Goal: Information Seeking & Learning: Learn about a topic

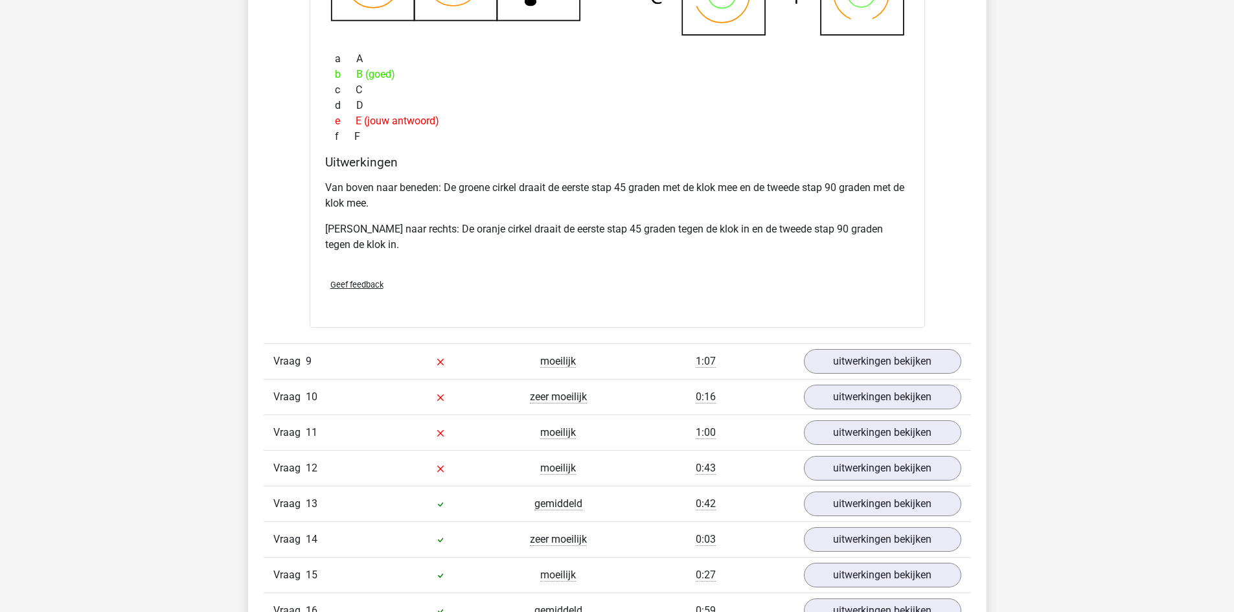
scroll to position [4340, 0]
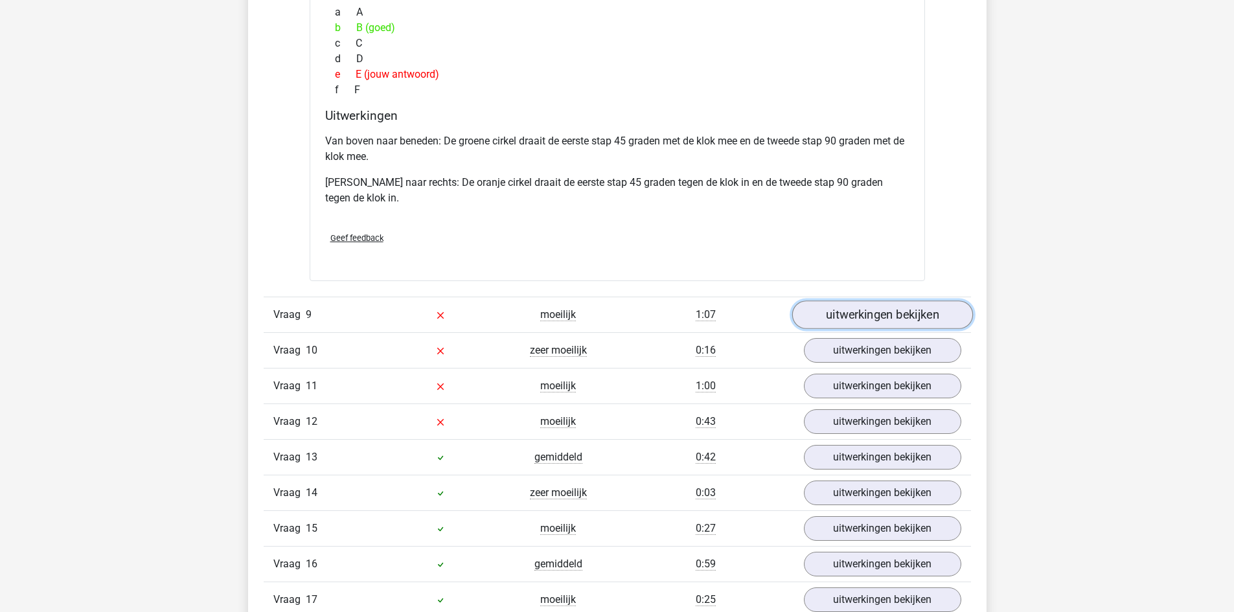
click at [860, 314] on link "uitwerkingen bekijken" at bounding box center [882, 315] width 181 height 29
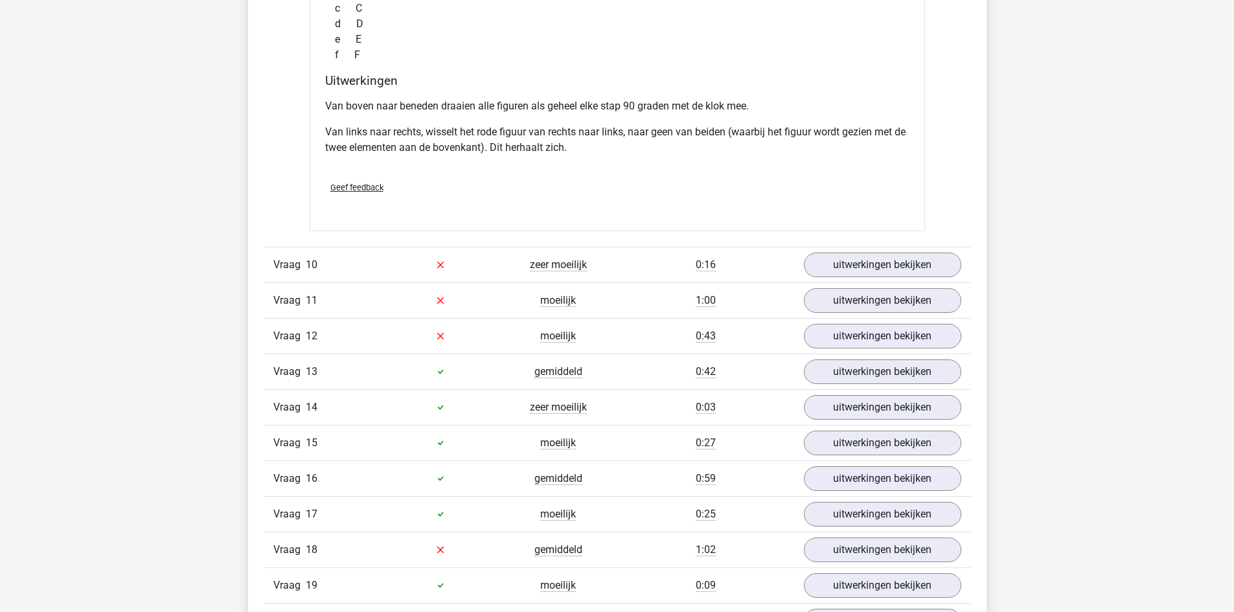
scroll to position [5052, 0]
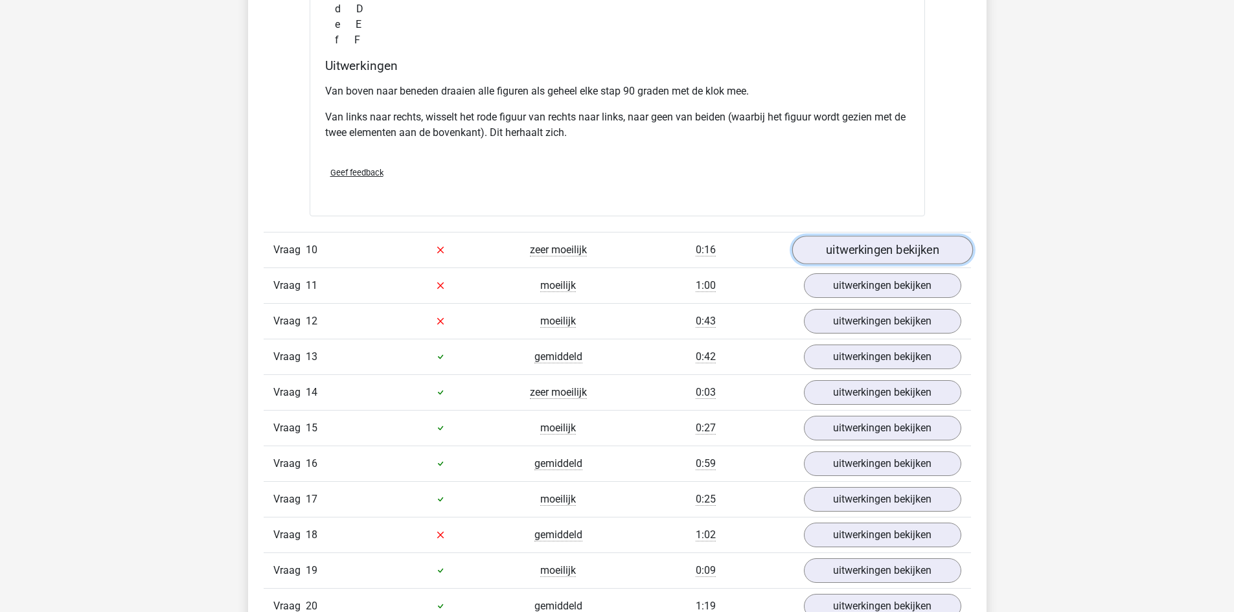
click at [815, 250] on link "uitwerkingen bekijken" at bounding box center [882, 250] width 181 height 29
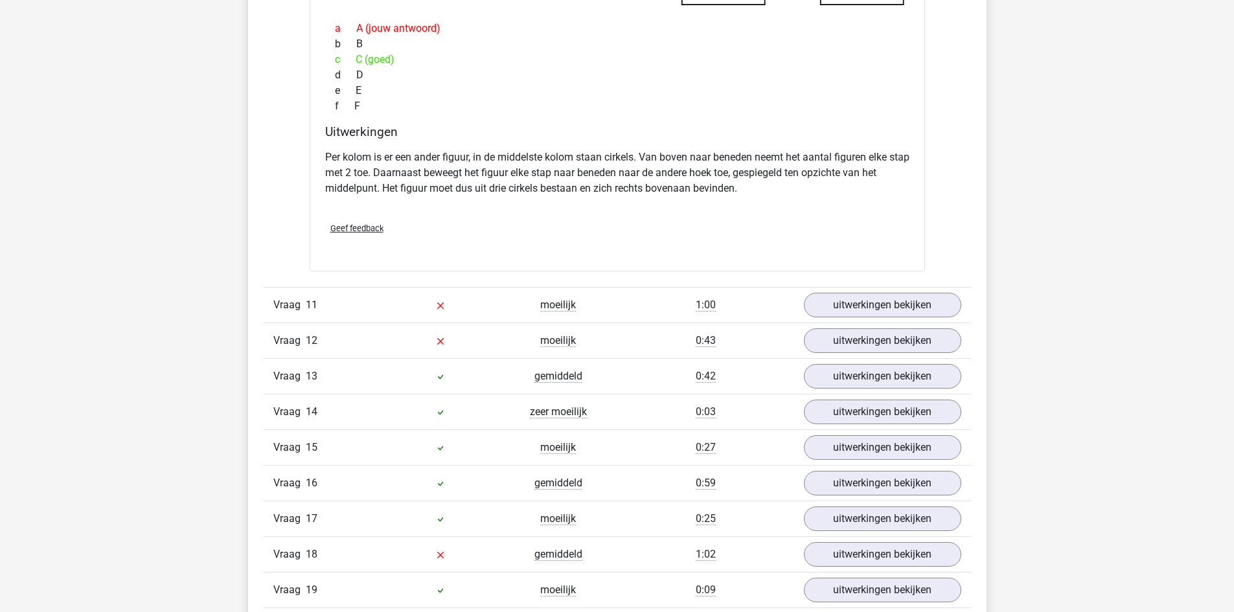
scroll to position [5635, 0]
click at [871, 301] on link "uitwerkingen bekijken" at bounding box center [882, 304] width 181 height 29
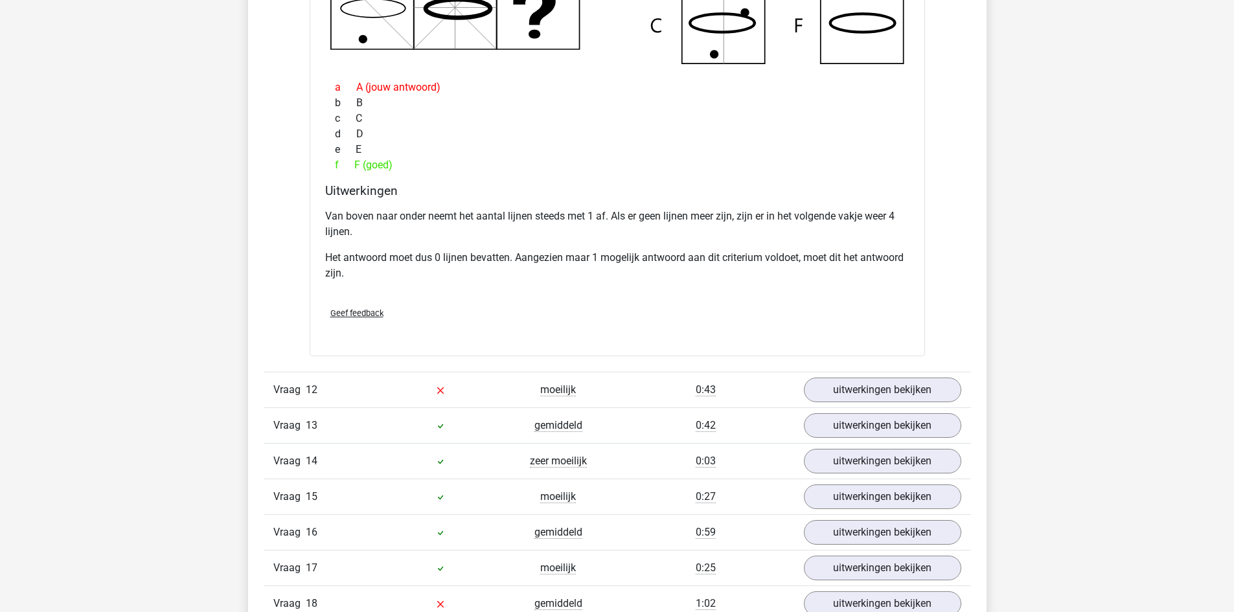
scroll to position [6218, 0]
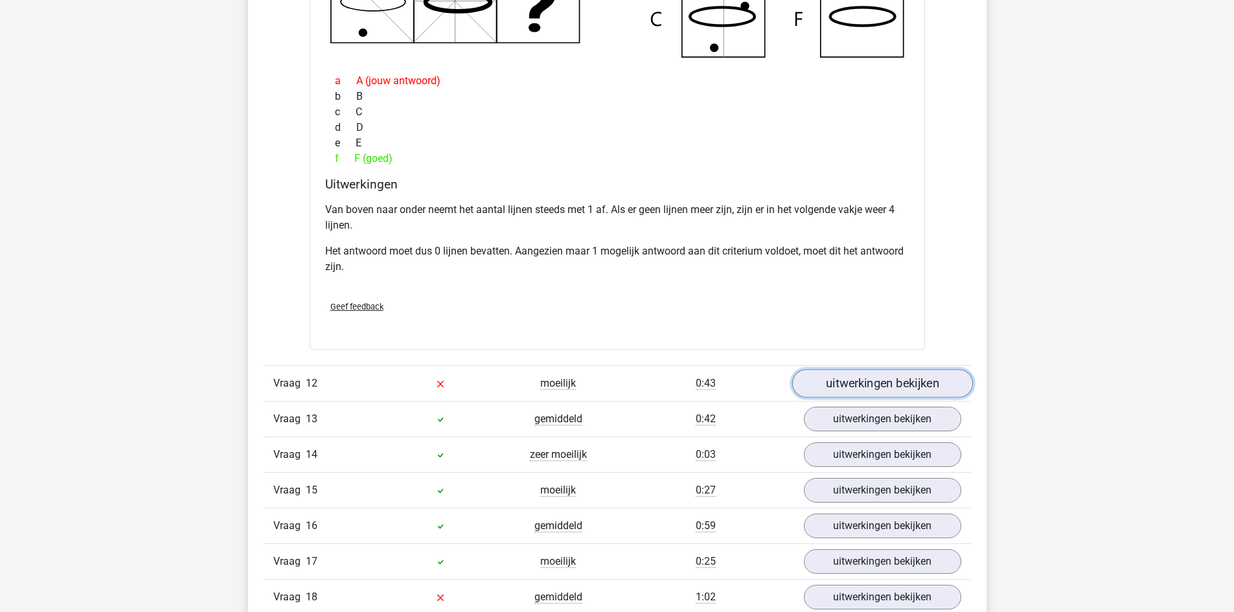
click at [907, 379] on link "uitwerkingen bekijken" at bounding box center [882, 383] width 181 height 29
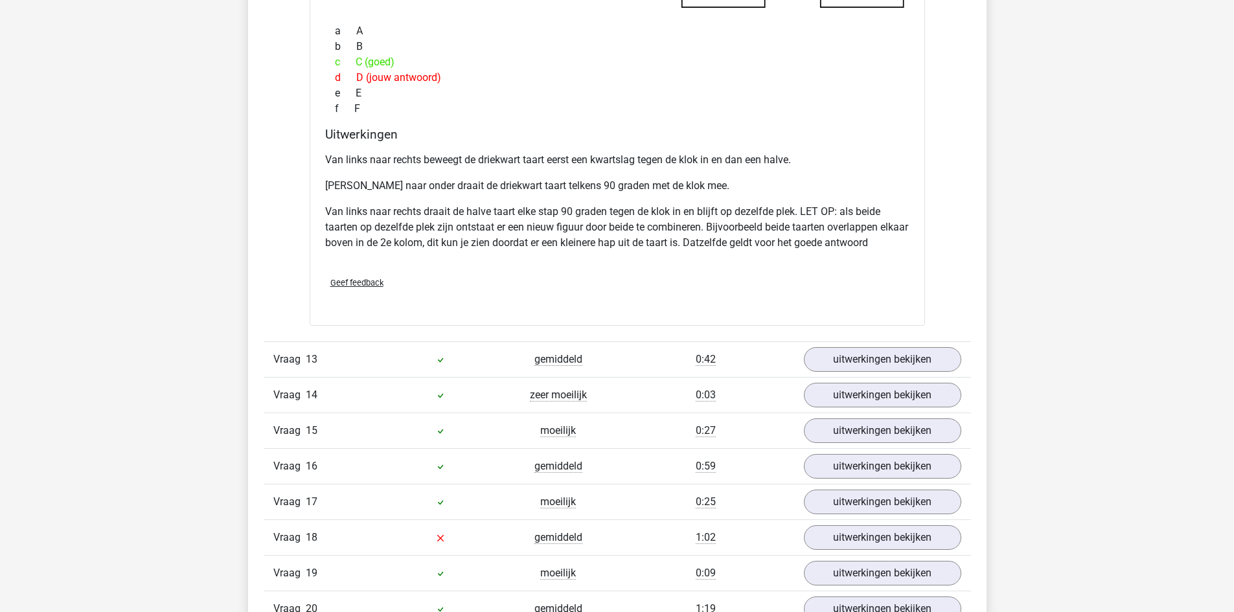
scroll to position [7190, 0]
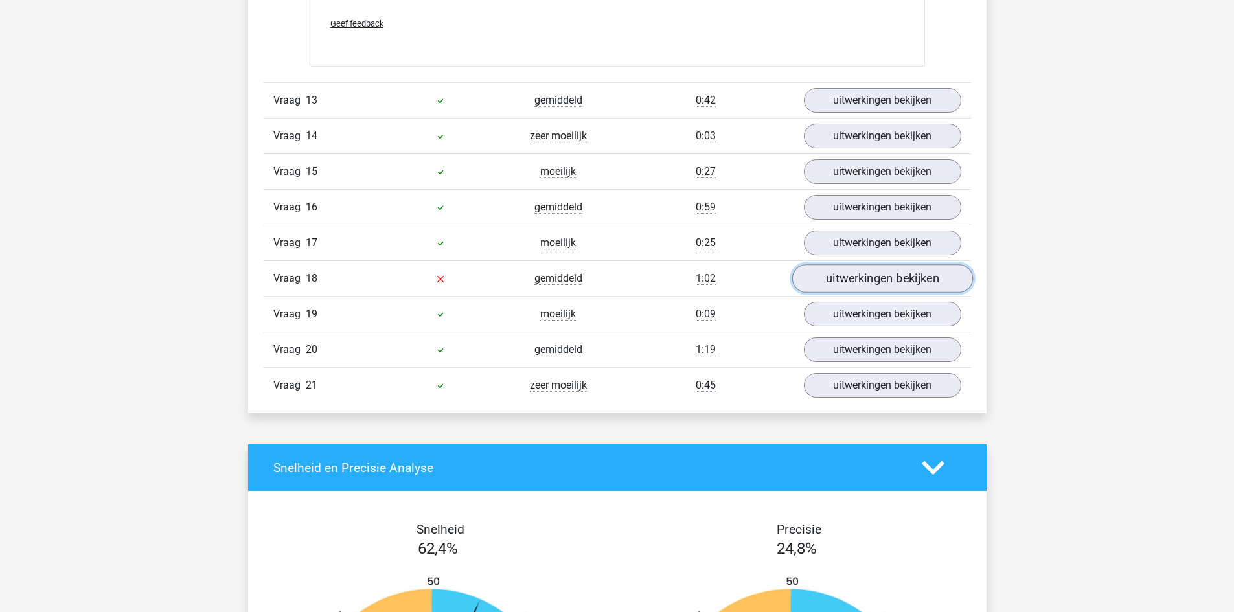
click at [872, 283] on link "uitwerkingen bekijken" at bounding box center [882, 279] width 181 height 29
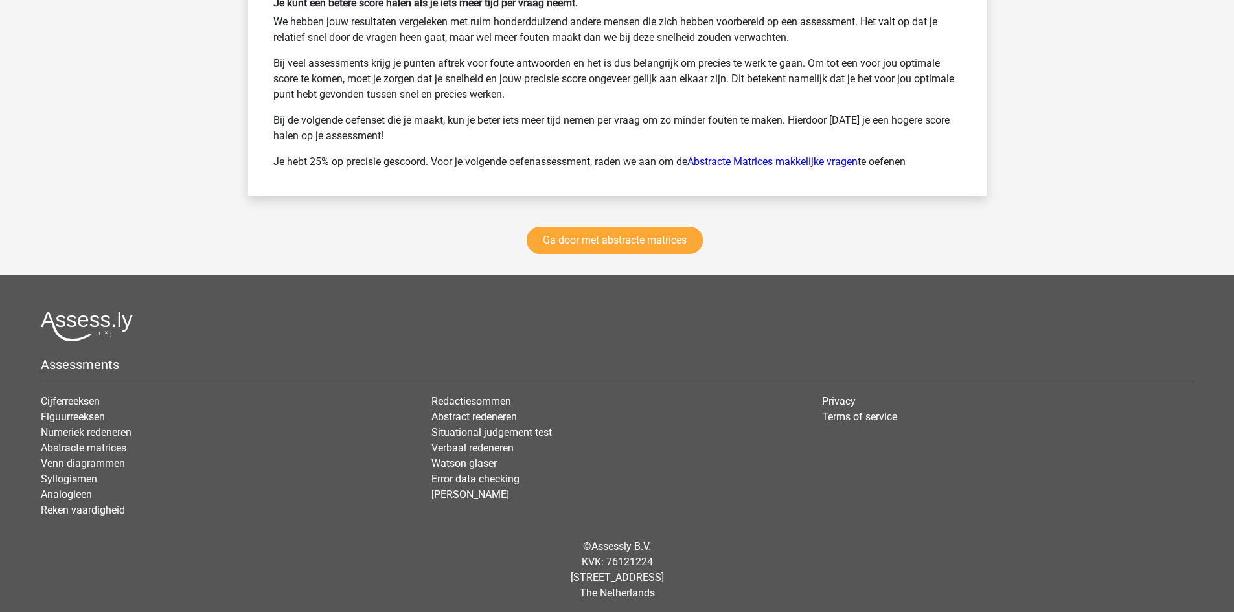
scroll to position [8794, 0]
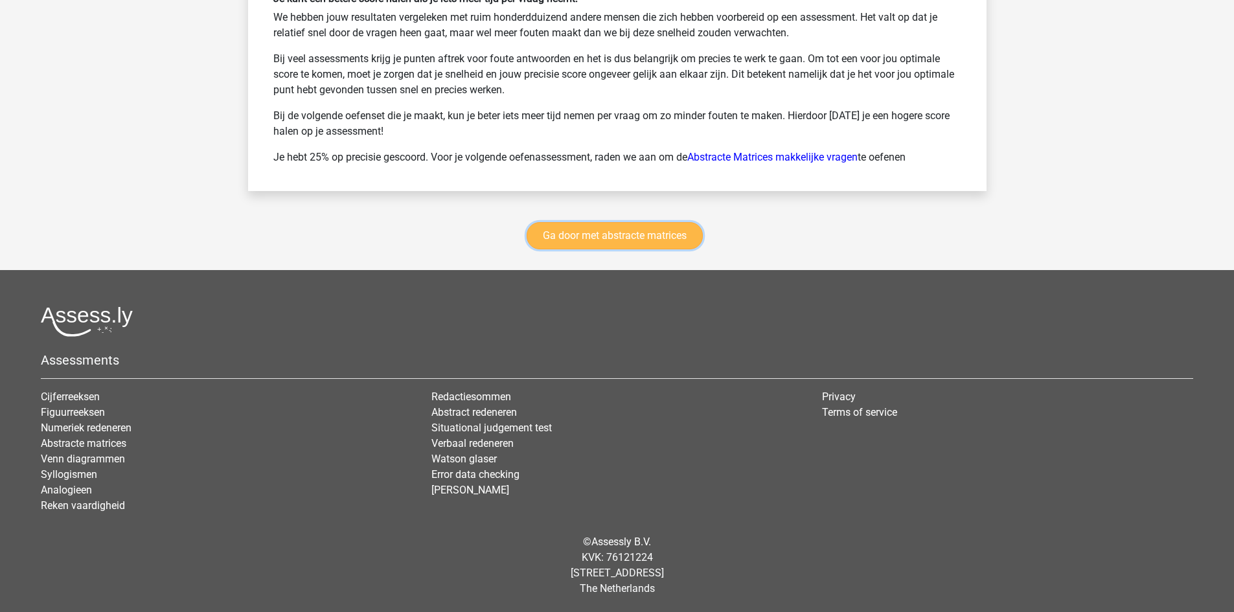
click at [635, 238] on link "Ga door met abstracte matrices" at bounding box center [615, 235] width 176 height 27
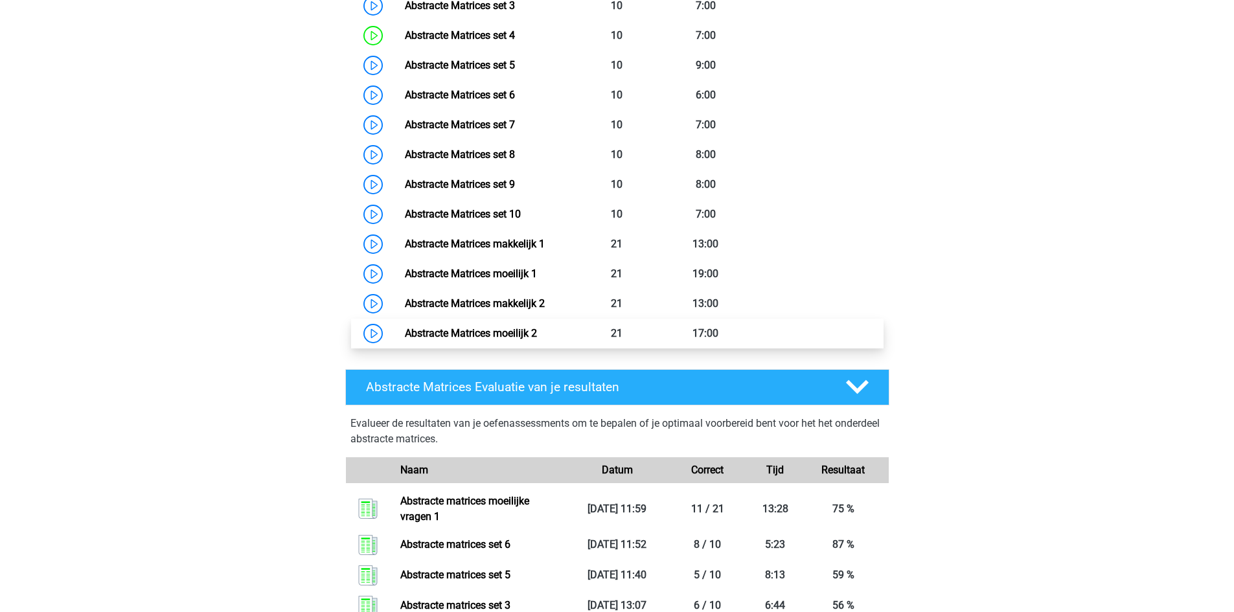
scroll to position [838, 0]
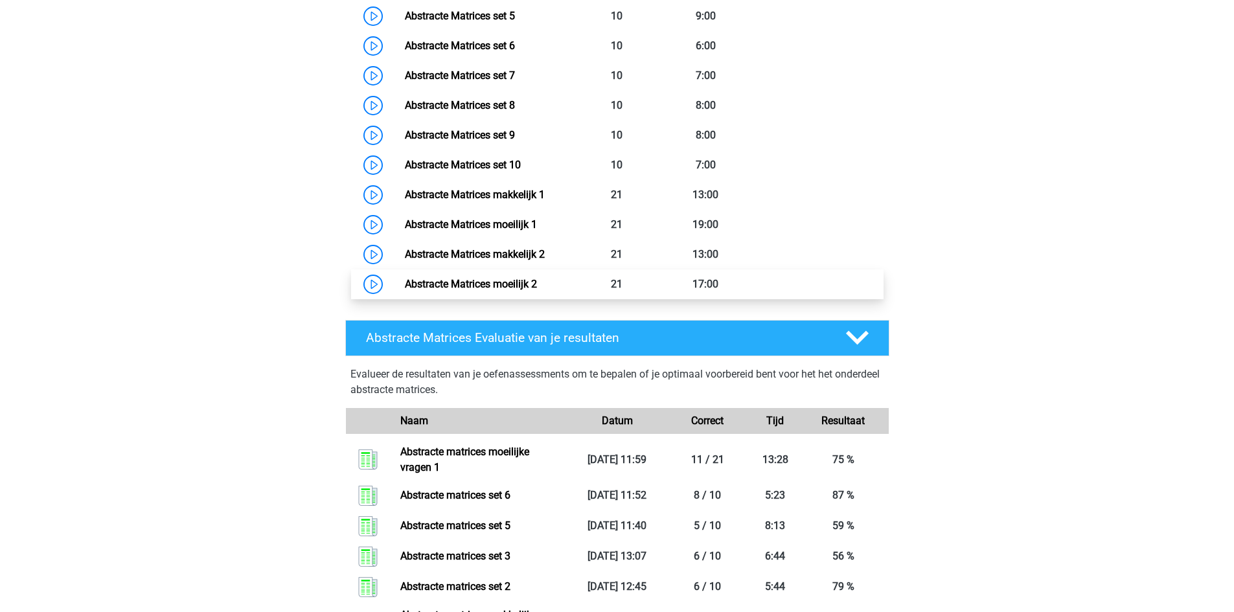
click at [529, 287] on link "Abstracte Matrices moeilijk 2" at bounding box center [471, 284] width 132 height 12
click at [446, 287] on link "Abstracte Matrices moeilijk 2" at bounding box center [471, 284] width 132 height 12
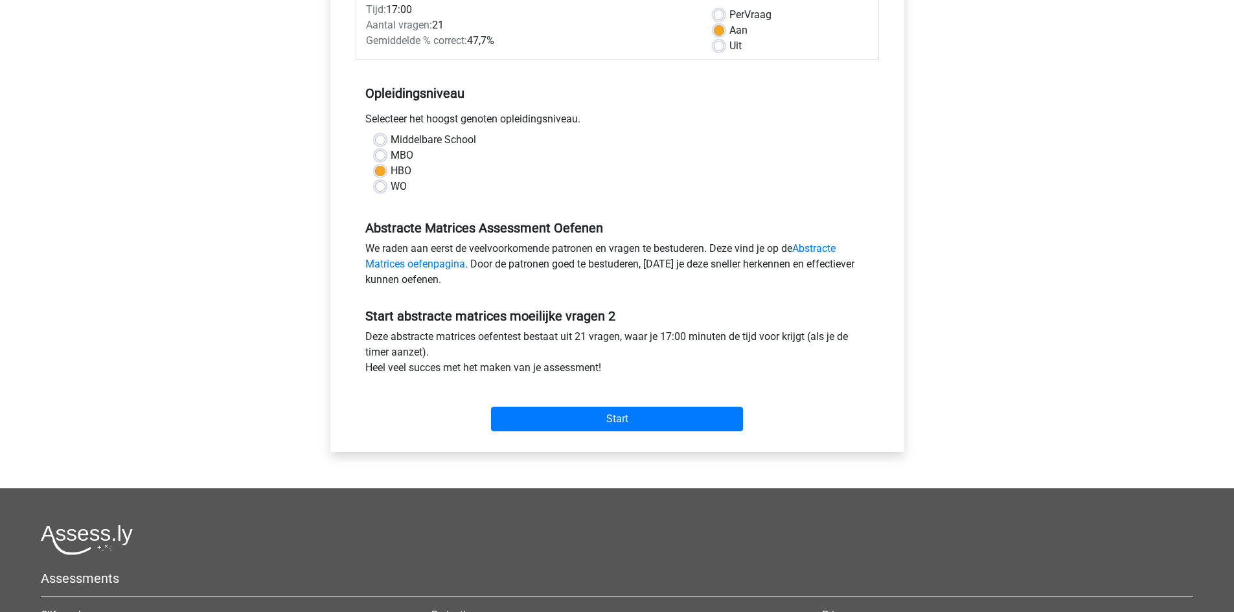
scroll to position [194, 0]
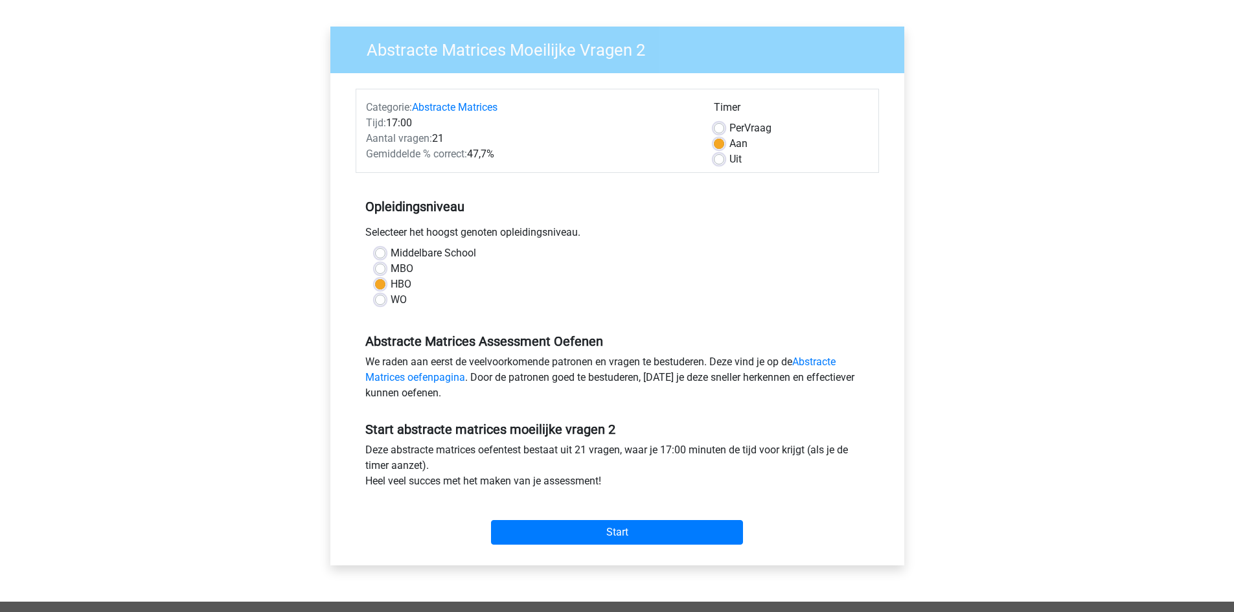
scroll to position [194, 0]
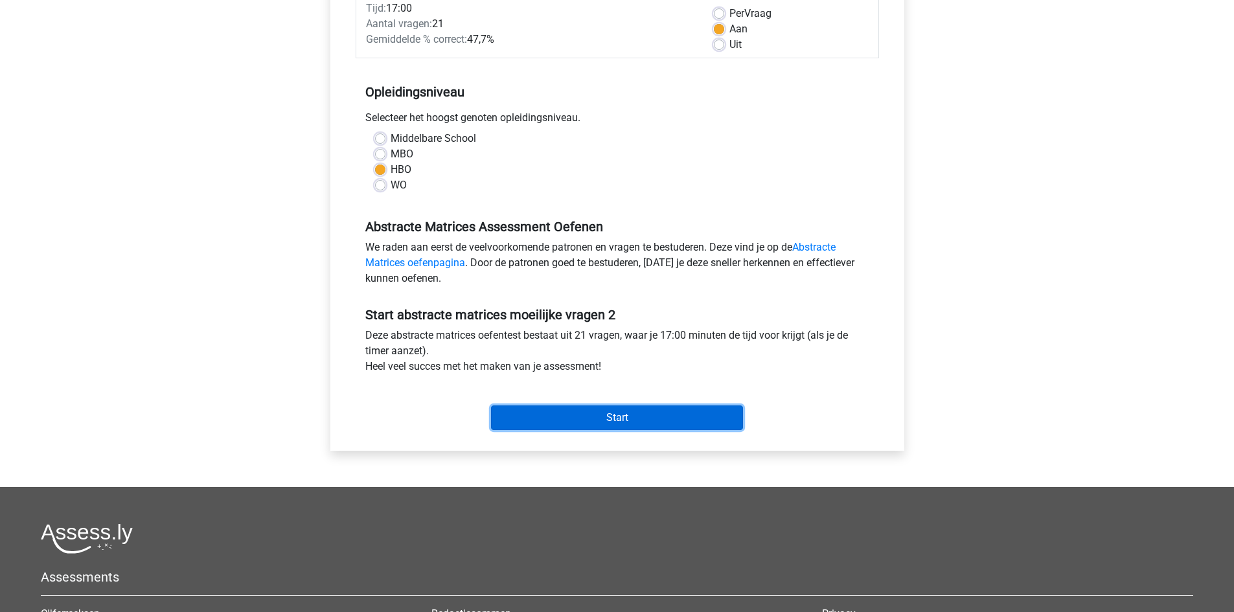
click at [593, 416] on input "Start" at bounding box center [617, 417] width 252 height 25
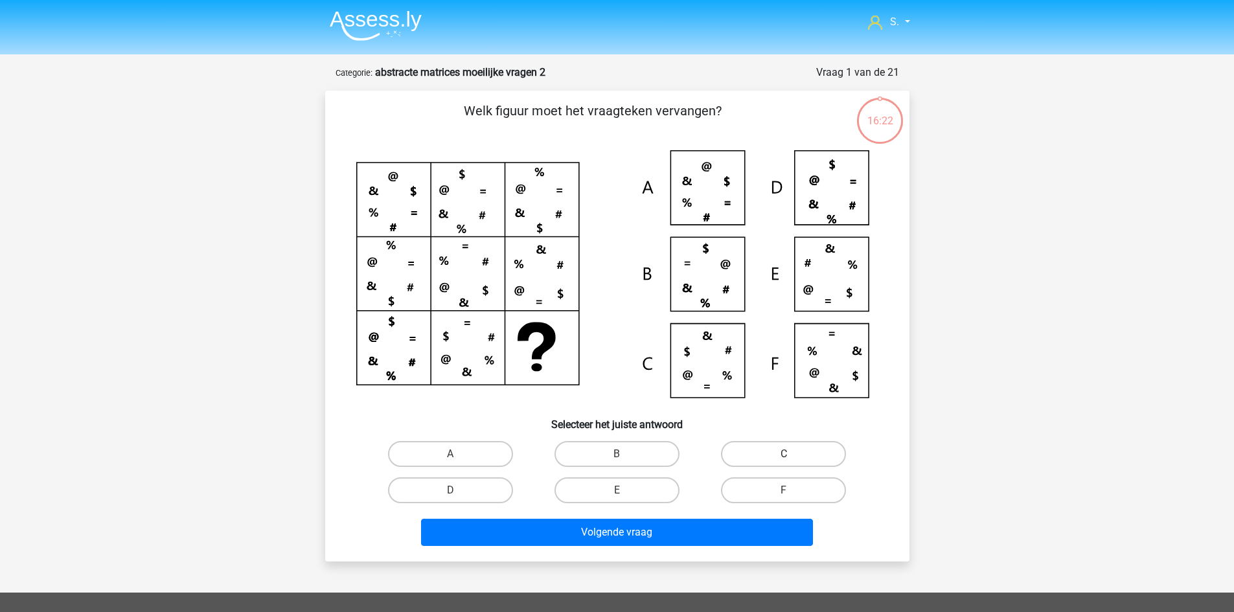
click at [749, 449] on label "C" at bounding box center [783, 454] width 125 height 26
click at [784, 454] on input "C" at bounding box center [788, 458] width 8 height 8
radio input "true"
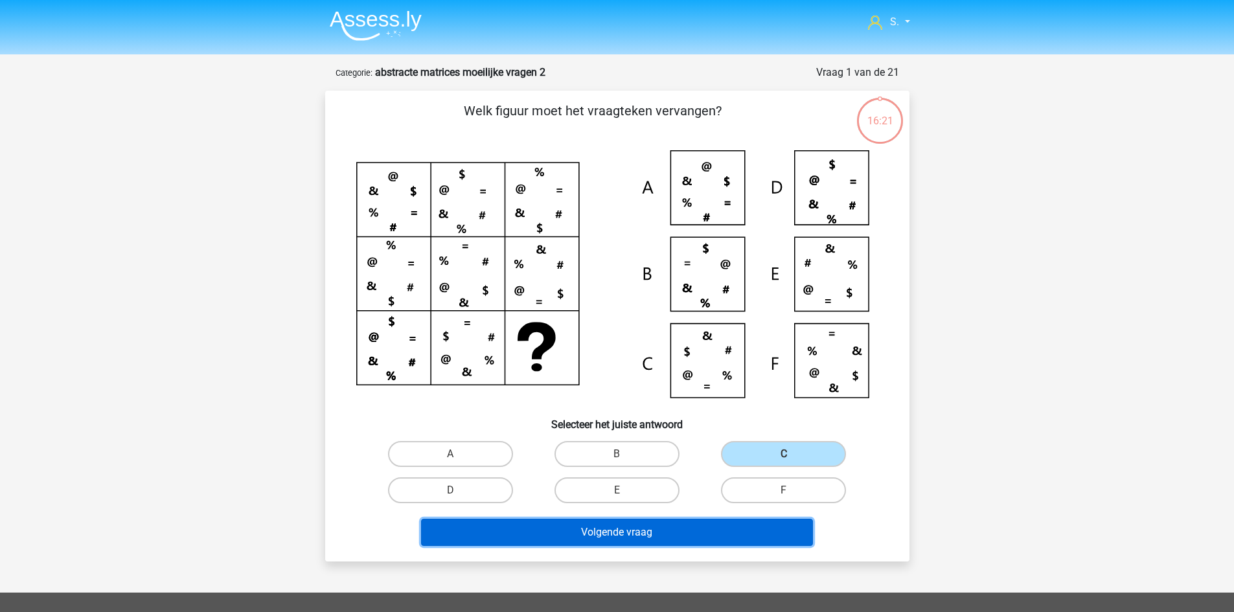
click at [684, 529] on button "Volgende vraag" at bounding box center [617, 532] width 392 height 27
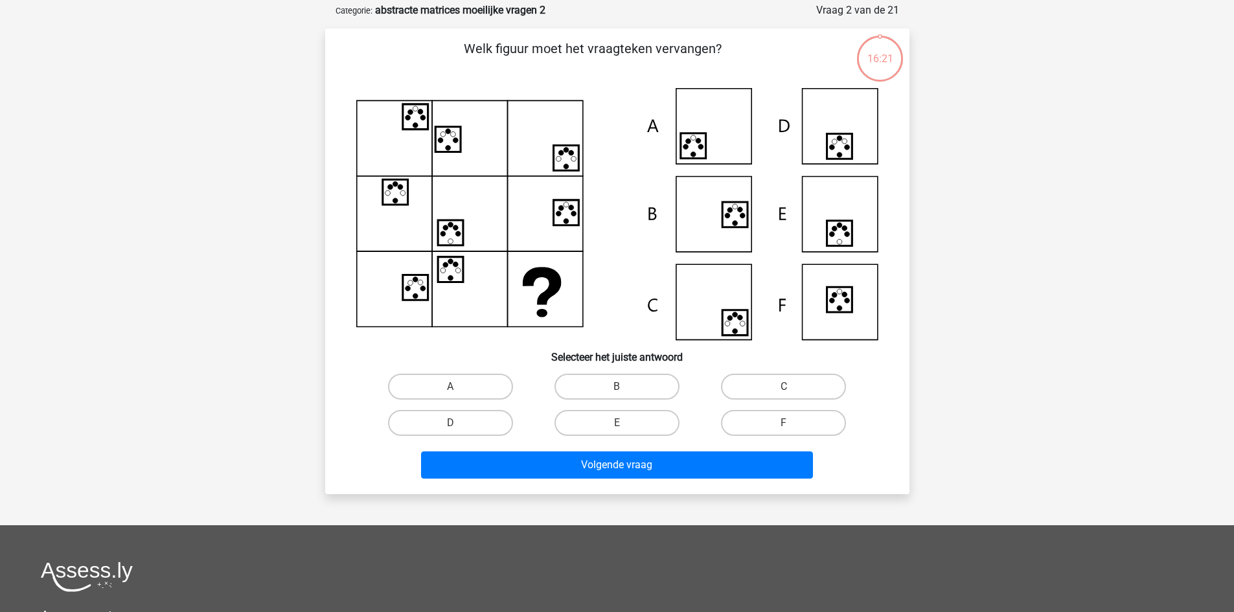
scroll to position [65, 0]
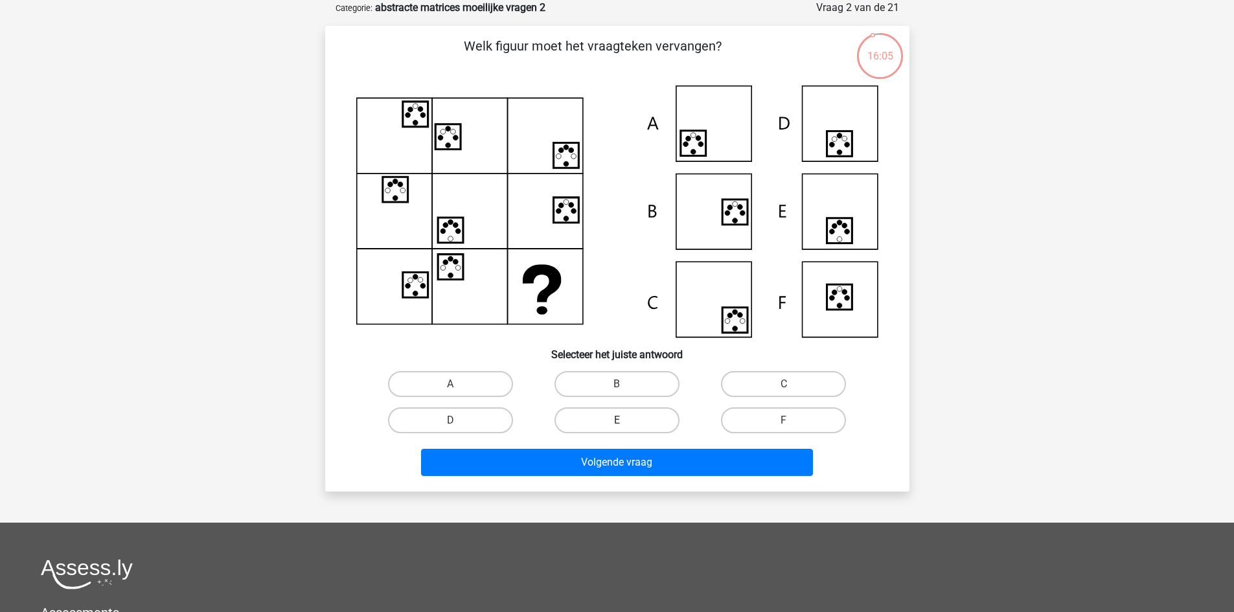
click at [630, 416] on label "E" at bounding box center [616, 420] width 125 height 26
click at [625, 420] on input "E" at bounding box center [621, 424] width 8 height 8
radio input "true"
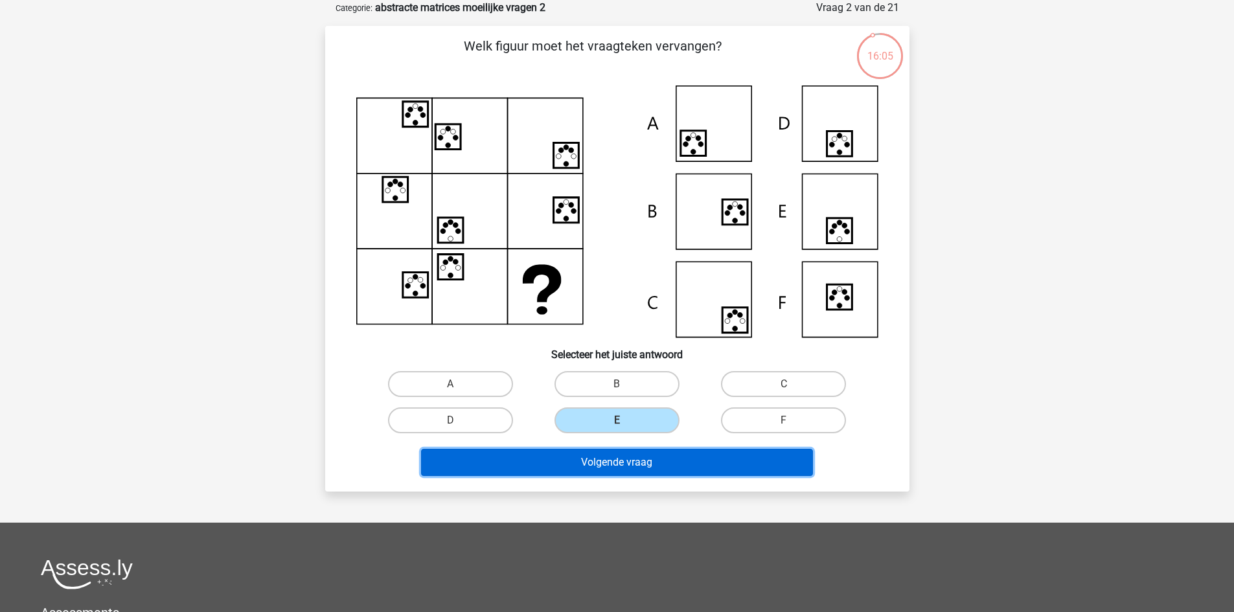
click at [651, 464] on button "Volgende vraag" at bounding box center [617, 462] width 392 height 27
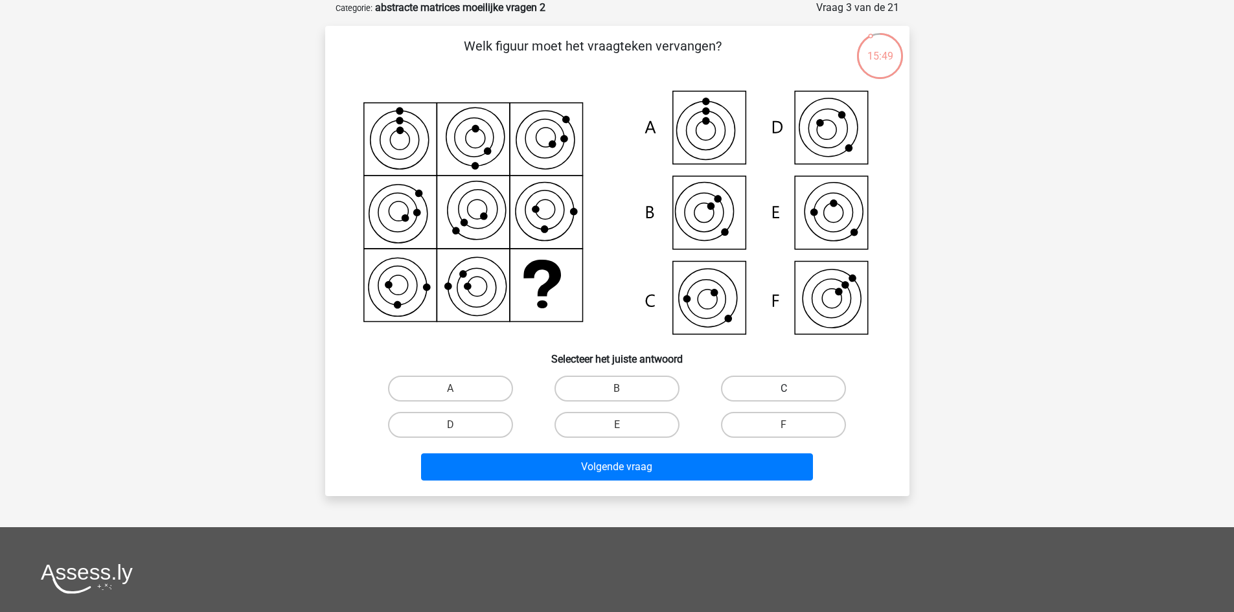
click at [754, 383] on label "C" at bounding box center [783, 389] width 125 height 26
click at [784, 389] on input "C" at bounding box center [788, 393] width 8 height 8
radio input "true"
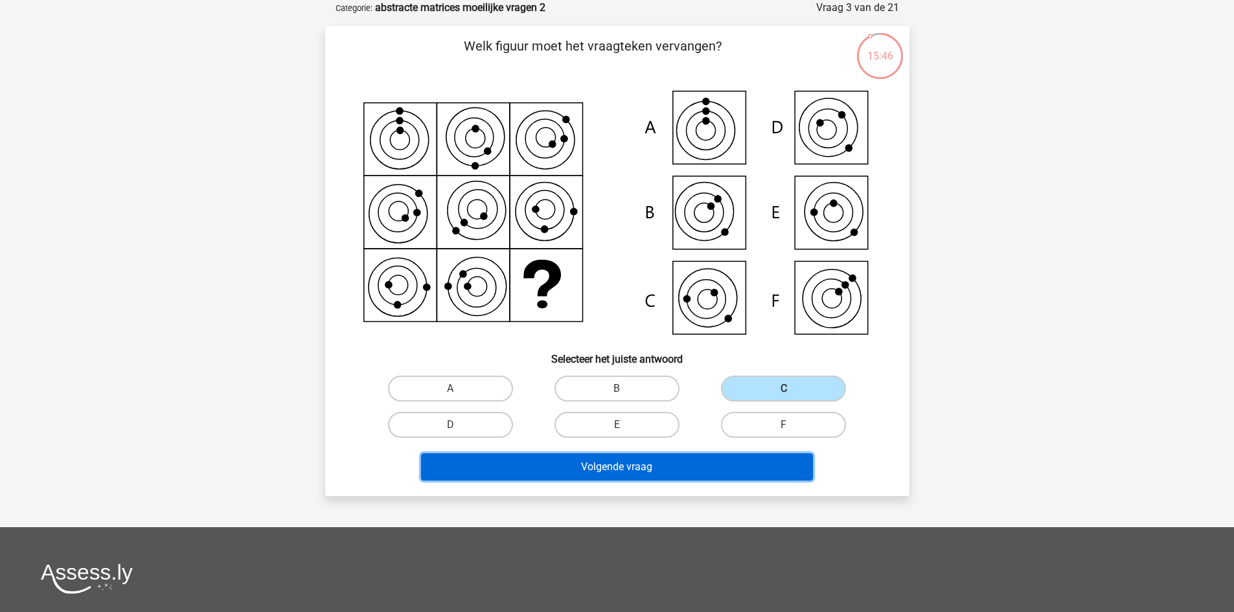
click at [650, 472] on button "Volgende vraag" at bounding box center [617, 466] width 392 height 27
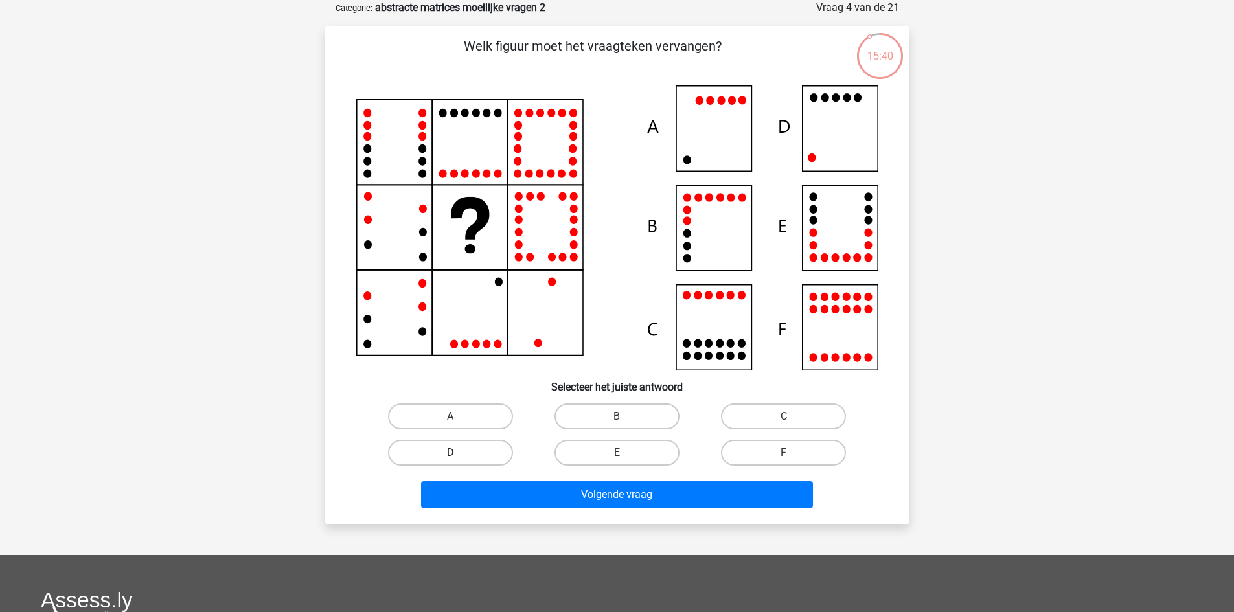
click at [485, 447] on label "D" at bounding box center [450, 453] width 125 height 26
click at [459, 453] on input "D" at bounding box center [454, 457] width 8 height 8
radio input "true"
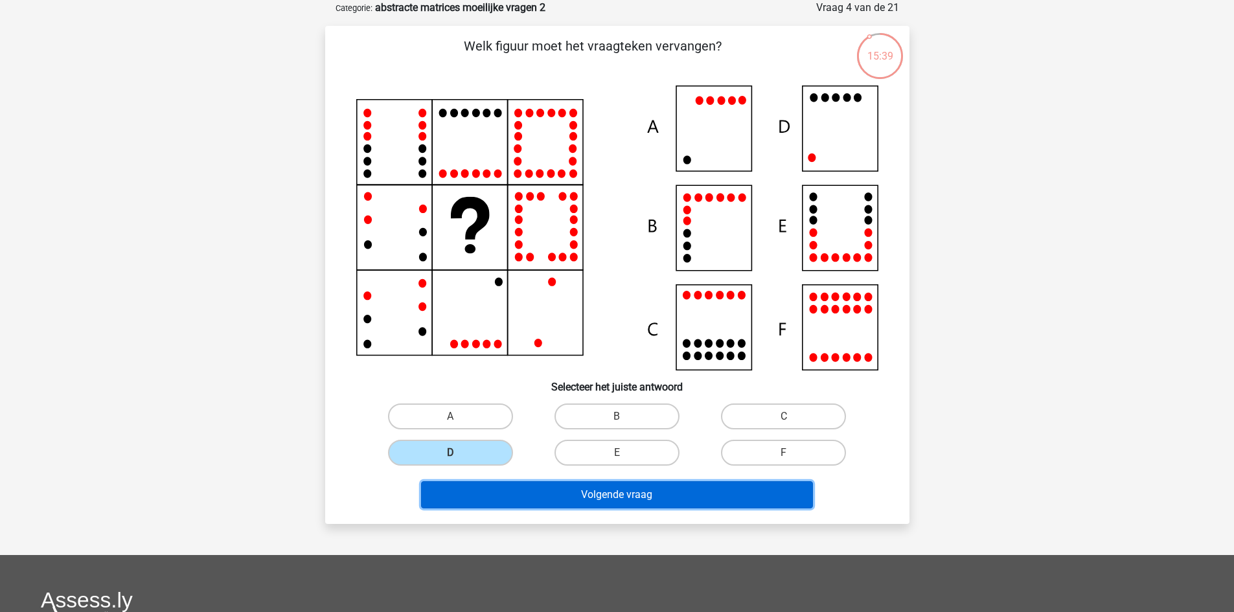
click at [560, 486] on button "Volgende vraag" at bounding box center [617, 494] width 392 height 27
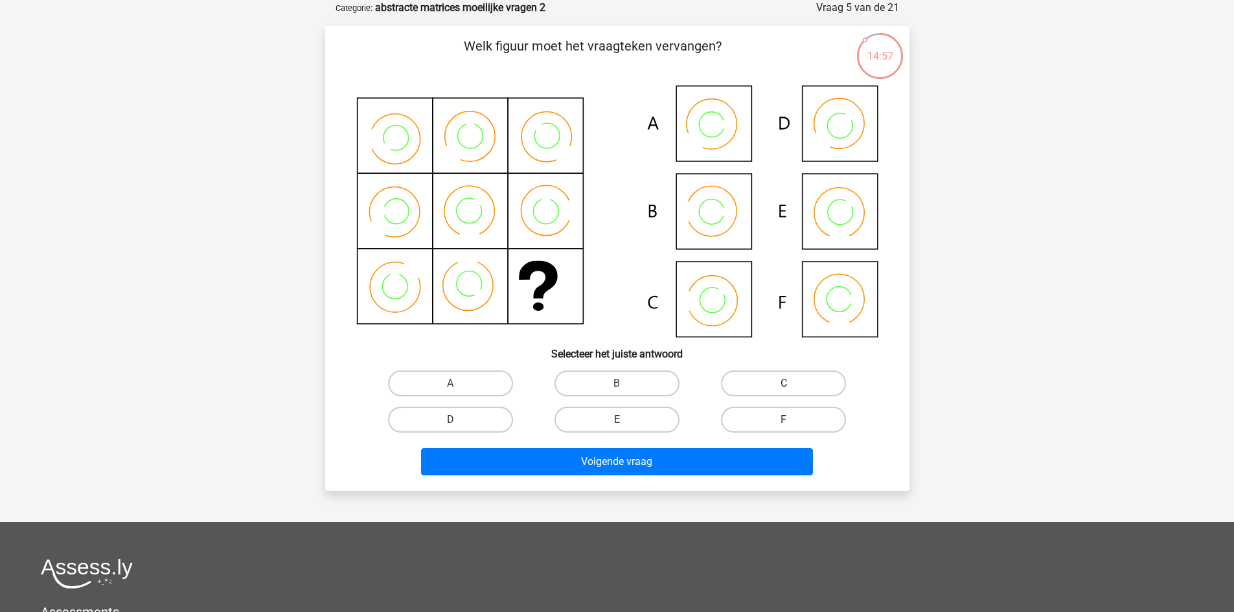
click at [755, 392] on label "C" at bounding box center [783, 384] width 125 height 26
click at [784, 392] on input "C" at bounding box center [788, 387] width 8 height 8
radio input "true"
click at [722, 478] on div "Volgende vraag" at bounding box center [617, 464] width 500 height 32
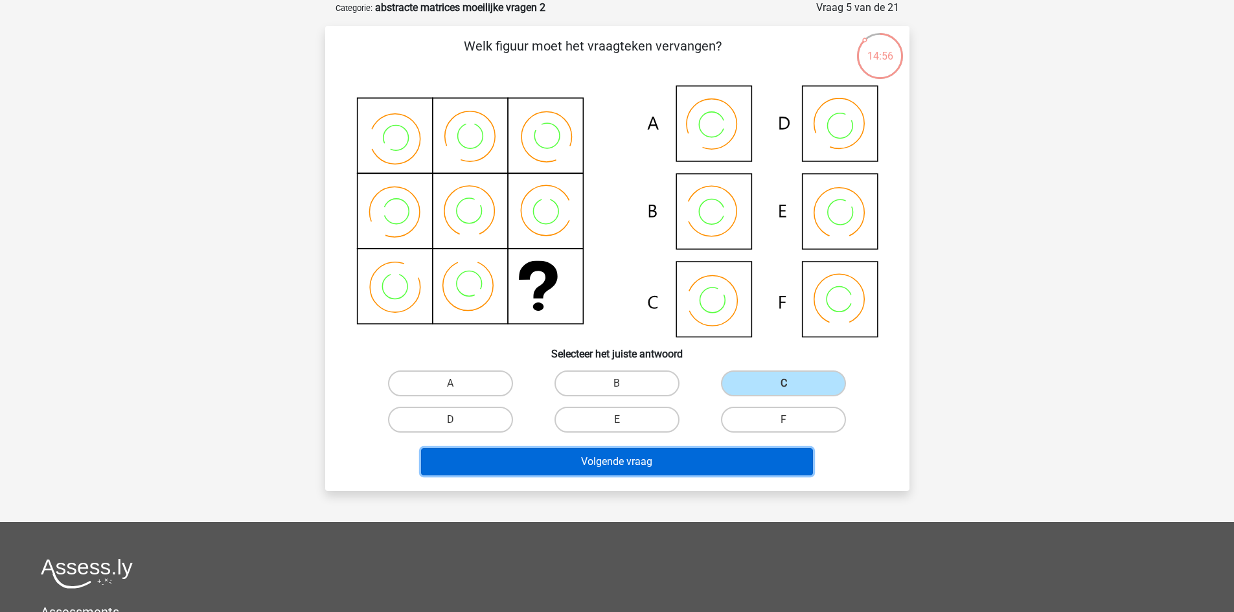
click at [722, 465] on button "Volgende vraag" at bounding box center [617, 461] width 392 height 27
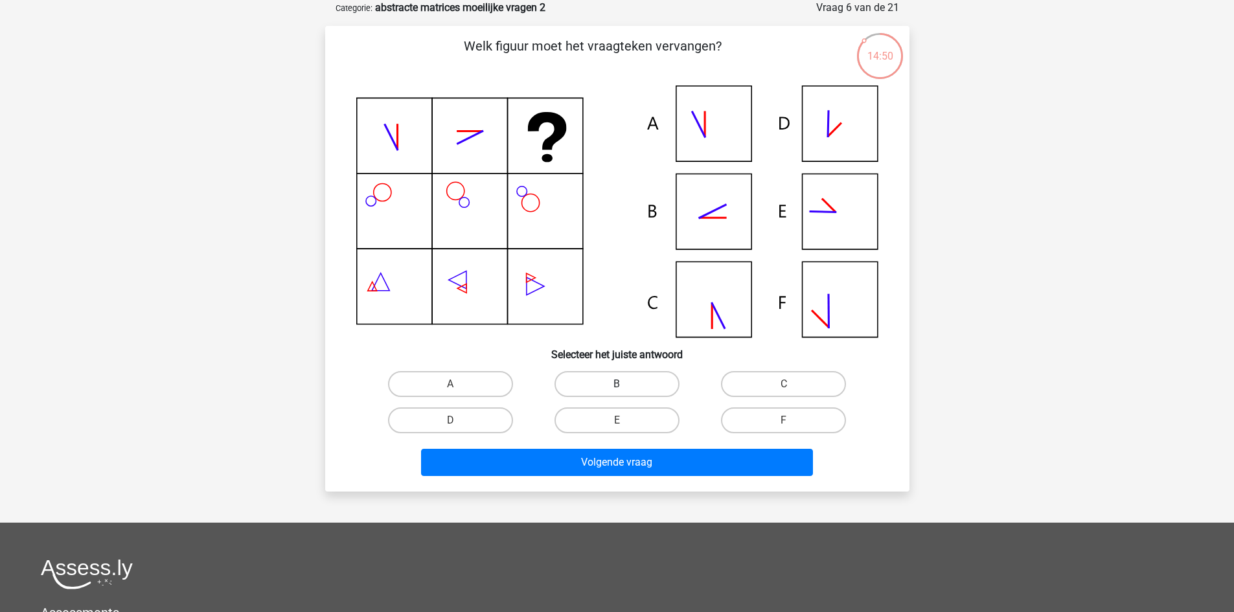
click at [651, 381] on label "B" at bounding box center [616, 384] width 125 height 26
click at [625, 384] on input "B" at bounding box center [621, 388] width 8 height 8
radio input "true"
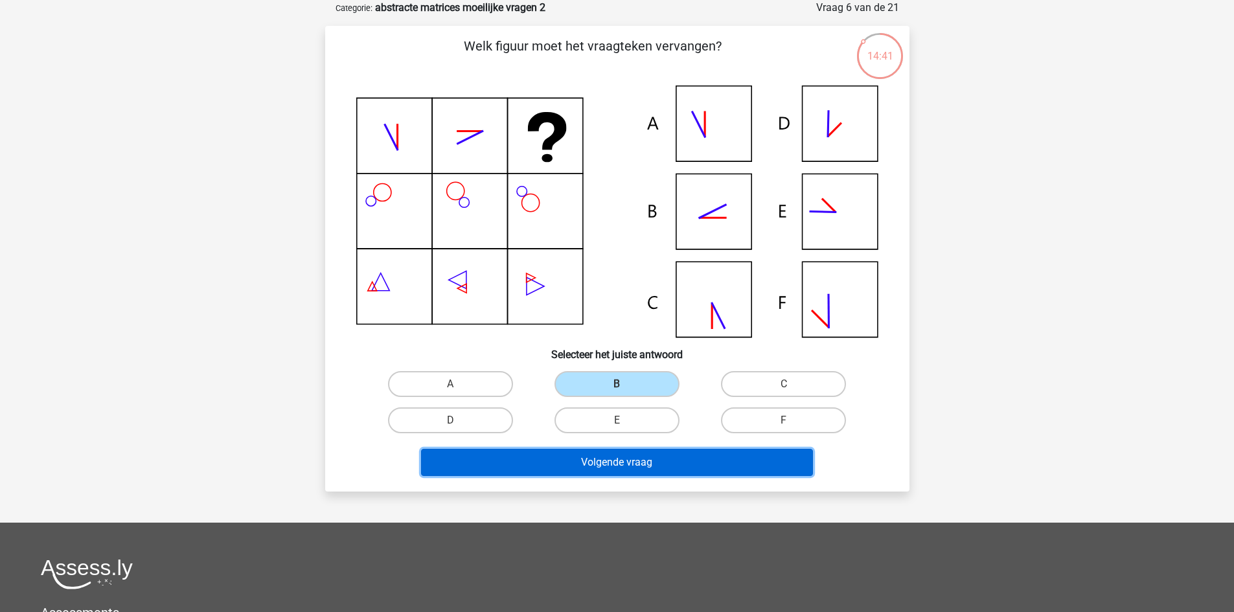
click at [687, 462] on button "Volgende vraag" at bounding box center [617, 462] width 392 height 27
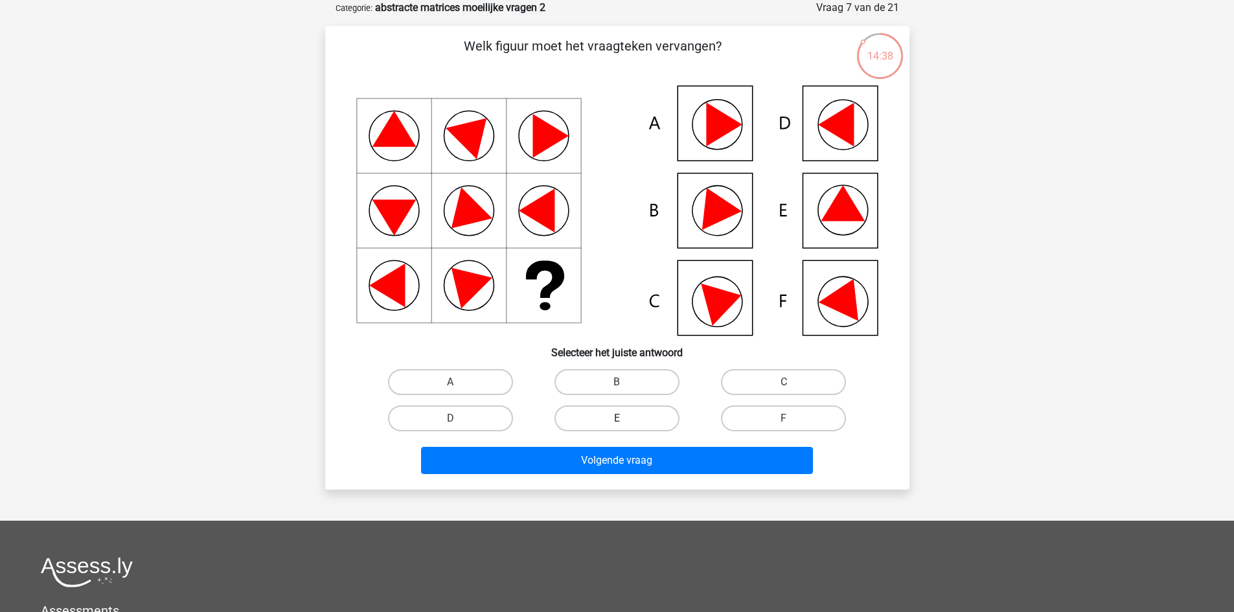
click at [659, 417] on label "E" at bounding box center [616, 418] width 125 height 26
click at [625, 418] on input "E" at bounding box center [621, 422] width 8 height 8
radio input "true"
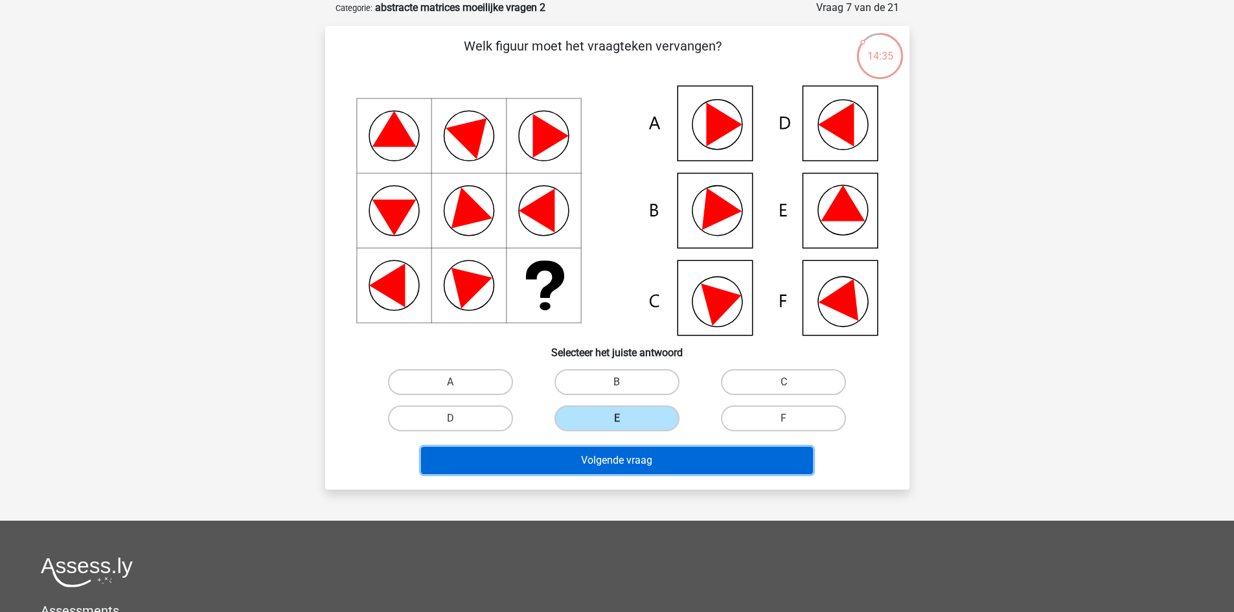
click at [679, 455] on button "Volgende vraag" at bounding box center [617, 460] width 392 height 27
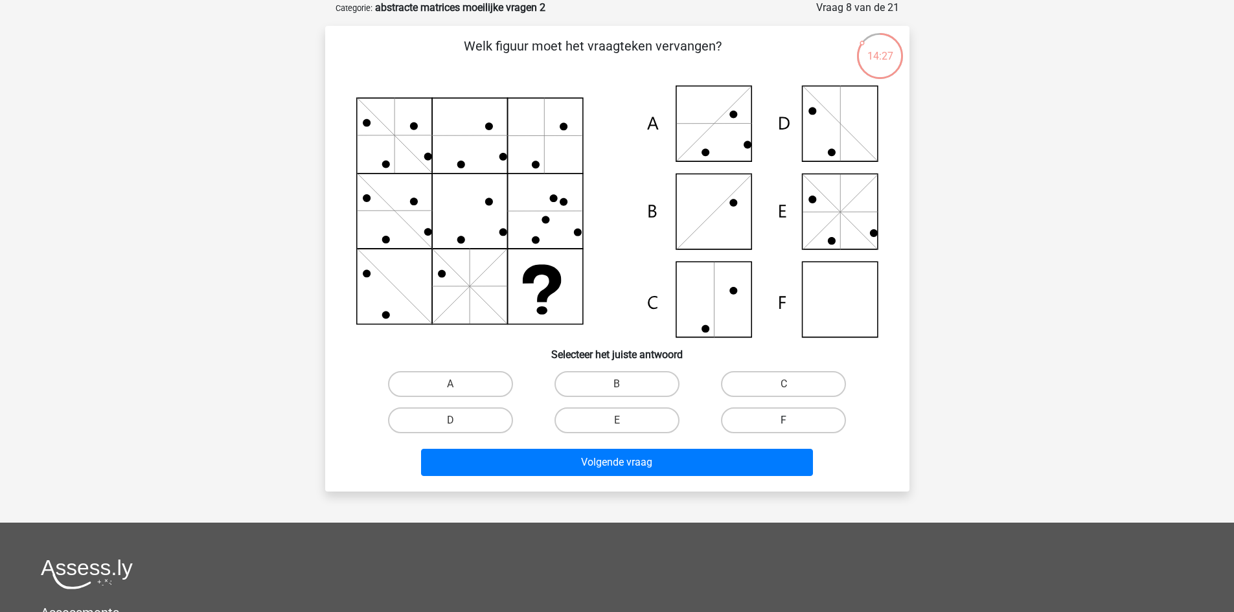
click at [754, 416] on label "F" at bounding box center [783, 420] width 125 height 26
click at [784, 420] on input "F" at bounding box center [788, 424] width 8 height 8
radio input "true"
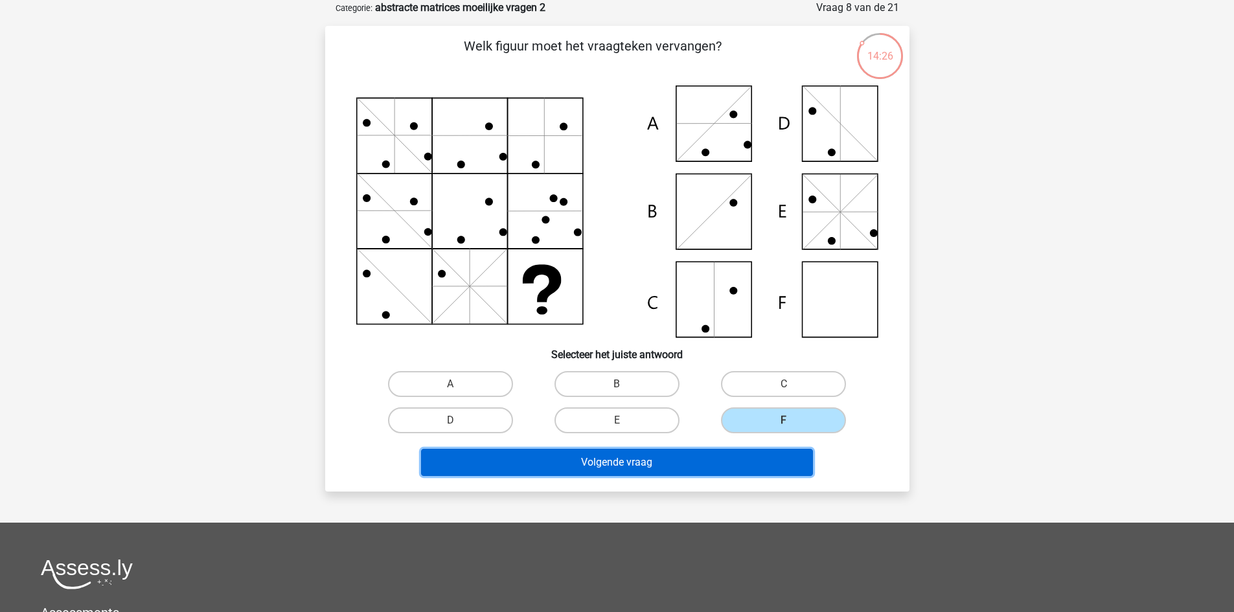
click at [742, 461] on button "Volgende vraag" at bounding box center [617, 462] width 392 height 27
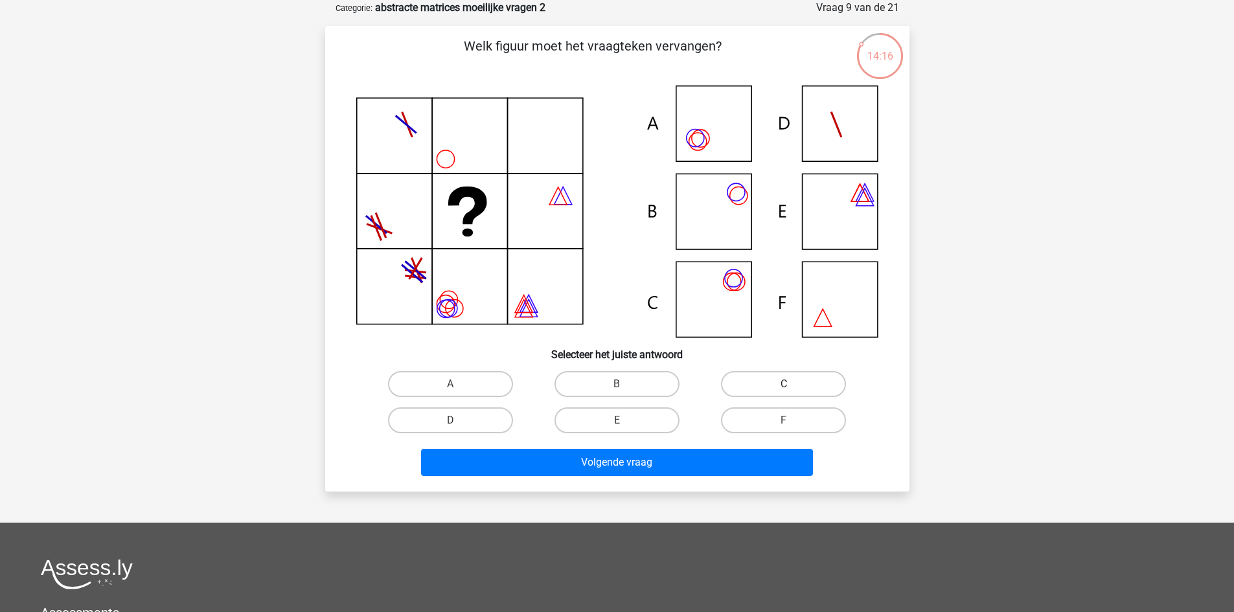
click at [751, 380] on label "C" at bounding box center [783, 384] width 125 height 26
click at [784, 384] on input "C" at bounding box center [788, 388] width 8 height 8
radio input "true"
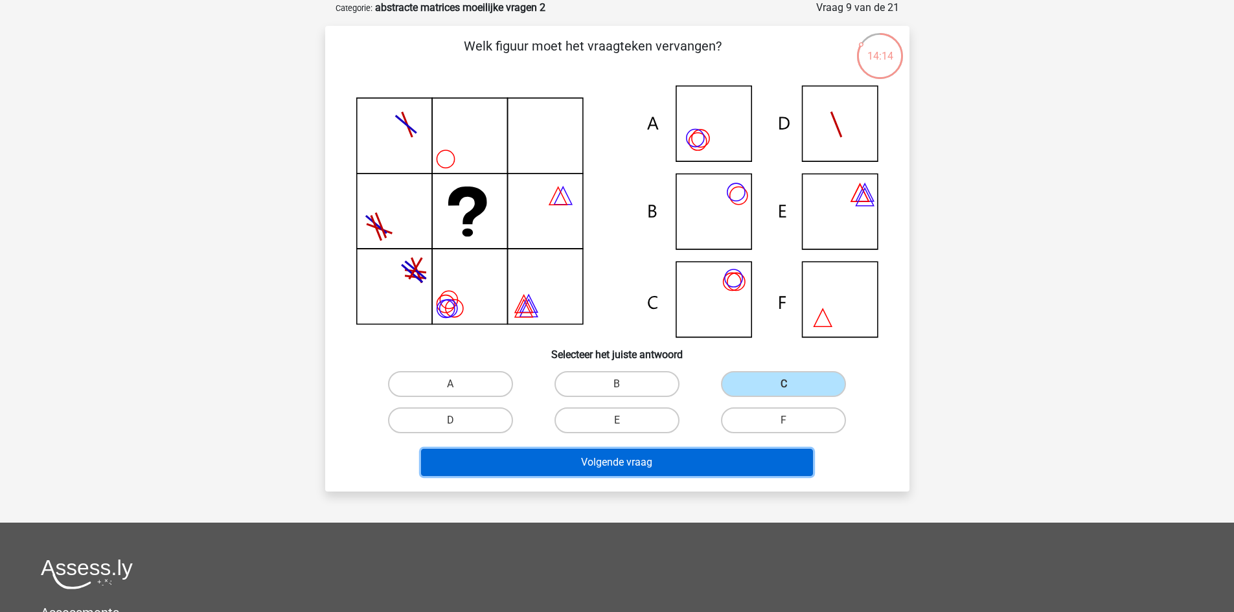
click at [694, 457] on button "Volgende vraag" at bounding box center [617, 462] width 392 height 27
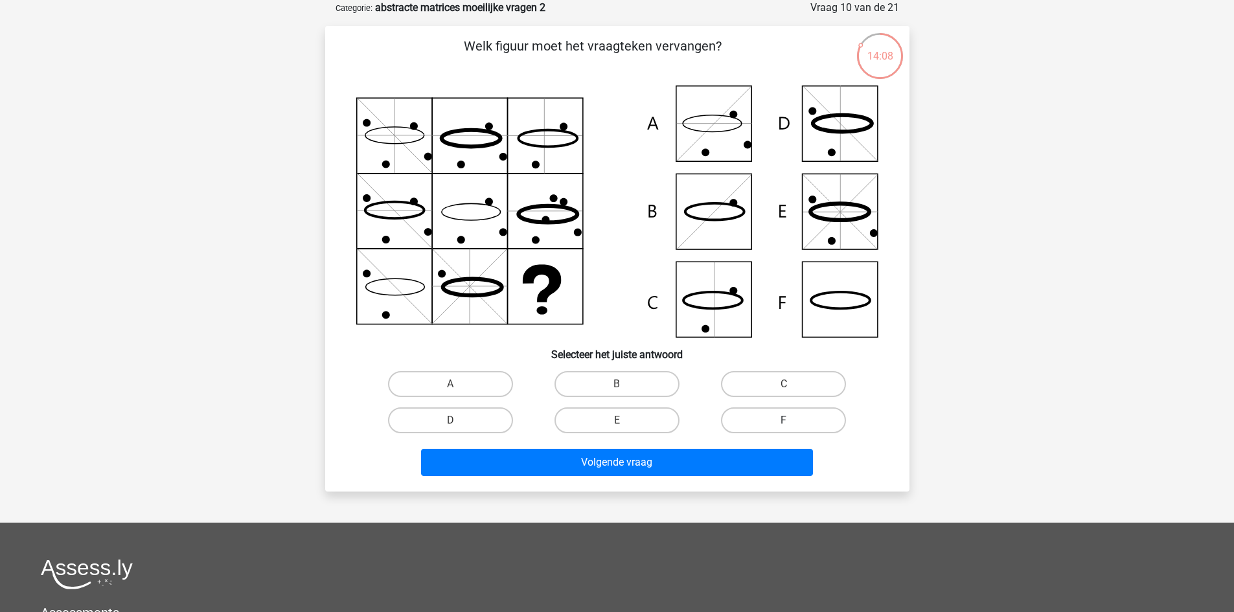
click at [788, 409] on label "F" at bounding box center [783, 420] width 125 height 26
click at [788, 420] on input "F" at bounding box center [788, 424] width 8 height 8
radio input "true"
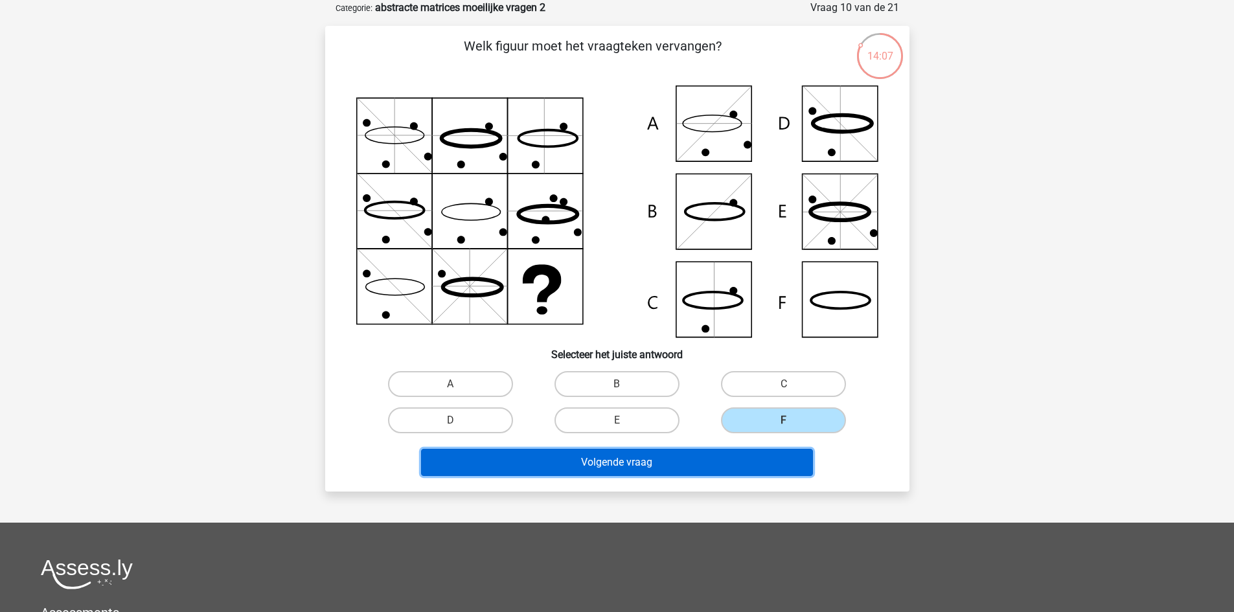
click at [752, 467] on button "Volgende vraag" at bounding box center [617, 462] width 392 height 27
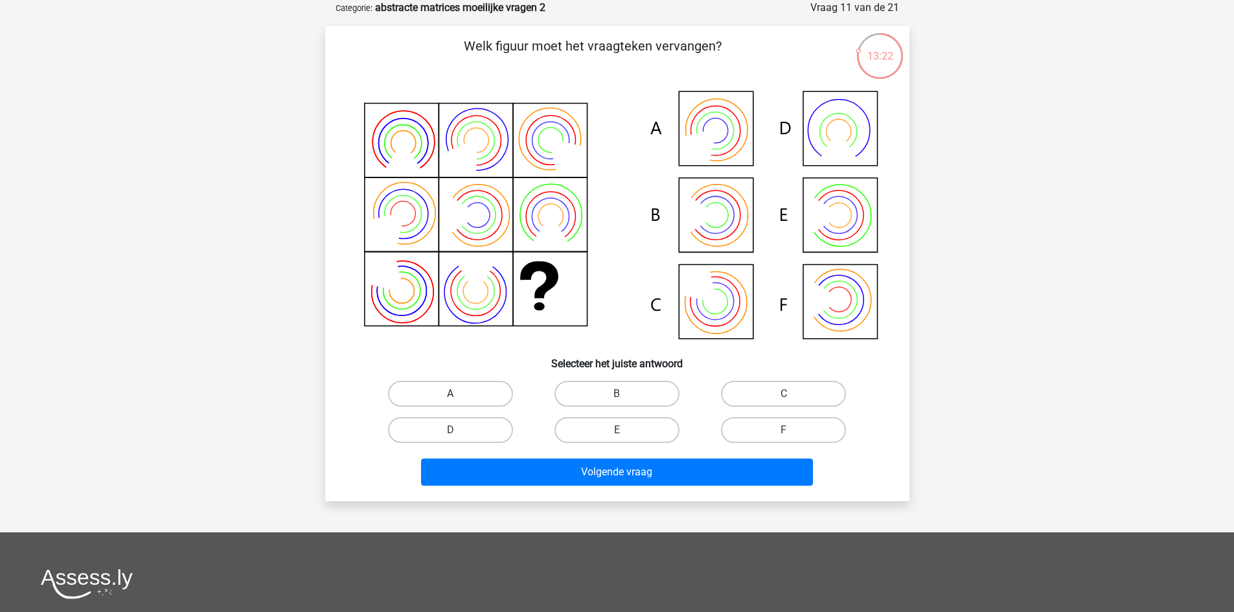
click at [485, 396] on label "A" at bounding box center [450, 394] width 125 height 26
click at [459, 396] on input "A" at bounding box center [454, 398] width 8 height 8
radio input "true"
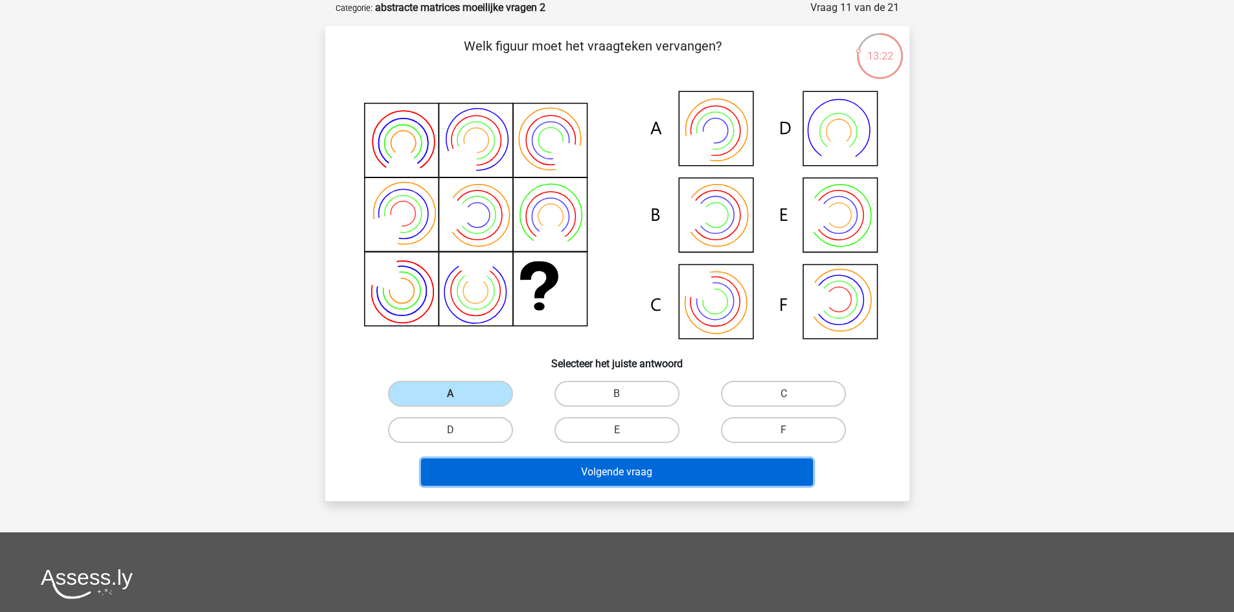
click at [554, 469] on button "Volgende vraag" at bounding box center [617, 472] width 392 height 27
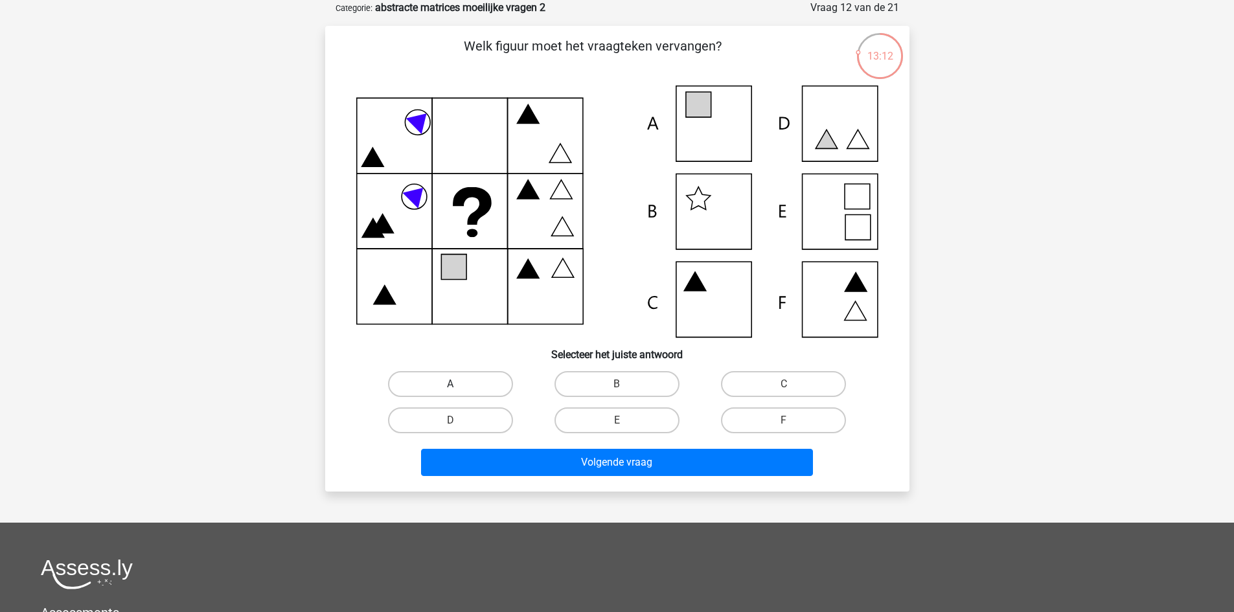
click at [476, 385] on label "A" at bounding box center [450, 384] width 125 height 26
click at [459, 385] on input "A" at bounding box center [454, 388] width 8 height 8
radio input "true"
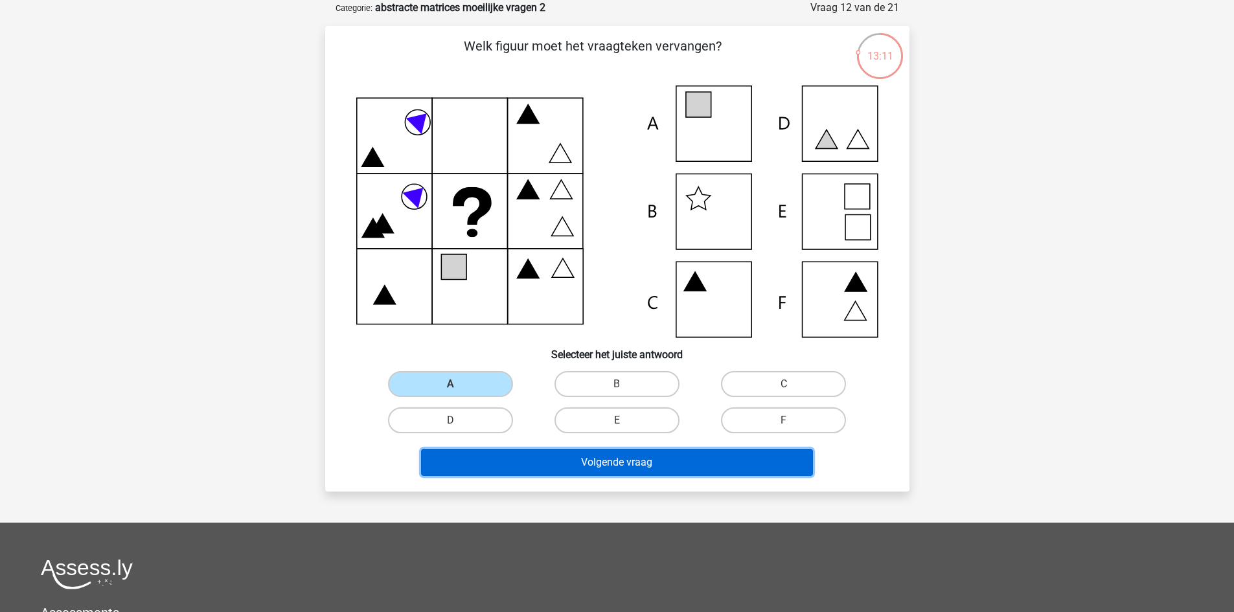
click at [564, 457] on button "Volgende vraag" at bounding box center [617, 462] width 392 height 27
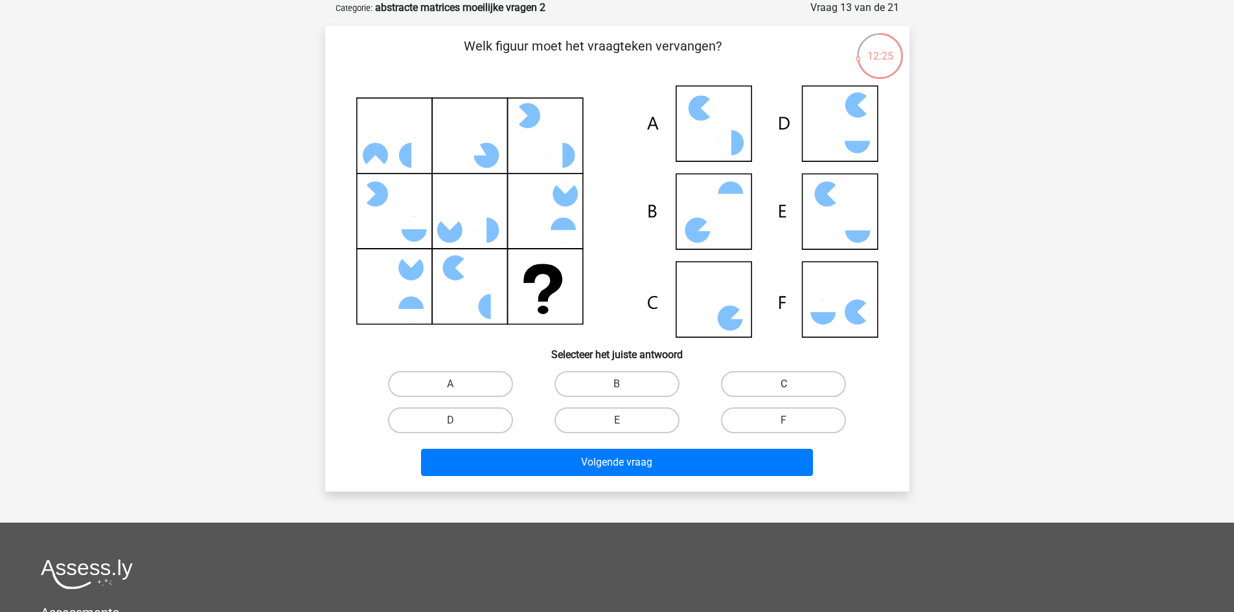
click at [748, 387] on label "C" at bounding box center [783, 384] width 125 height 26
click at [784, 387] on input "C" at bounding box center [788, 388] width 8 height 8
radio input "true"
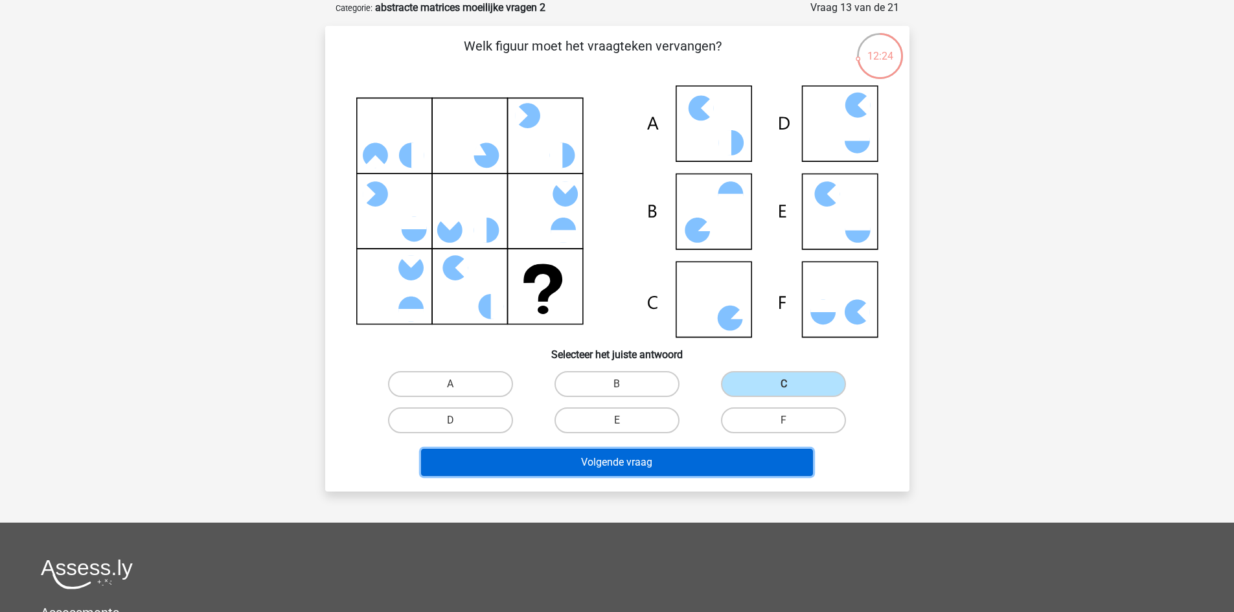
click at [687, 468] on button "Volgende vraag" at bounding box center [617, 462] width 392 height 27
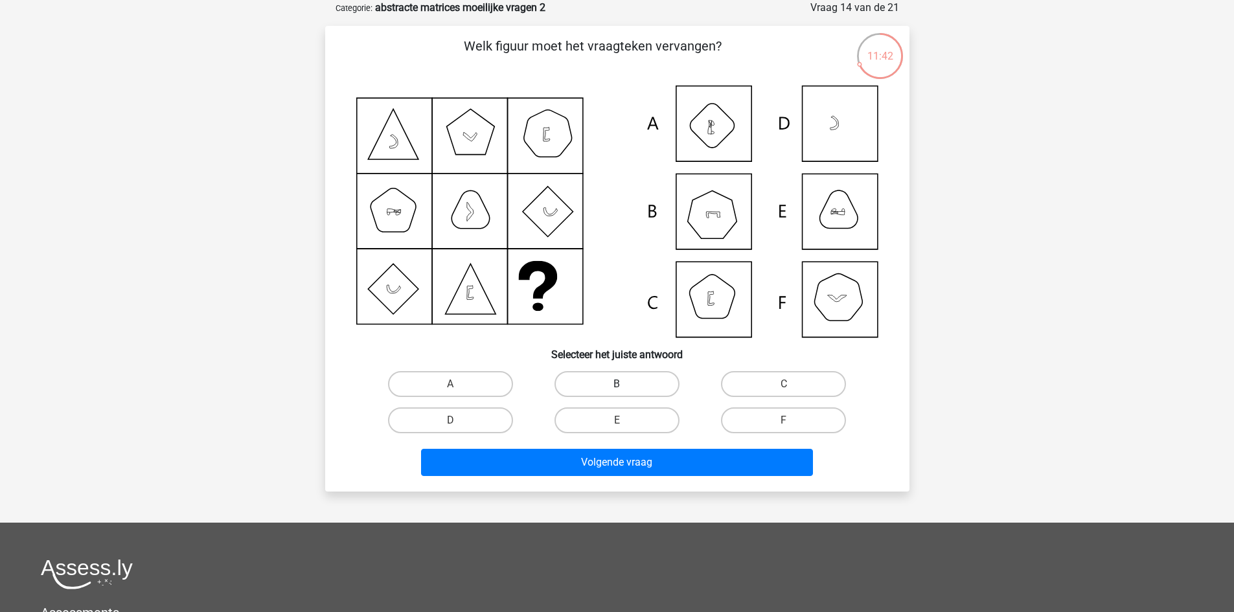
click at [644, 385] on label "B" at bounding box center [616, 384] width 125 height 26
click at [625, 385] on input "B" at bounding box center [621, 388] width 8 height 8
radio input "true"
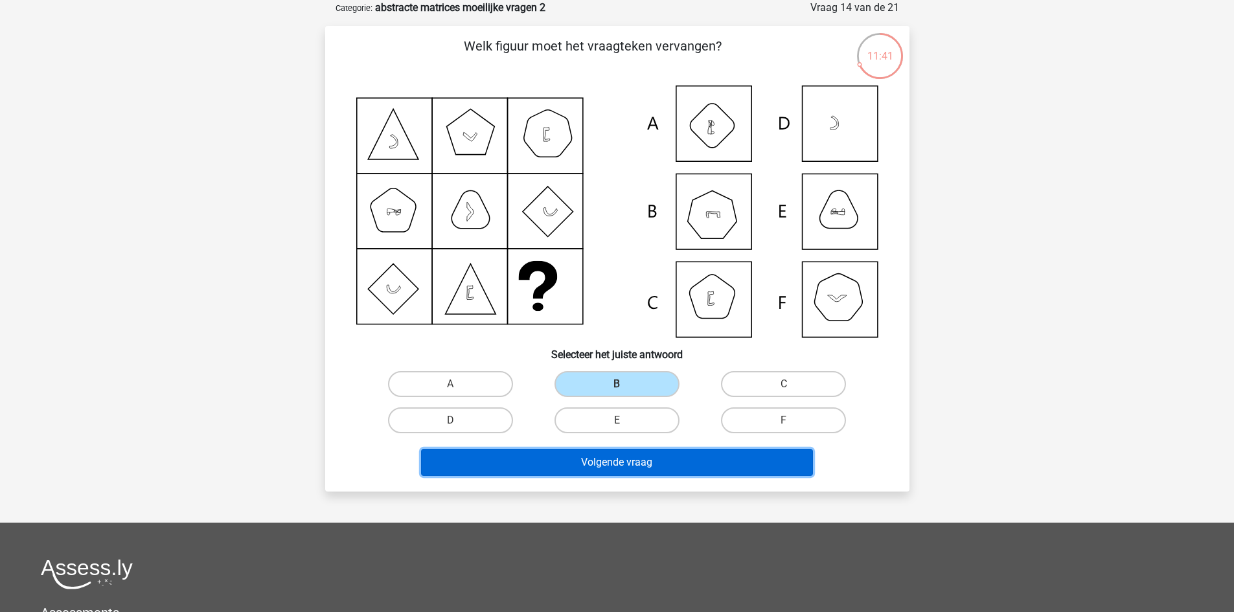
click at [671, 457] on button "Volgende vraag" at bounding box center [617, 462] width 392 height 27
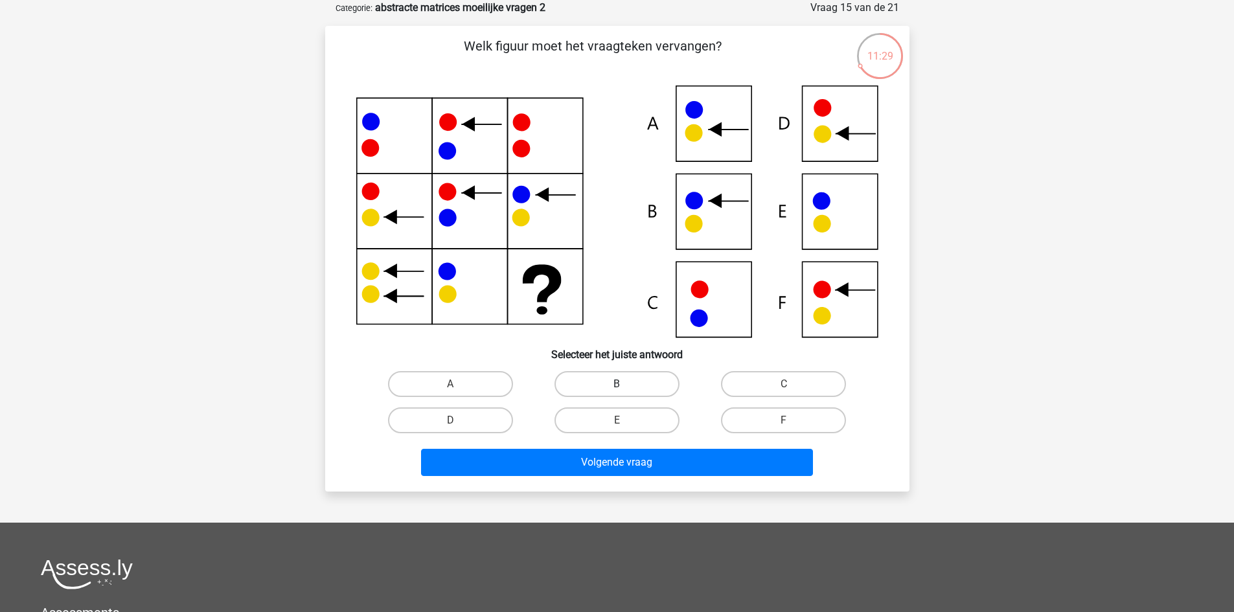
click at [661, 386] on label "B" at bounding box center [616, 384] width 125 height 26
click at [625, 386] on input "B" at bounding box center [621, 388] width 8 height 8
radio input "true"
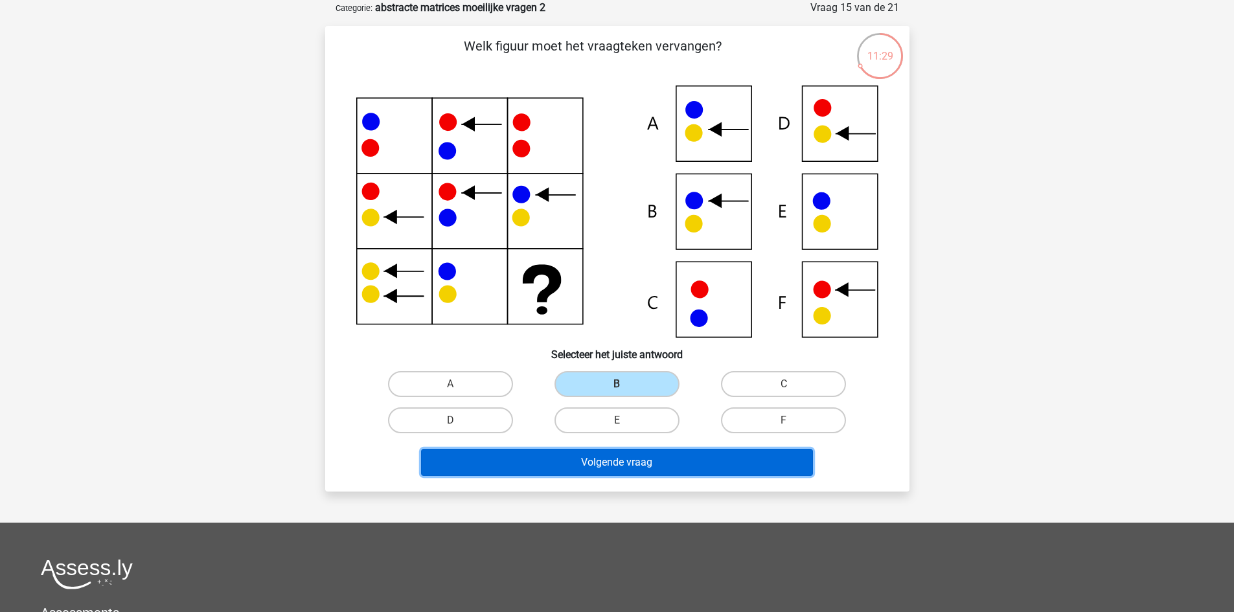
click at [683, 461] on button "Volgende vraag" at bounding box center [617, 462] width 392 height 27
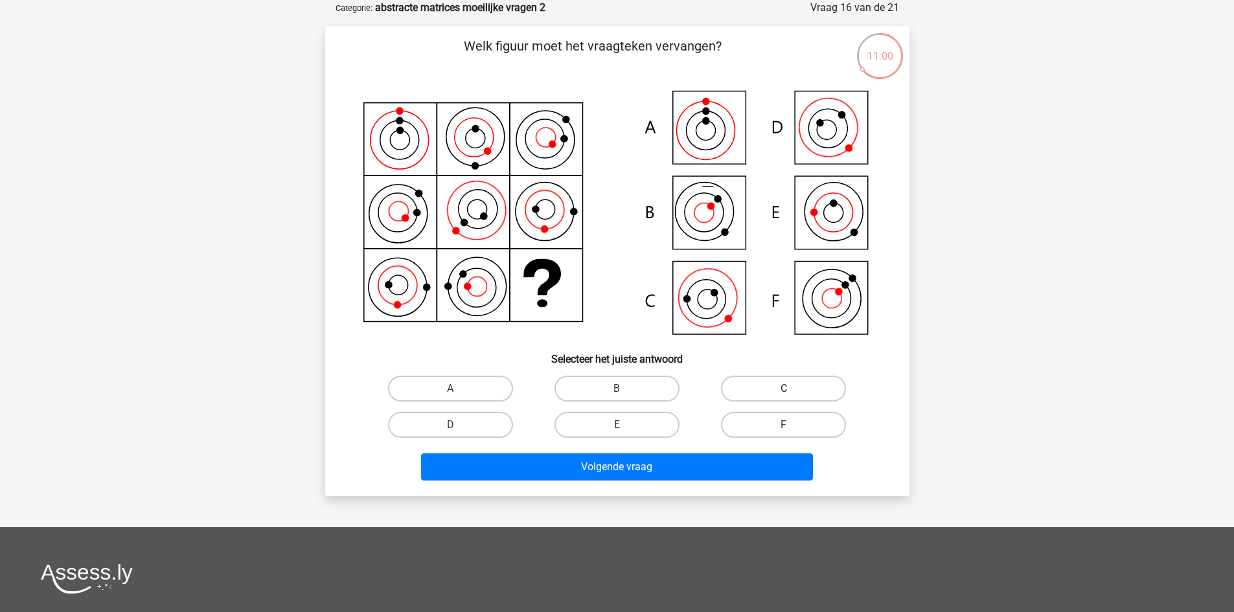
click at [740, 389] on label "C" at bounding box center [783, 389] width 125 height 26
click at [784, 389] on input "C" at bounding box center [788, 393] width 8 height 8
radio input "true"
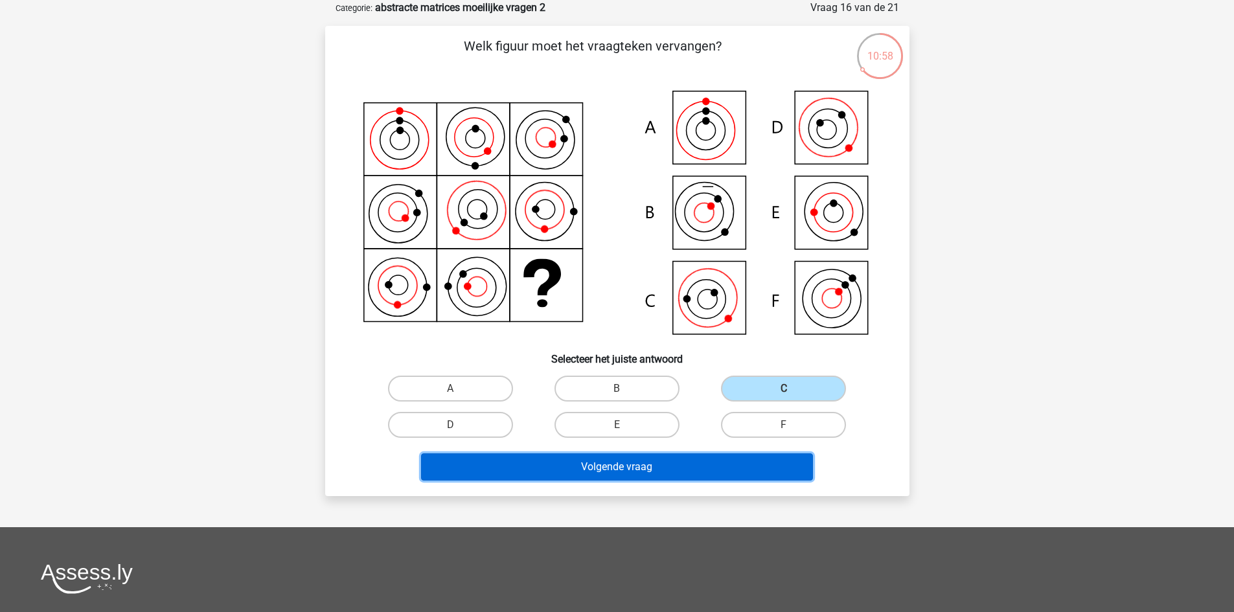
click at [707, 467] on button "Volgende vraag" at bounding box center [617, 466] width 392 height 27
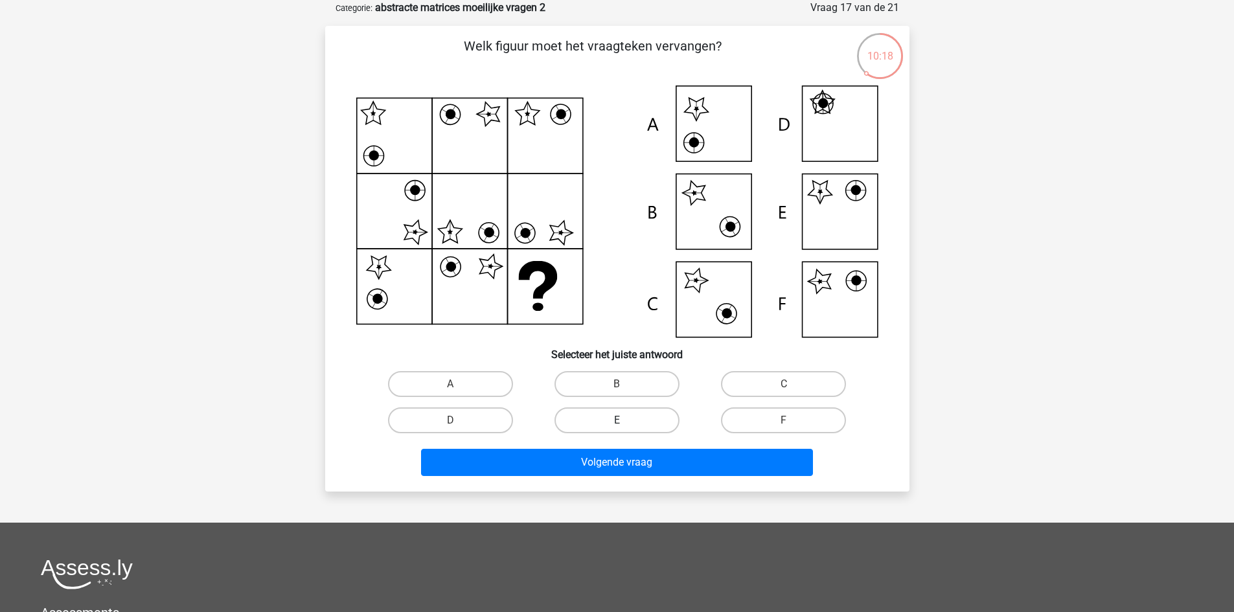
click at [671, 422] on label "E" at bounding box center [616, 420] width 125 height 26
click at [625, 422] on input "E" at bounding box center [621, 424] width 8 height 8
radio input "true"
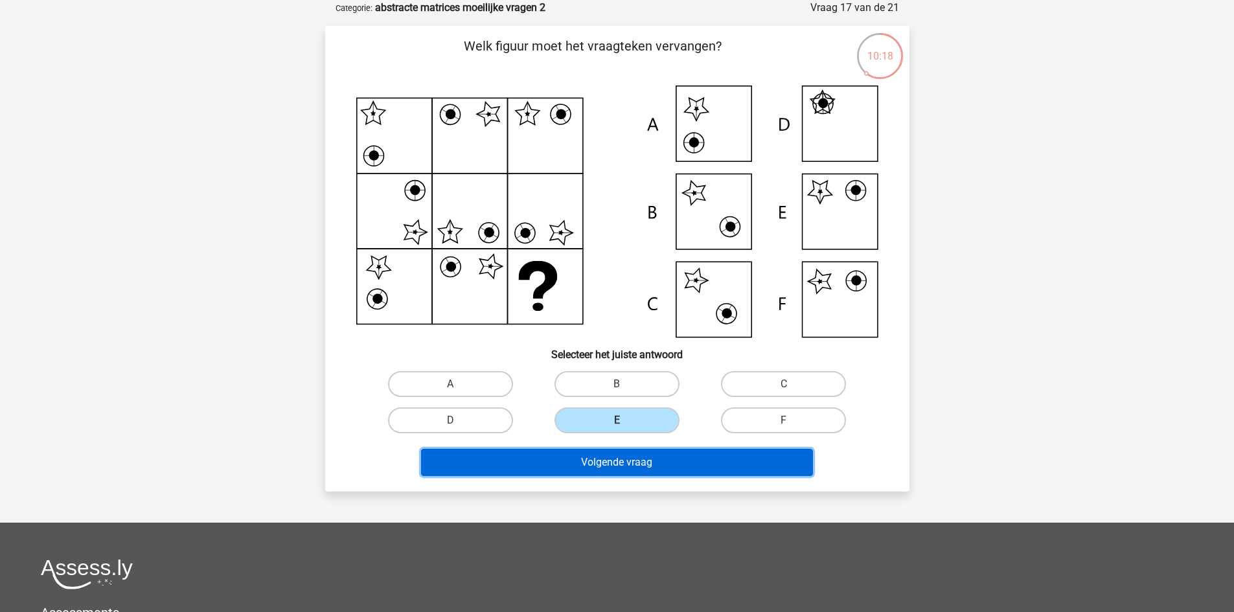
click at [679, 454] on button "Volgende vraag" at bounding box center [617, 462] width 392 height 27
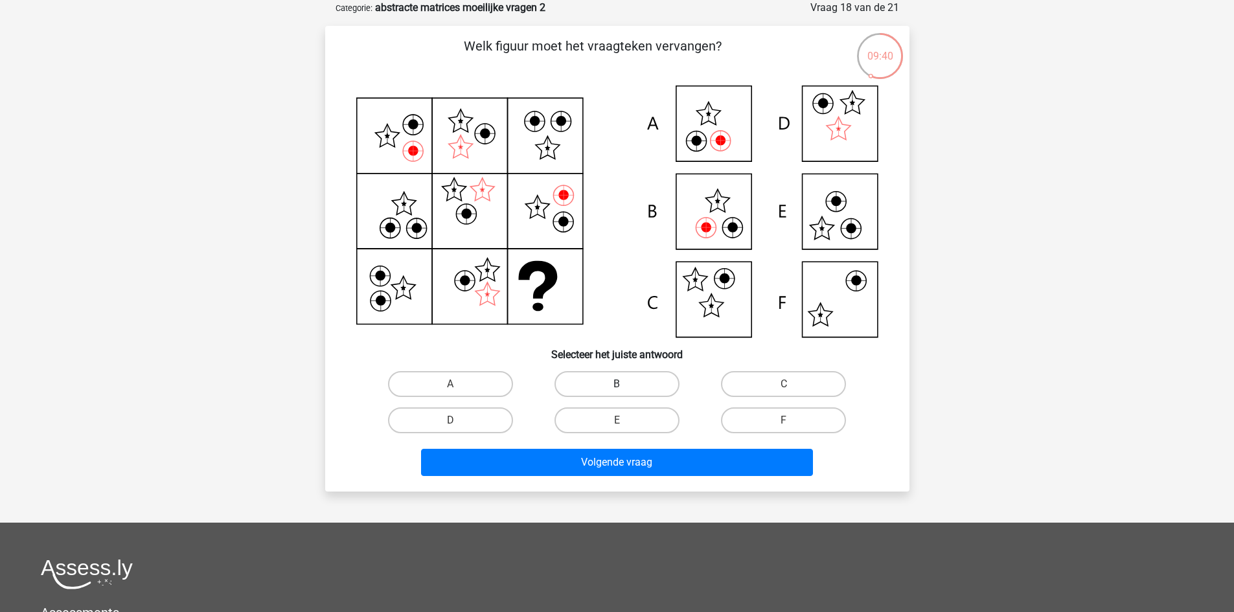
click at [651, 382] on label "B" at bounding box center [616, 384] width 125 height 26
click at [625, 384] on input "B" at bounding box center [621, 388] width 8 height 8
radio input "true"
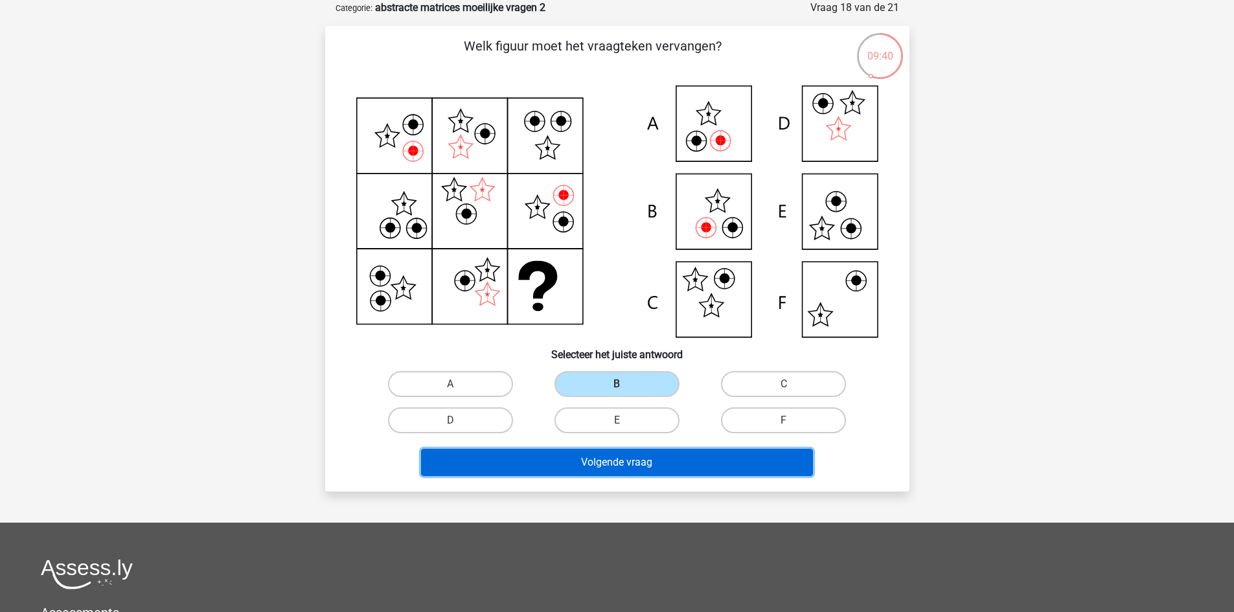
click at [683, 458] on button "Volgende vraag" at bounding box center [617, 462] width 392 height 27
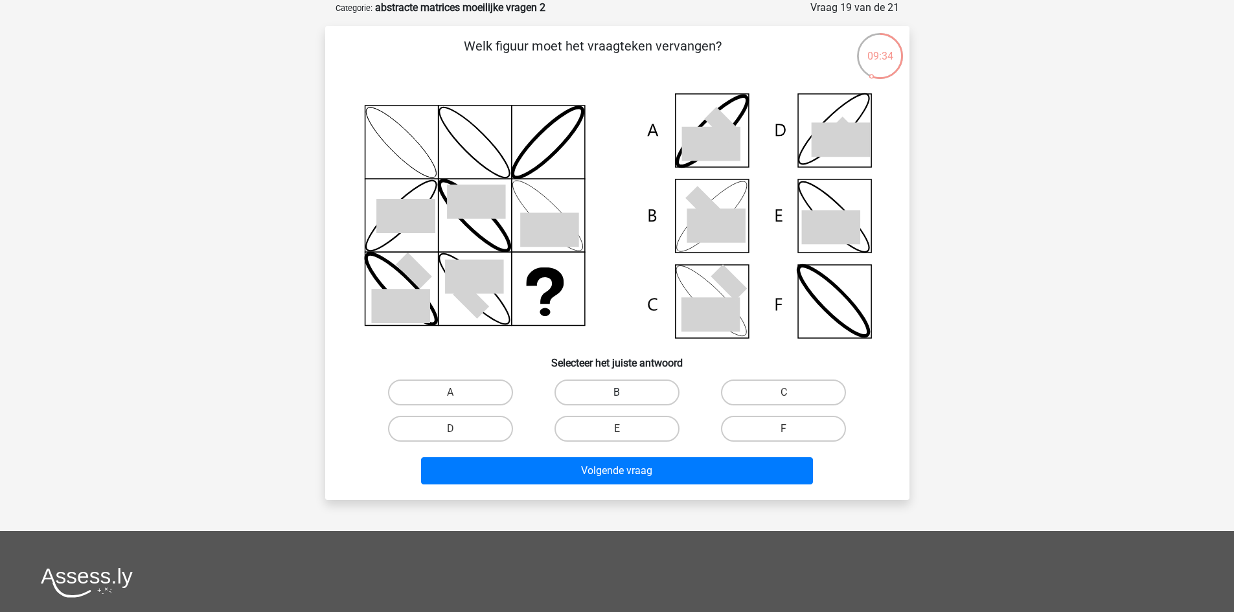
click at [635, 389] on label "B" at bounding box center [616, 393] width 125 height 26
click at [625, 393] on input "B" at bounding box center [621, 397] width 8 height 8
radio input "true"
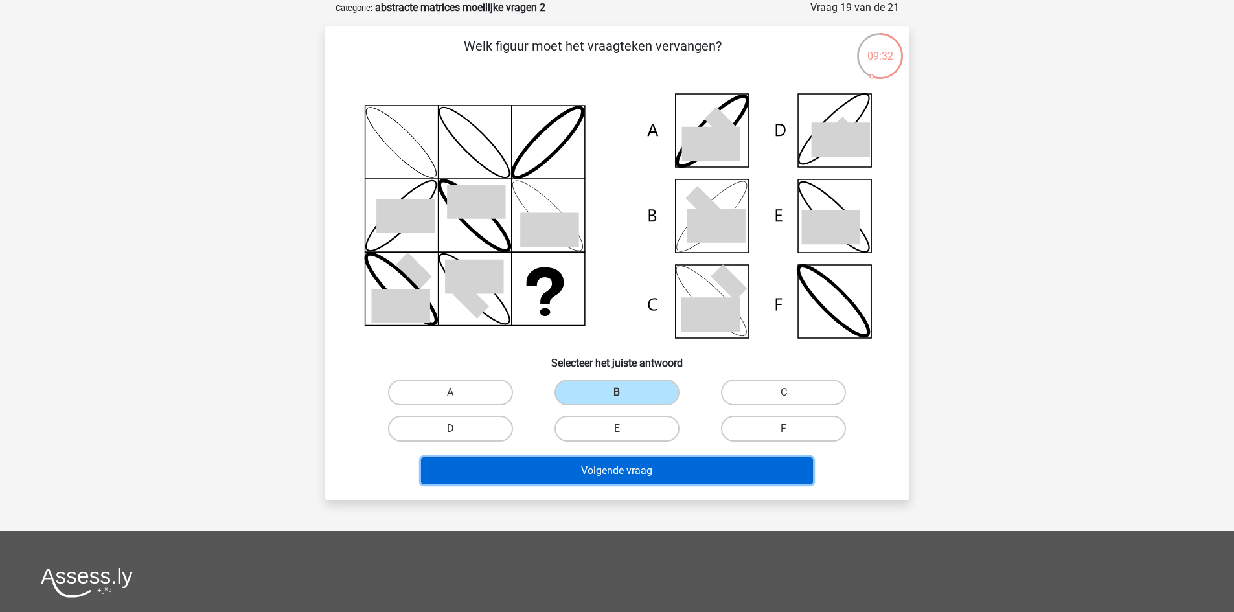
click at [664, 475] on button "Volgende vraag" at bounding box center [617, 470] width 392 height 27
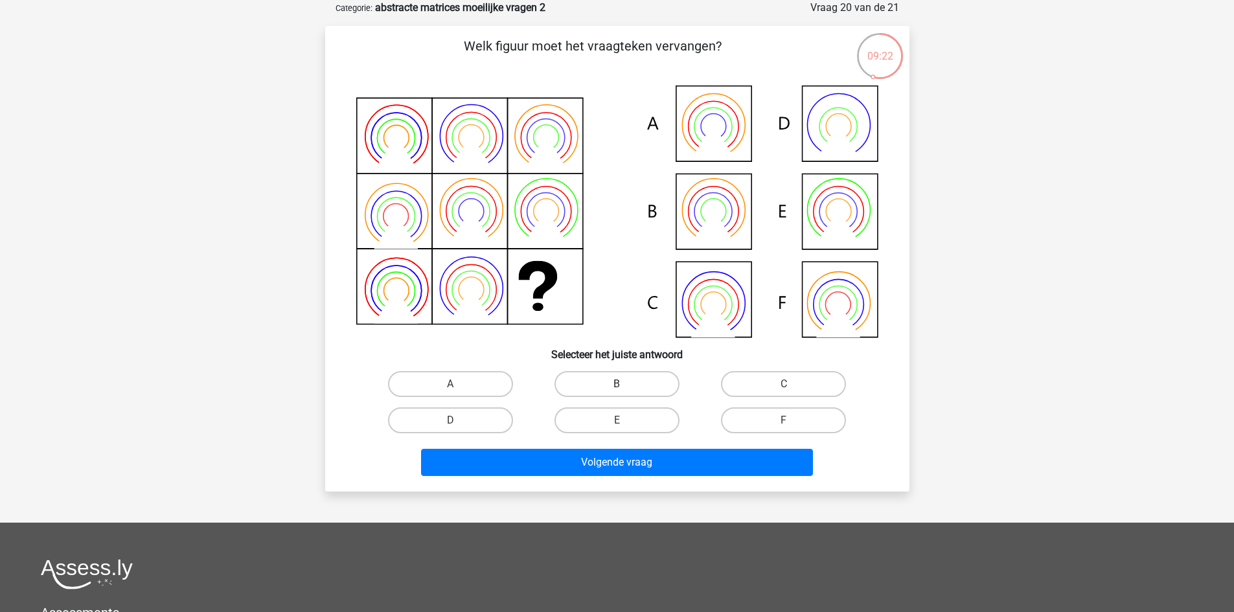
click at [649, 381] on label "B" at bounding box center [616, 384] width 125 height 26
click at [625, 384] on input "B" at bounding box center [621, 388] width 8 height 8
radio input "true"
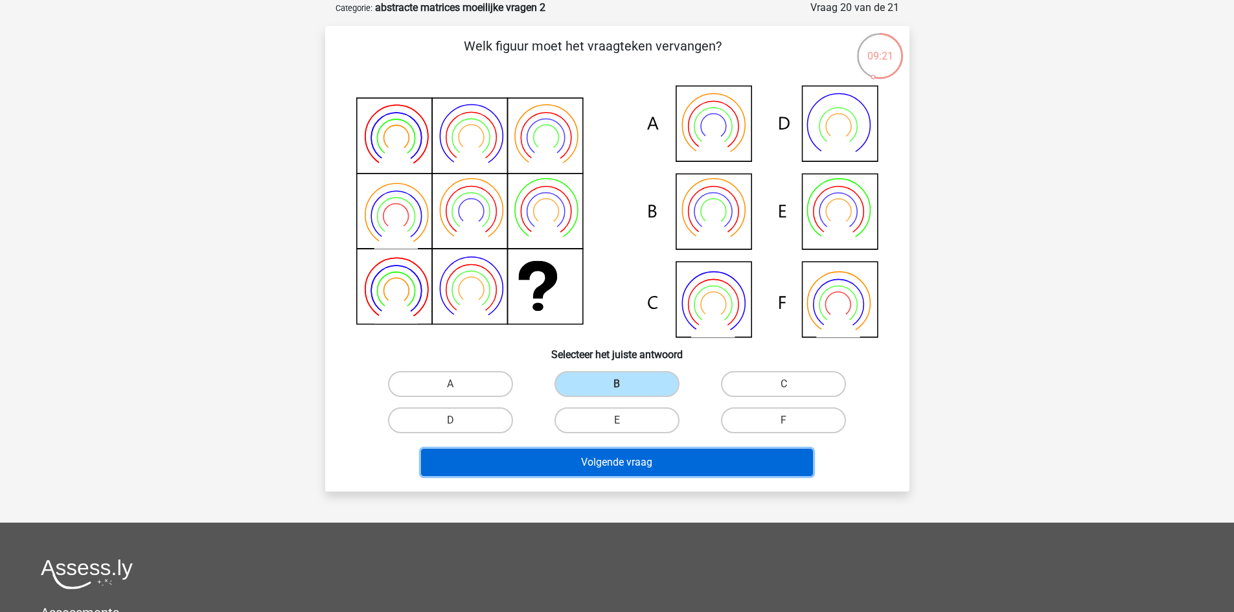
click at [668, 459] on button "Volgende vraag" at bounding box center [617, 462] width 392 height 27
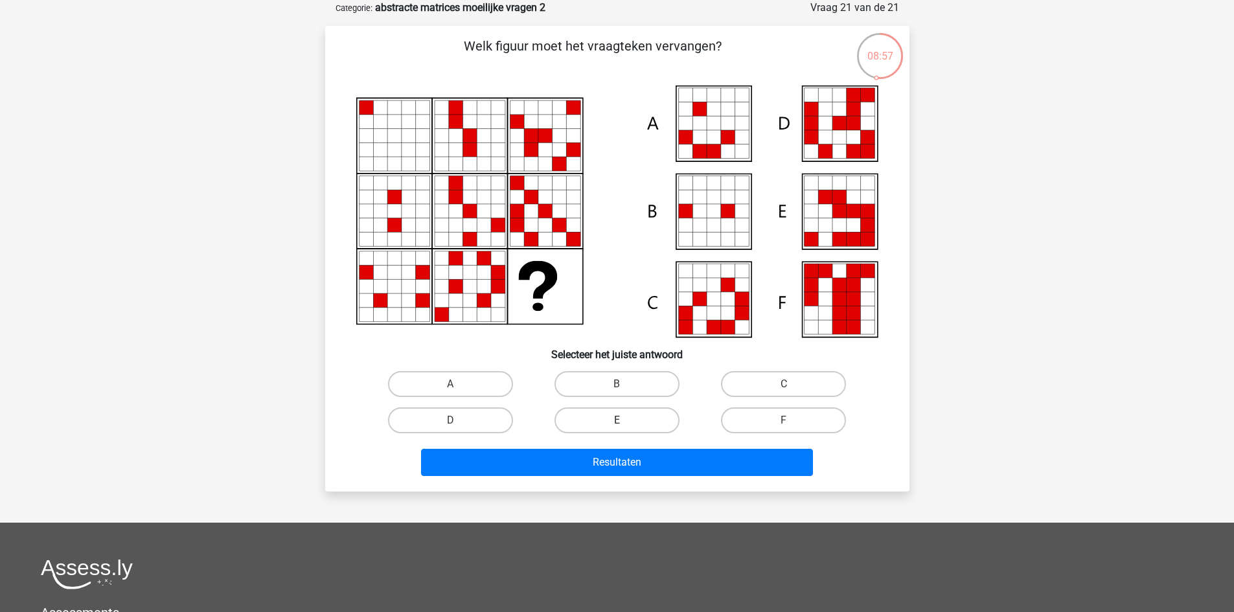
click at [658, 413] on label "E" at bounding box center [616, 420] width 125 height 26
click at [625, 420] on input "E" at bounding box center [621, 424] width 8 height 8
radio input "true"
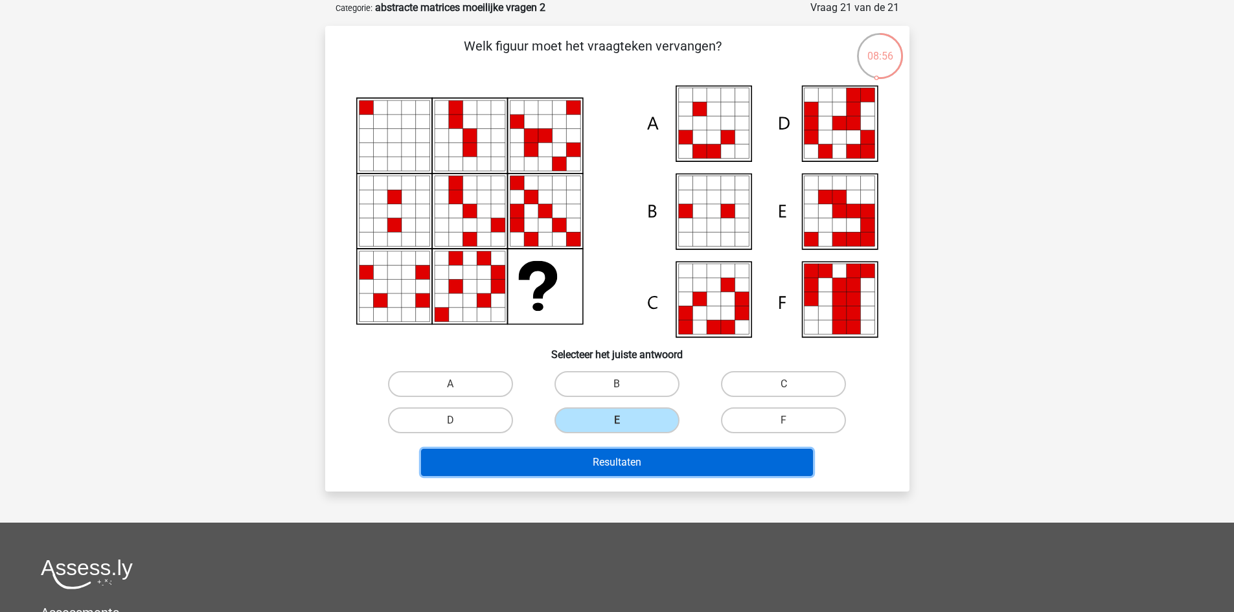
click at [675, 456] on button "Resultaten" at bounding box center [617, 462] width 392 height 27
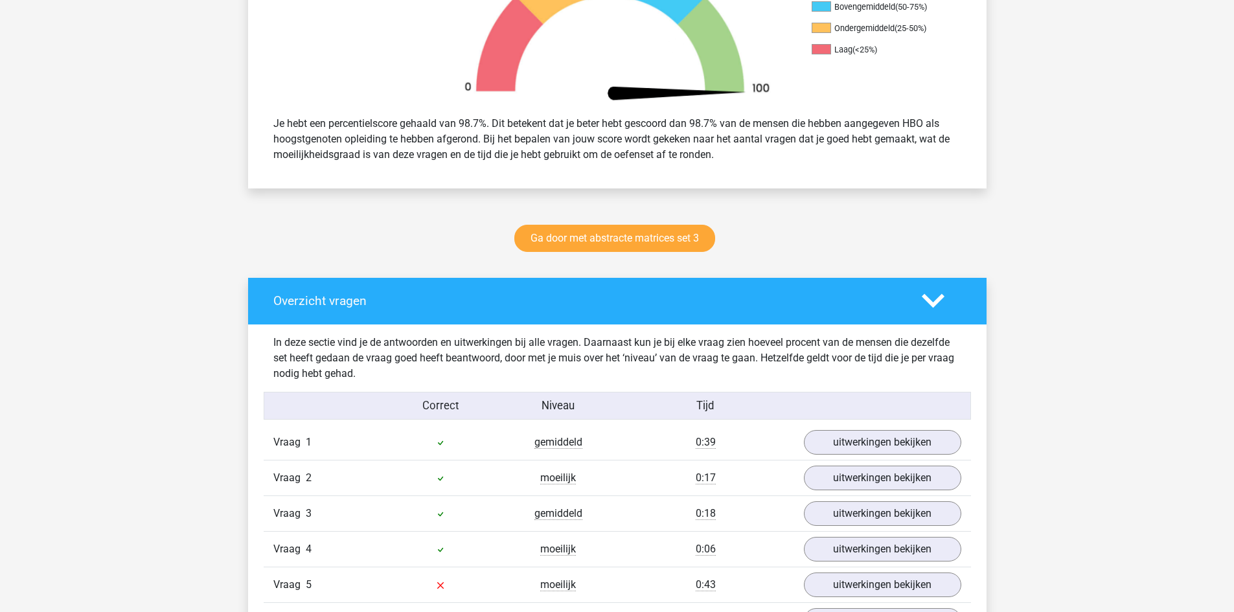
scroll to position [648, 0]
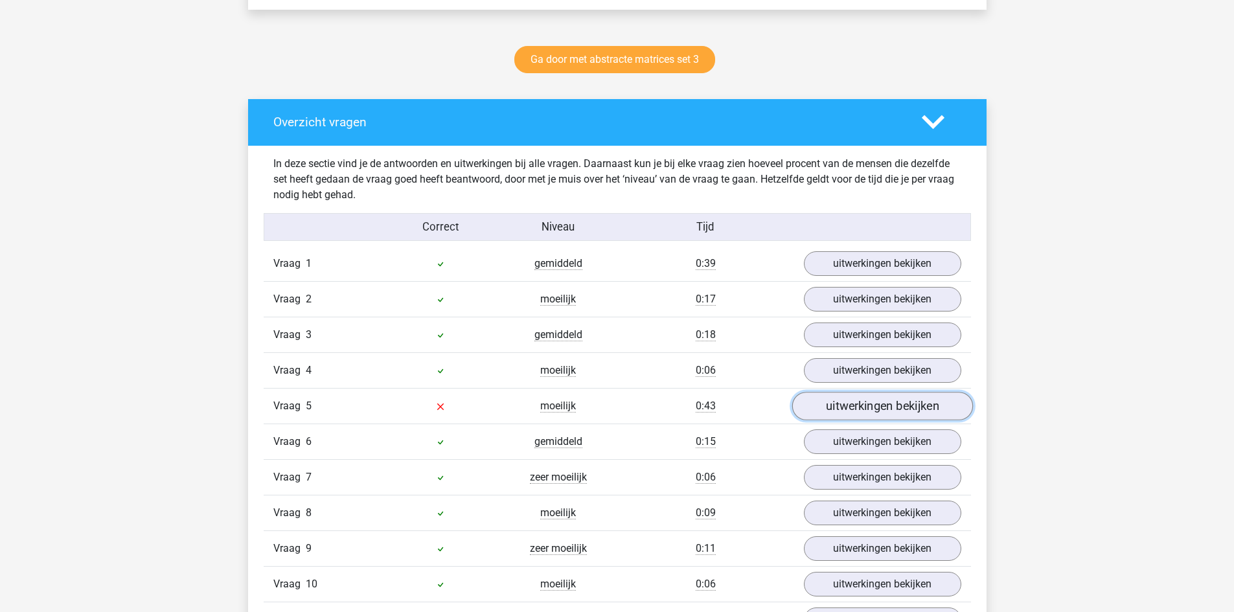
click at [931, 409] on link "uitwerkingen bekijken" at bounding box center [882, 406] width 181 height 29
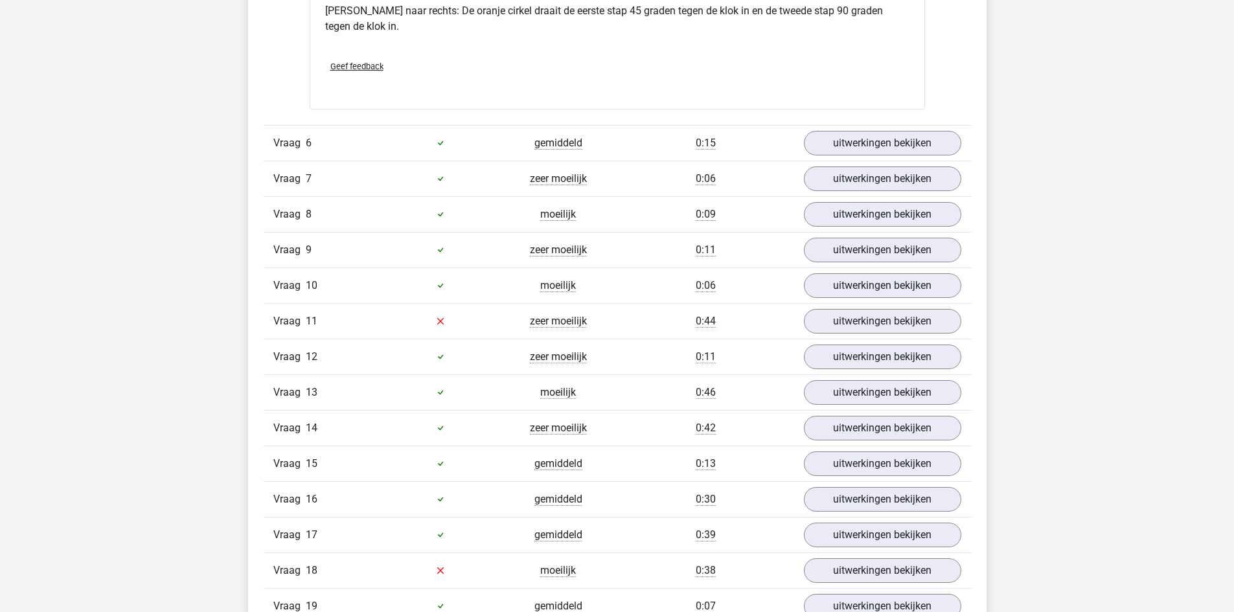
scroll to position [1619, 0]
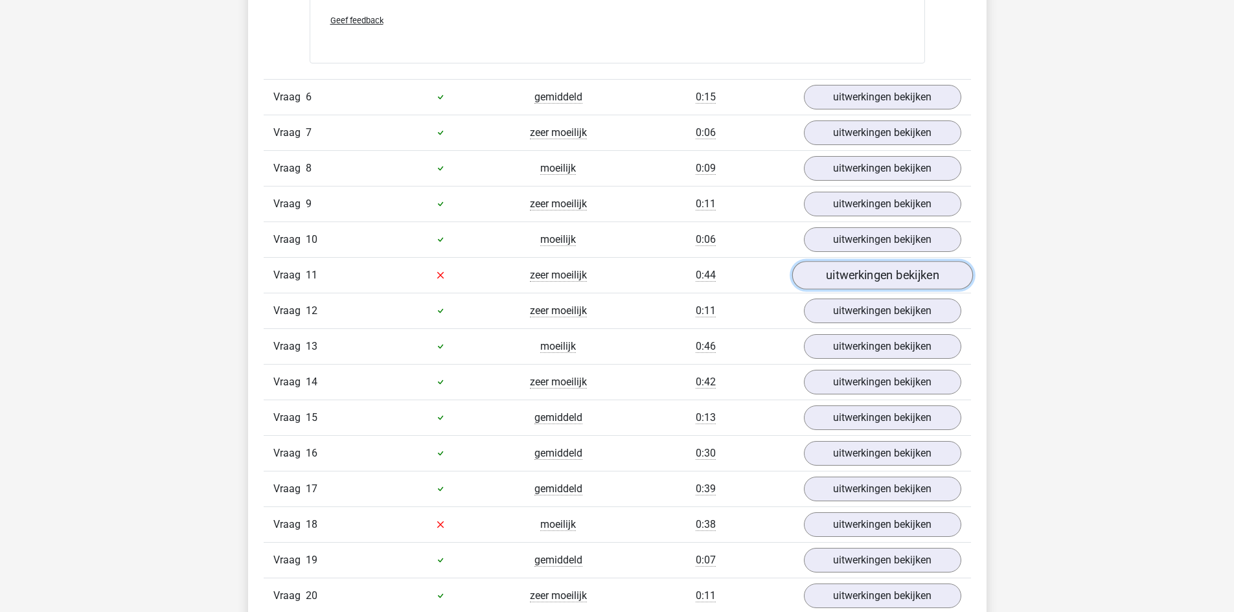
click at [858, 273] on link "uitwerkingen bekijken" at bounding box center [882, 275] width 181 height 29
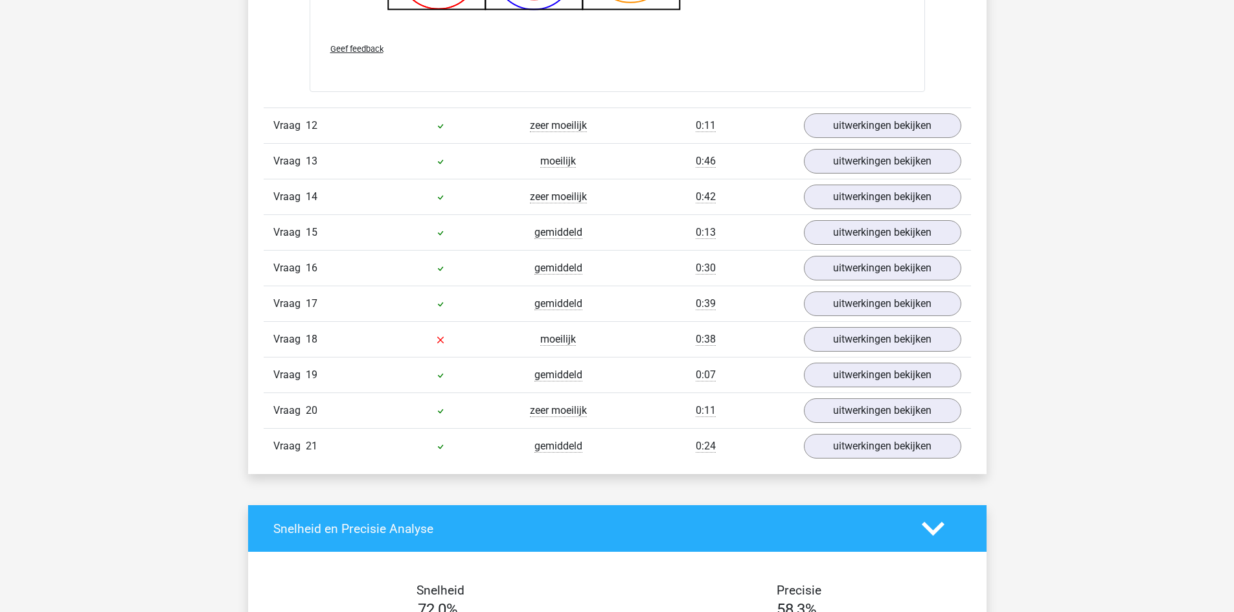
scroll to position [2720, 0]
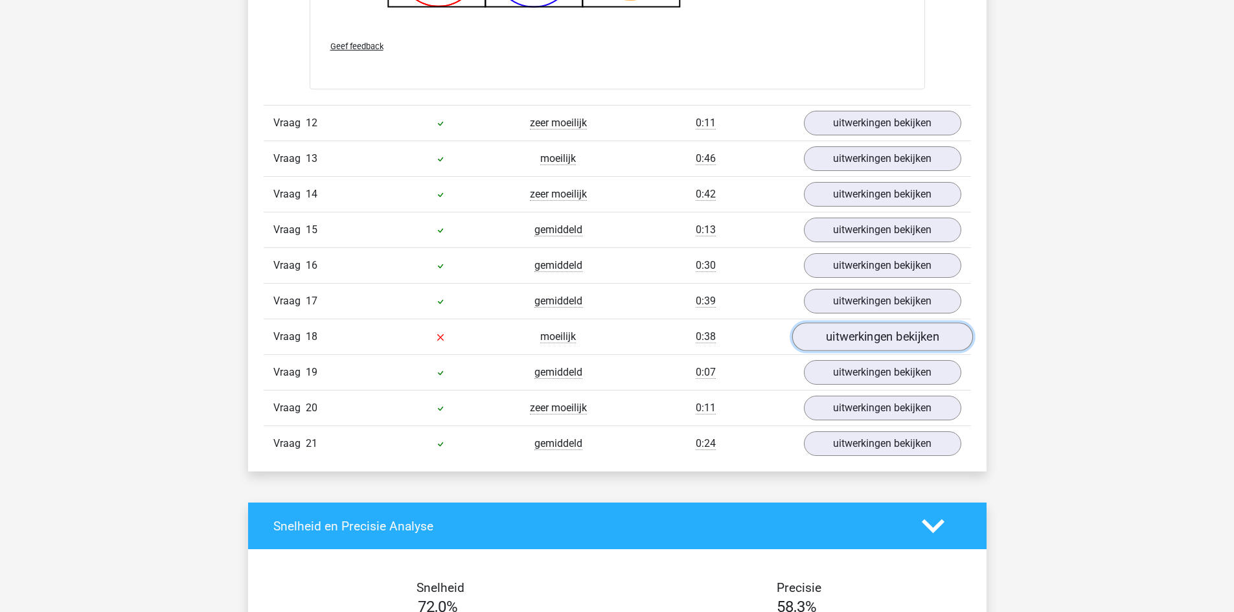
click at [943, 337] on link "uitwerkingen bekijken" at bounding box center [882, 337] width 181 height 29
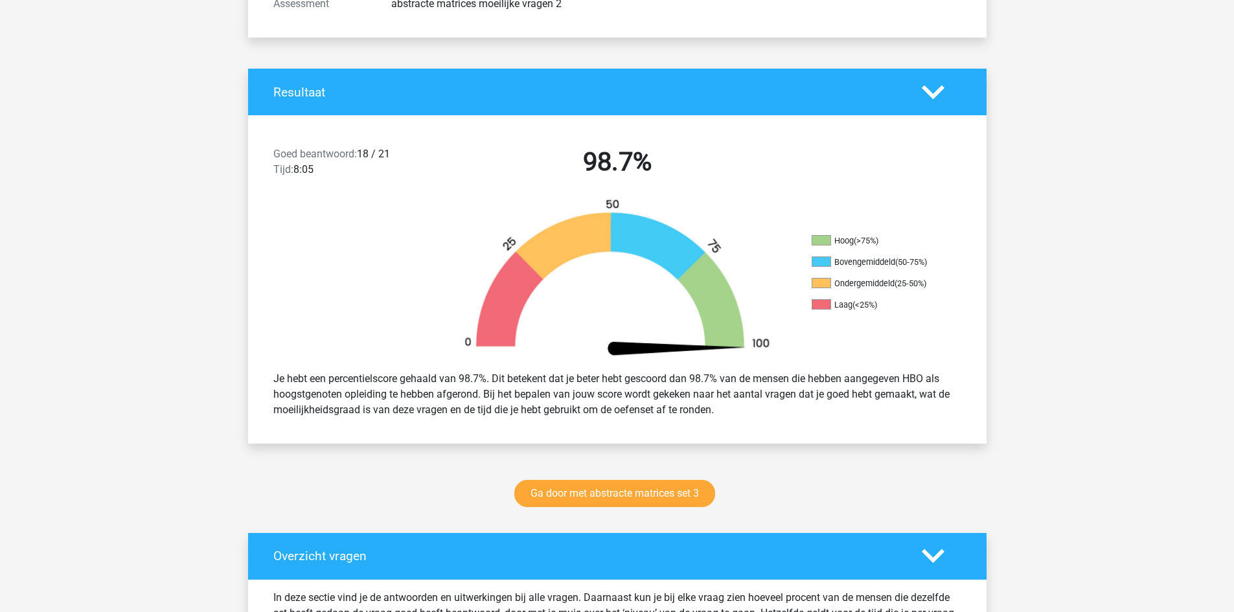
scroll to position [0, 0]
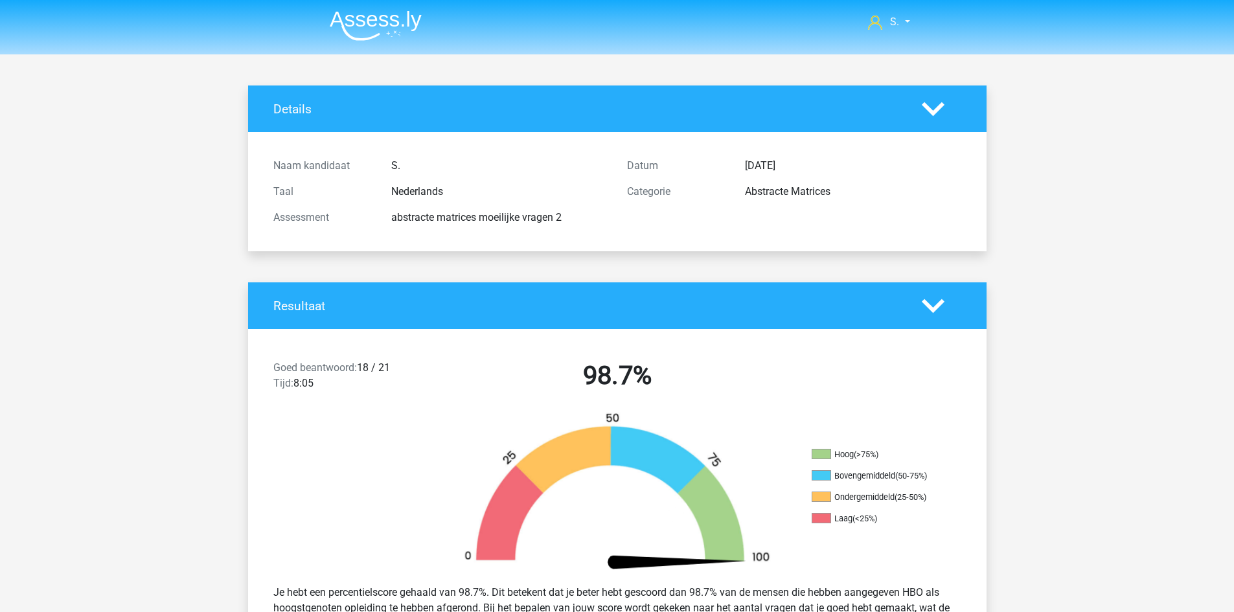
click at [376, 26] on img at bounding box center [376, 25] width 92 height 30
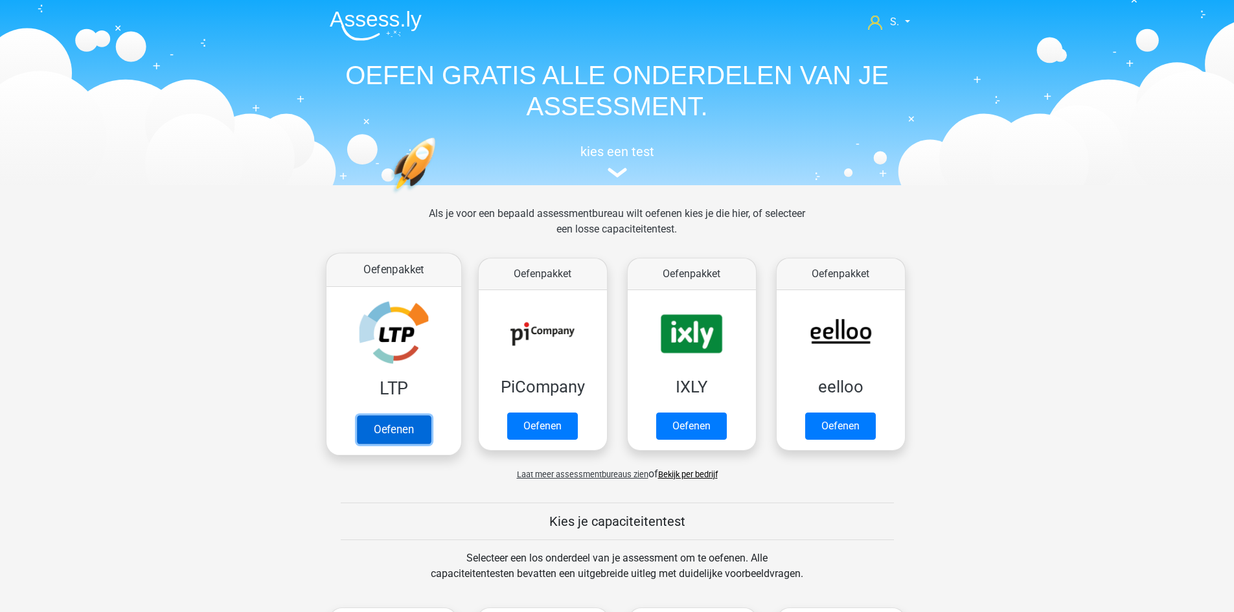
click at [393, 415] on link "Oefenen" at bounding box center [393, 429] width 74 height 29
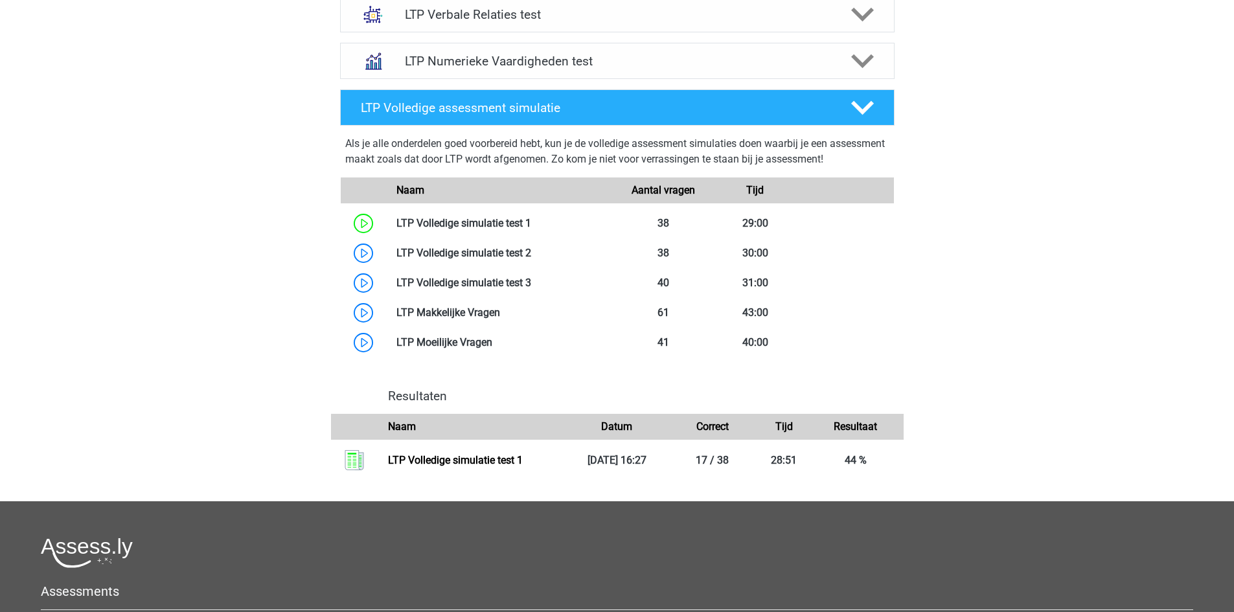
scroll to position [518, 0]
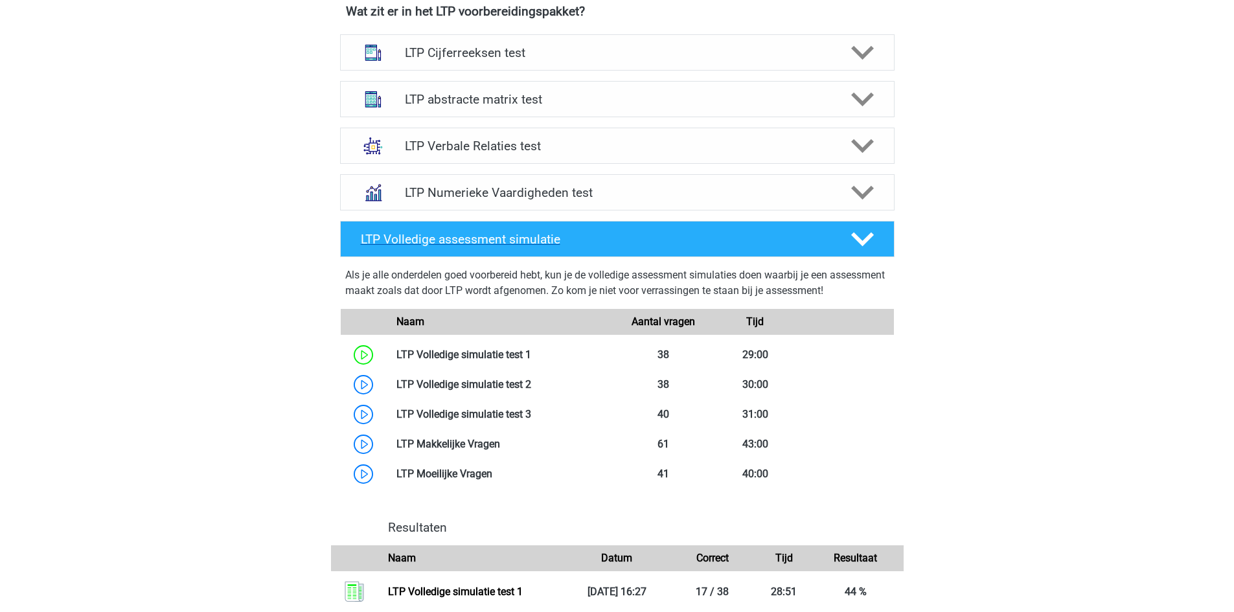
click at [861, 243] on polygon at bounding box center [862, 240] width 23 height 14
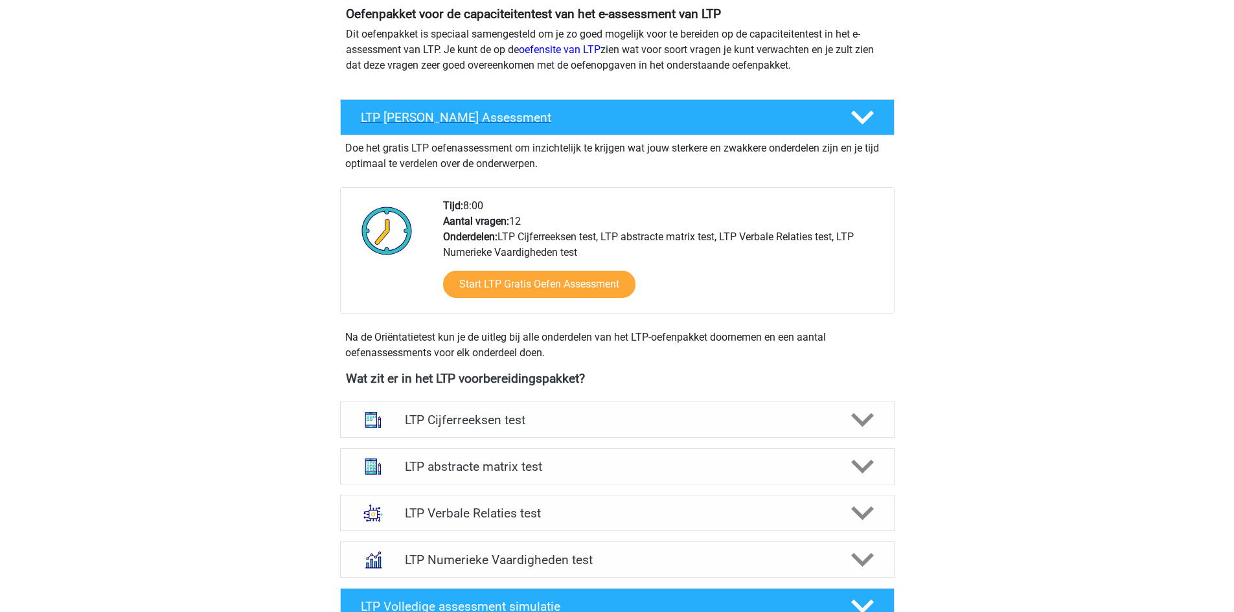
scroll to position [259, 0]
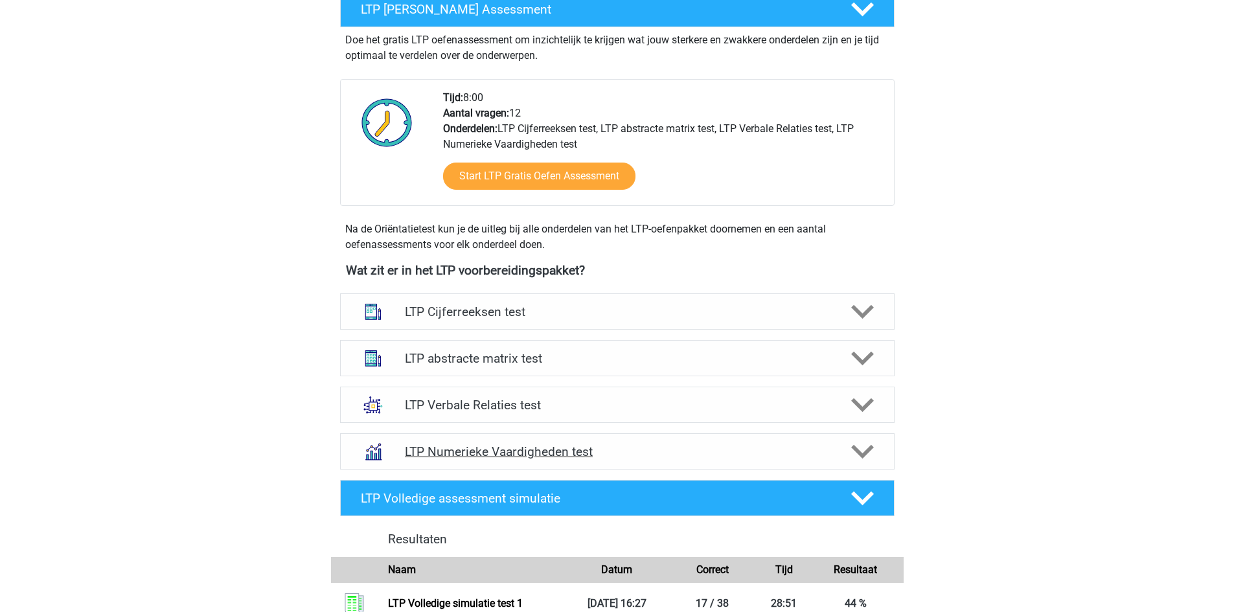
click at [710, 459] on h4 "LTP Numerieke Vaardigheden test" at bounding box center [617, 451] width 424 height 15
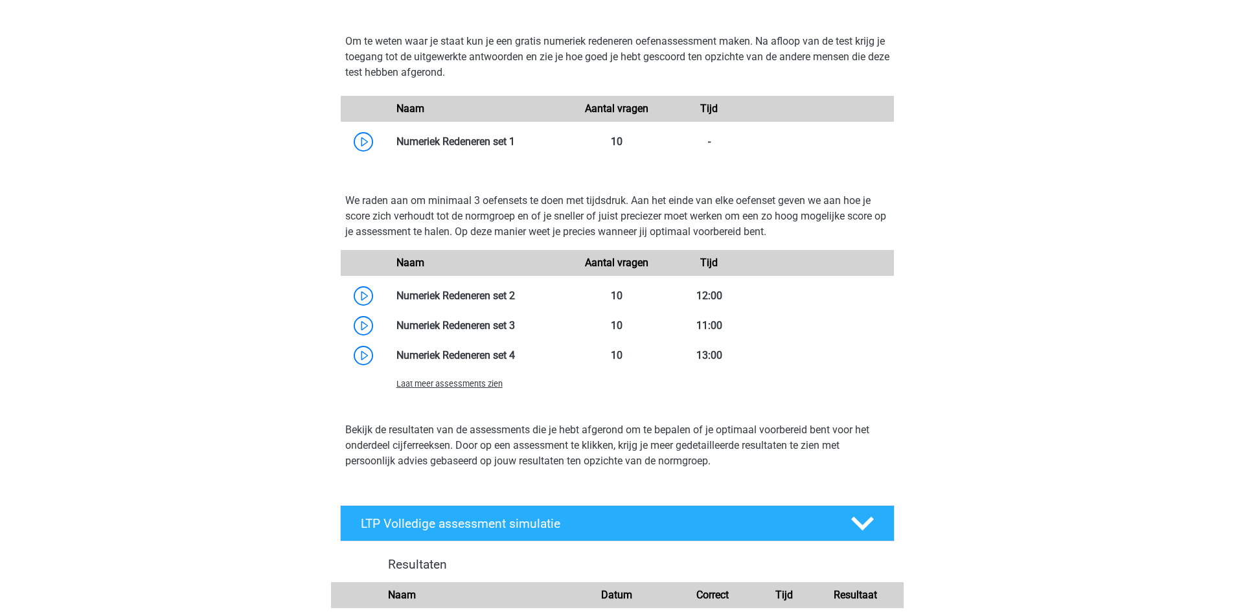
scroll to position [777, 0]
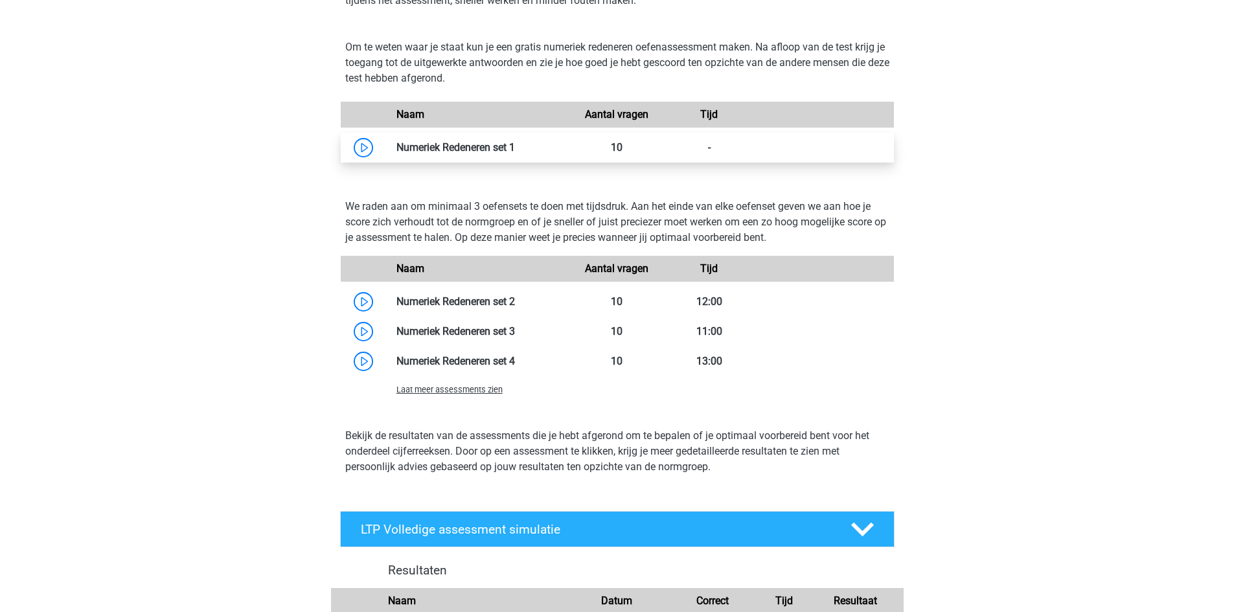
click at [515, 147] on link at bounding box center [515, 147] width 0 height 12
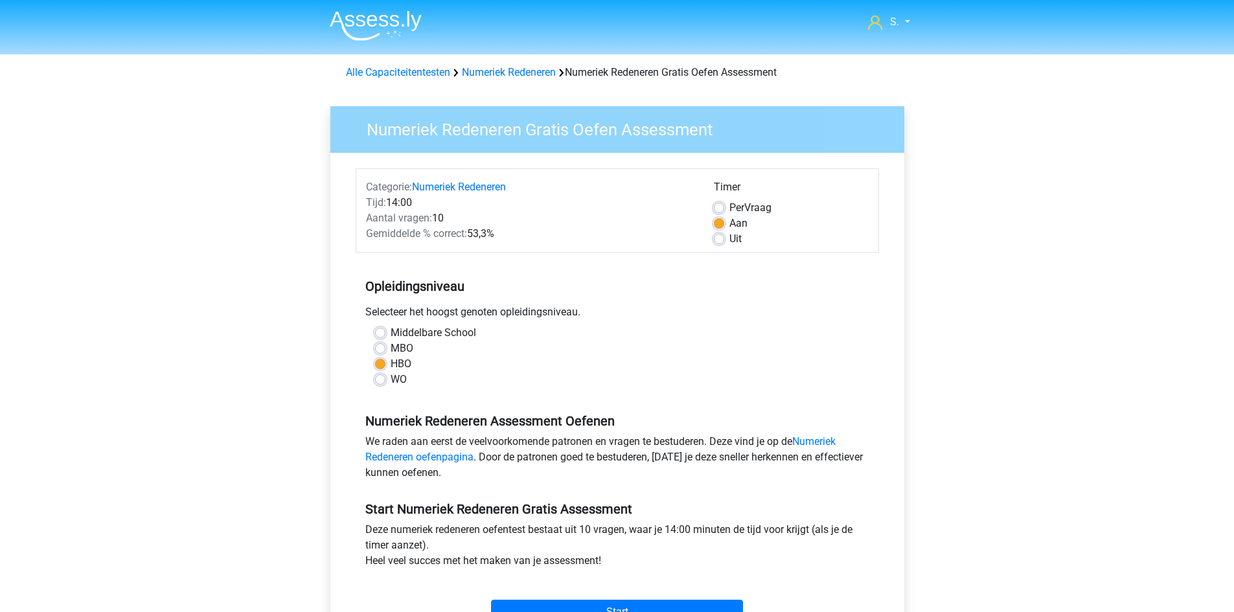
scroll to position [194, 0]
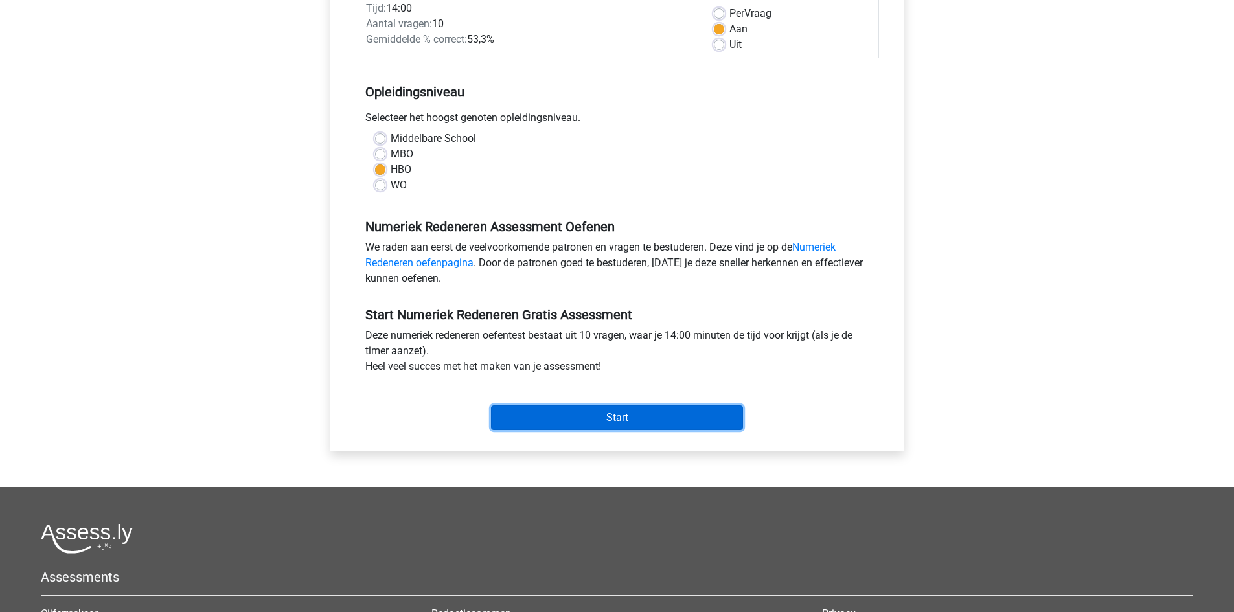
click at [661, 419] on input "Start" at bounding box center [617, 417] width 252 height 25
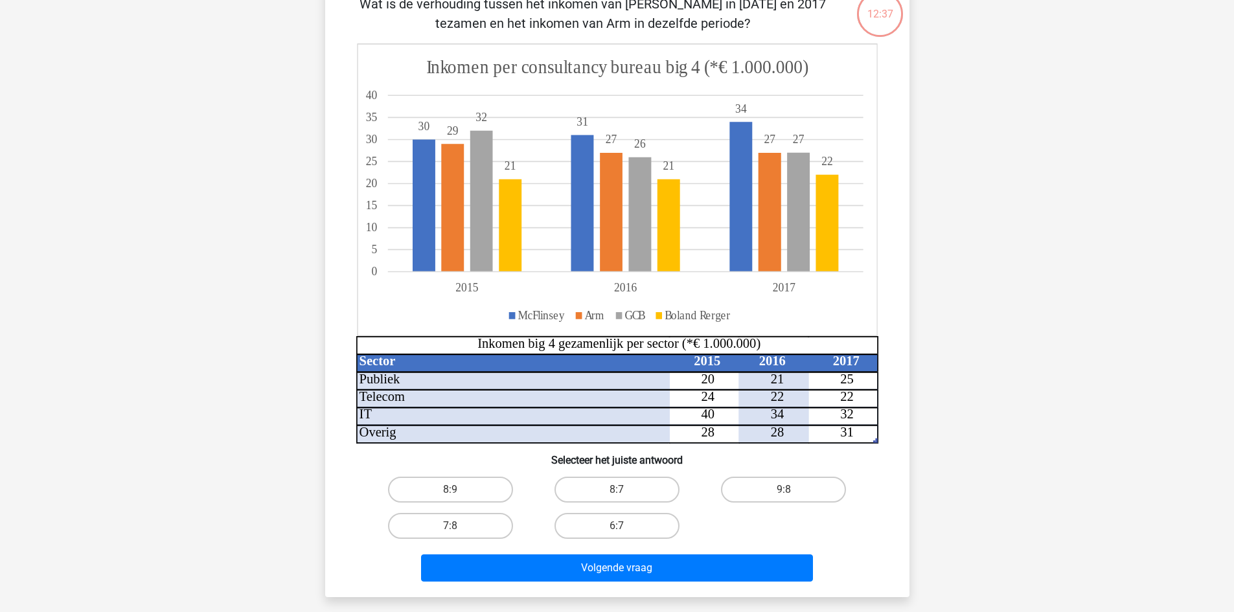
scroll to position [130, 0]
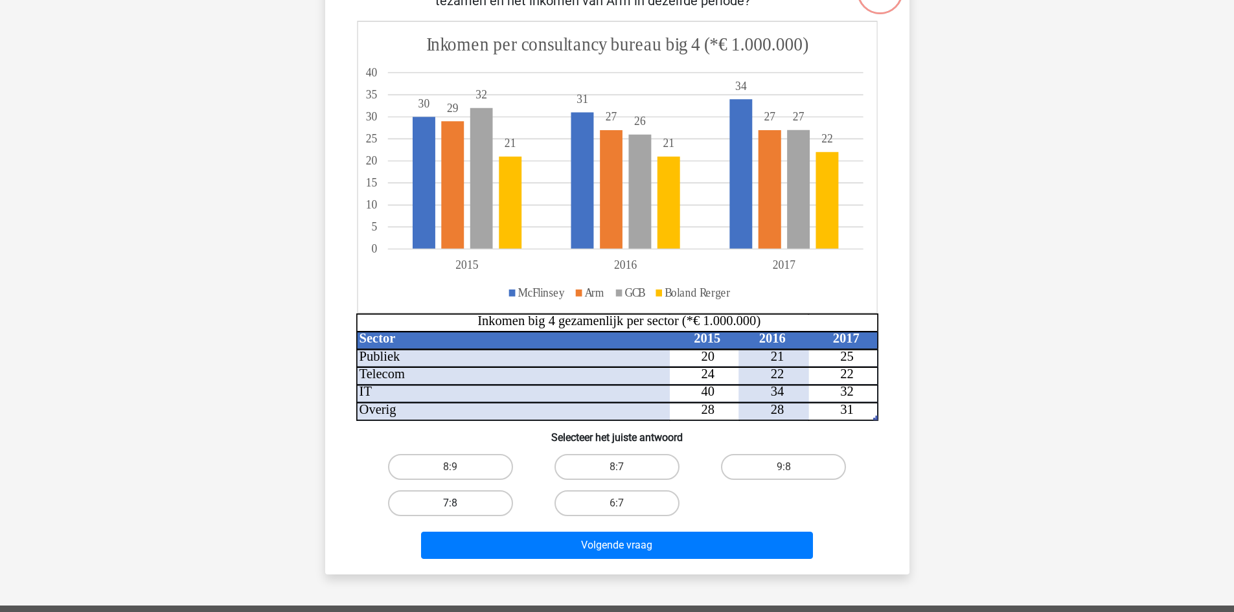
click at [486, 500] on label "7:8" at bounding box center [450, 503] width 125 height 26
click at [459, 503] on input "7:8" at bounding box center [454, 507] width 8 height 8
radio input "true"
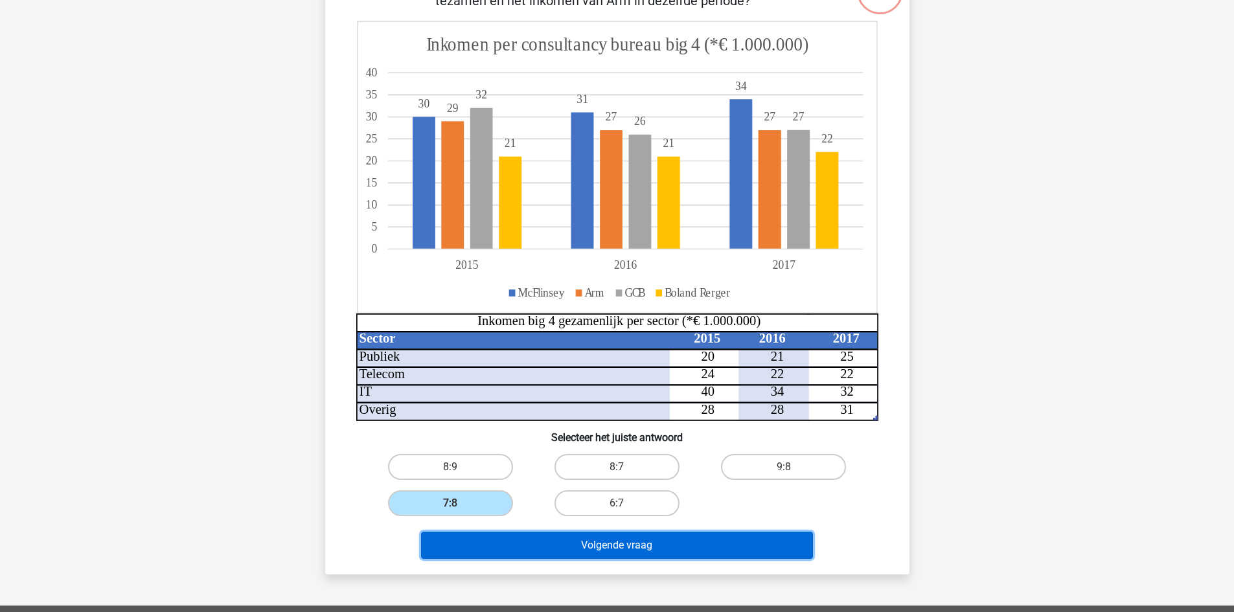
click at [621, 544] on button "Volgende vraag" at bounding box center [617, 545] width 392 height 27
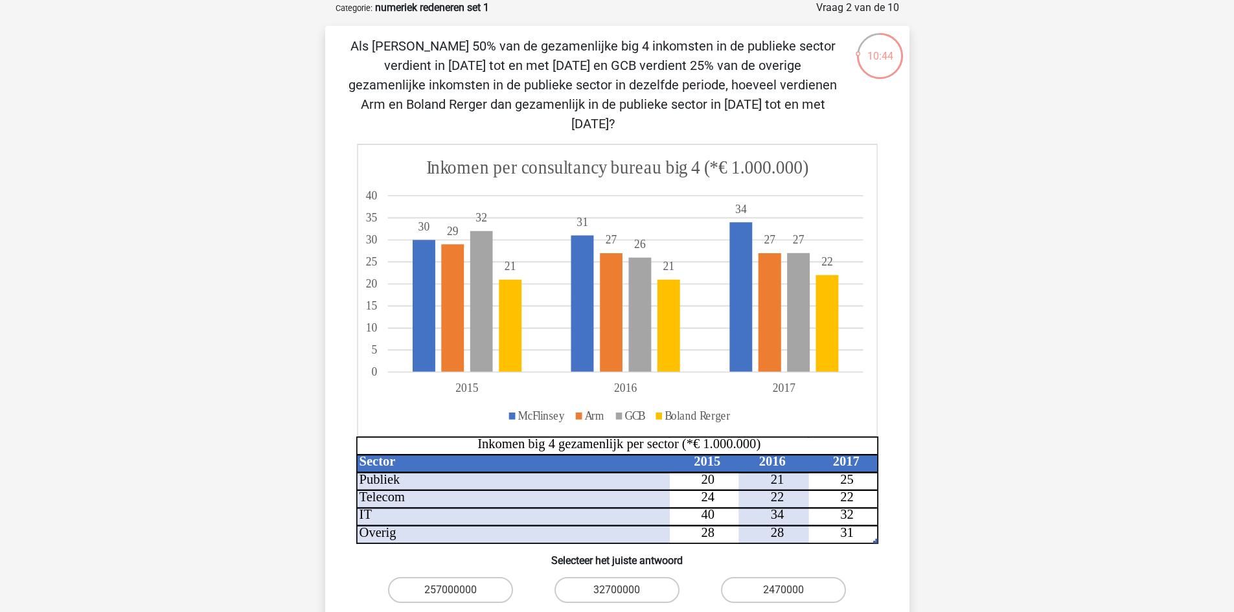
scroll to position [194, 0]
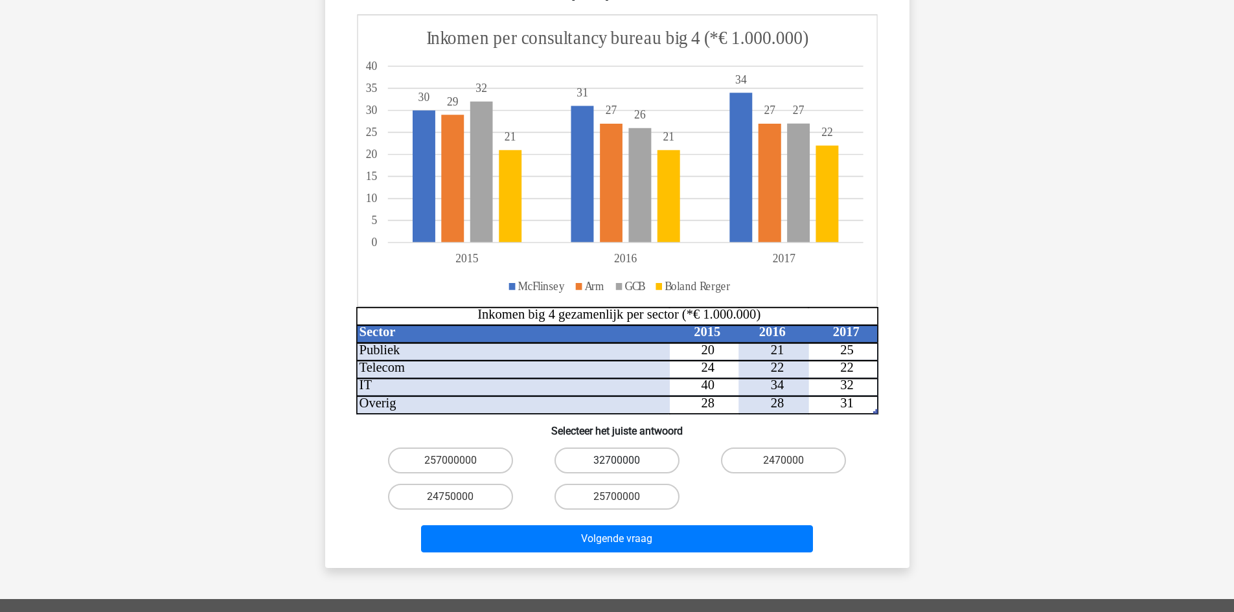
click at [612, 448] on label "32700000" at bounding box center [616, 461] width 125 height 26
click at [617, 461] on input "32700000" at bounding box center [621, 465] width 8 height 8
radio input "true"
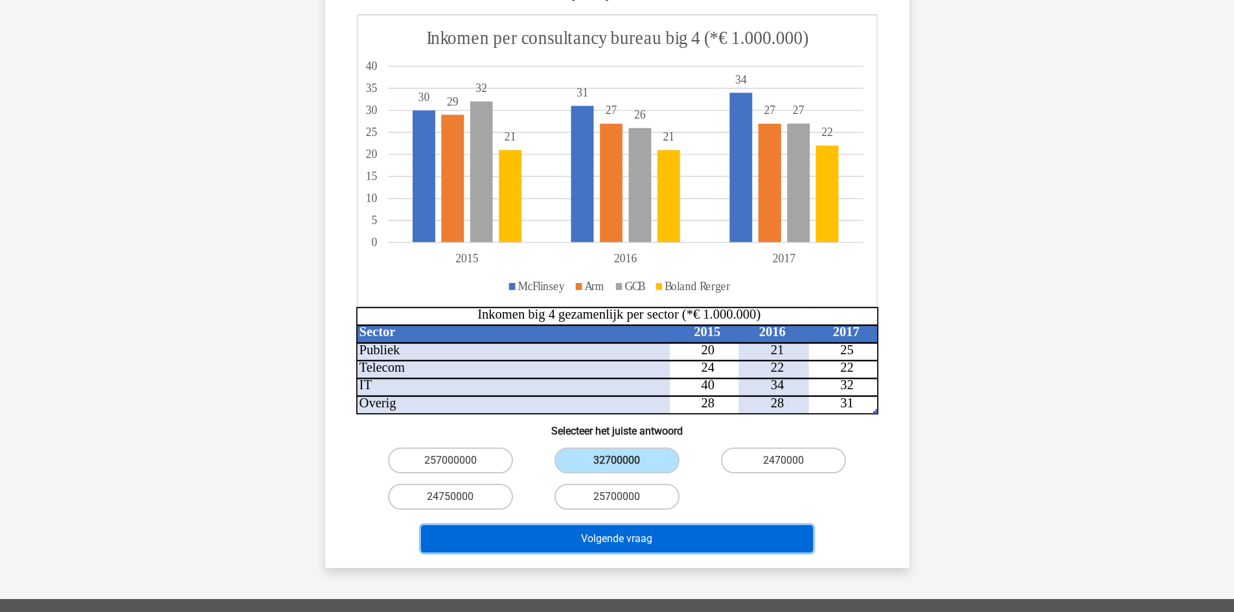
click at [643, 525] on button "Volgende vraag" at bounding box center [617, 538] width 392 height 27
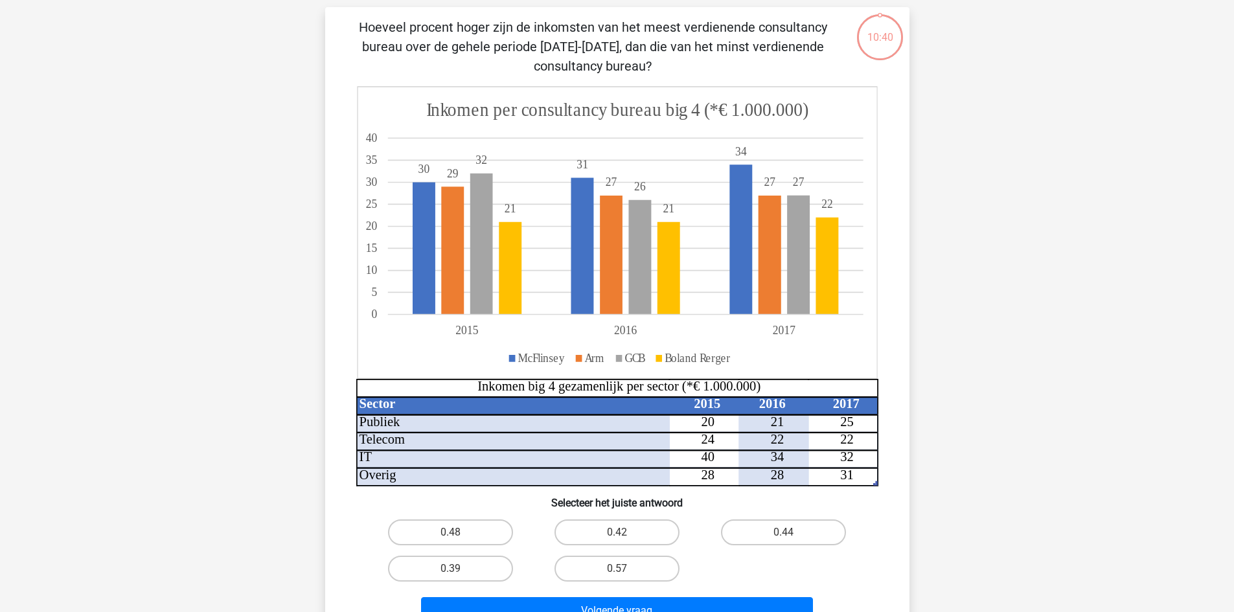
scroll to position [65, 0]
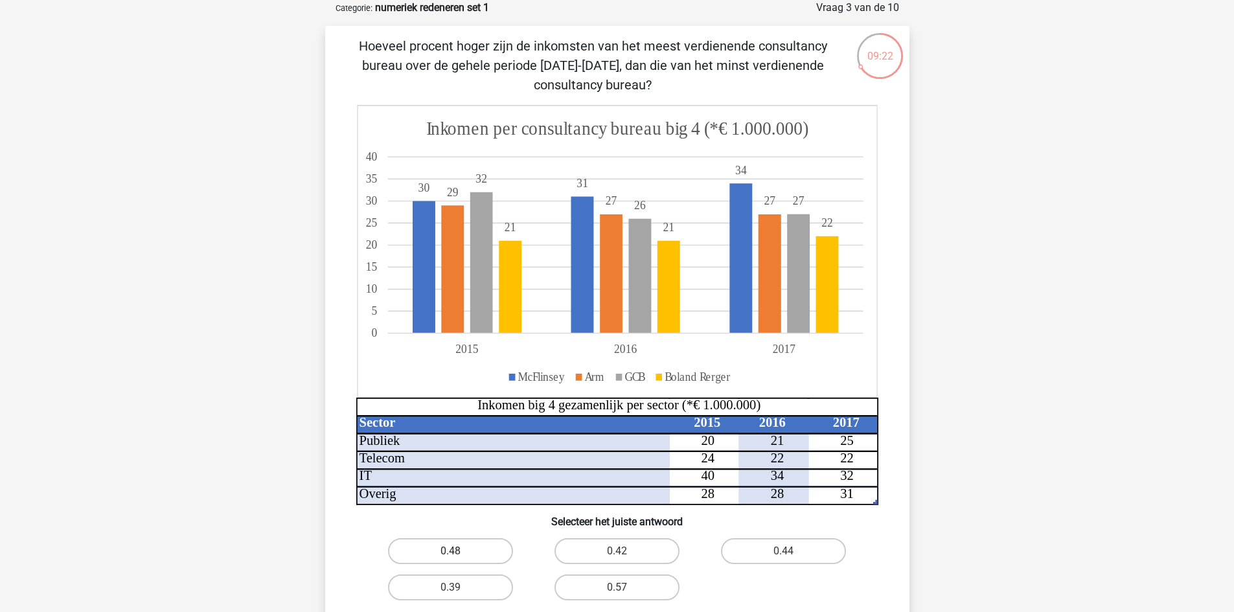
click at [450, 551] on label "0.48" at bounding box center [450, 551] width 125 height 26
click at [450, 551] on input "0.48" at bounding box center [454, 555] width 8 height 8
radio input "true"
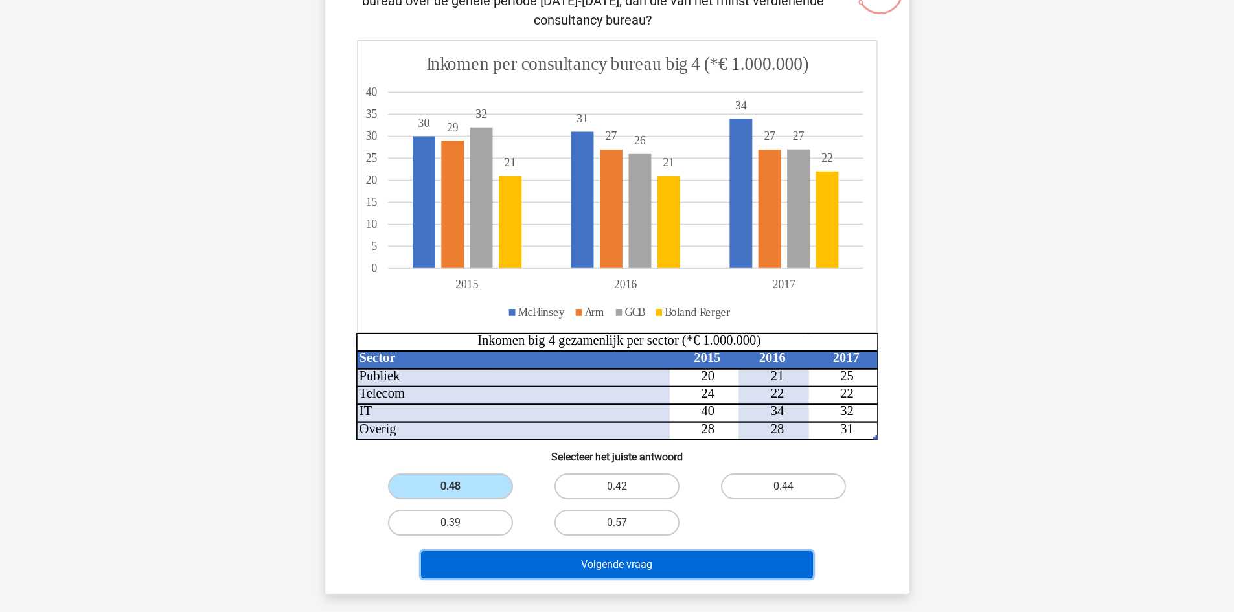
click at [735, 566] on button "Volgende vraag" at bounding box center [617, 564] width 392 height 27
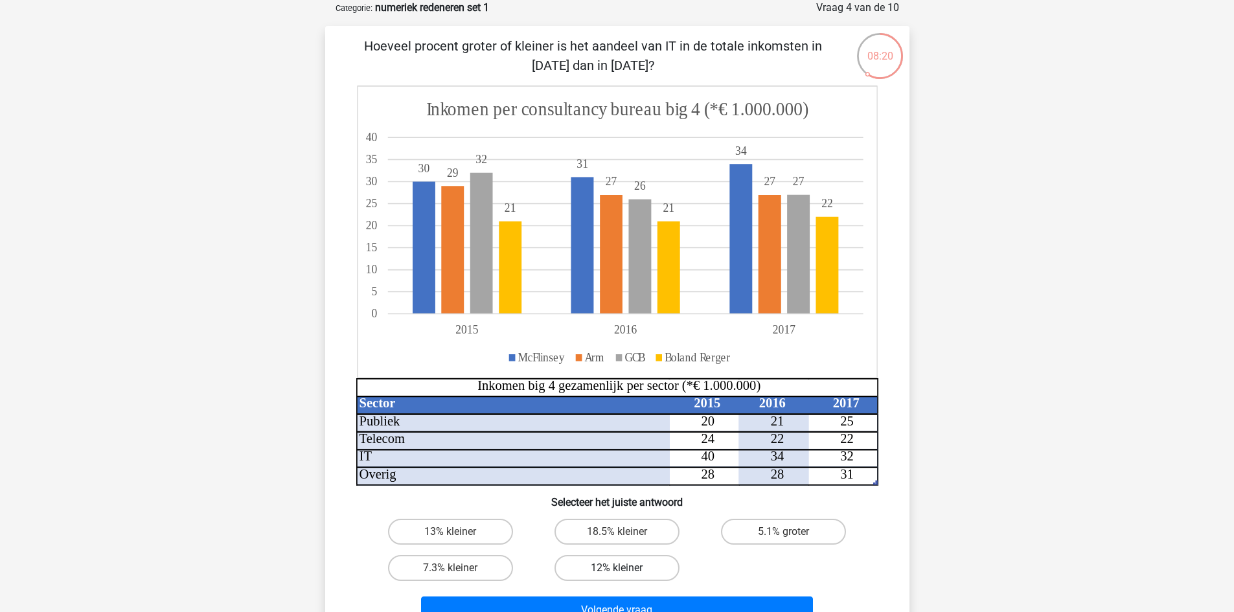
click at [662, 570] on label "12% kleiner" at bounding box center [616, 568] width 125 height 26
click at [625, 570] on input "12% kleiner" at bounding box center [621, 572] width 8 height 8
radio input "true"
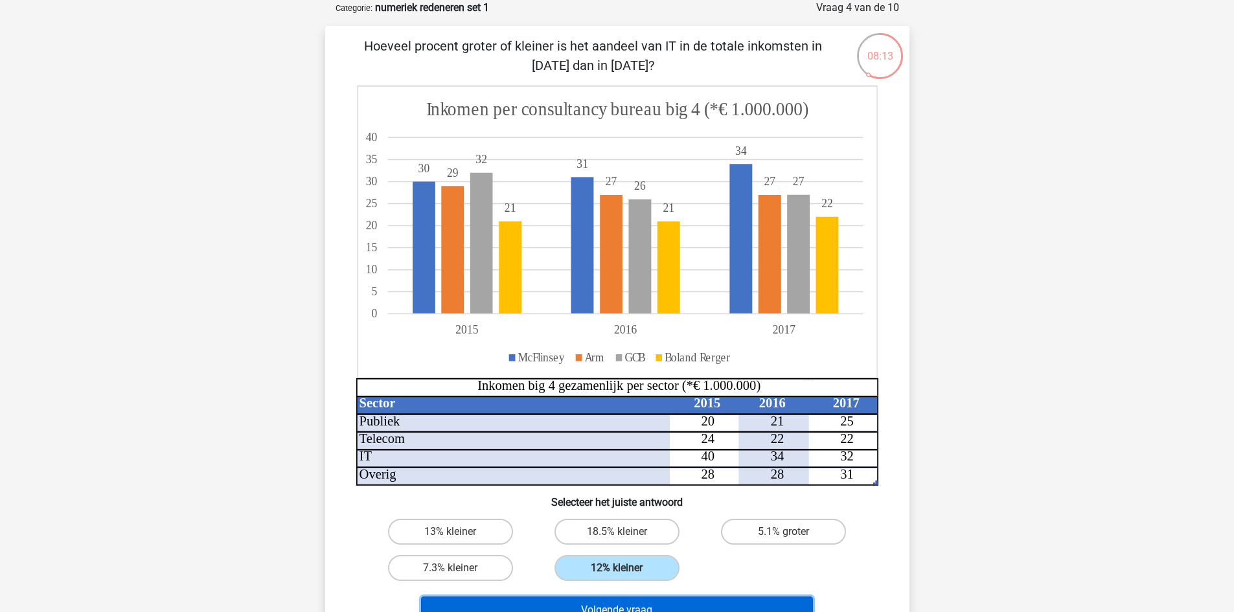
click at [713, 599] on button "Volgende vraag" at bounding box center [617, 610] width 392 height 27
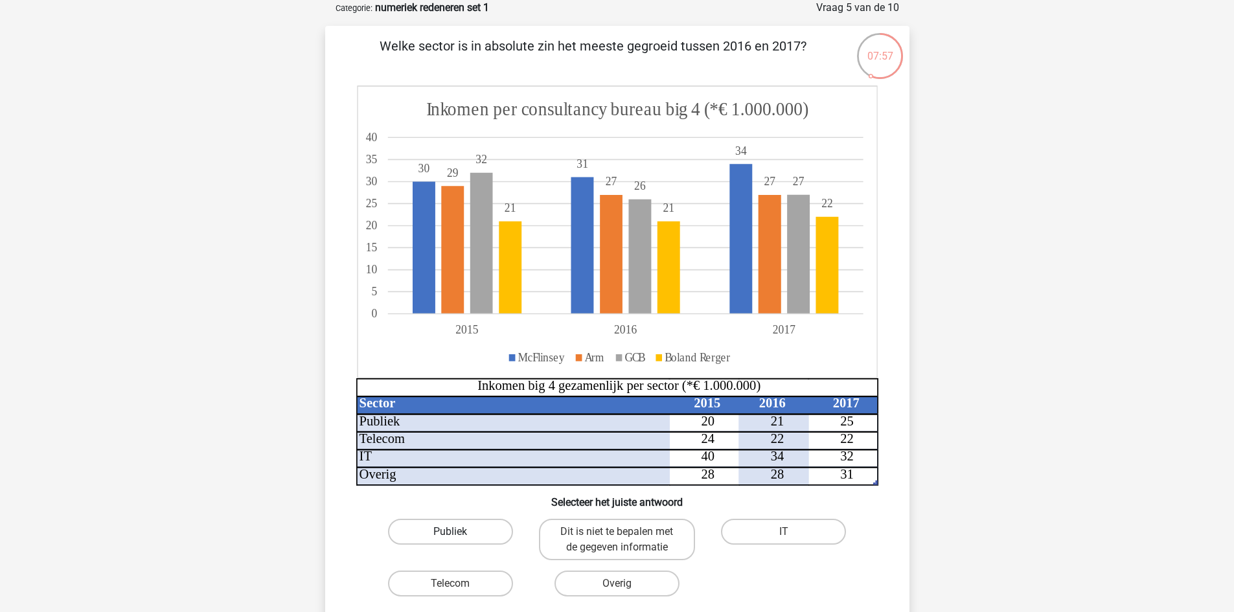
click at [475, 532] on label "Publiek" at bounding box center [450, 532] width 125 height 26
click at [459, 532] on input "Publiek" at bounding box center [454, 536] width 8 height 8
radio input "true"
click at [666, 547] on label "Dit is niet te bepalen met de gegeven informatie" at bounding box center [617, 539] width 156 height 41
click at [625, 540] on input "Dit is niet te bepalen met de gegeven informatie" at bounding box center [621, 536] width 8 height 8
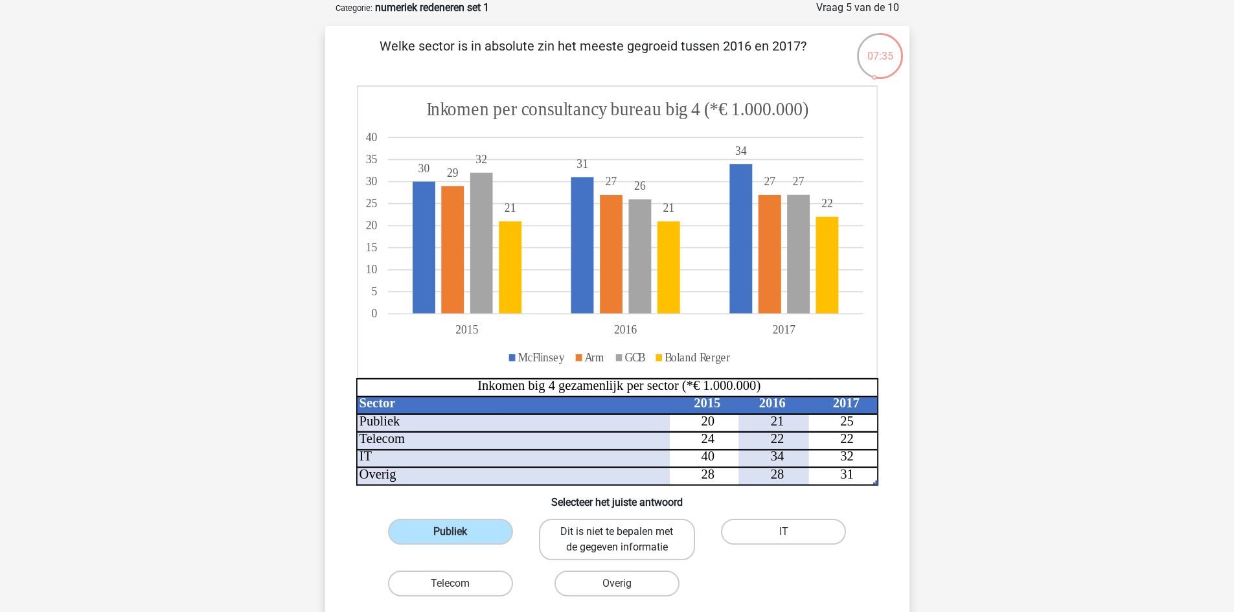
radio input "true"
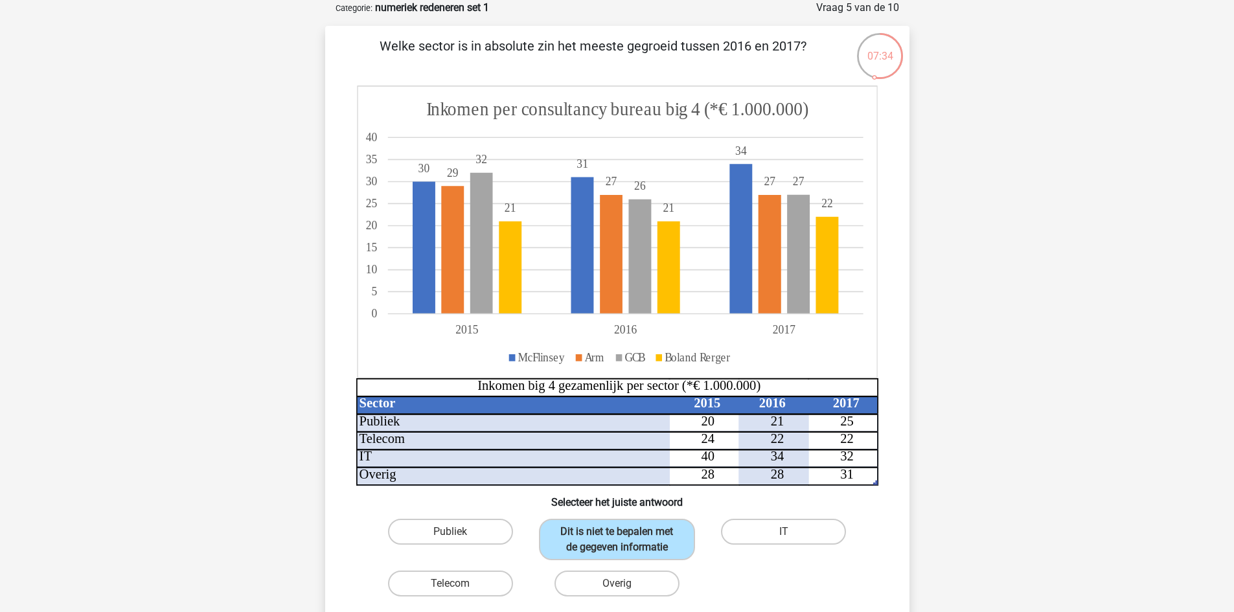
scroll to position [130, 0]
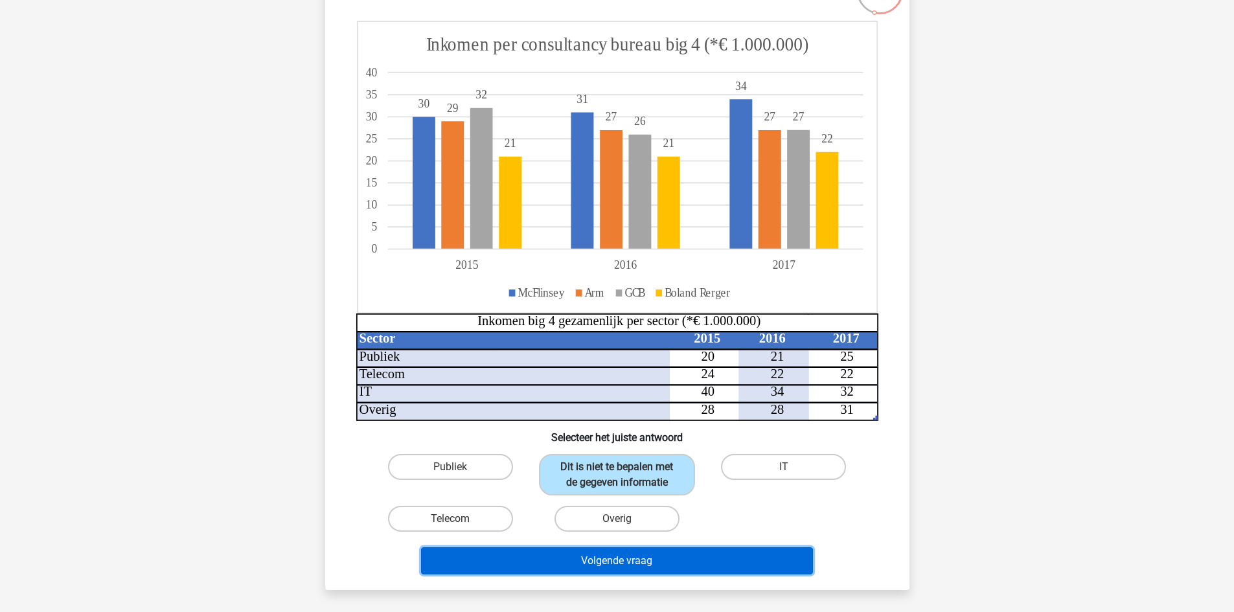
click at [716, 565] on button "Volgende vraag" at bounding box center [617, 560] width 392 height 27
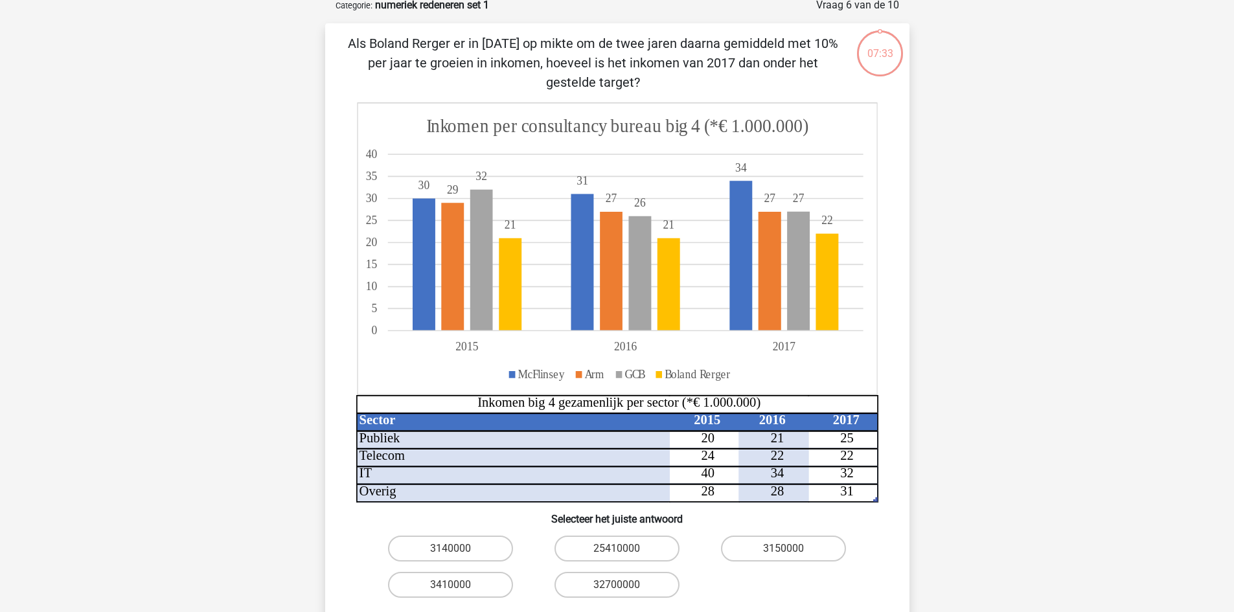
scroll to position [65, 0]
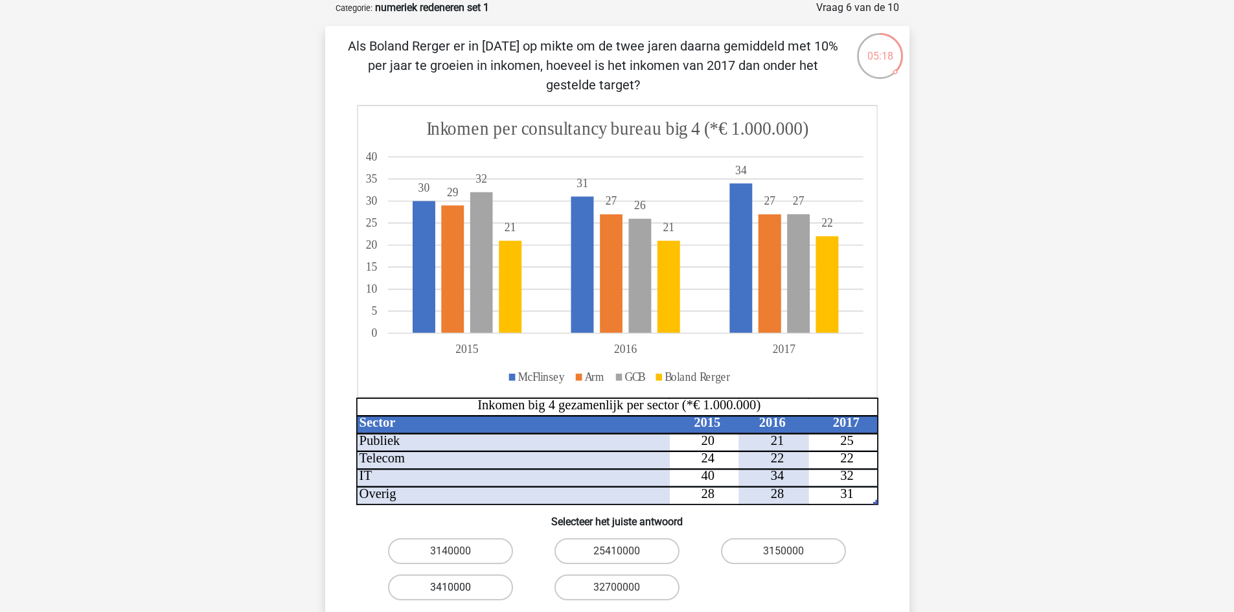
click at [426, 587] on label "3410000" at bounding box center [450, 588] width 125 height 26
click at [450, 587] on input "3410000" at bounding box center [454, 591] width 8 height 8
radio input "true"
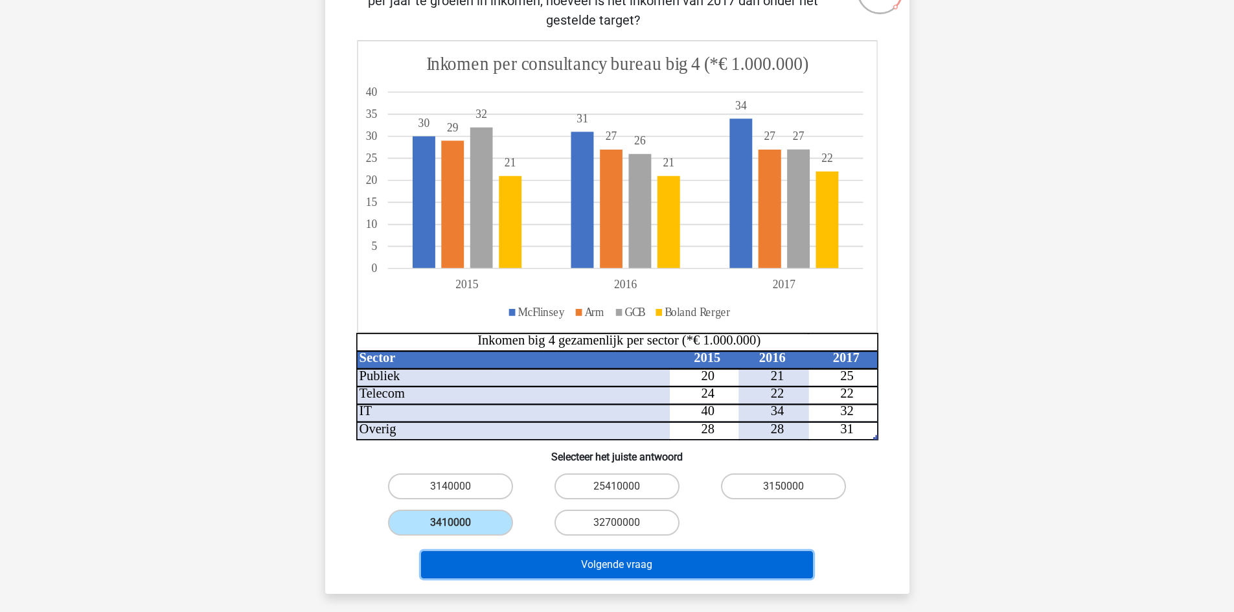
click at [746, 567] on button "Volgende vraag" at bounding box center [617, 564] width 392 height 27
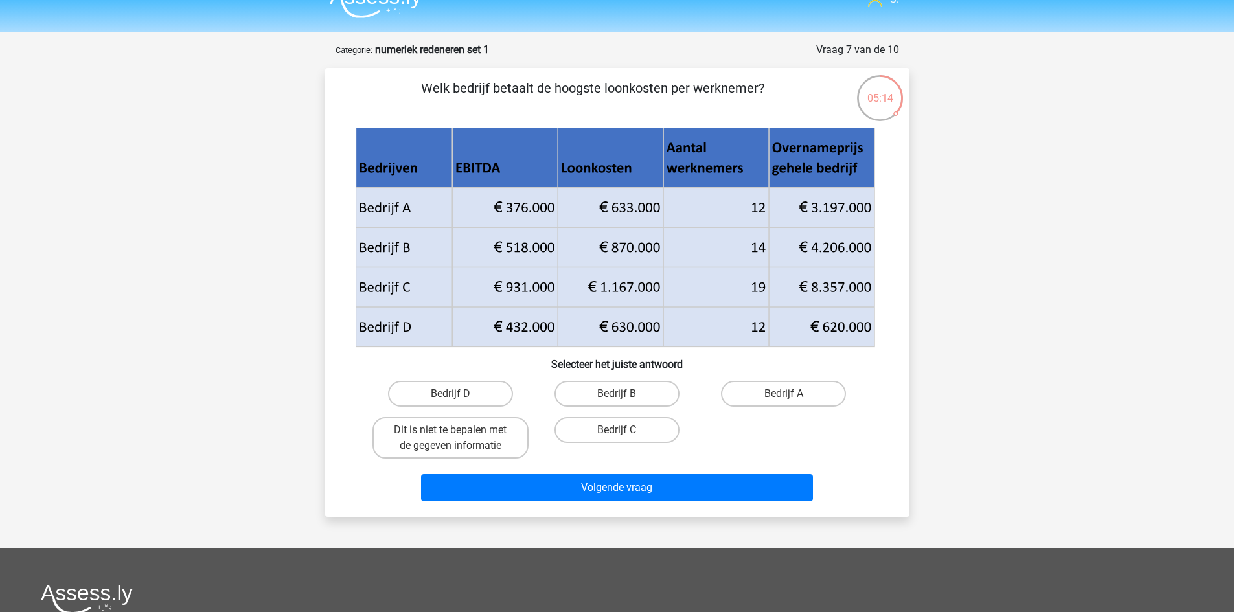
scroll to position [0, 0]
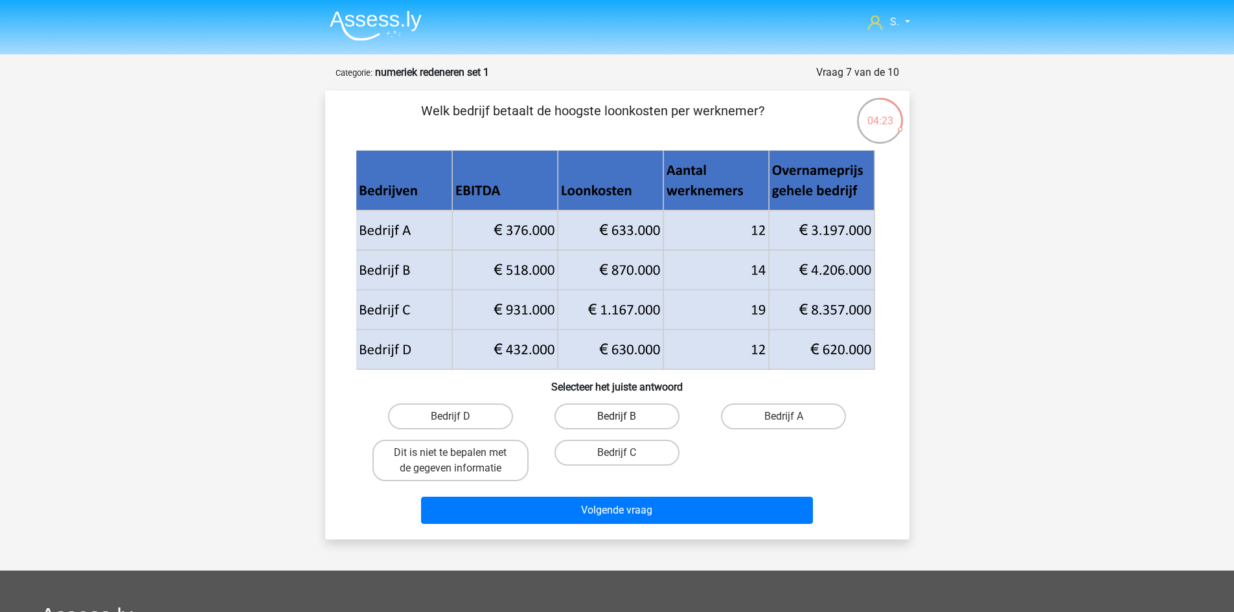
click at [638, 412] on label "Bedrijf B" at bounding box center [616, 417] width 125 height 26
click at [625, 416] on input "Bedrijf B" at bounding box center [621, 420] width 8 height 8
radio input "true"
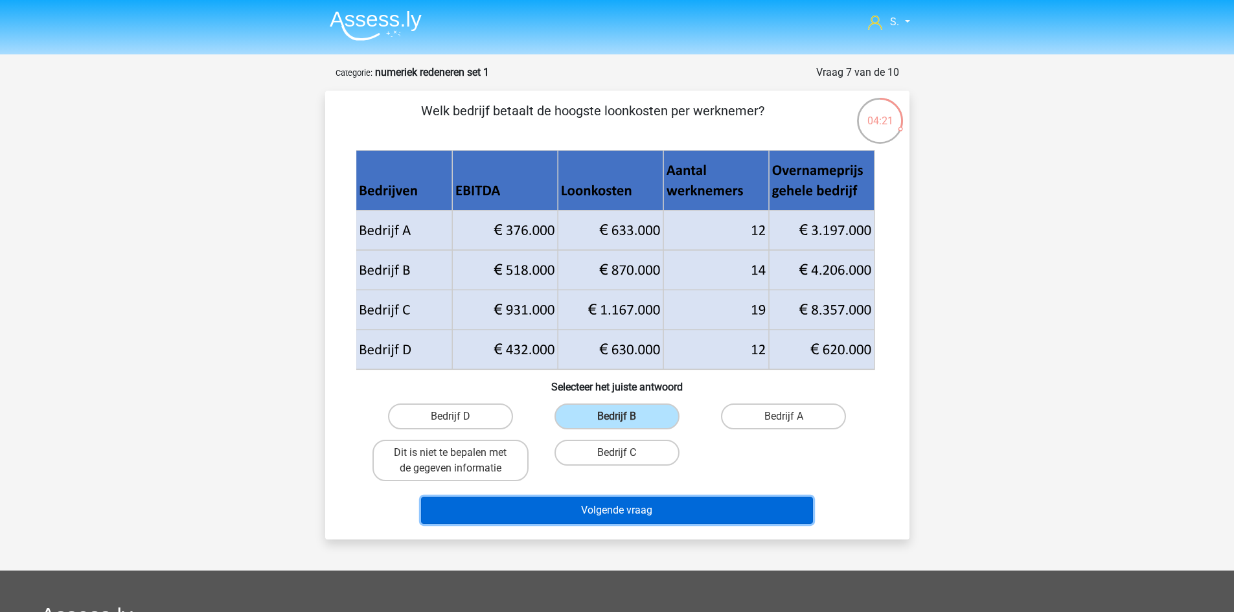
click at [725, 512] on button "Volgende vraag" at bounding box center [617, 510] width 392 height 27
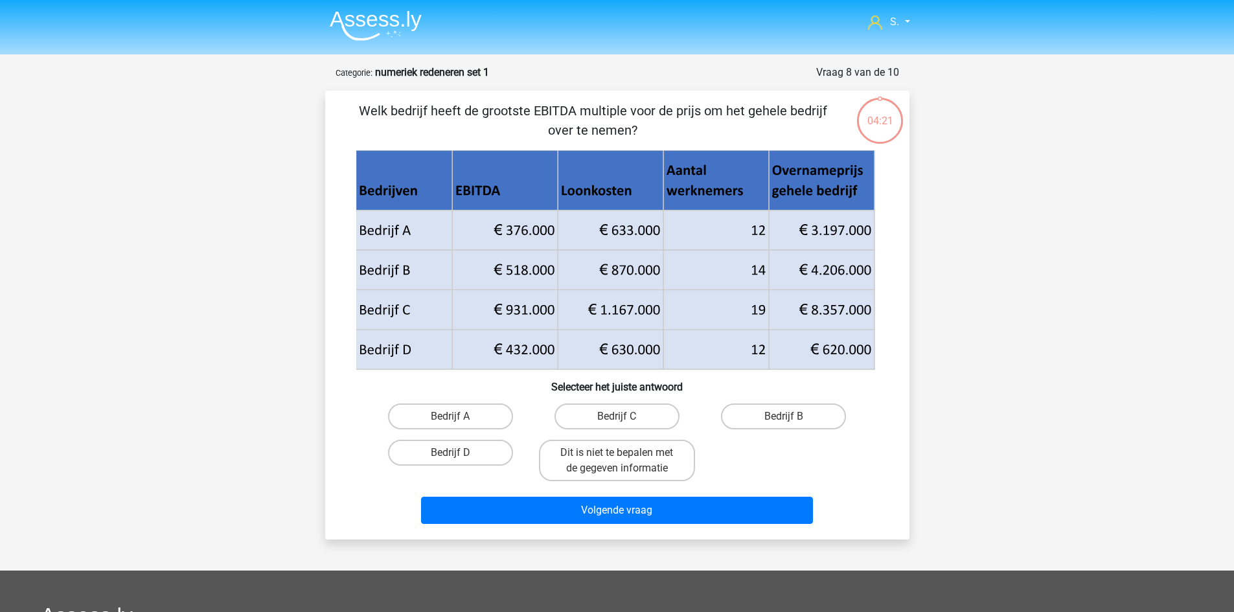
scroll to position [65, 0]
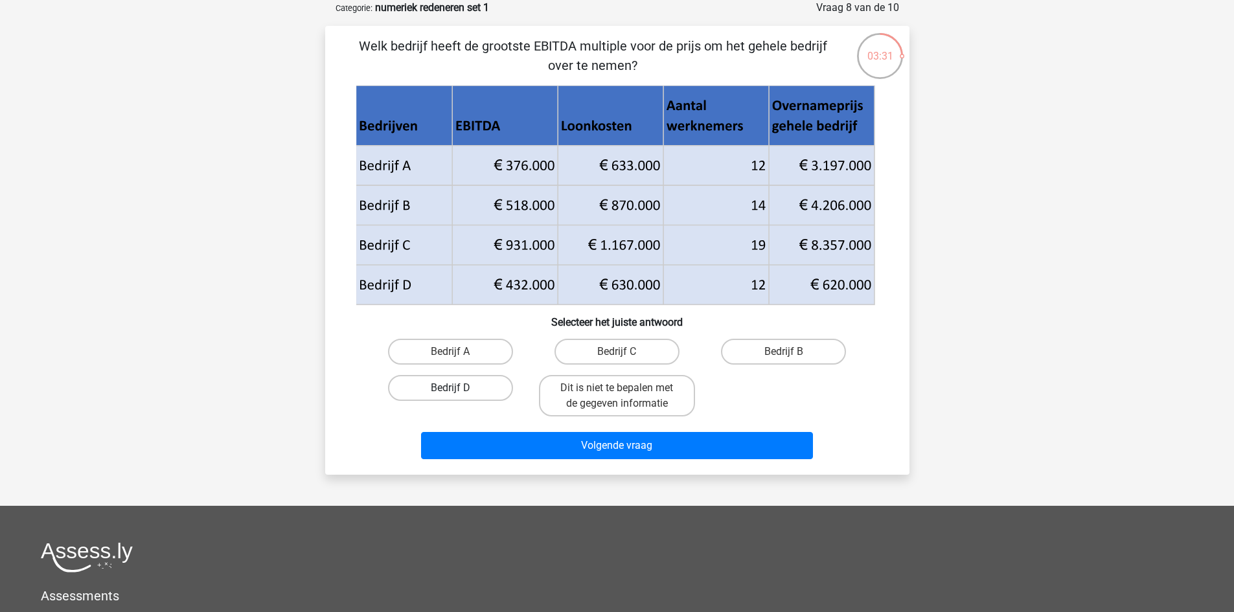
click at [487, 389] on label "Bedrijf D" at bounding box center [450, 388] width 125 height 26
click at [459, 389] on input "Bedrijf D" at bounding box center [454, 392] width 8 height 8
radio input "true"
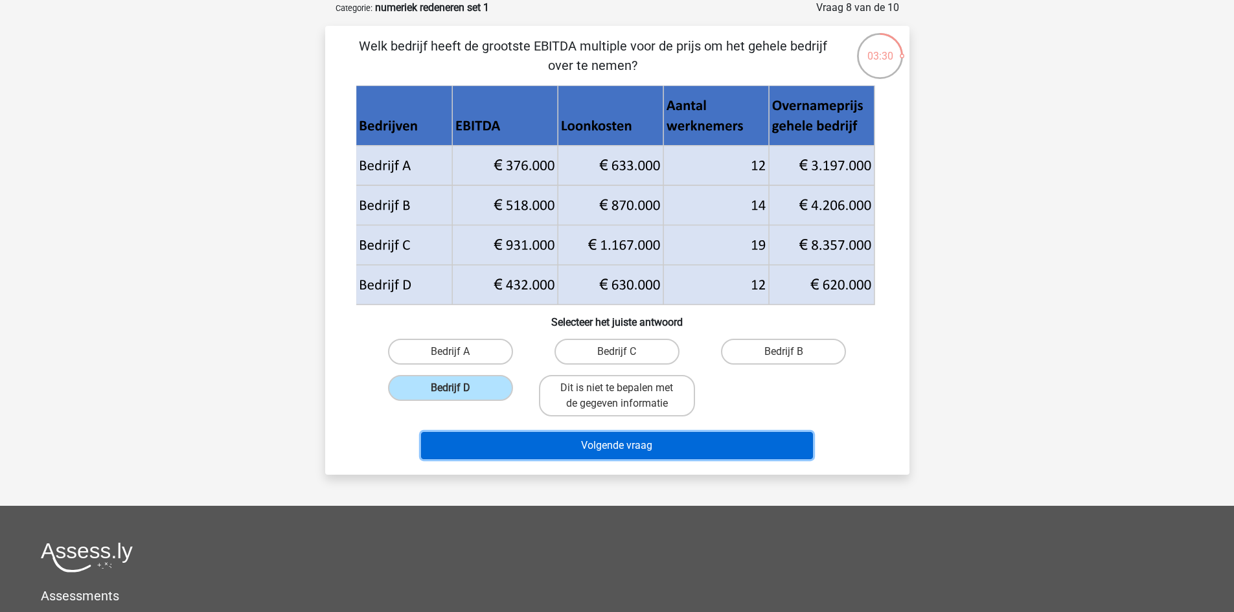
click at [544, 446] on button "Volgende vraag" at bounding box center [617, 445] width 392 height 27
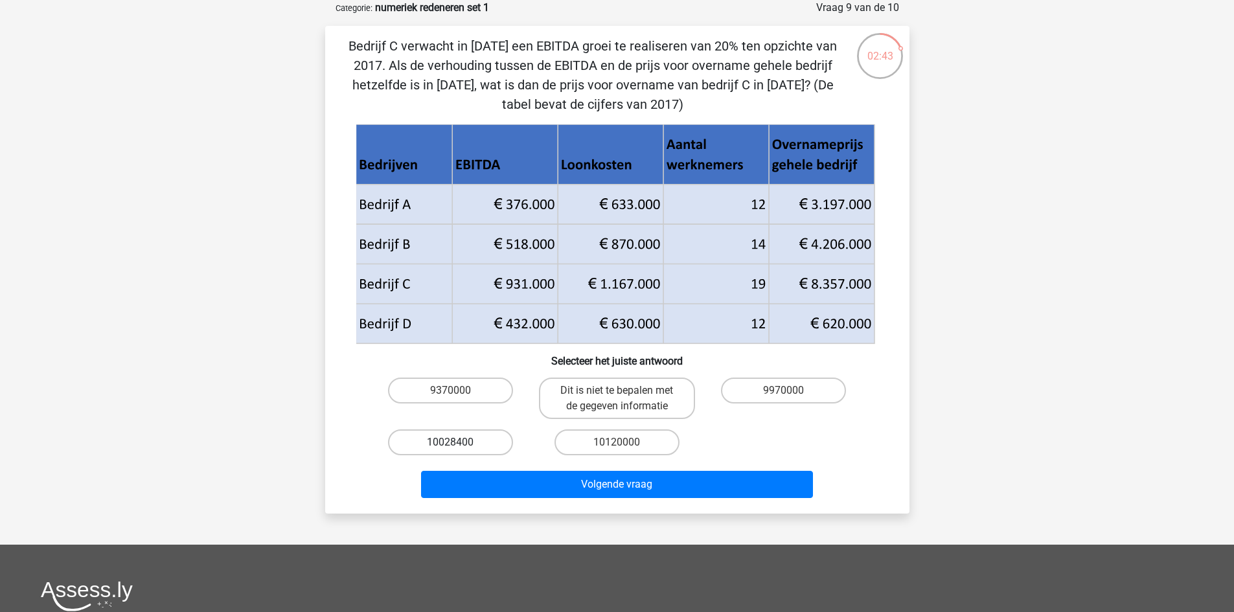
click at [439, 440] on label "10028400" at bounding box center [450, 442] width 125 height 26
click at [450, 442] on input "10028400" at bounding box center [454, 446] width 8 height 8
radio input "true"
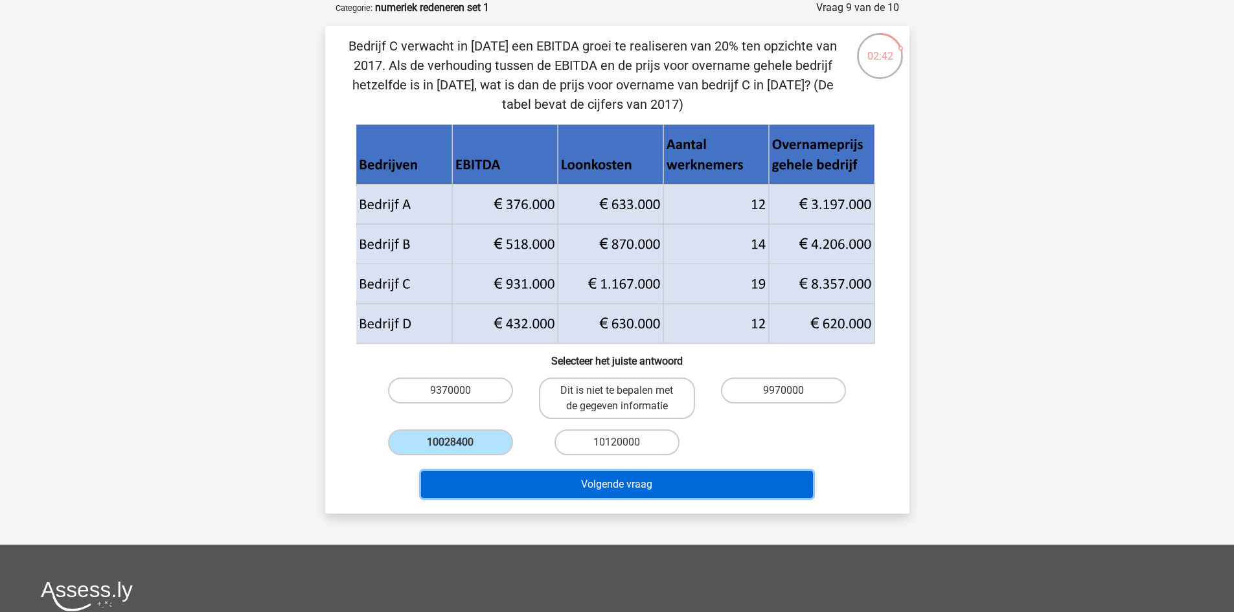
click at [541, 492] on button "Volgende vraag" at bounding box center [617, 484] width 392 height 27
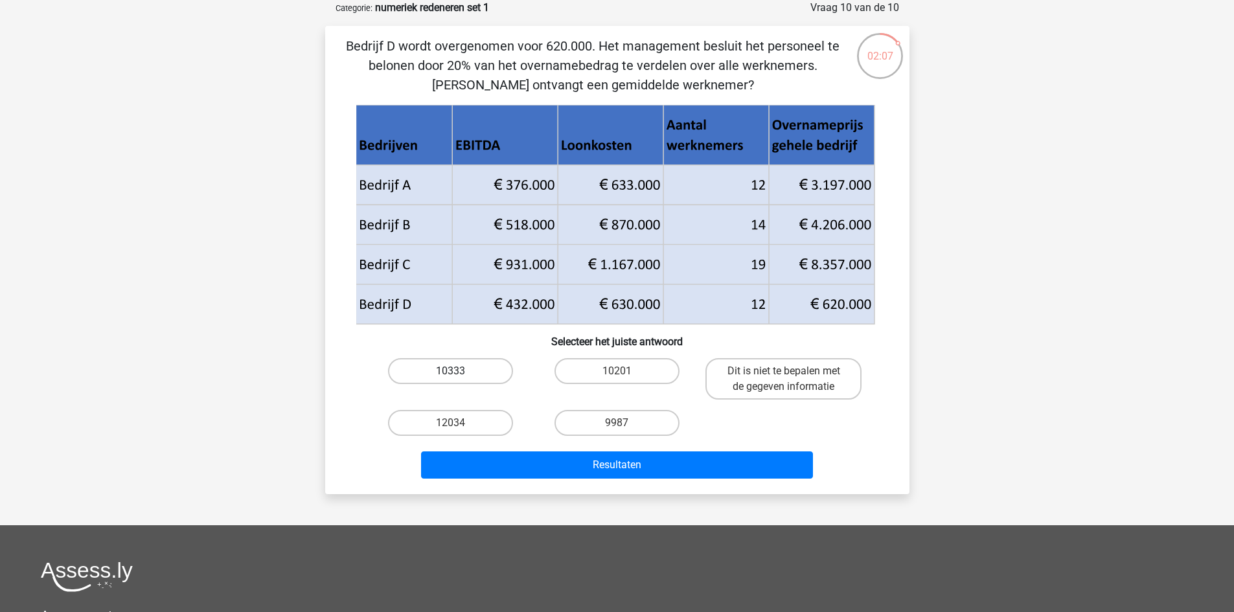
click at [490, 366] on label "10333" at bounding box center [450, 371] width 125 height 26
click at [459, 371] on input "10333" at bounding box center [454, 375] width 8 height 8
radio input "true"
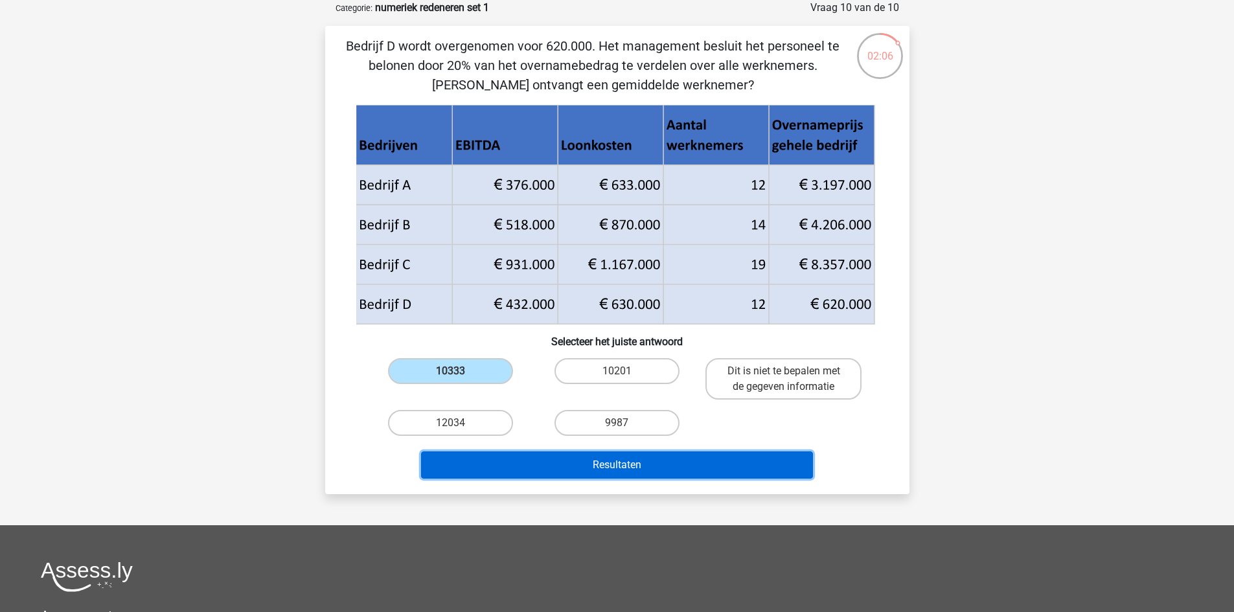
click at [558, 466] on button "Resultaten" at bounding box center [617, 464] width 392 height 27
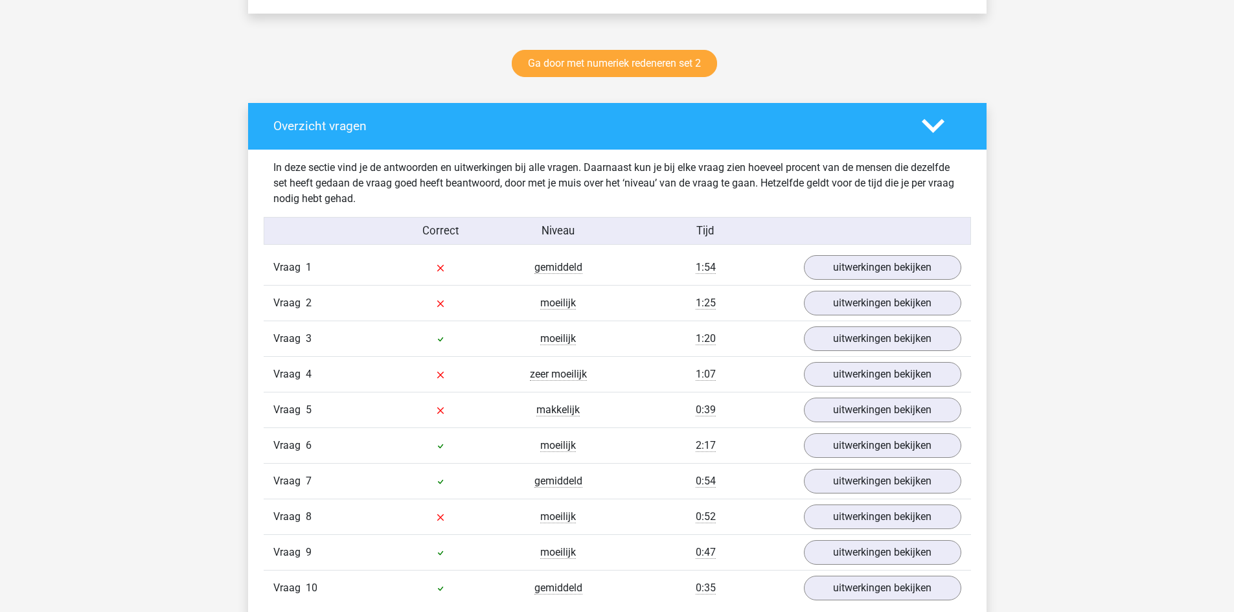
scroll to position [648, 0]
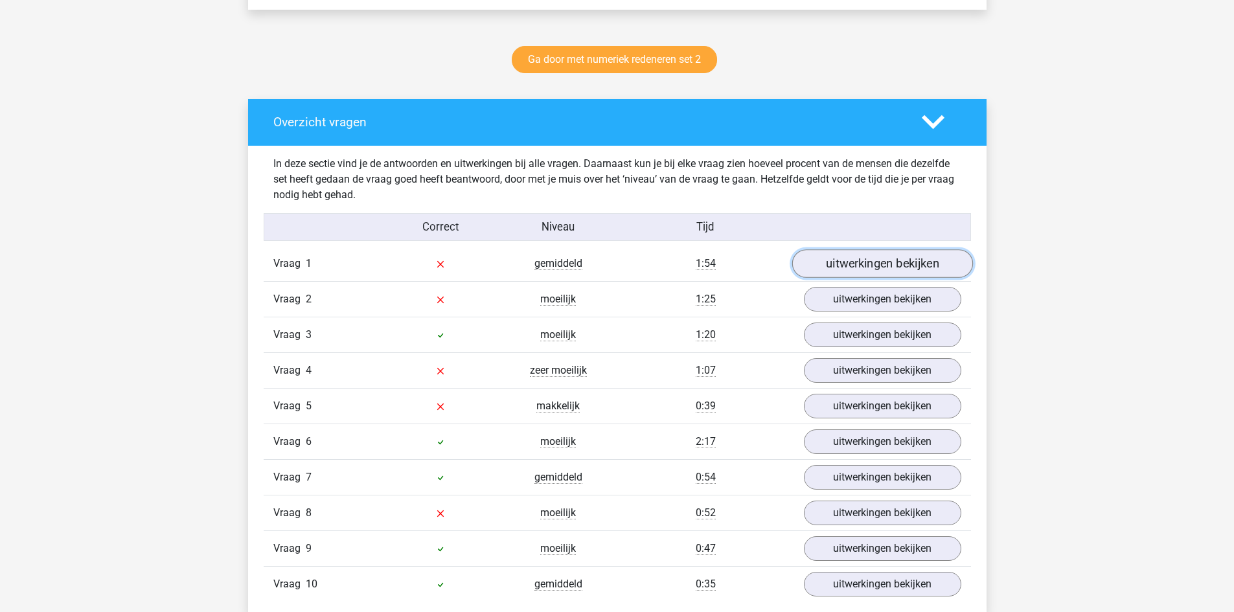
click at [896, 264] on link "uitwerkingen bekijken" at bounding box center [882, 263] width 181 height 29
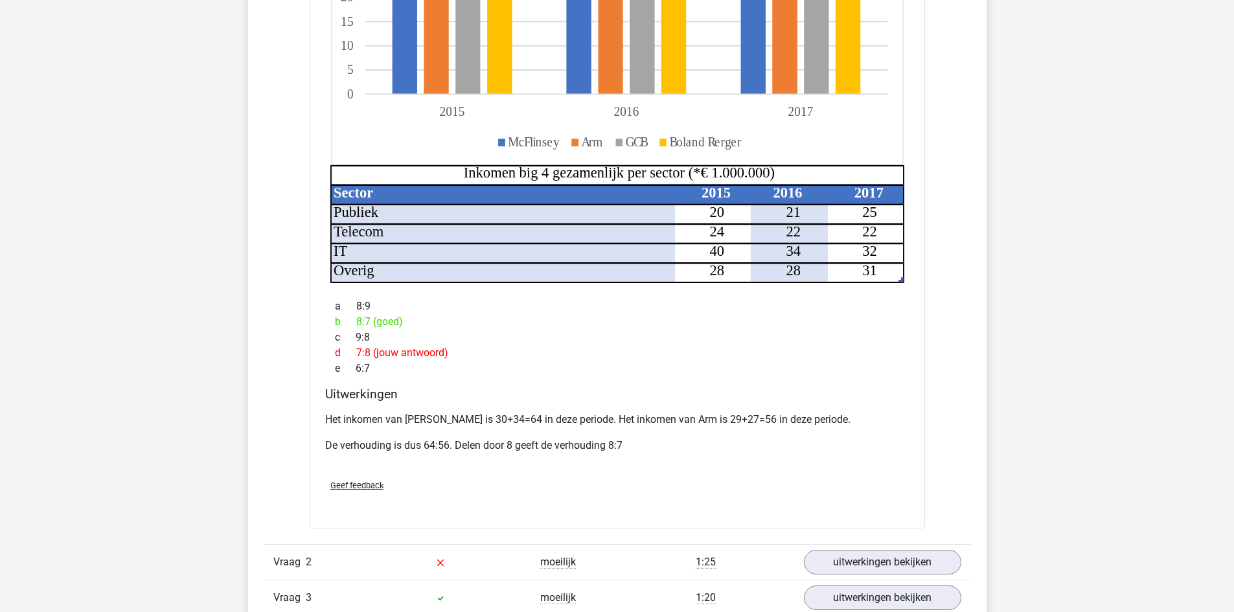
scroll to position [1166, 0]
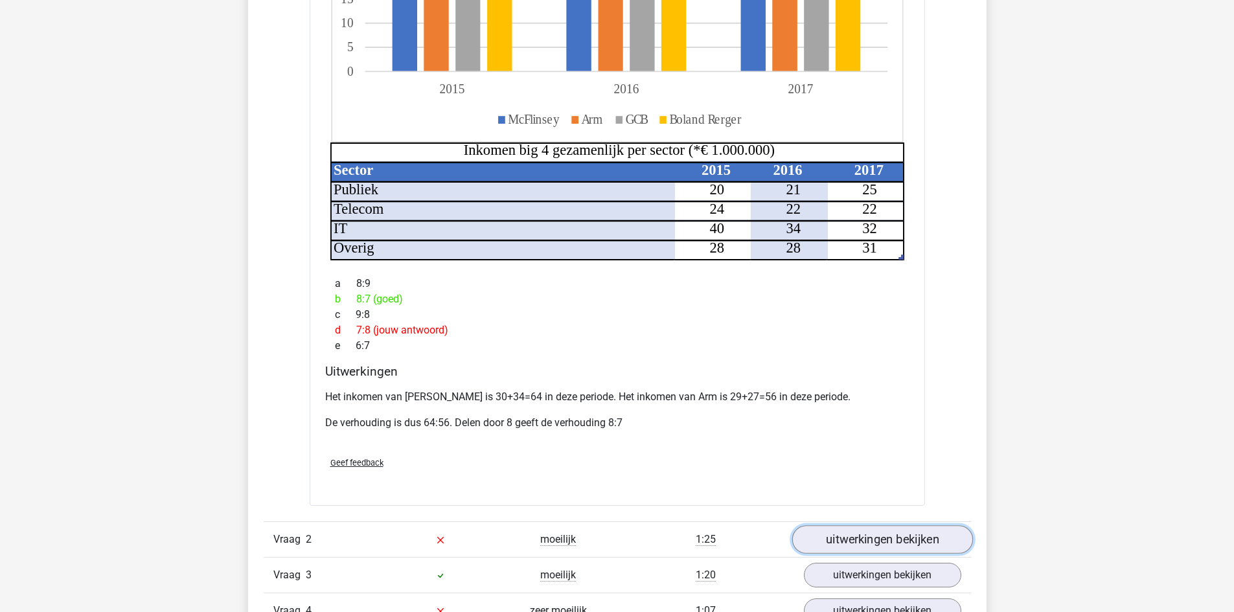
click at [909, 529] on link "uitwerkingen bekijken" at bounding box center [882, 539] width 181 height 29
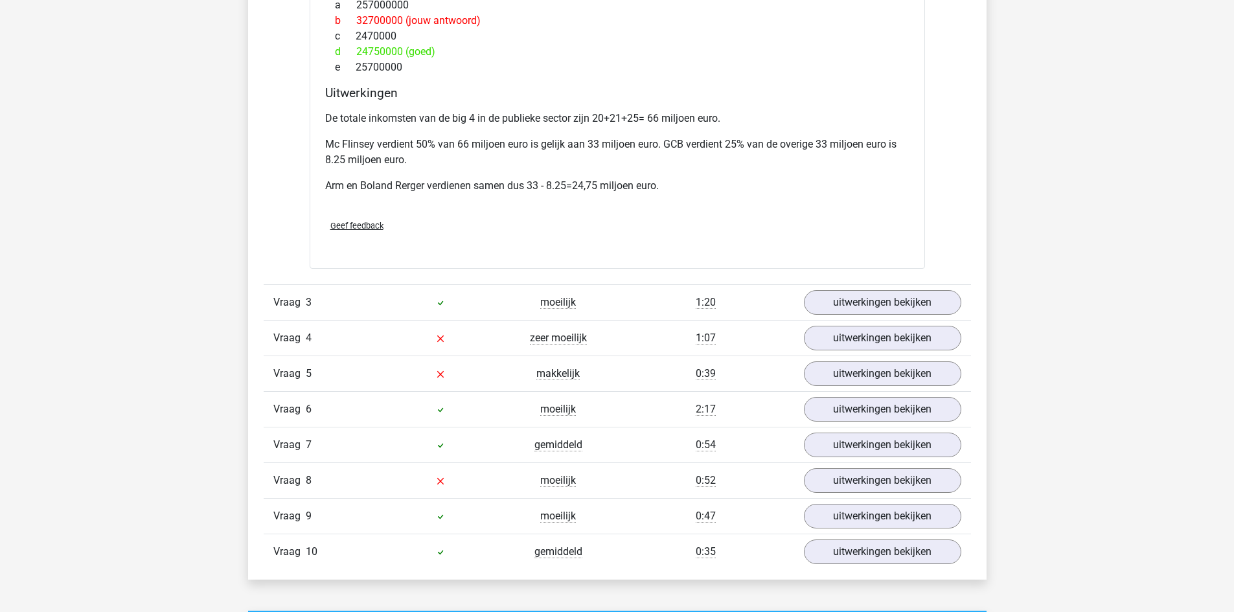
scroll to position [2267, 0]
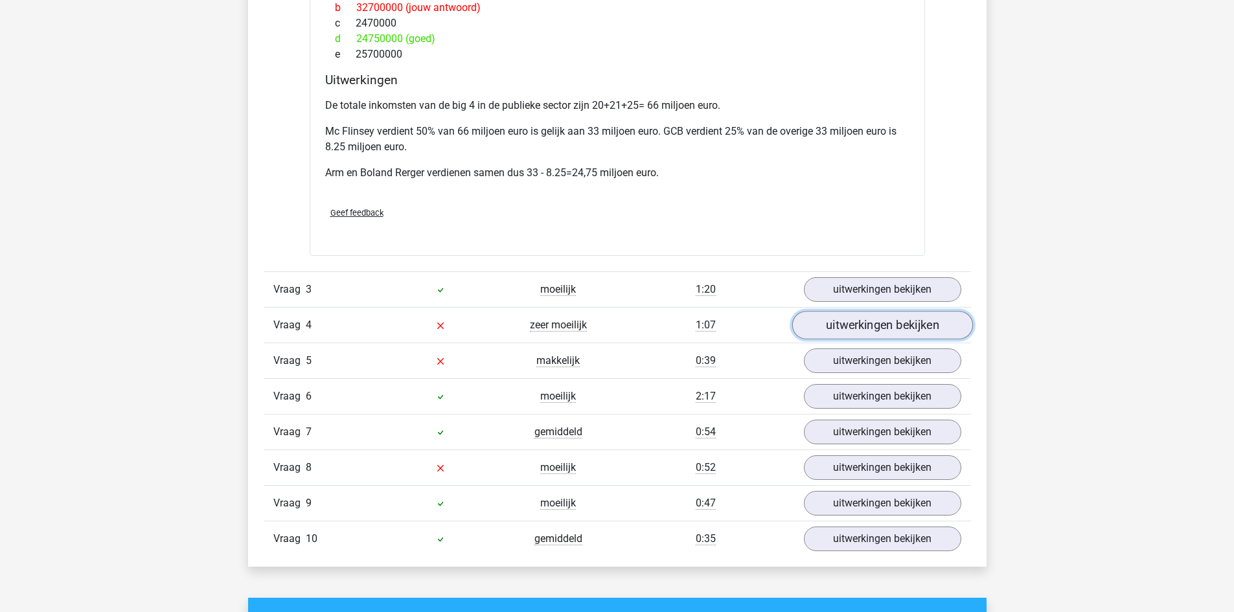
click at [913, 311] on link "uitwerkingen bekijken" at bounding box center [882, 325] width 181 height 29
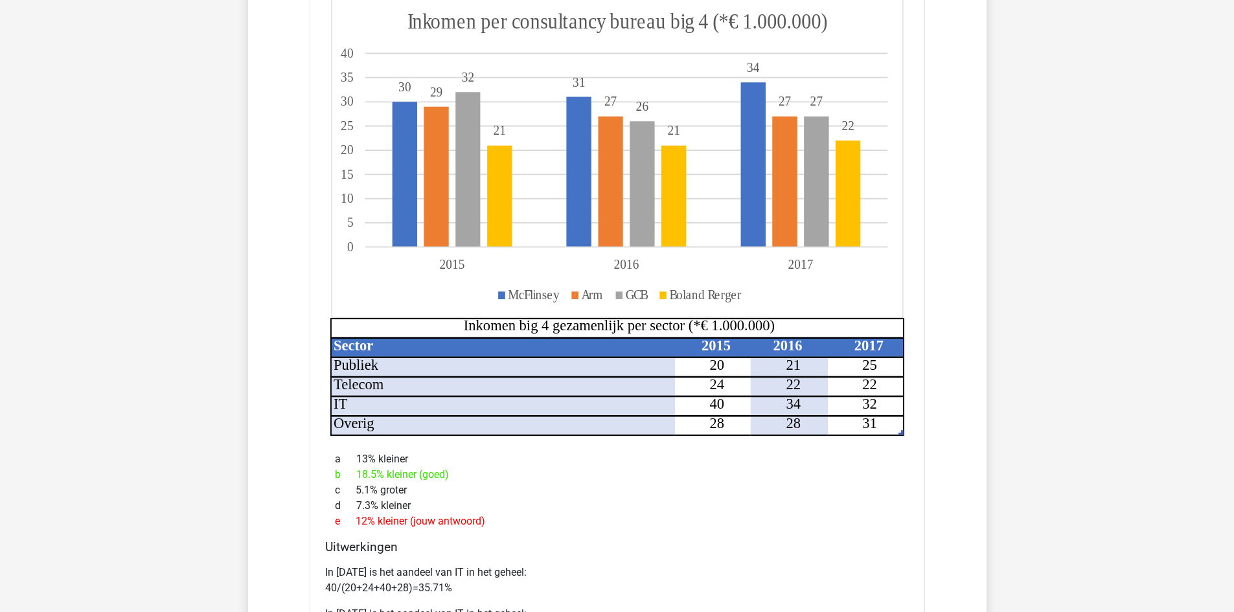
scroll to position [2397, 0]
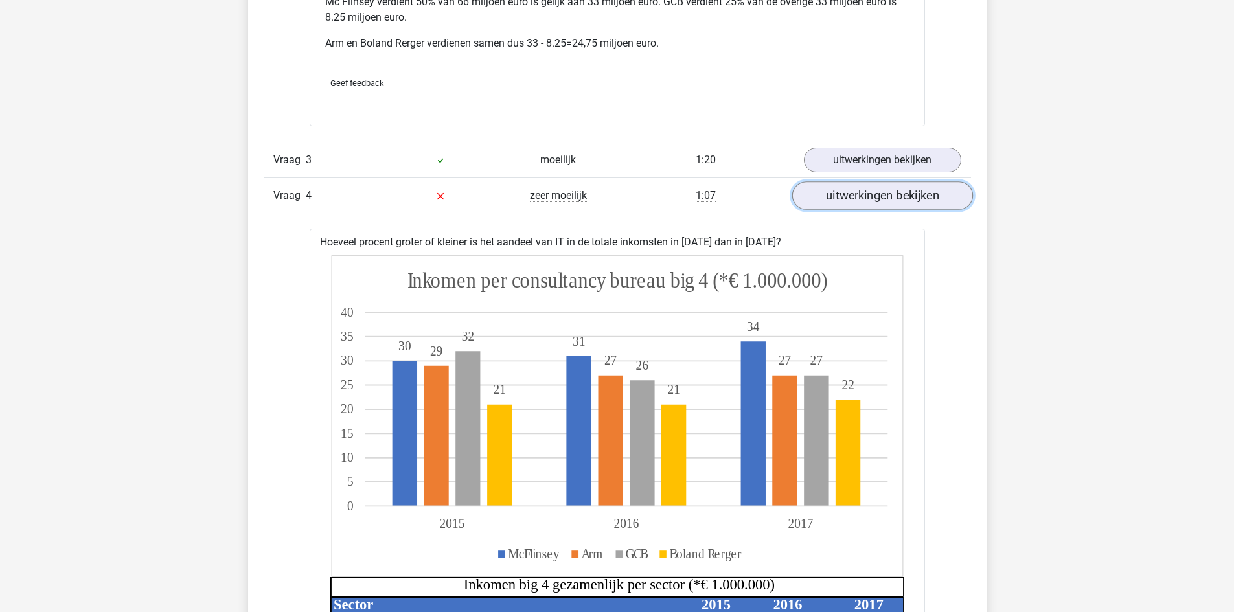
click at [879, 181] on link "uitwerkingen bekijken" at bounding box center [882, 195] width 181 height 29
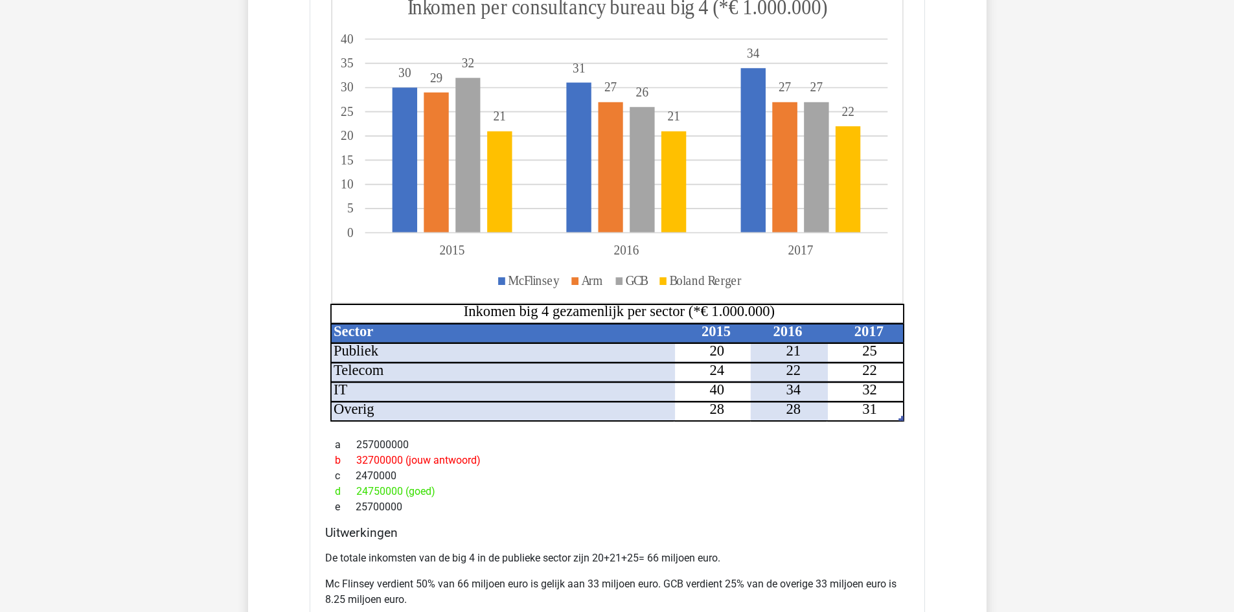
scroll to position [1619, 0]
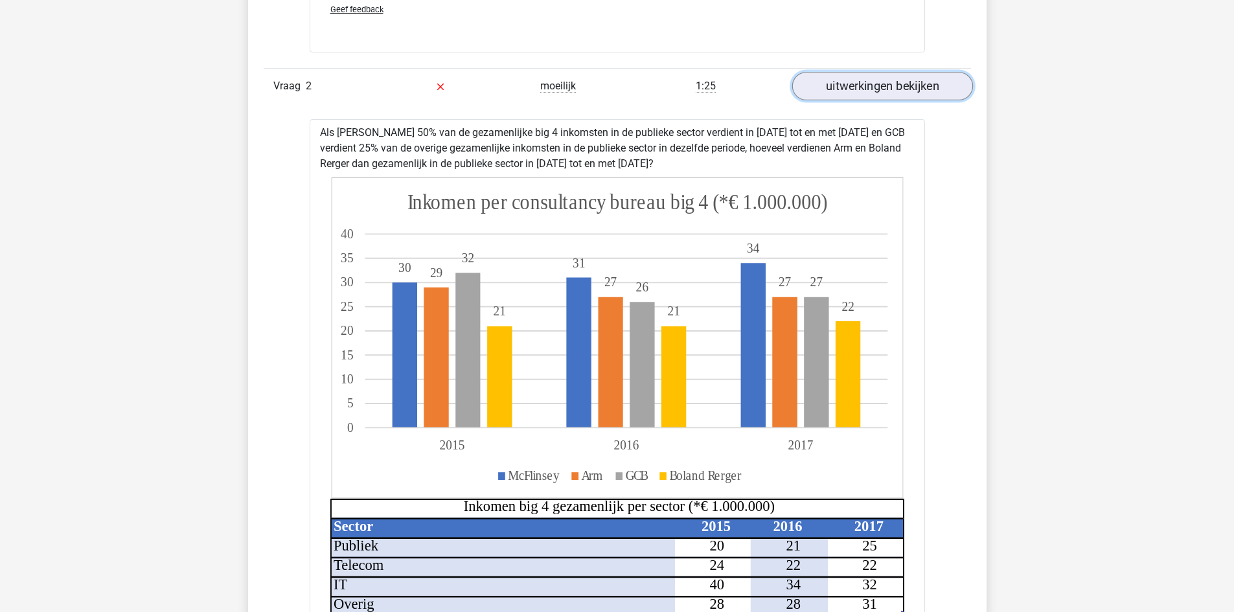
click at [874, 75] on link "uitwerkingen bekijken" at bounding box center [882, 86] width 181 height 29
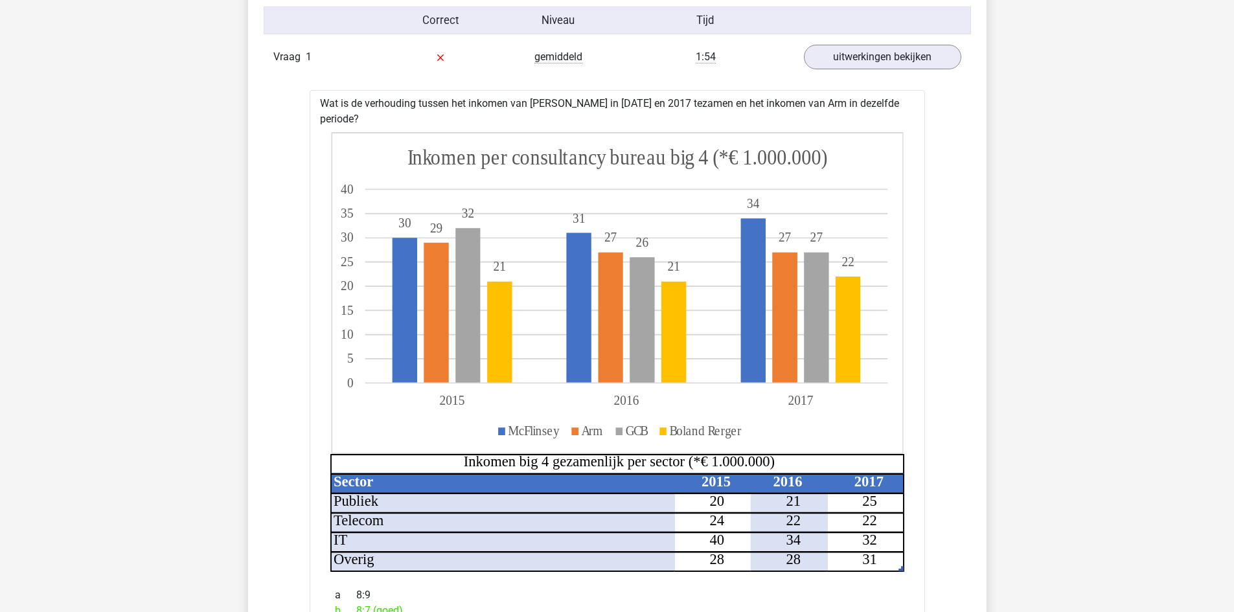
scroll to position [777, 0]
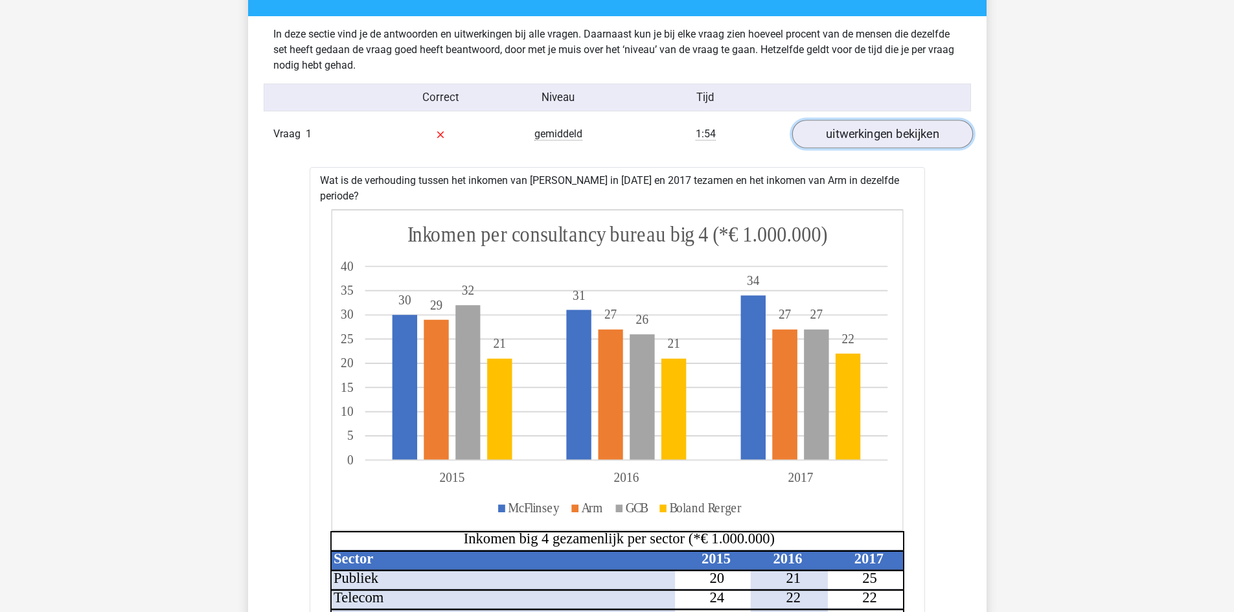
click at [887, 141] on link "uitwerkingen bekijken" at bounding box center [882, 134] width 181 height 29
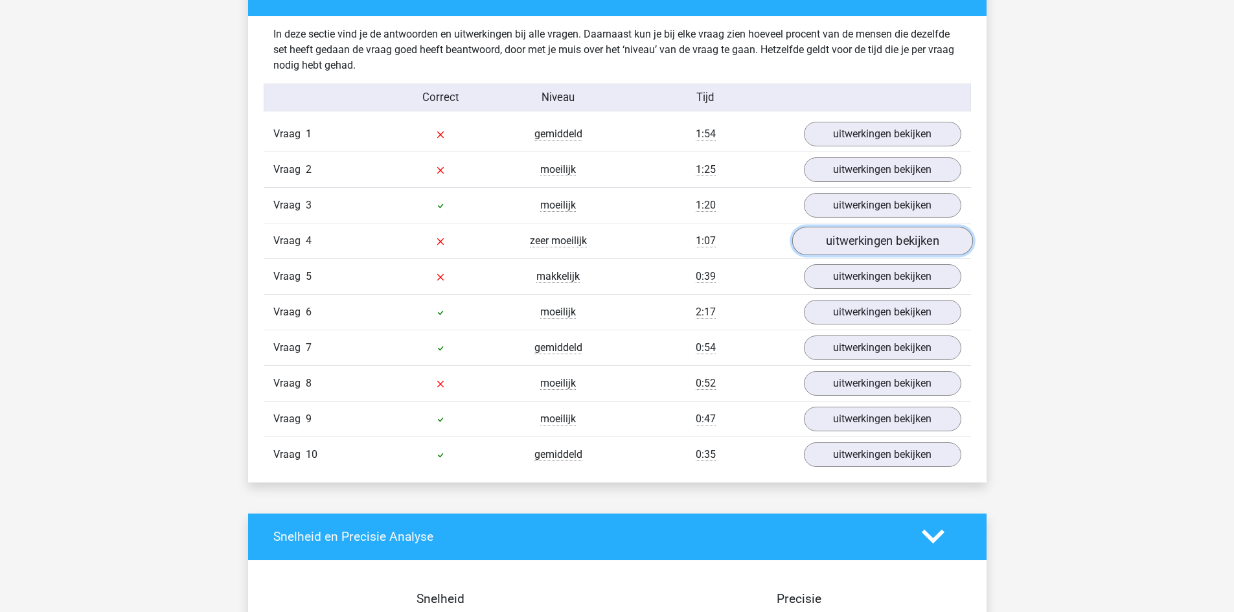
click at [952, 240] on link "uitwerkingen bekijken" at bounding box center [882, 241] width 181 height 29
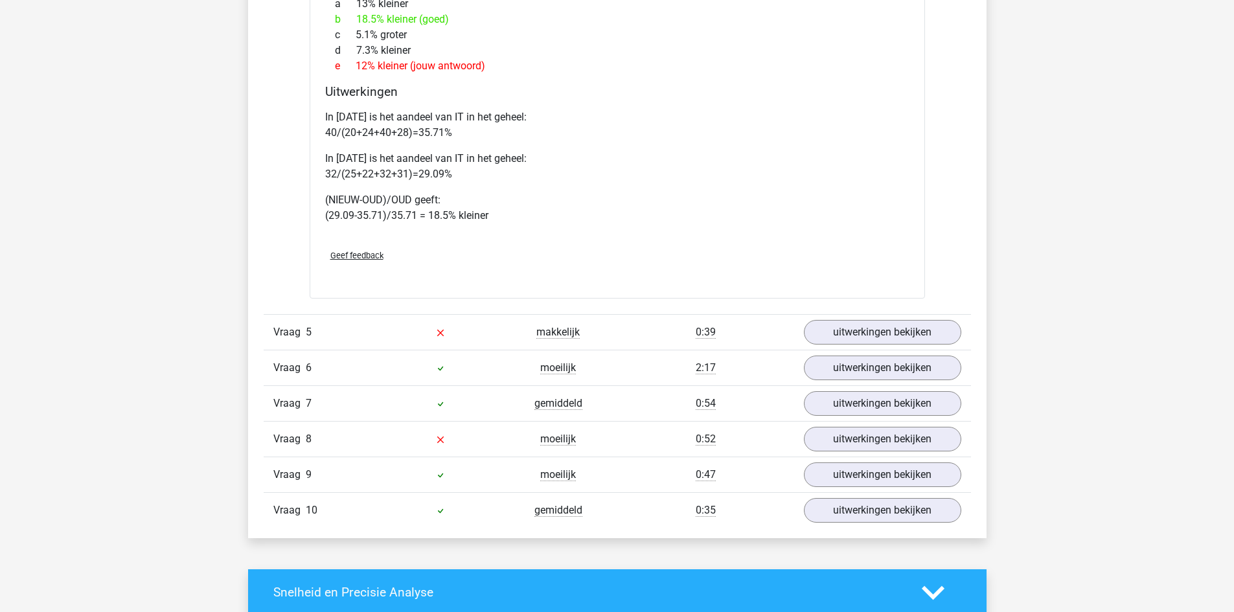
scroll to position [1555, 0]
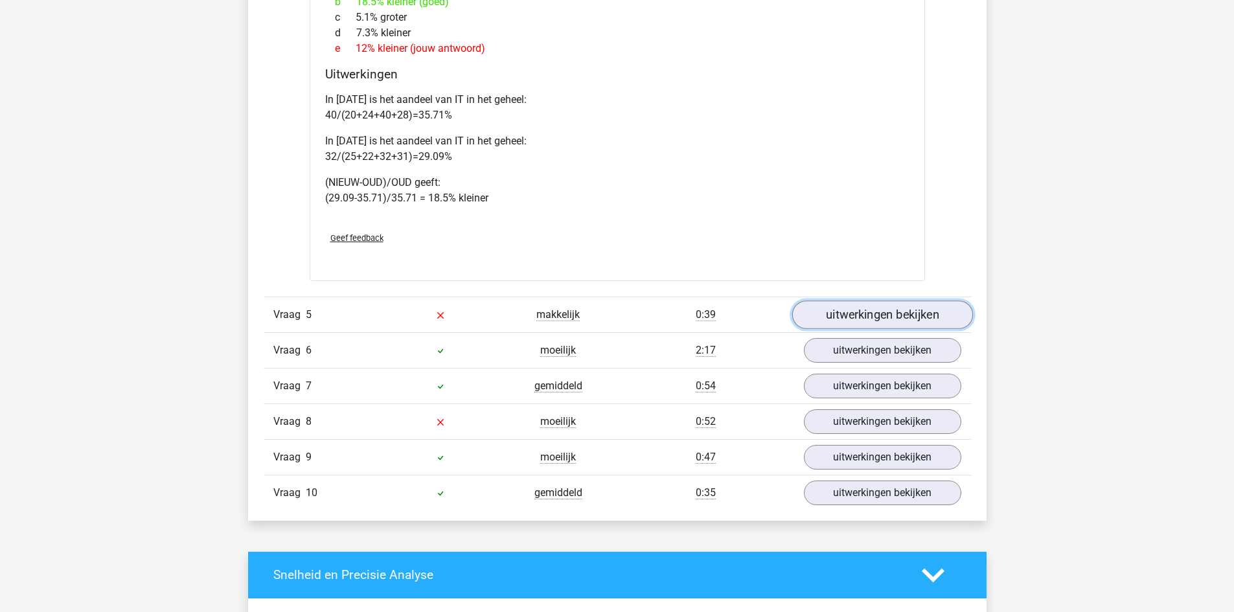
click at [940, 318] on link "uitwerkingen bekijken" at bounding box center [882, 315] width 181 height 29
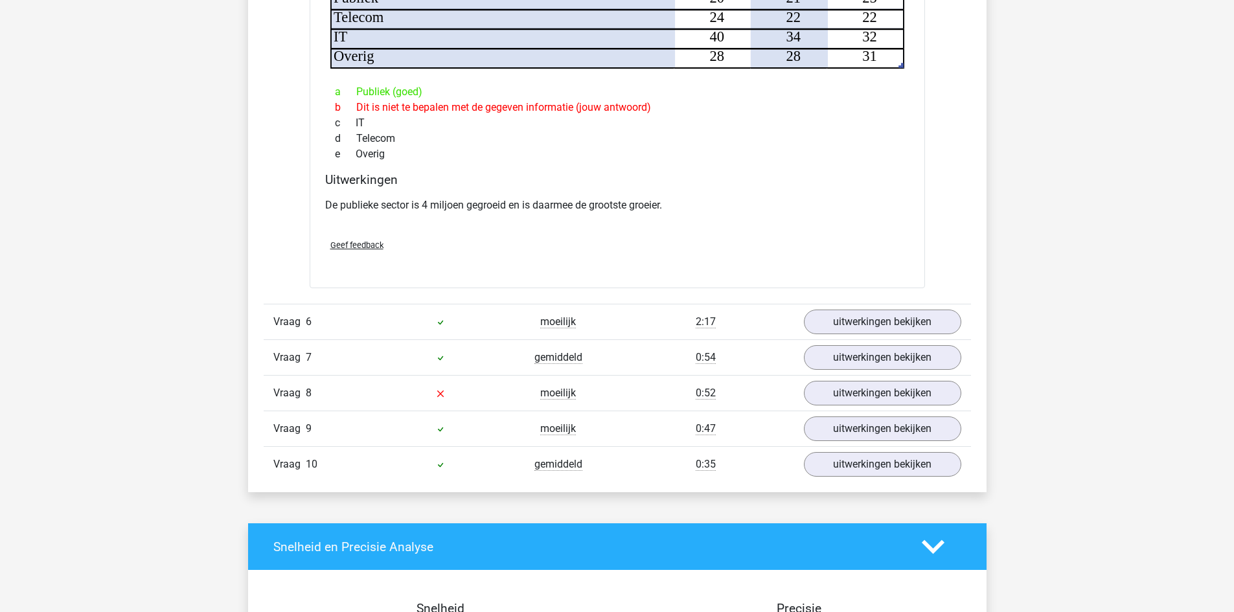
scroll to position [2332, 0]
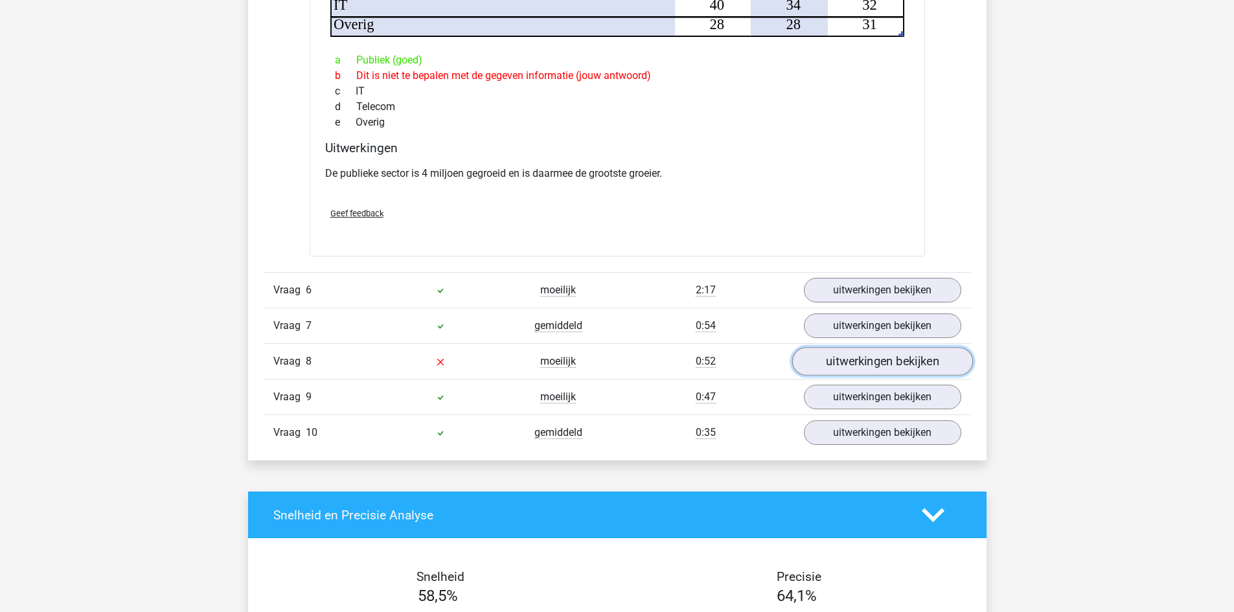
click at [929, 361] on link "uitwerkingen bekijken" at bounding box center [882, 361] width 181 height 29
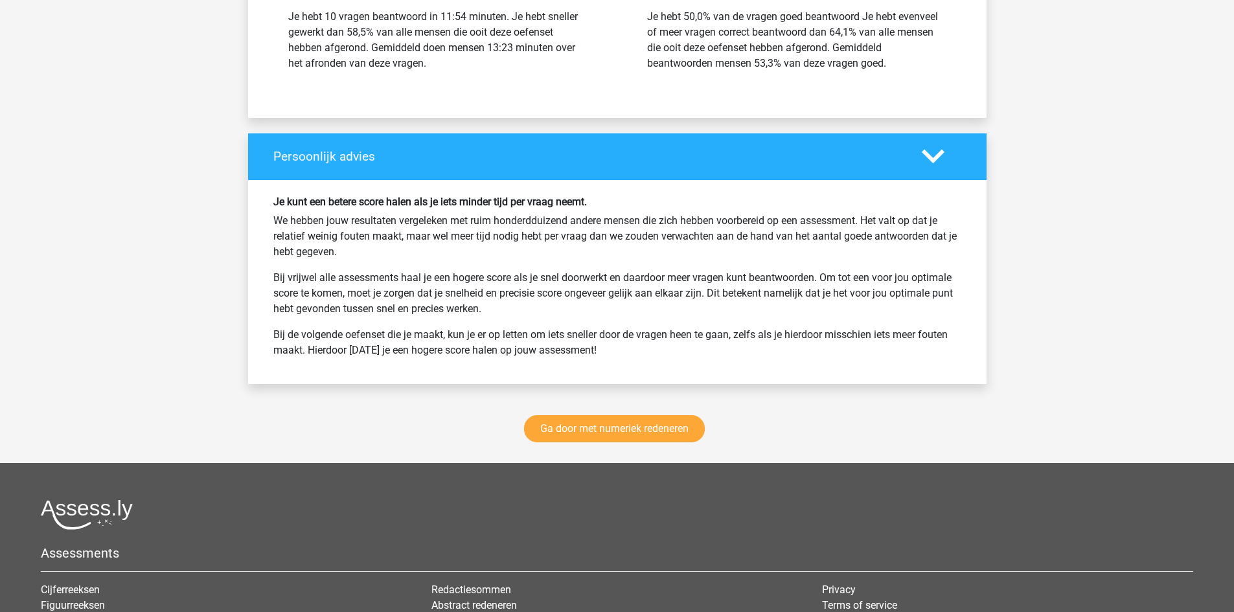
scroll to position [3692, 0]
click at [617, 429] on link "Ga door met numeriek redeneren" at bounding box center [614, 428] width 181 height 27
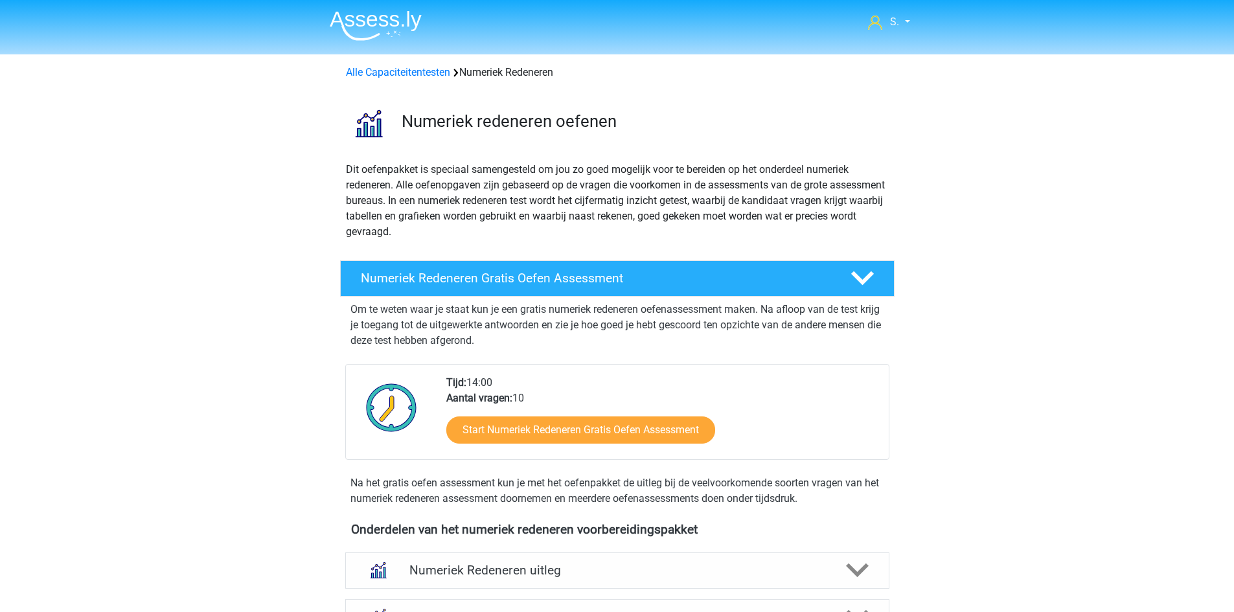
scroll to position [594, 0]
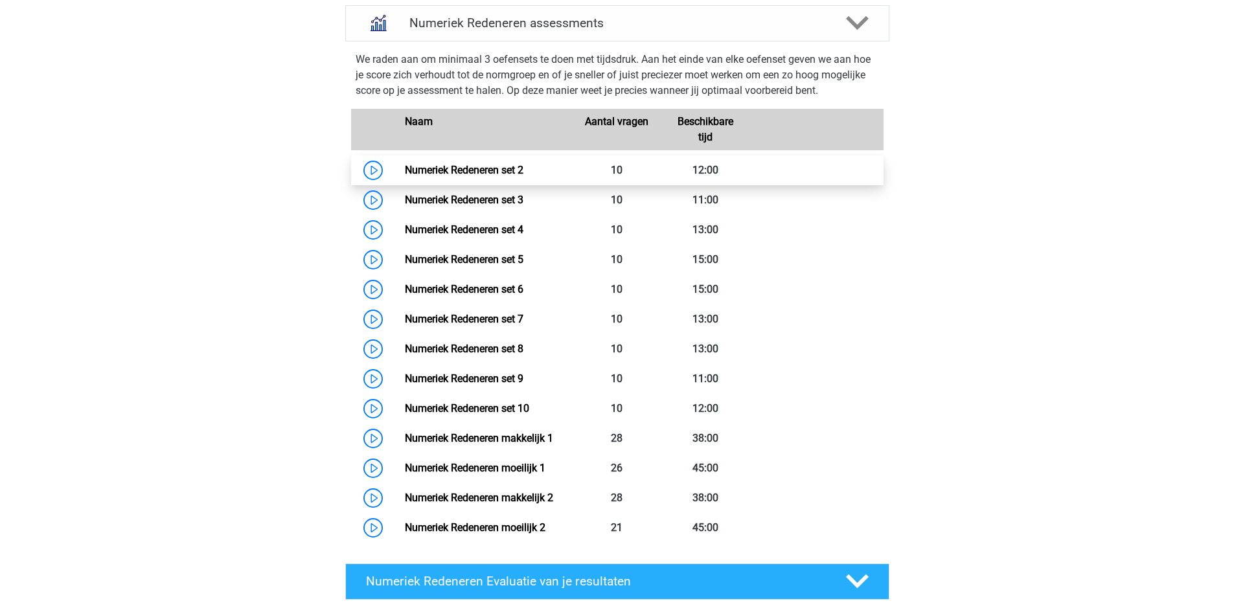
click at [495, 166] on link "Numeriek Redeneren set 2" at bounding box center [464, 170] width 119 height 12
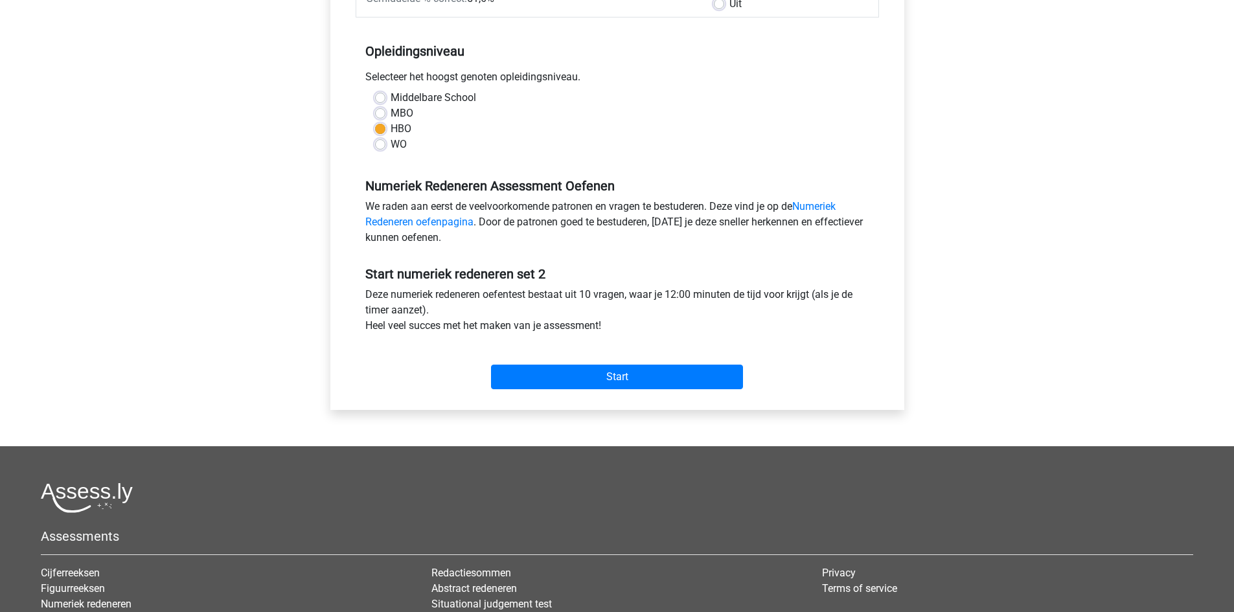
scroll to position [259, 0]
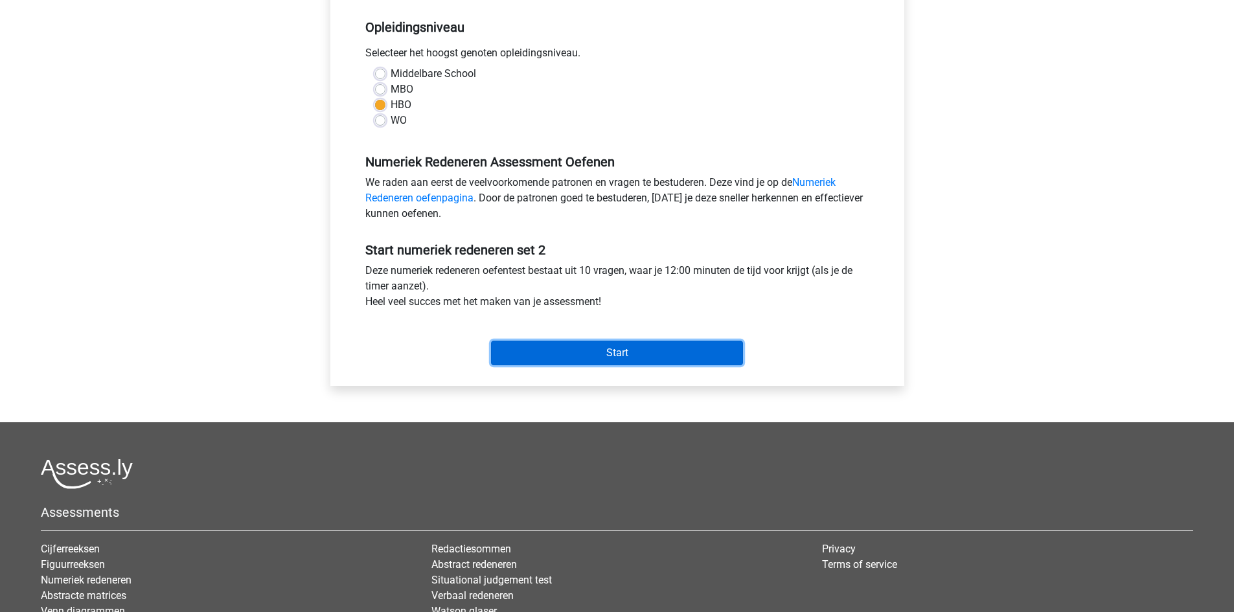
click at [624, 349] on input "Start" at bounding box center [617, 353] width 252 height 25
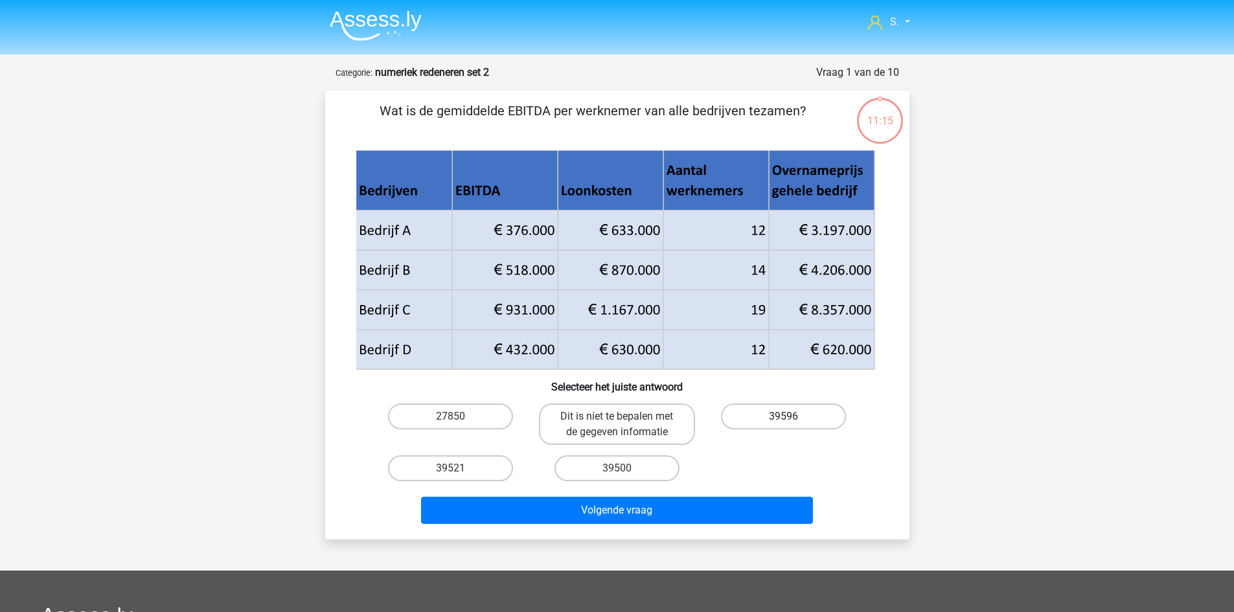
click at [806, 410] on label "39596" at bounding box center [783, 417] width 125 height 26
click at [792, 416] on input "39596" at bounding box center [788, 420] width 8 height 8
radio input "true"
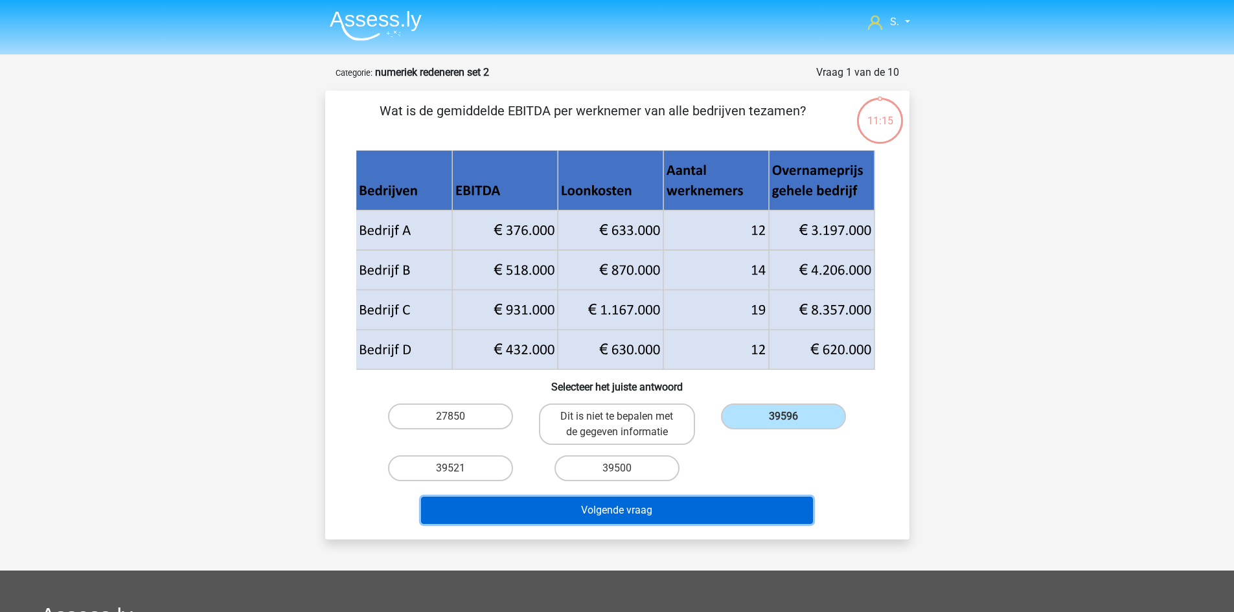
click at [779, 510] on button "Volgende vraag" at bounding box center [617, 510] width 392 height 27
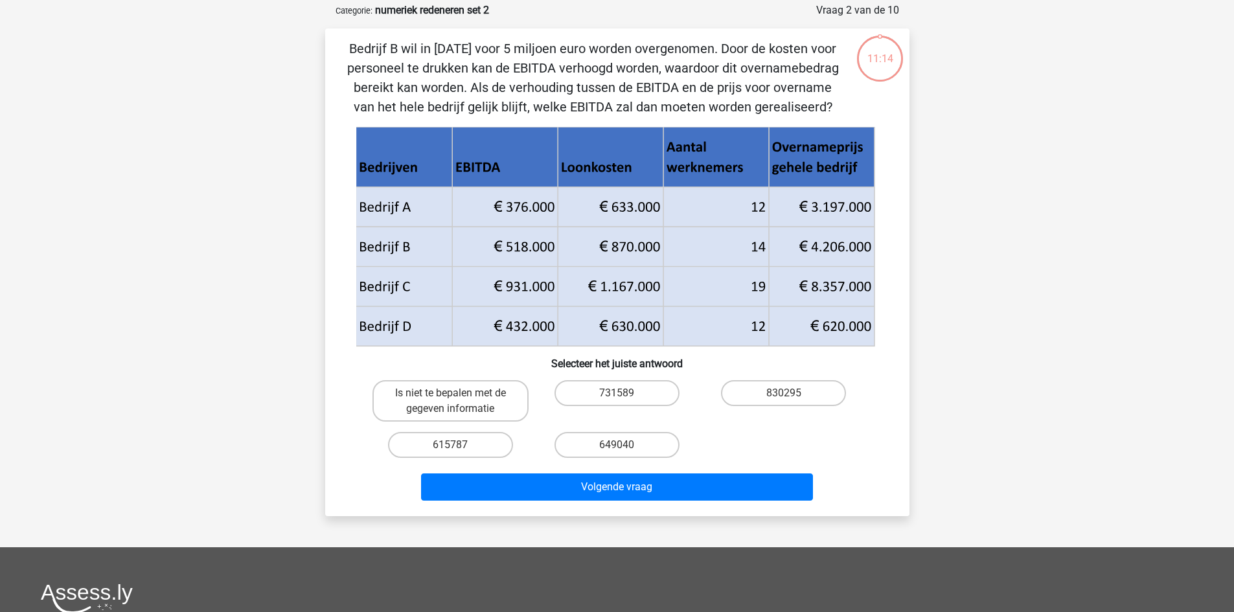
scroll to position [65, 0]
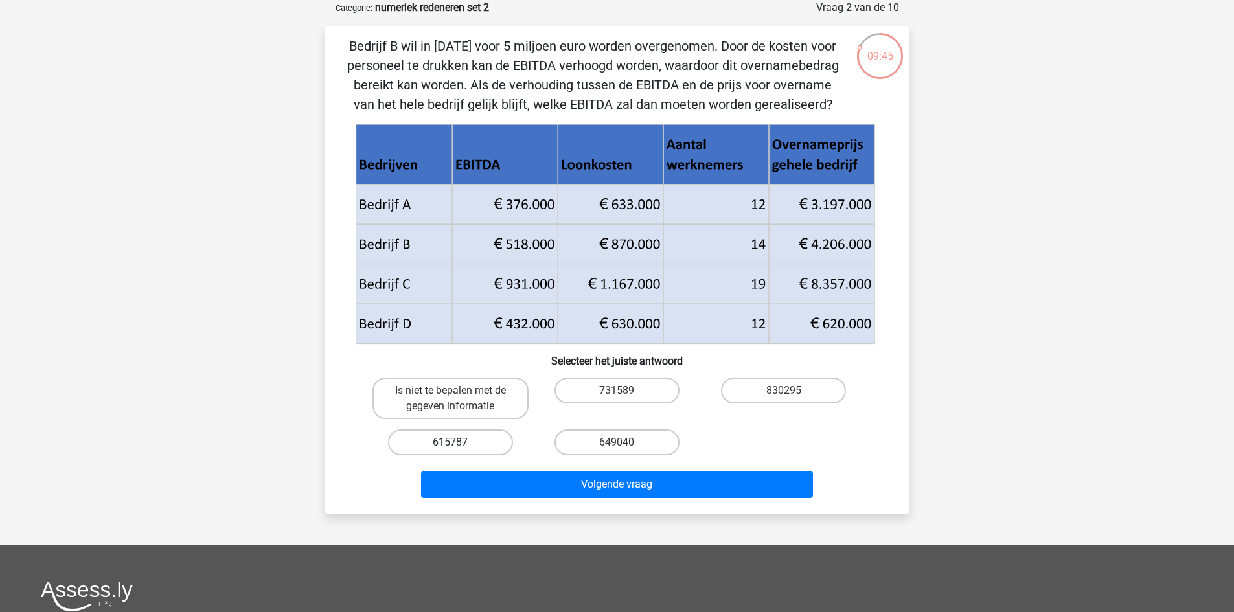
click at [482, 444] on label "615787" at bounding box center [450, 442] width 125 height 26
click at [459, 444] on input "615787" at bounding box center [454, 446] width 8 height 8
radio input "true"
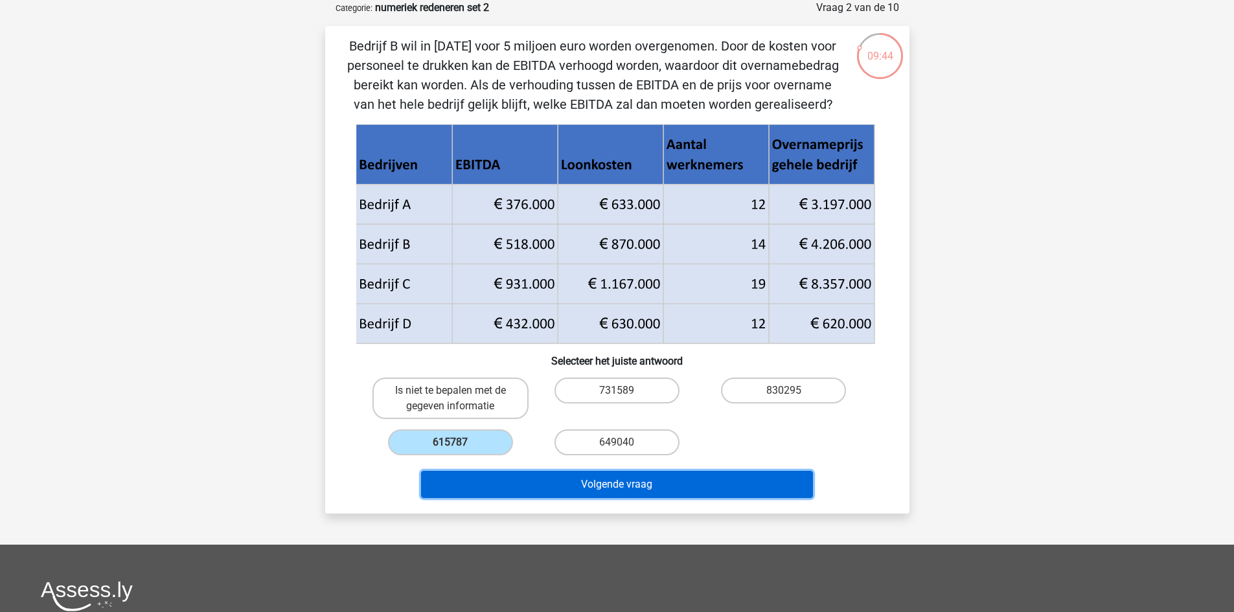
click at [555, 490] on button "Volgende vraag" at bounding box center [617, 484] width 392 height 27
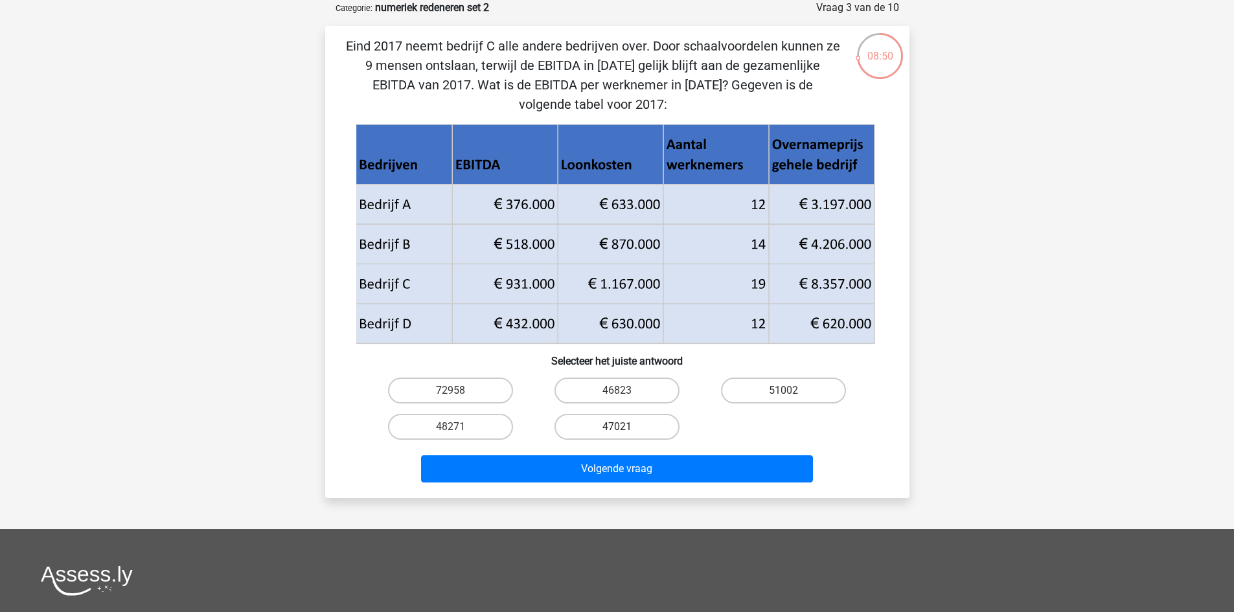
click at [637, 427] on label "47021" at bounding box center [616, 427] width 125 height 26
click at [625, 427] on input "47021" at bounding box center [621, 431] width 8 height 8
radio input "true"
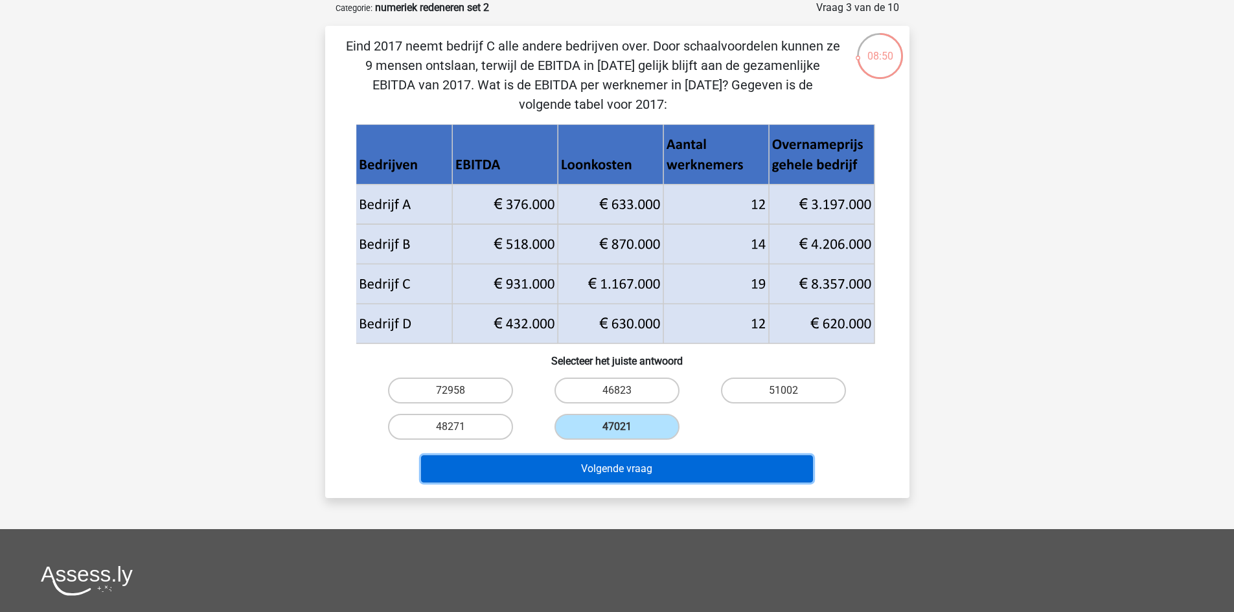
click at [672, 471] on button "Volgende vraag" at bounding box center [617, 468] width 392 height 27
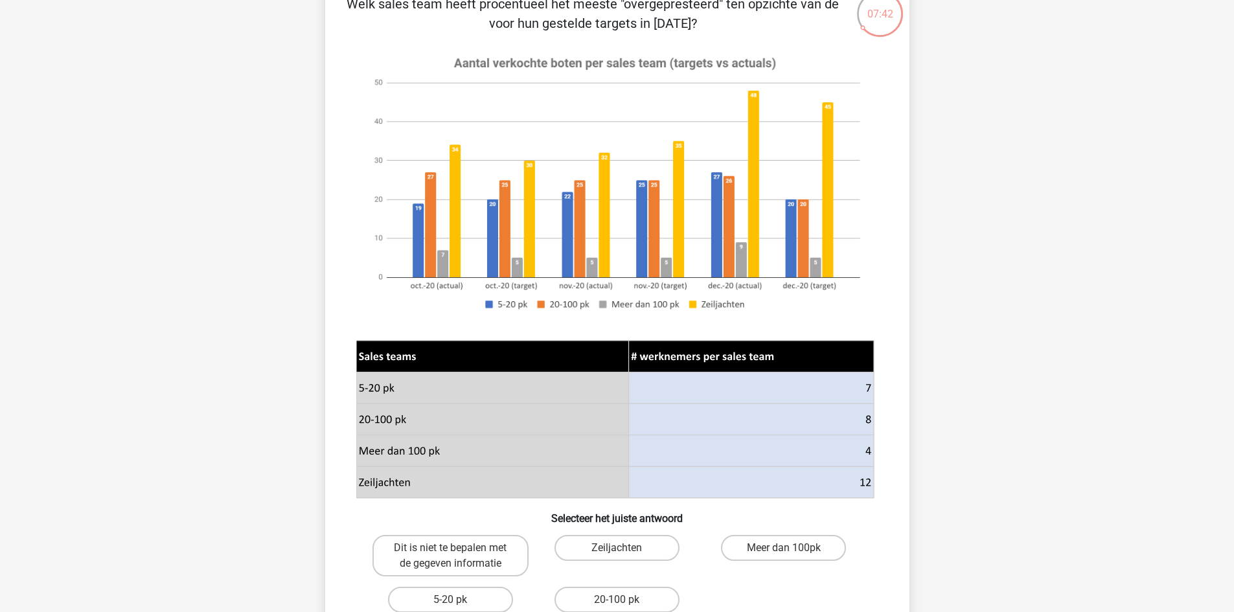
scroll to position [130, 0]
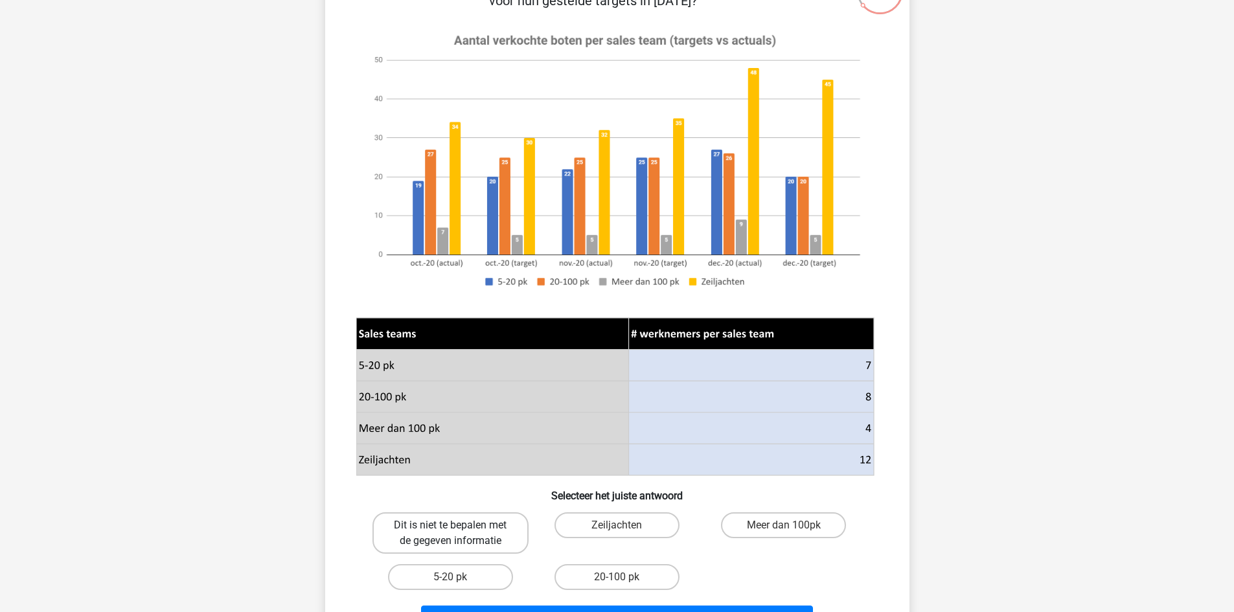
click at [444, 538] on label "Dit is niet te bepalen met de gegeven informatie" at bounding box center [450, 532] width 156 height 41
click at [450, 534] on input "Dit is niet te bepalen met de gegeven informatie" at bounding box center [454, 529] width 8 height 8
radio input "true"
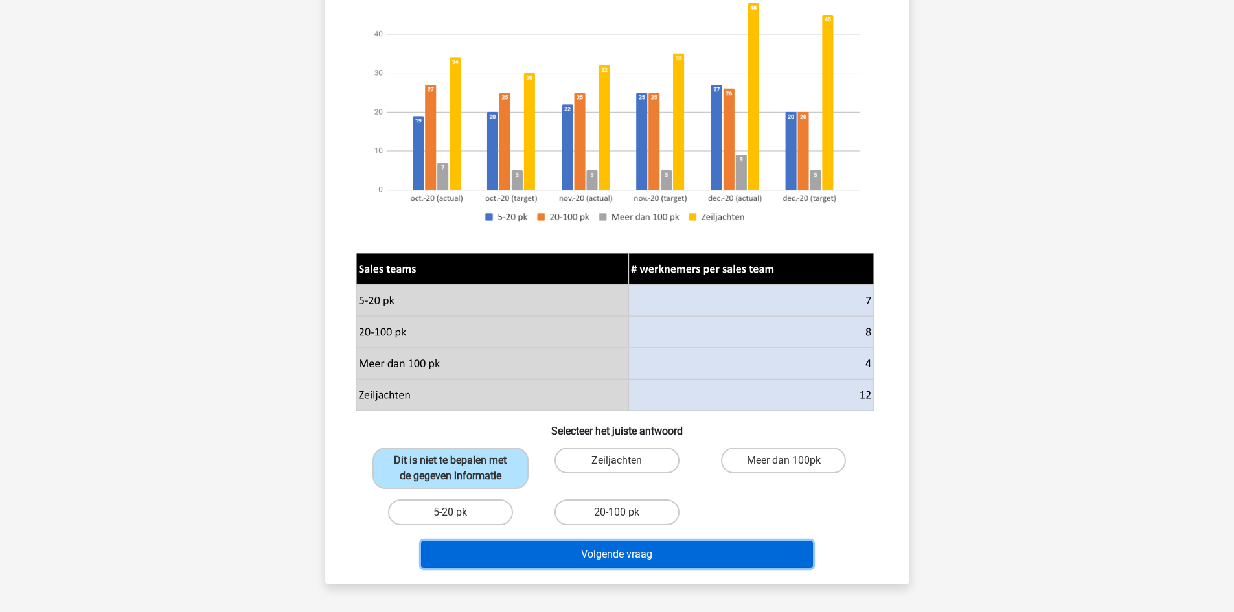
click at [714, 546] on button "Volgende vraag" at bounding box center [617, 554] width 392 height 27
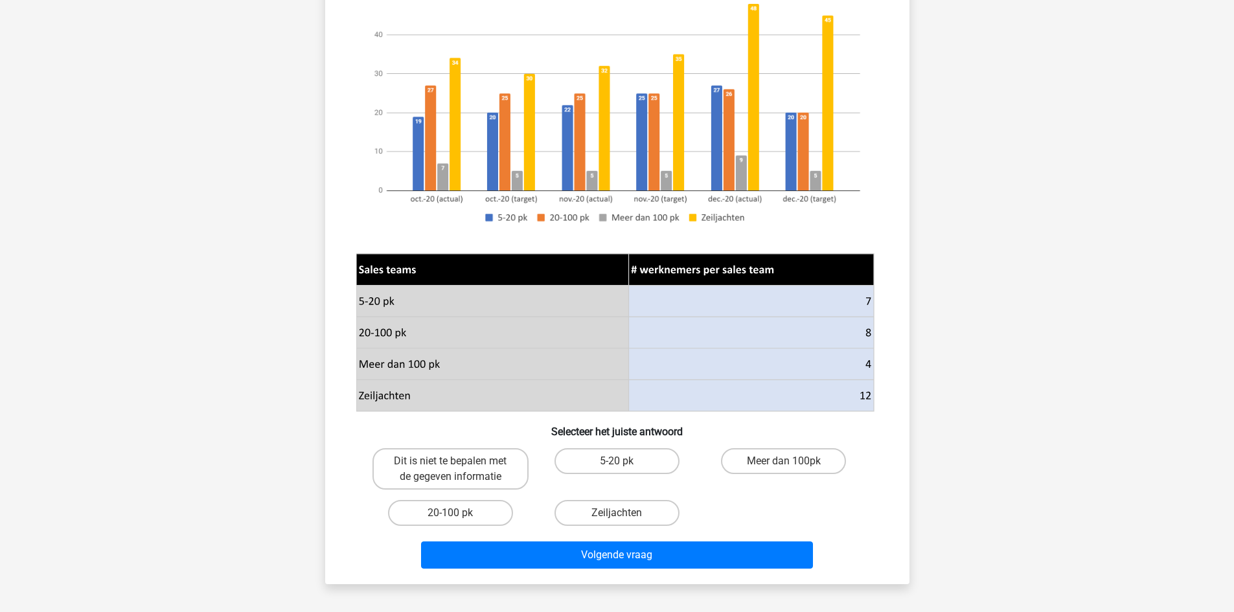
scroll to position [194, 0]
click at [486, 520] on label "20-100 pk" at bounding box center [450, 512] width 125 height 26
click at [459, 520] on input "20-100 pk" at bounding box center [454, 516] width 8 height 8
radio input "true"
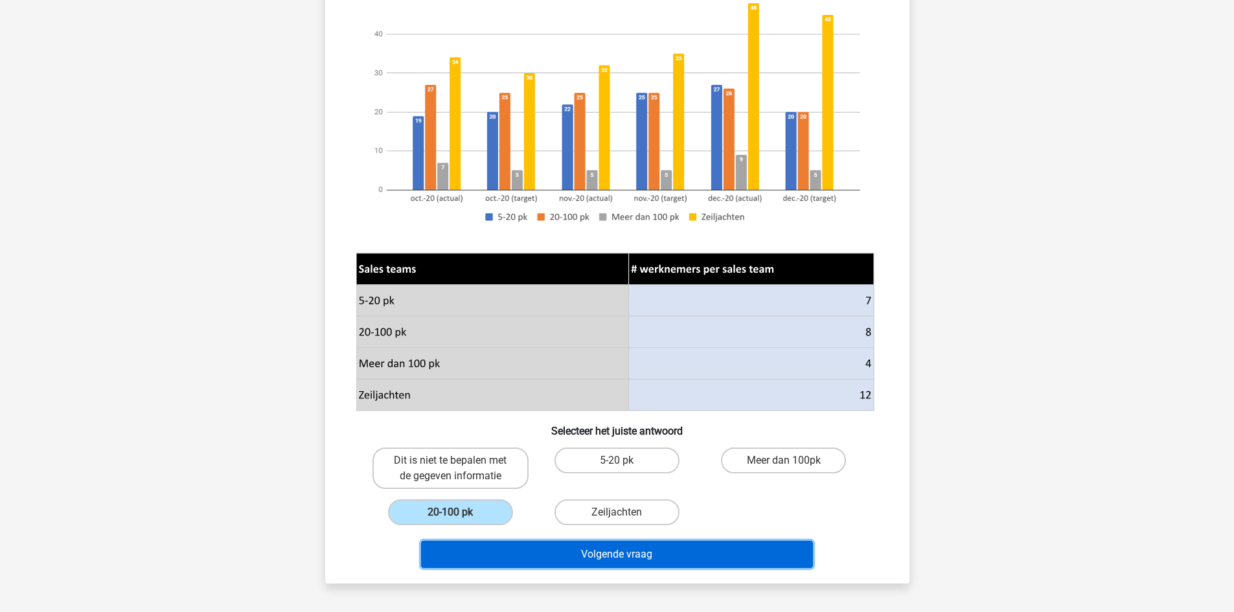
click at [533, 551] on button "Volgende vraag" at bounding box center [617, 554] width 392 height 27
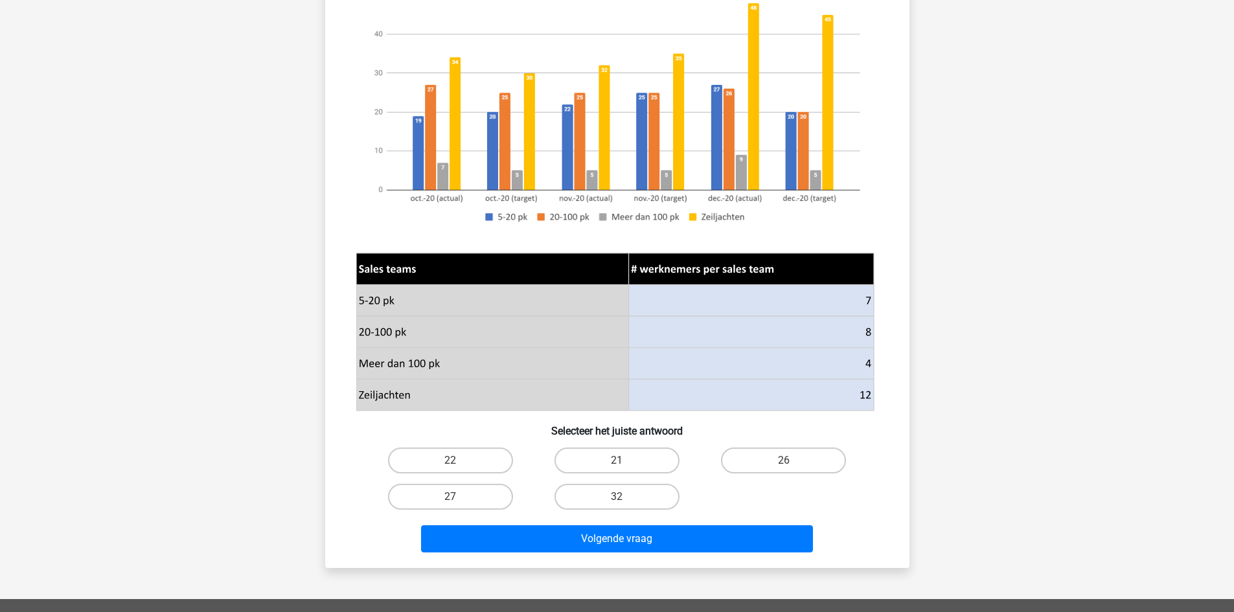
scroll to position [65, 0]
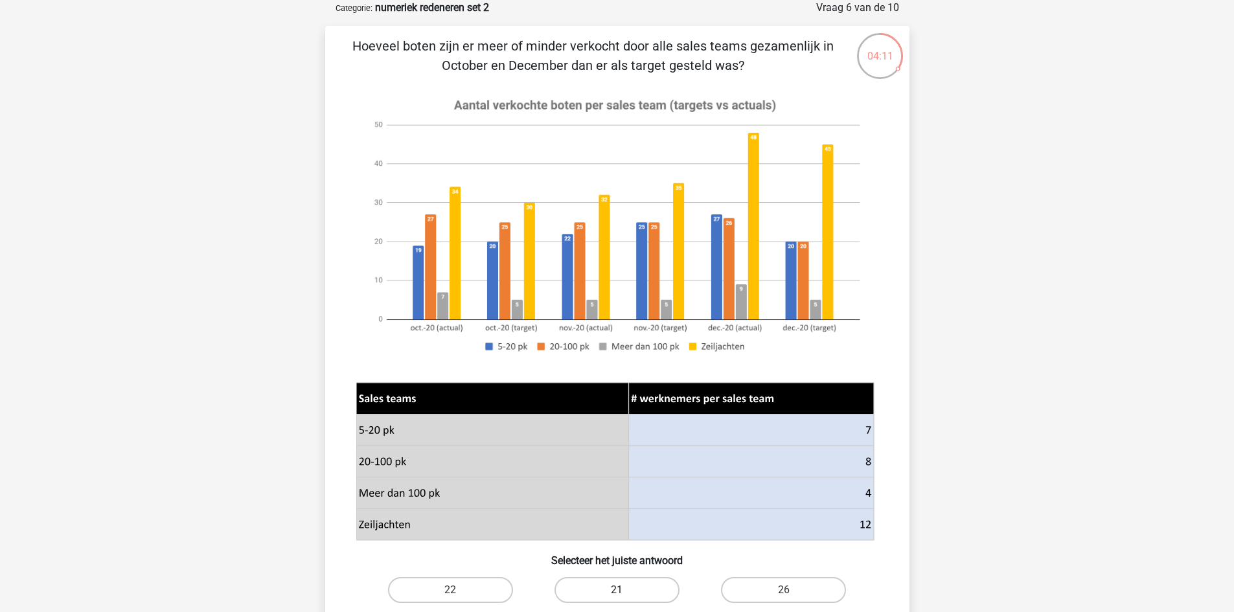
click at [640, 591] on label "21" at bounding box center [616, 590] width 125 height 26
click at [625, 591] on input "21" at bounding box center [621, 594] width 8 height 8
radio input "true"
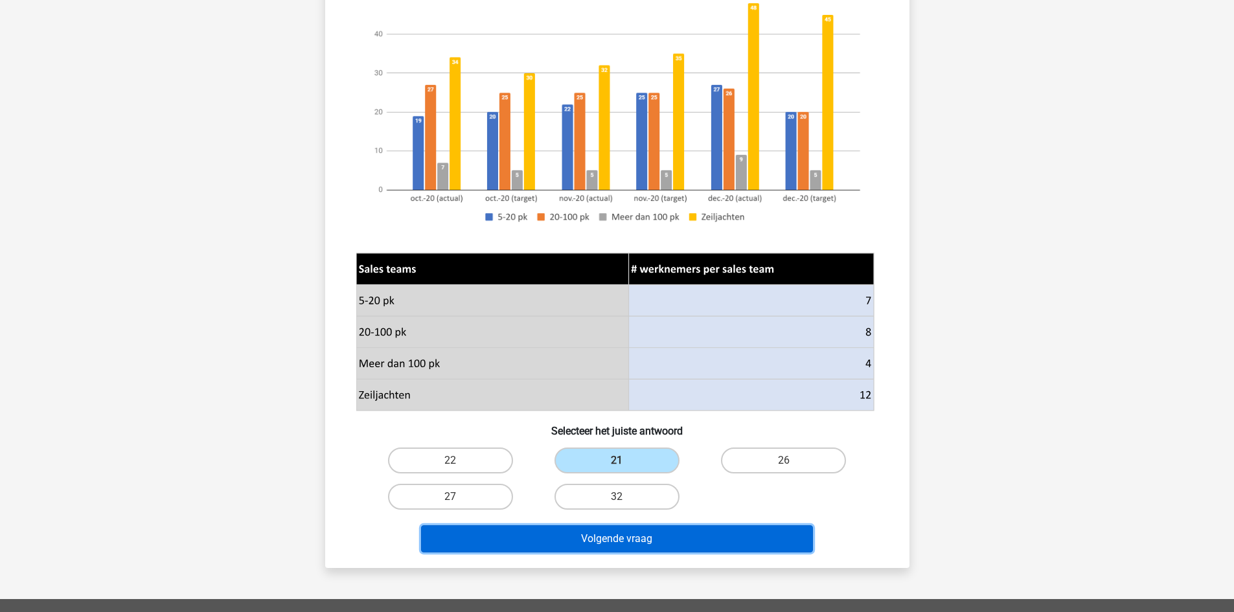
click at [643, 527] on button "Volgende vraag" at bounding box center [617, 538] width 392 height 27
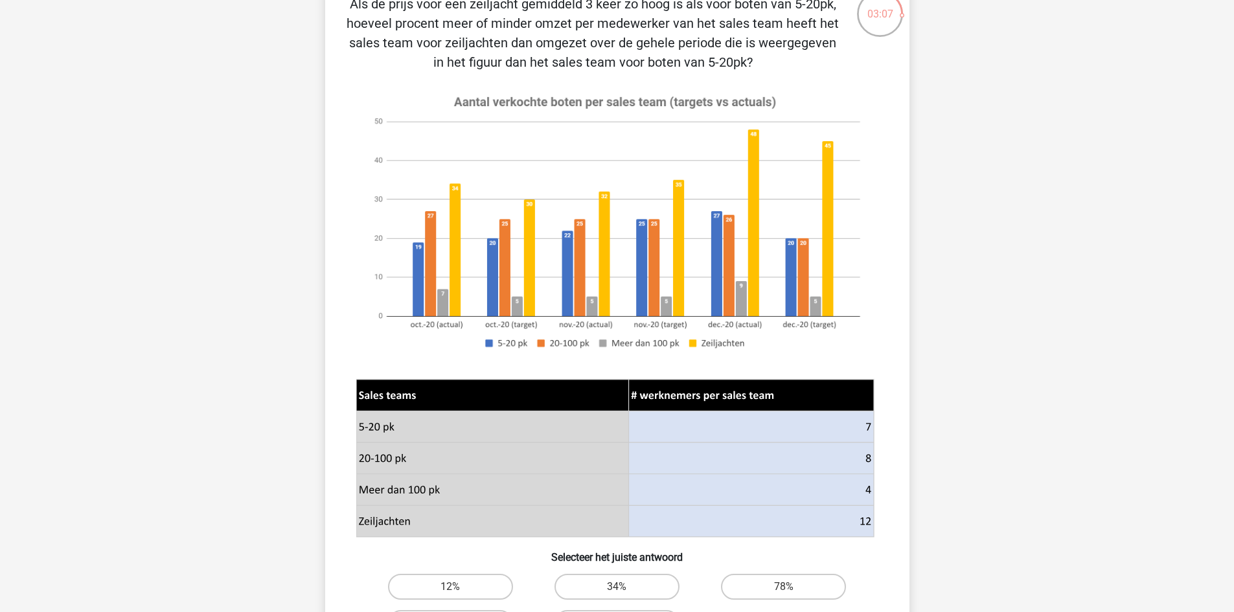
scroll to position [130, 0]
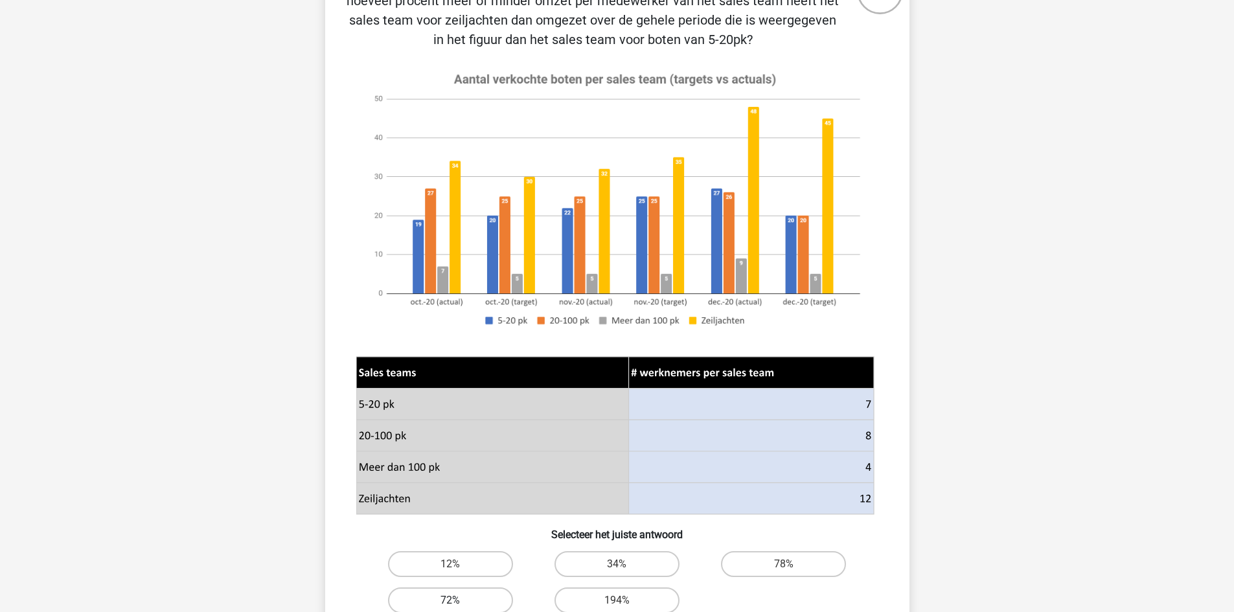
click at [472, 599] on label "72%" at bounding box center [450, 600] width 125 height 26
click at [459, 600] on input "72%" at bounding box center [454, 604] width 8 height 8
radio input "true"
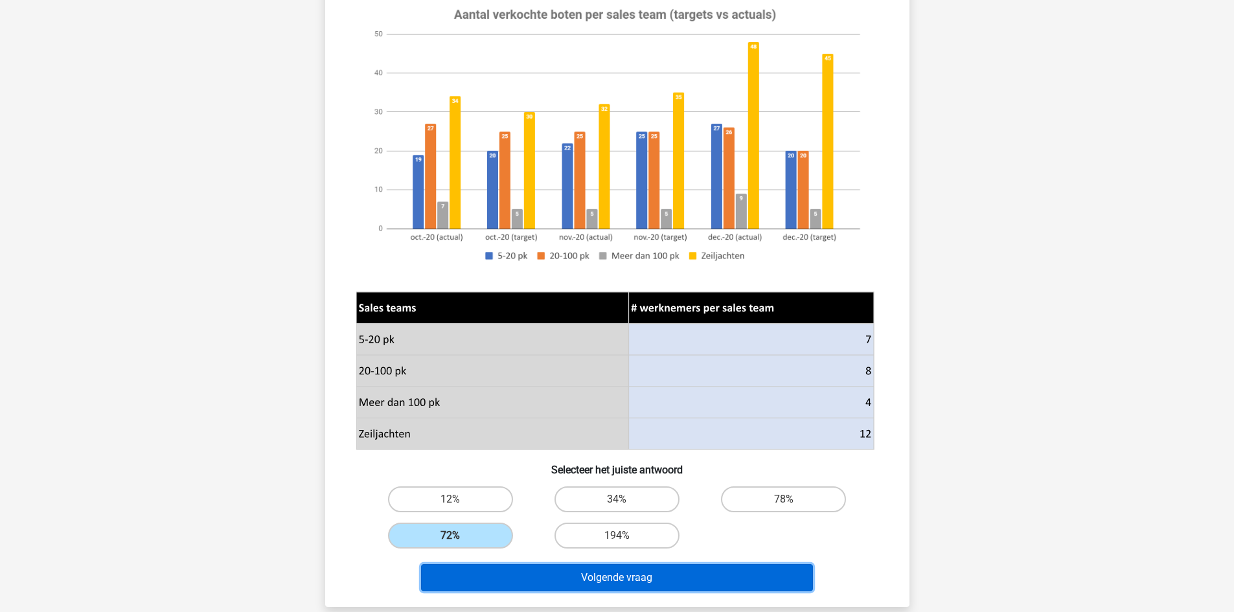
click at [781, 580] on button "Volgende vraag" at bounding box center [617, 577] width 392 height 27
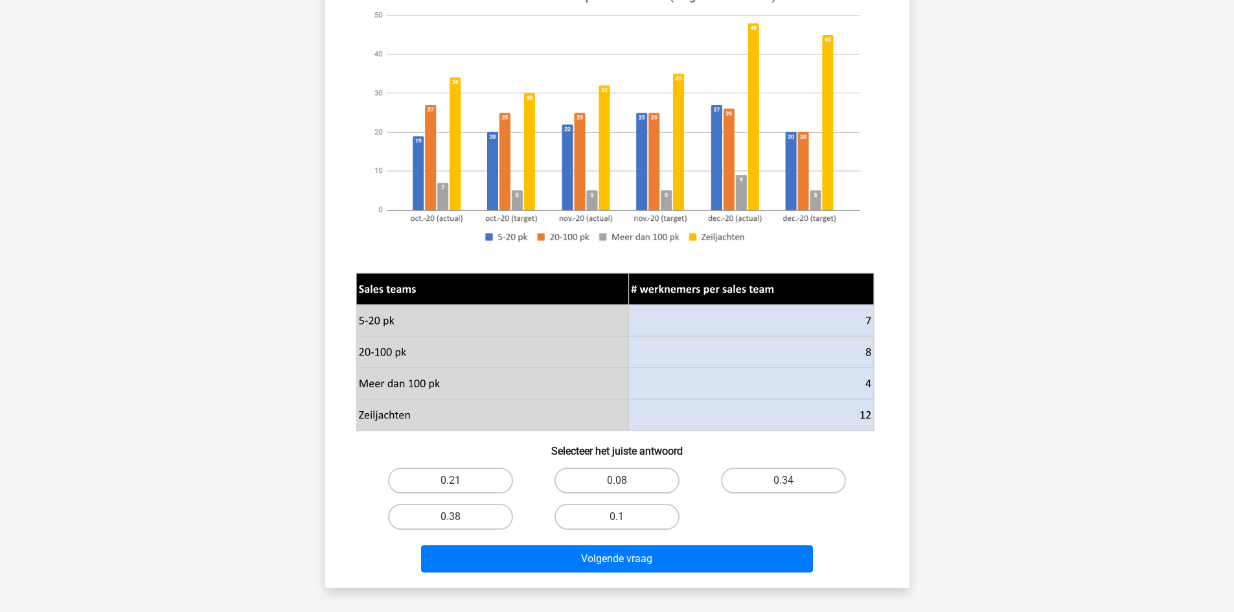
scroll to position [259, 0]
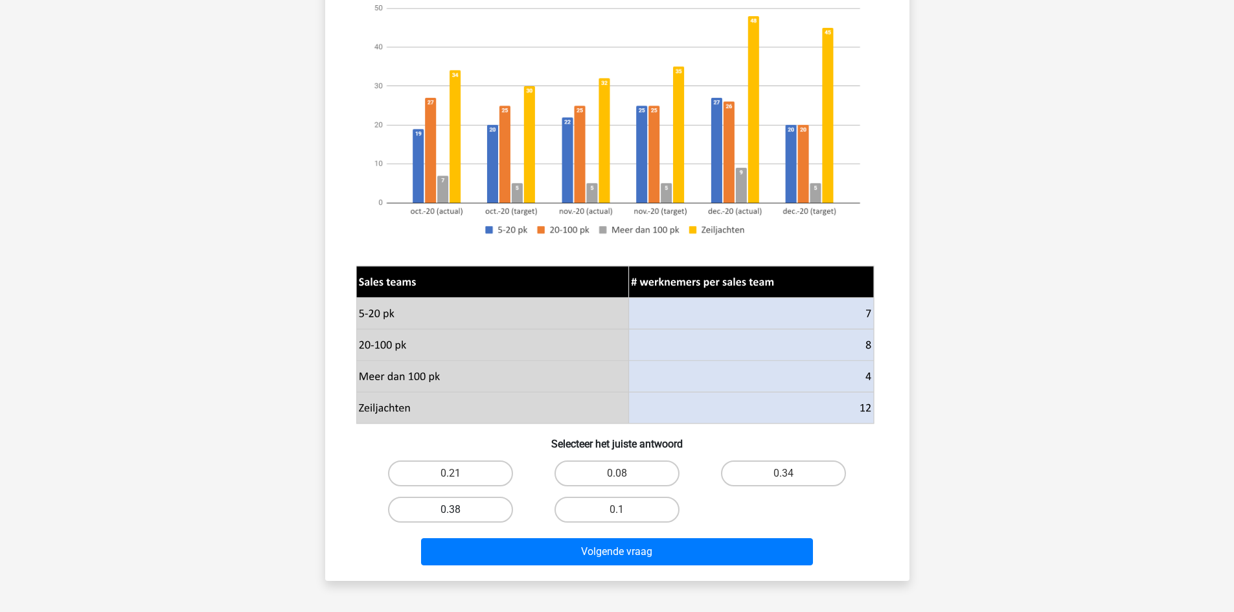
click at [475, 510] on label "0.38" at bounding box center [450, 510] width 125 height 26
click at [459, 510] on input "0.38" at bounding box center [454, 514] width 8 height 8
radio input "true"
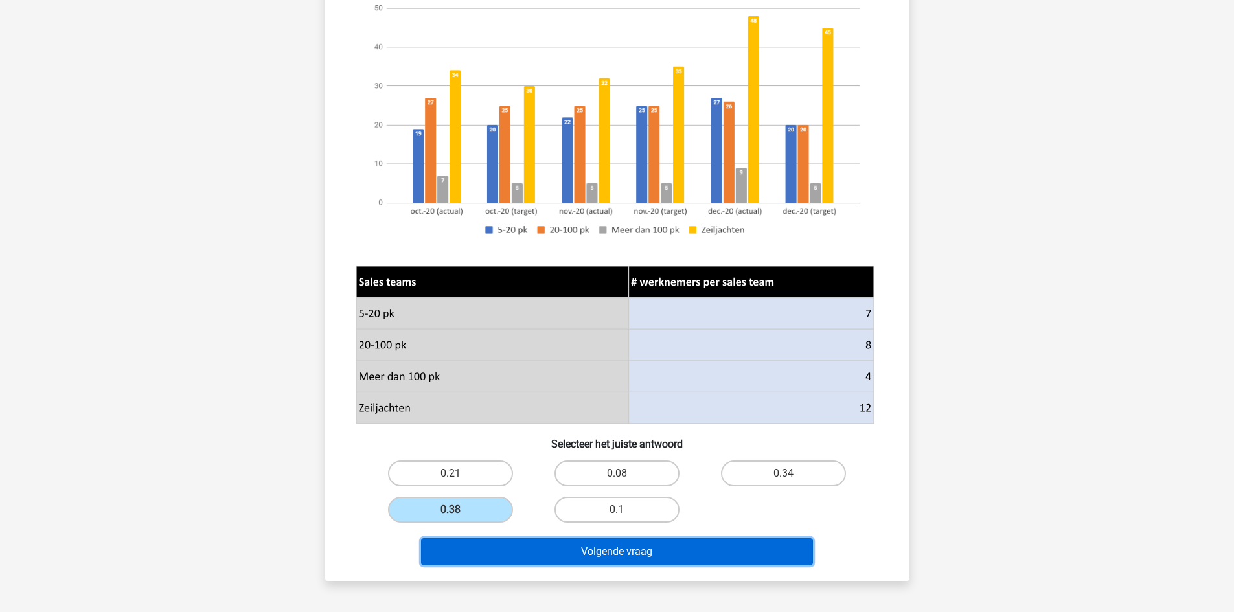
click at [639, 543] on button "Volgende vraag" at bounding box center [617, 551] width 392 height 27
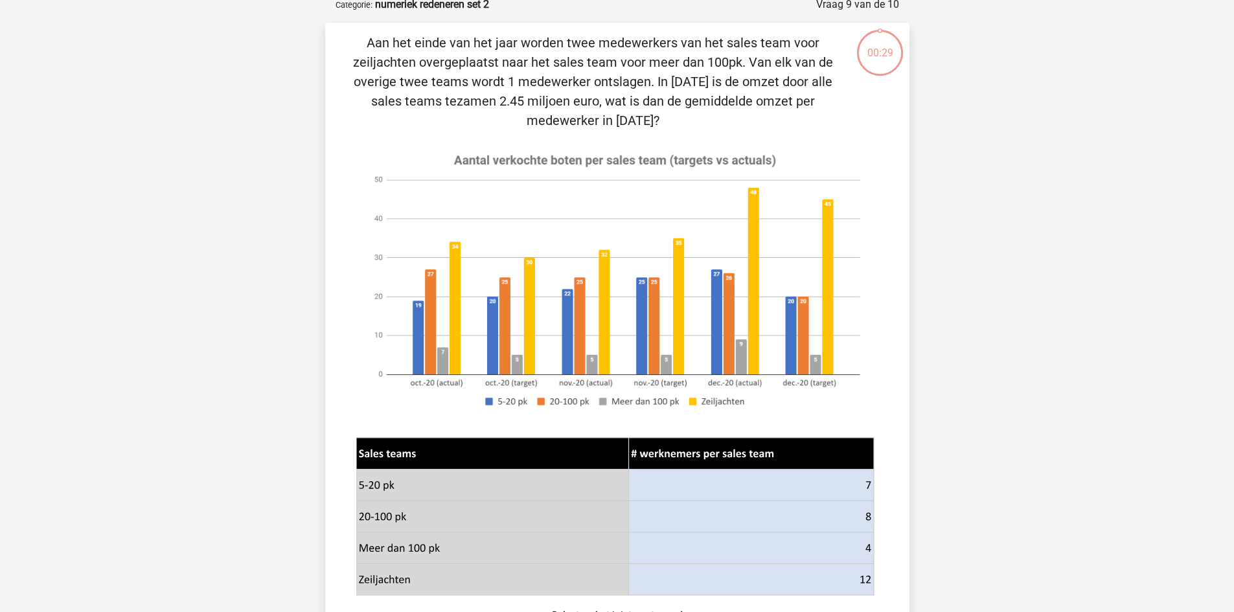
scroll to position [65, 0]
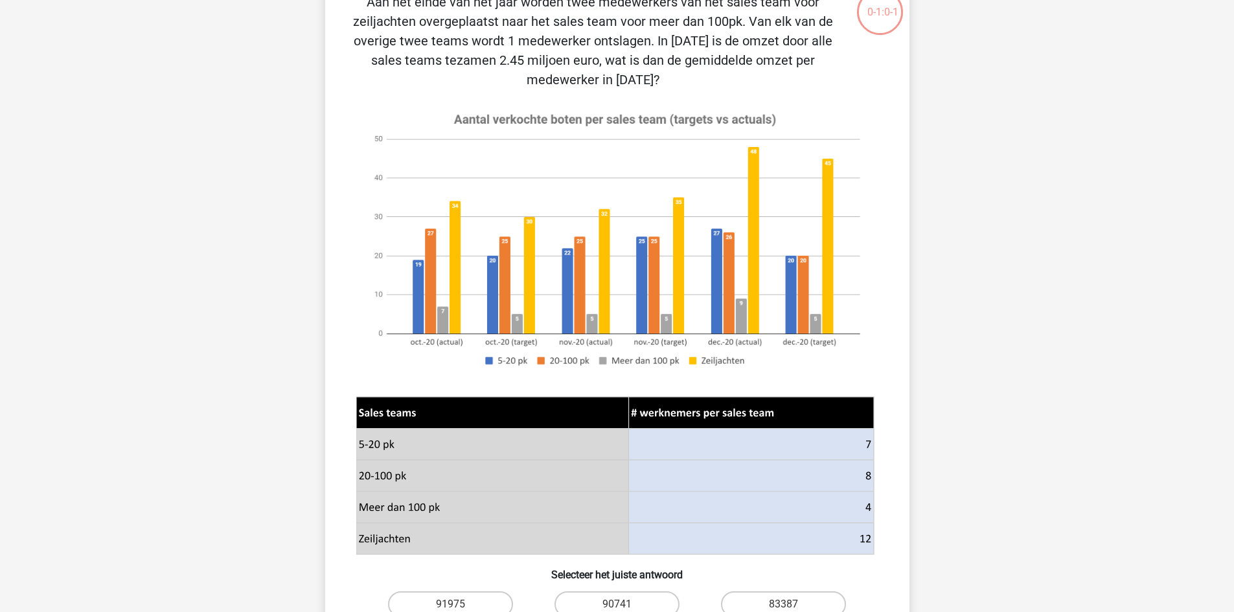
scroll to position [194, 0]
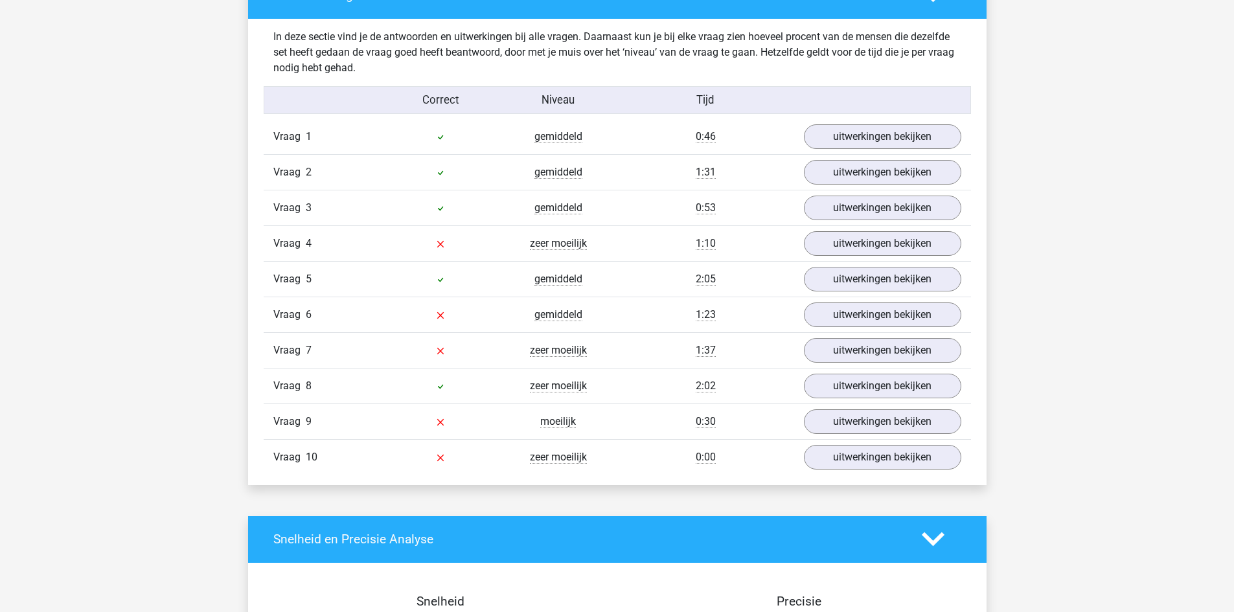
scroll to position [777, 0]
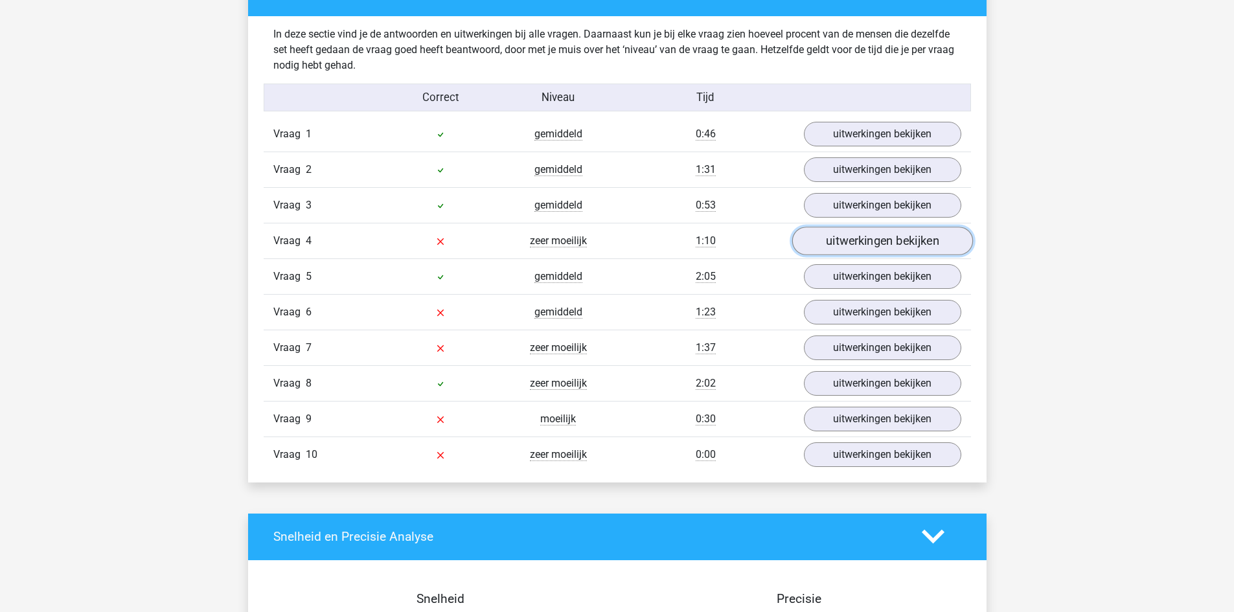
click at [887, 240] on link "uitwerkingen bekijken" at bounding box center [882, 241] width 181 height 29
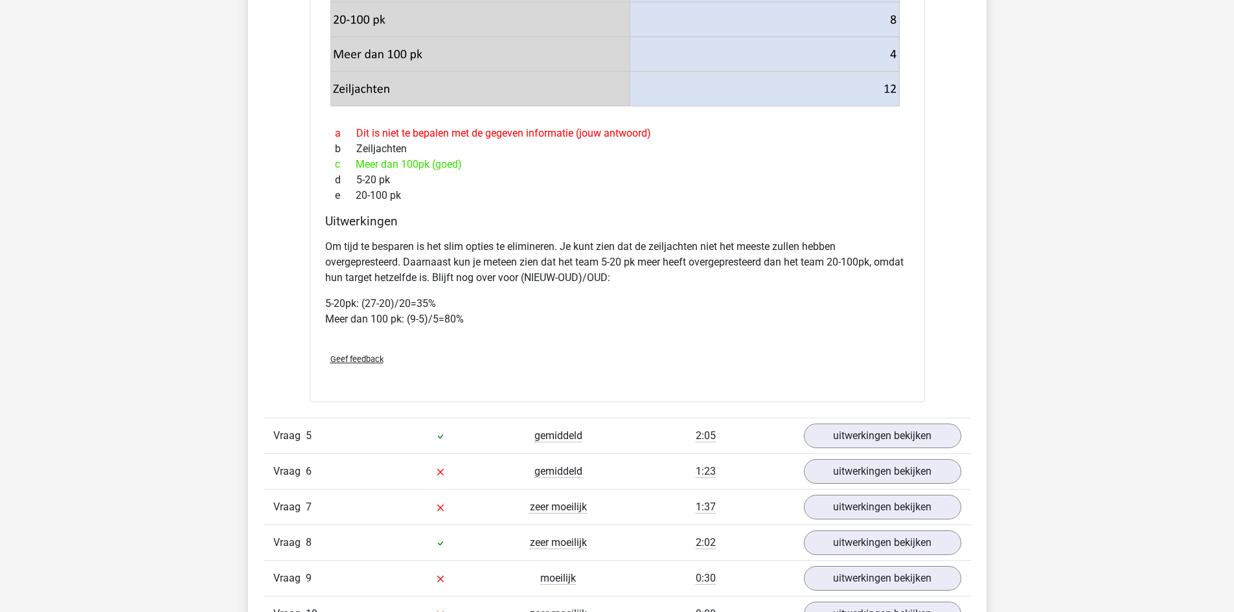
scroll to position [1490, 0]
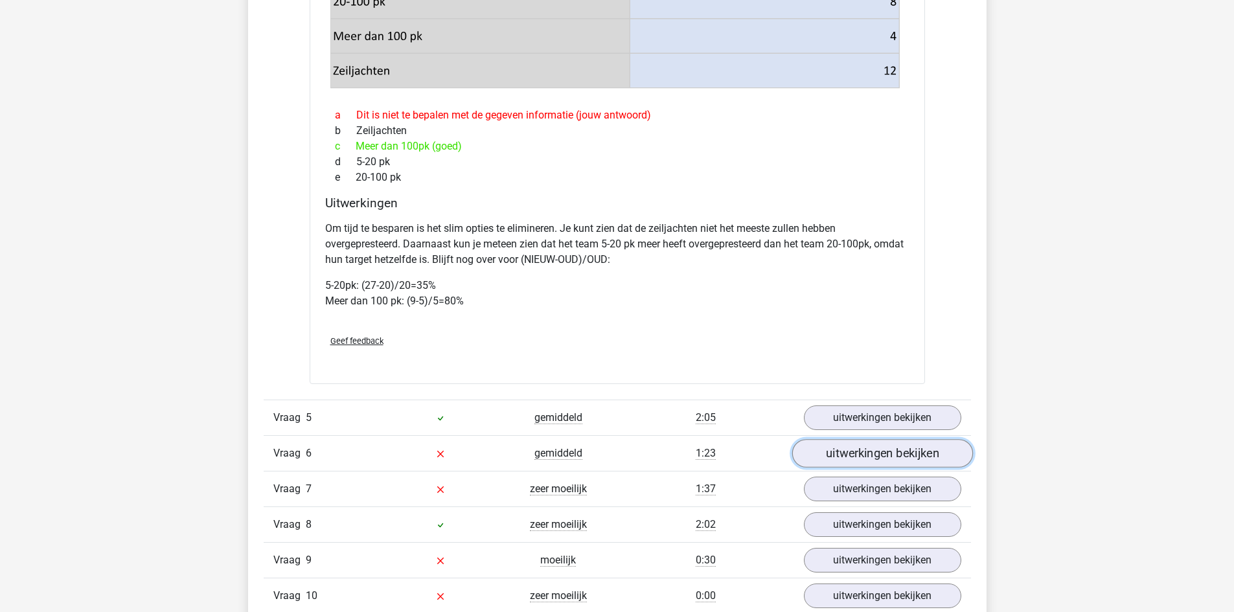
click at [854, 466] on link "uitwerkingen bekijken" at bounding box center [882, 453] width 181 height 29
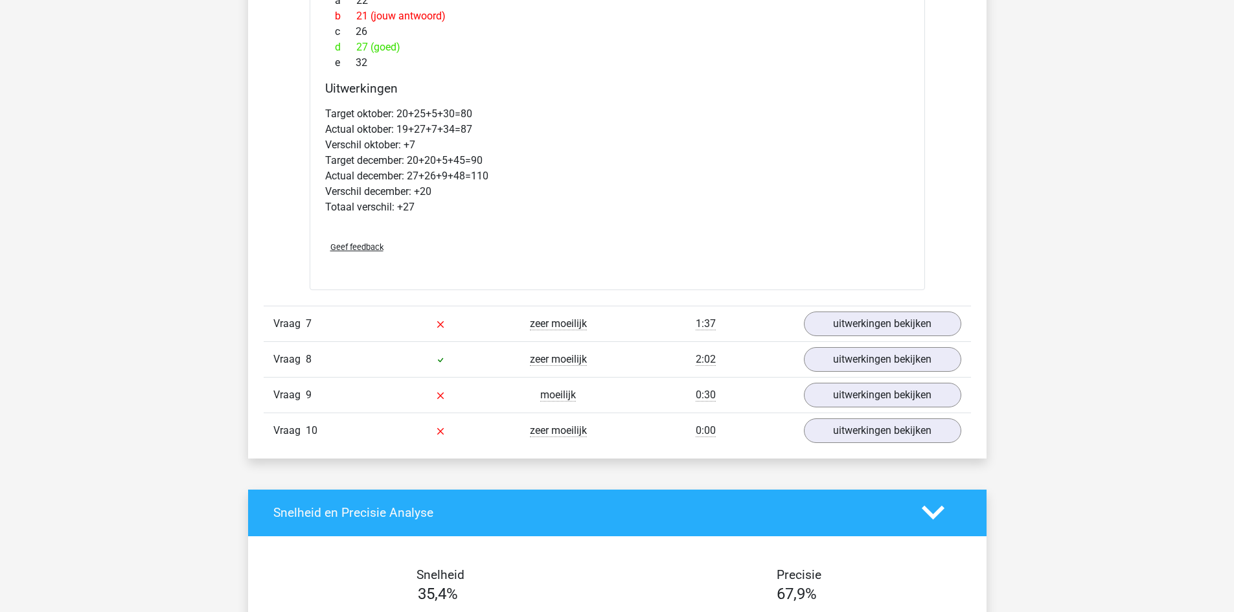
scroll to position [2591, 0]
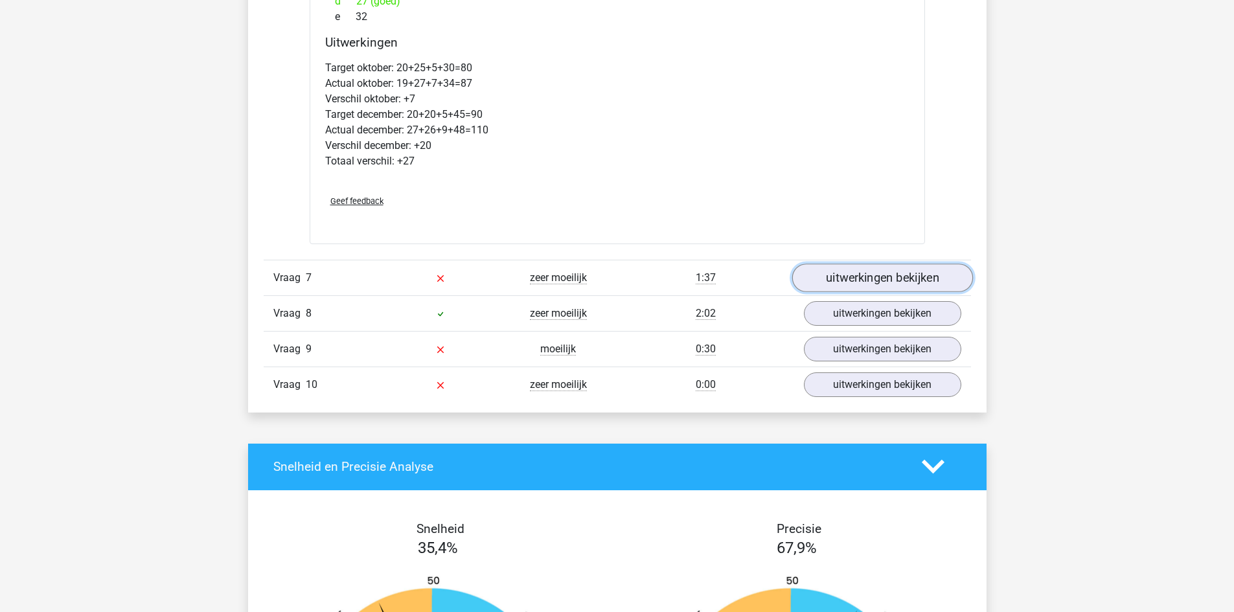
click at [886, 292] on link "uitwerkingen bekijken" at bounding box center [882, 278] width 181 height 29
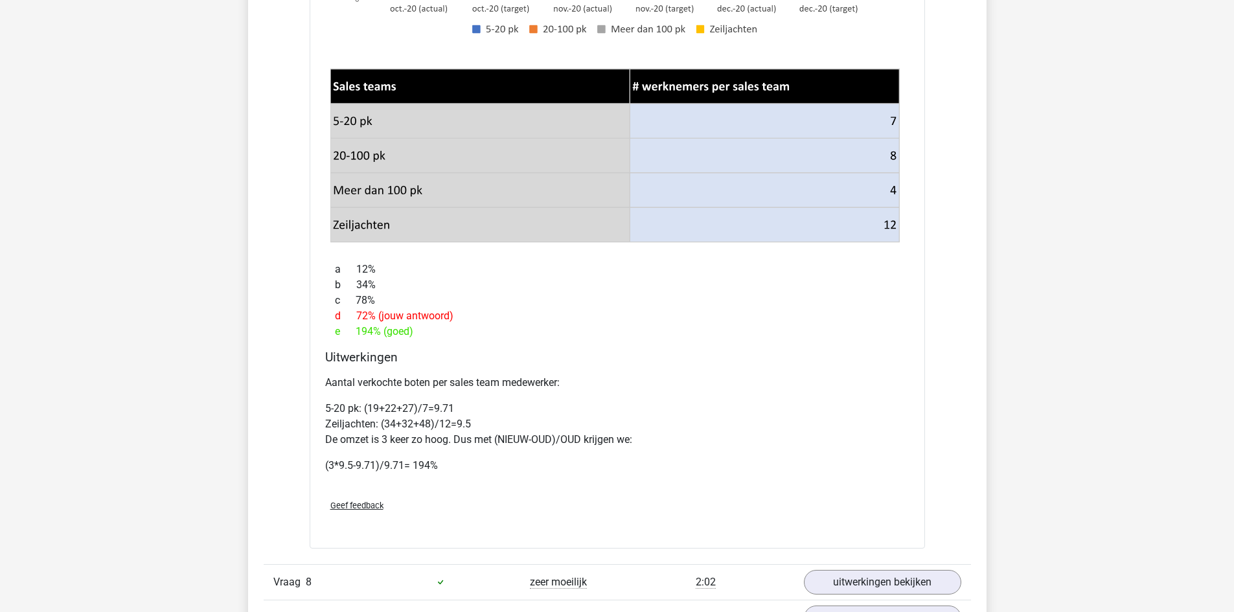
scroll to position [3239, 0]
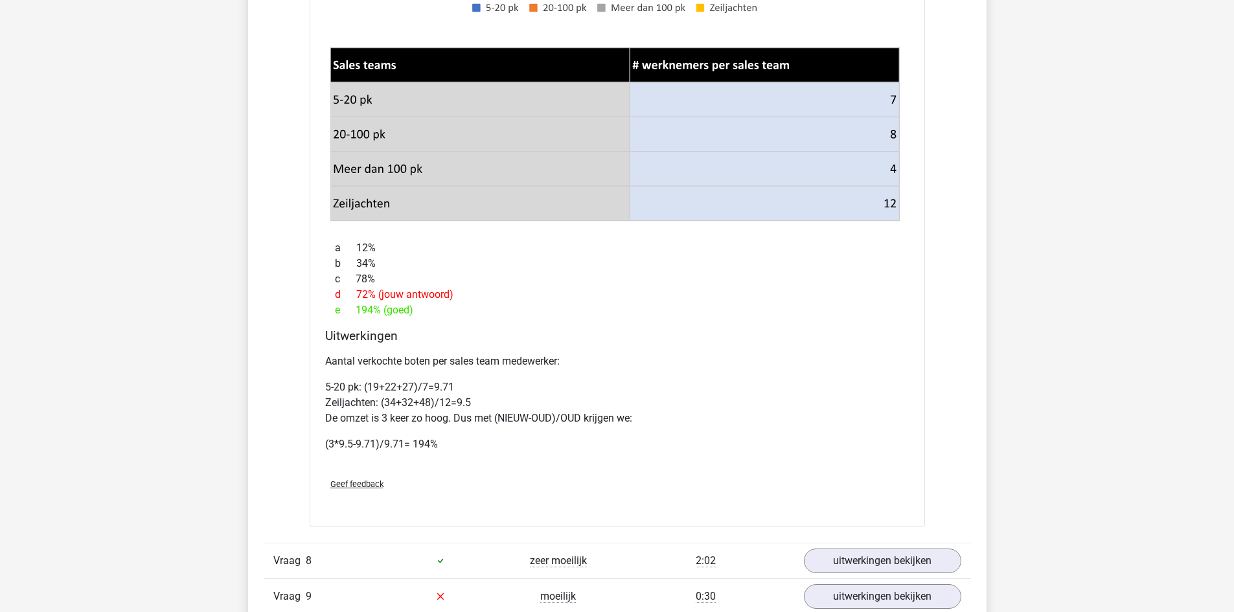
click at [358, 426] on p "5-20 pk: (19+22+27)/7=9.71 Zeiljachten: (34+32+48)/12=9.5 De omzet is 3 keer zo…" at bounding box center [617, 403] width 584 height 47
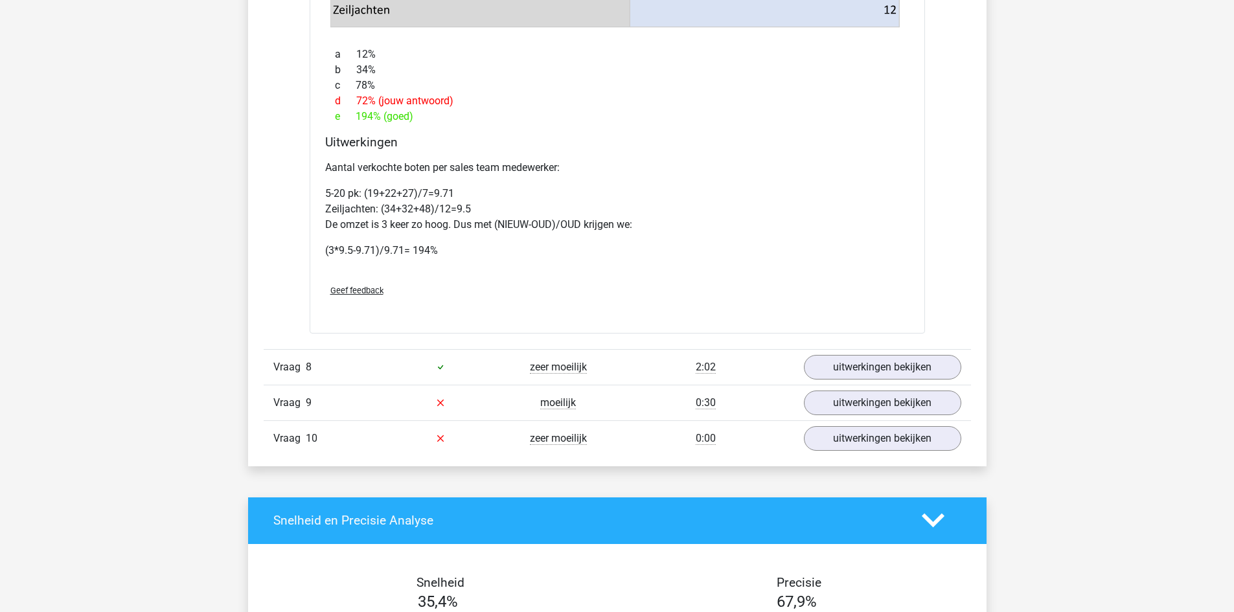
scroll to position [3433, 0]
click at [854, 416] on link "uitwerkingen bekijken" at bounding box center [882, 402] width 181 height 29
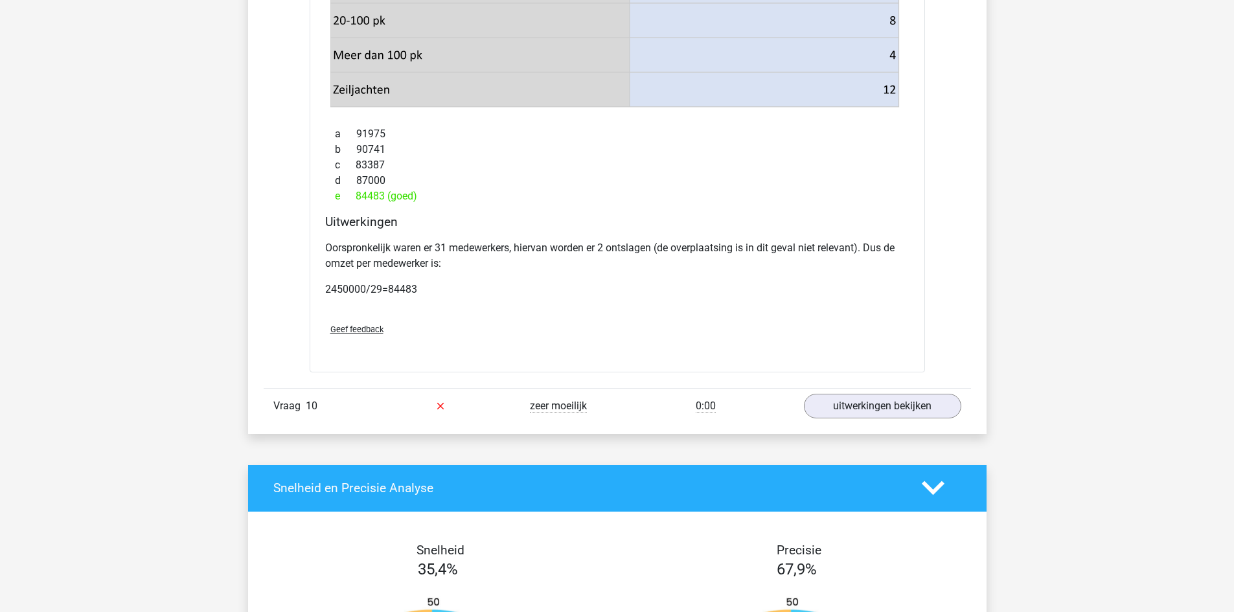
scroll to position [4405, 0]
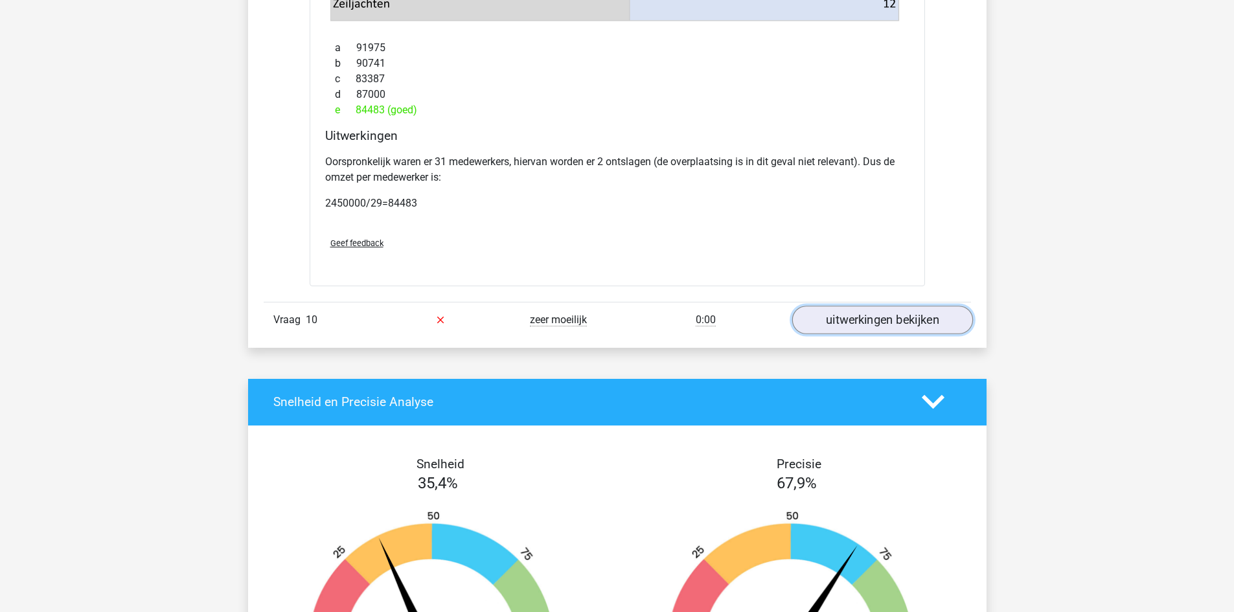
click at [920, 334] on link "uitwerkingen bekijken" at bounding box center [882, 320] width 181 height 29
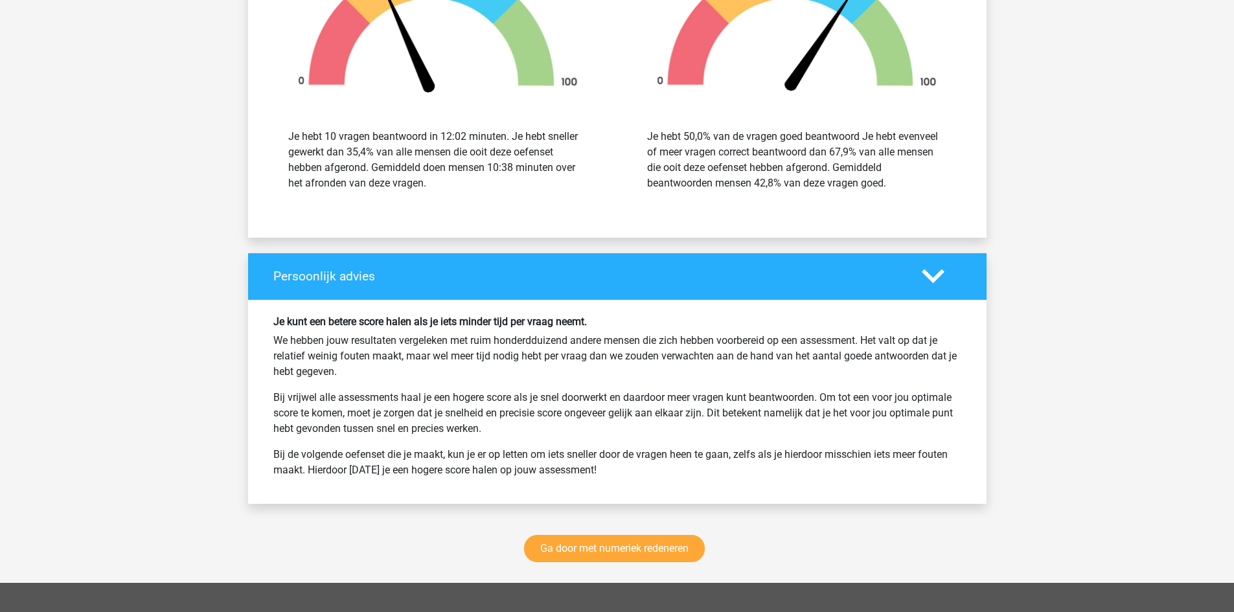
scroll to position [5765, 0]
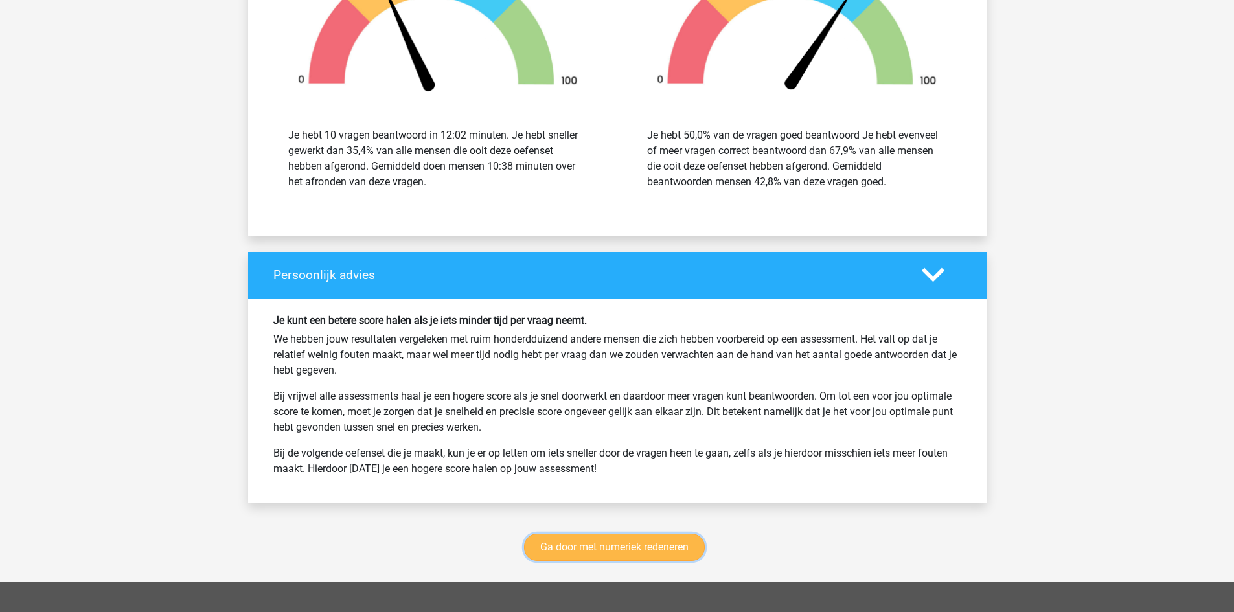
click at [641, 560] on link "Ga door met numeriek redeneren" at bounding box center [614, 547] width 181 height 27
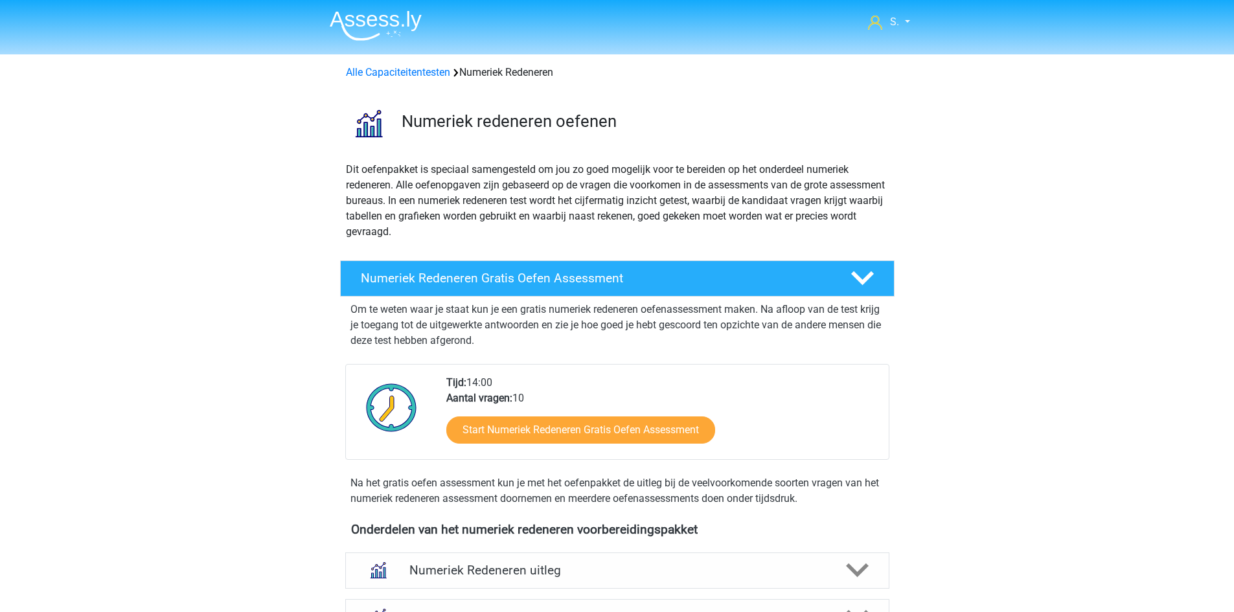
scroll to position [594, 0]
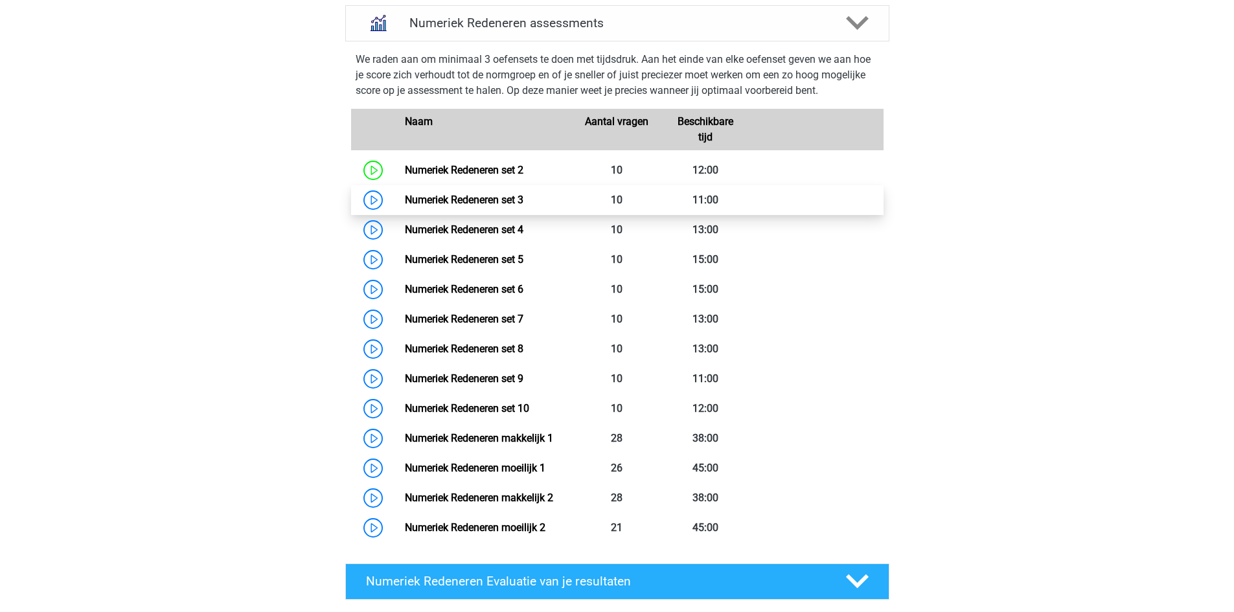
click at [496, 198] on link "Numeriek Redeneren set 3" at bounding box center [464, 200] width 119 height 12
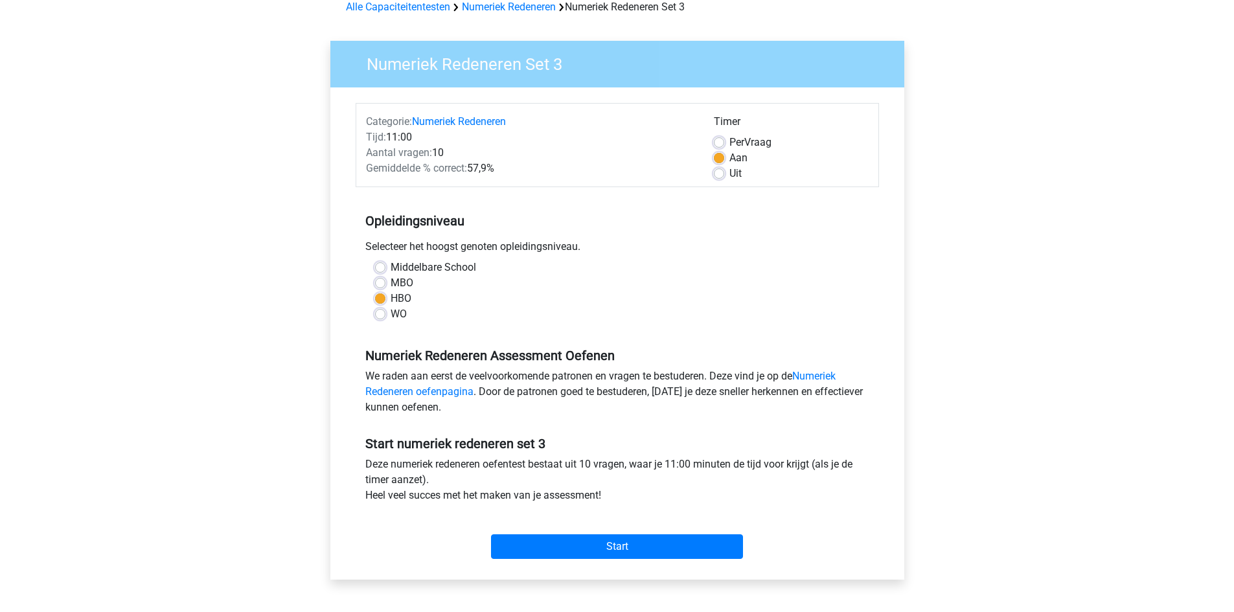
scroll to position [194, 0]
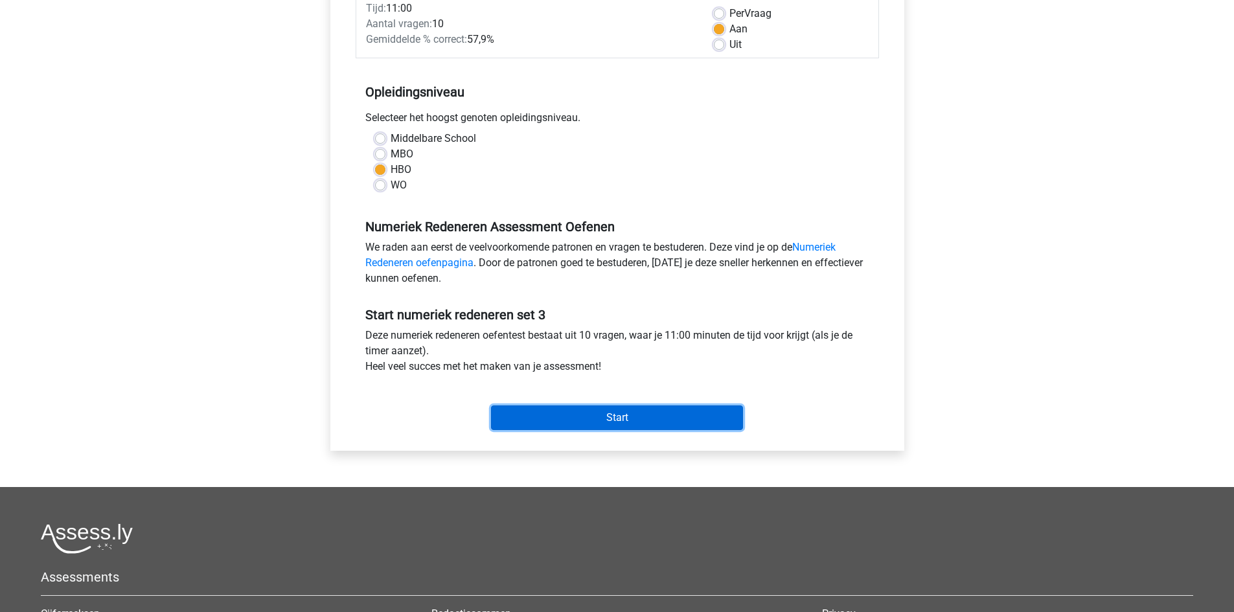
click at [639, 417] on input "Start" at bounding box center [617, 417] width 252 height 25
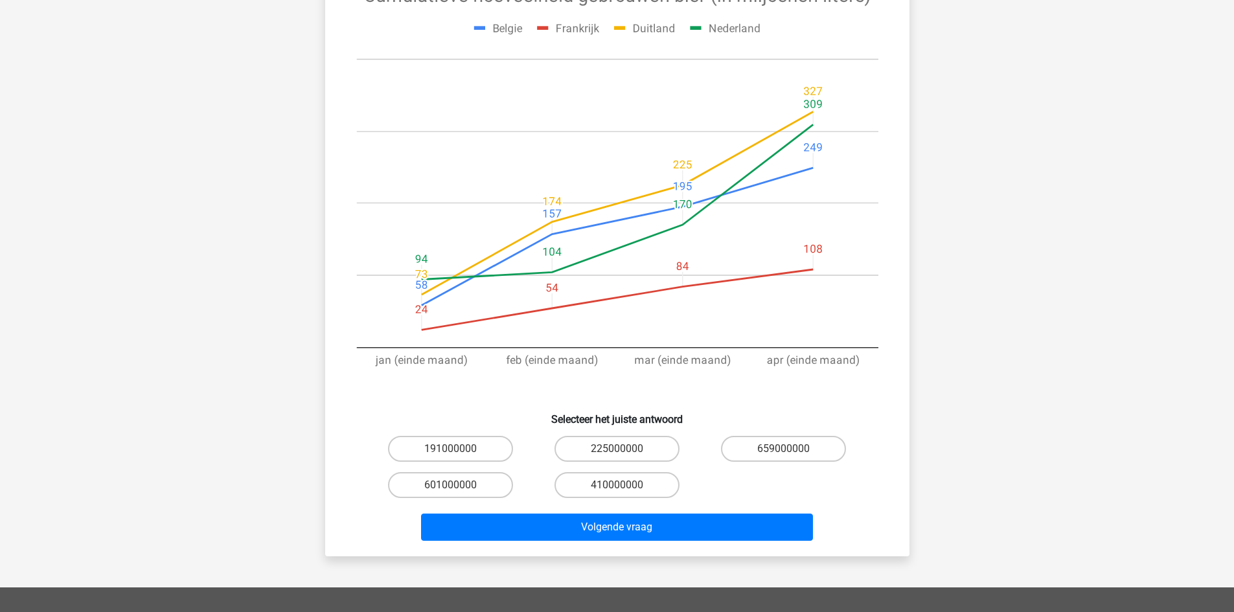
scroll to position [194, 0]
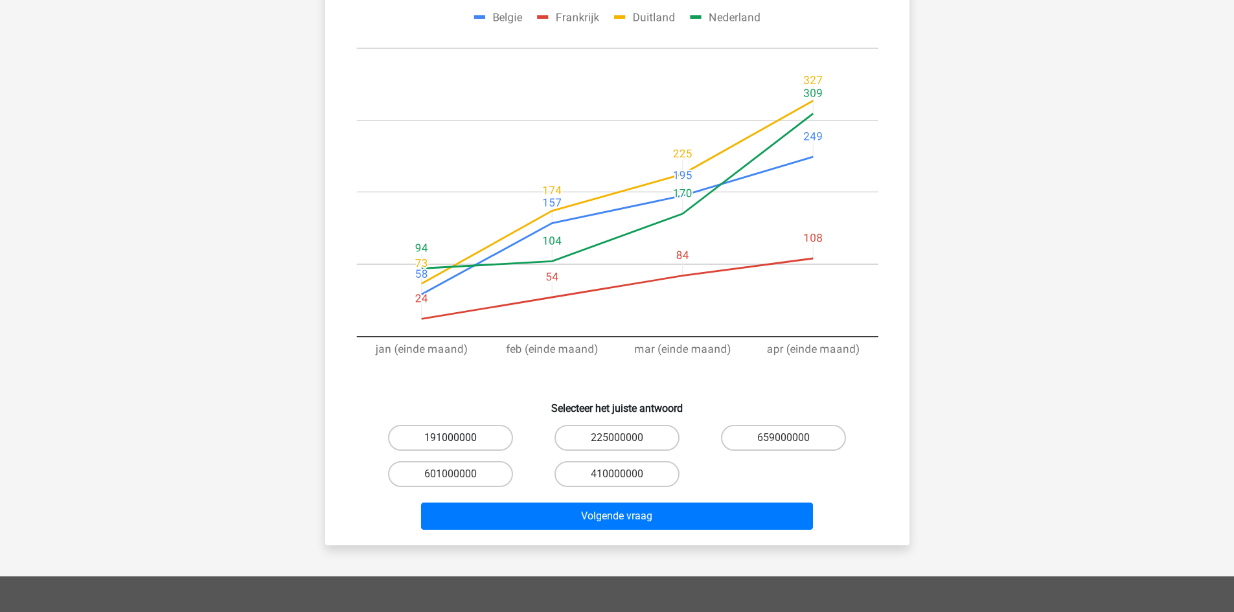
click at [451, 431] on label "191000000" at bounding box center [450, 438] width 125 height 26
click at [451, 438] on input "191000000" at bounding box center [454, 442] width 8 height 8
radio input "true"
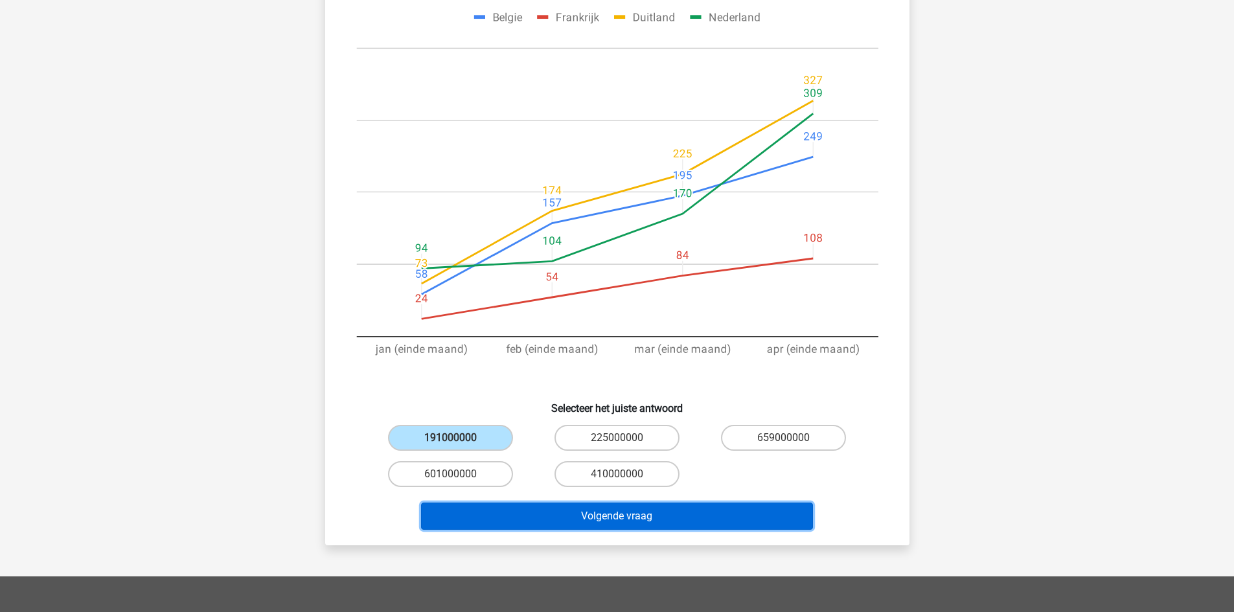
click at [607, 509] on button "Volgende vraag" at bounding box center [617, 516] width 392 height 27
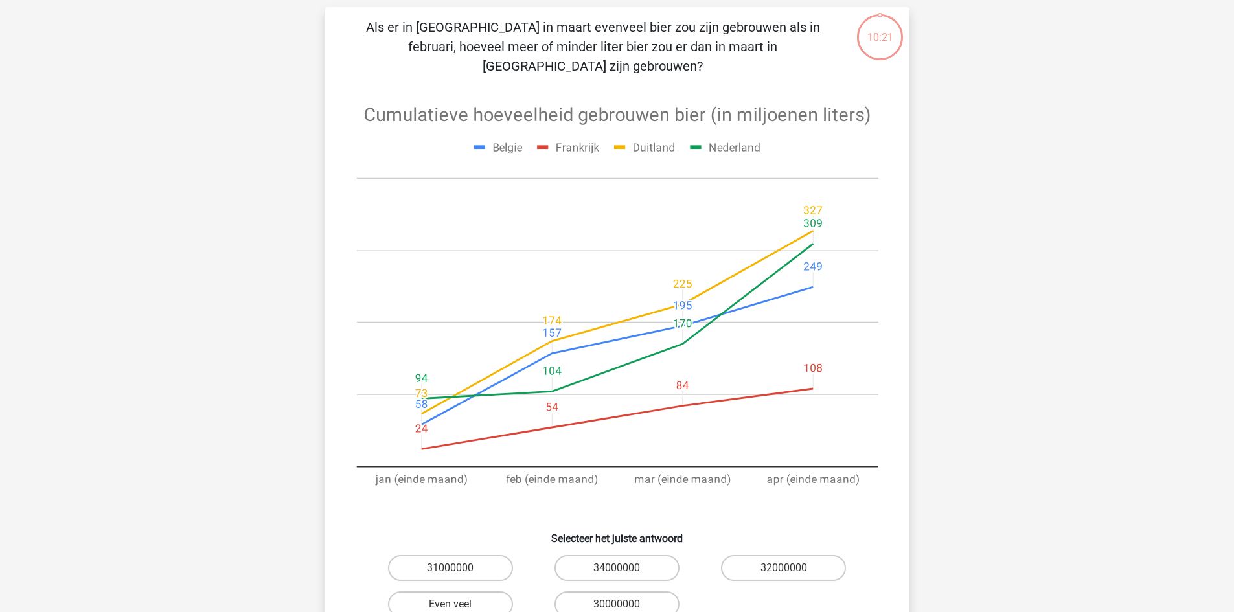
scroll to position [65, 0]
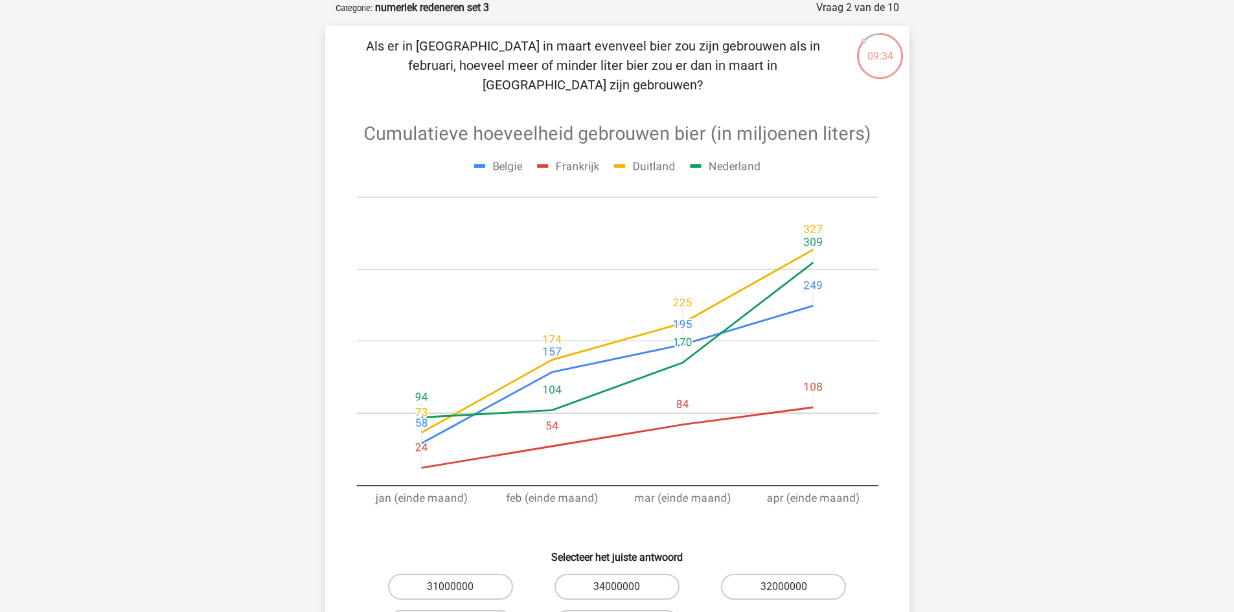
click at [489, 610] on label "Even veel" at bounding box center [450, 623] width 125 height 26
radio input "true"
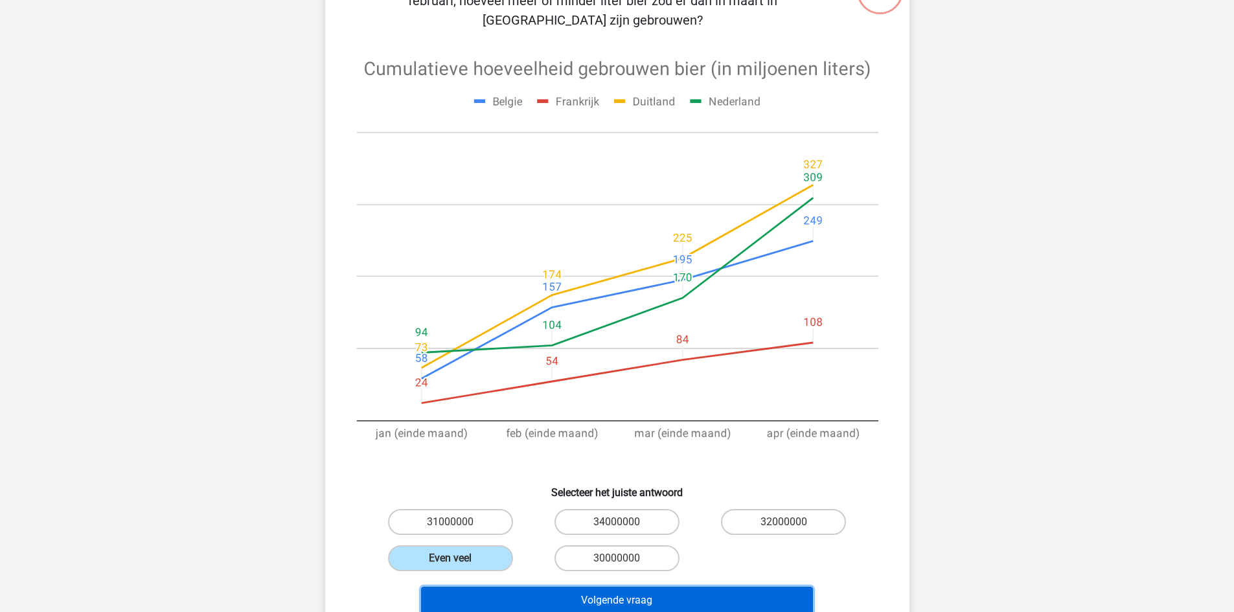
click at [679, 587] on button "Volgende vraag" at bounding box center [617, 600] width 392 height 27
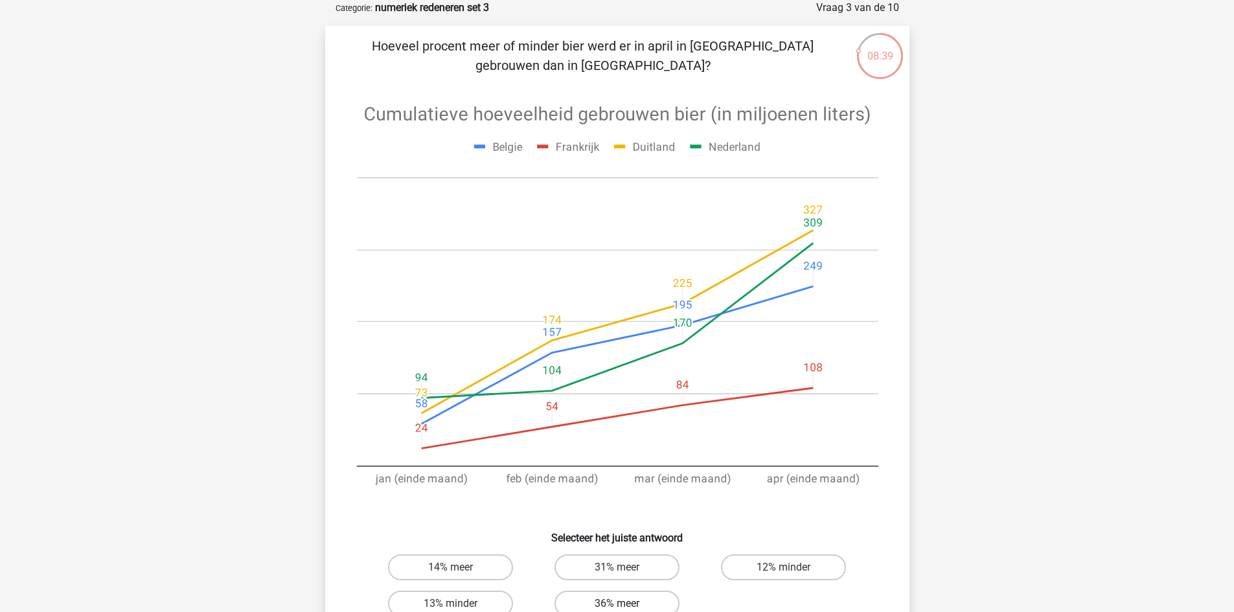
click at [661, 601] on label "36% meer" at bounding box center [616, 604] width 125 height 26
click at [625, 604] on input "36% meer" at bounding box center [621, 608] width 8 height 8
radio input "true"
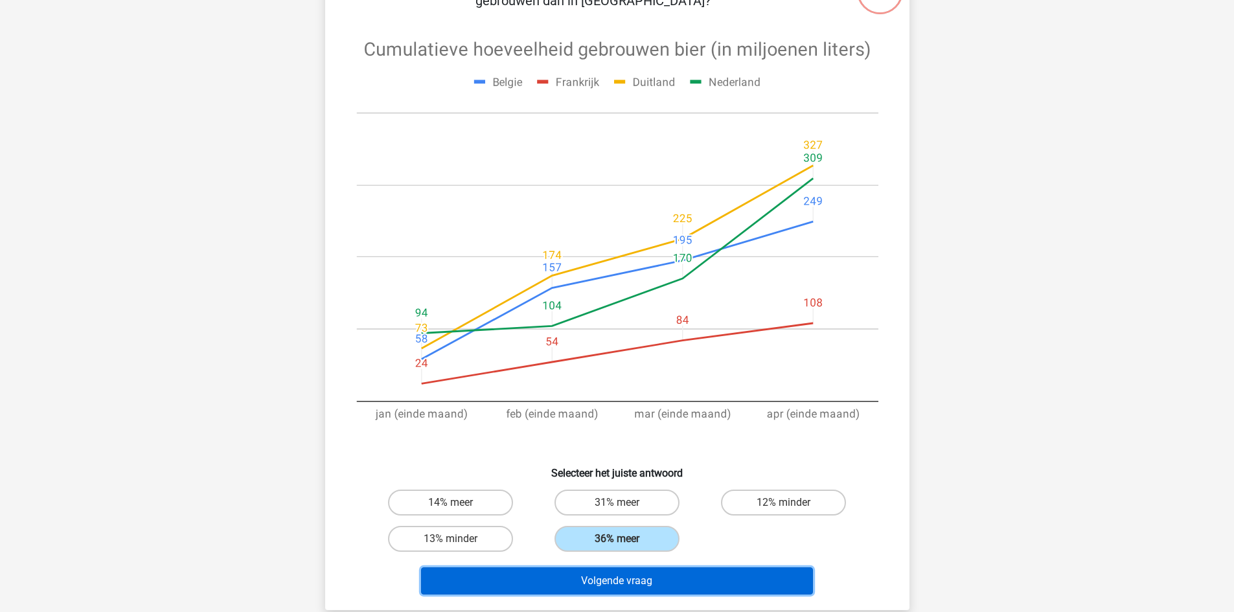
click at [766, 580] on button "Volgende vraag" at bounding box center [617, 580] width 392 height 27
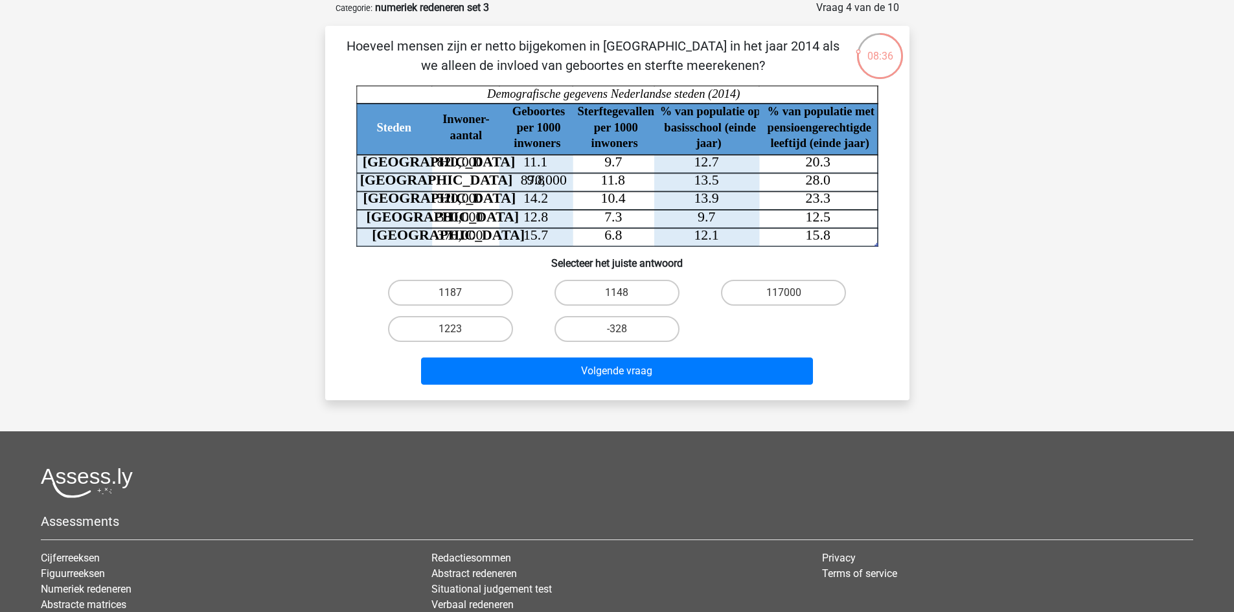
scroll to position [0, 0]
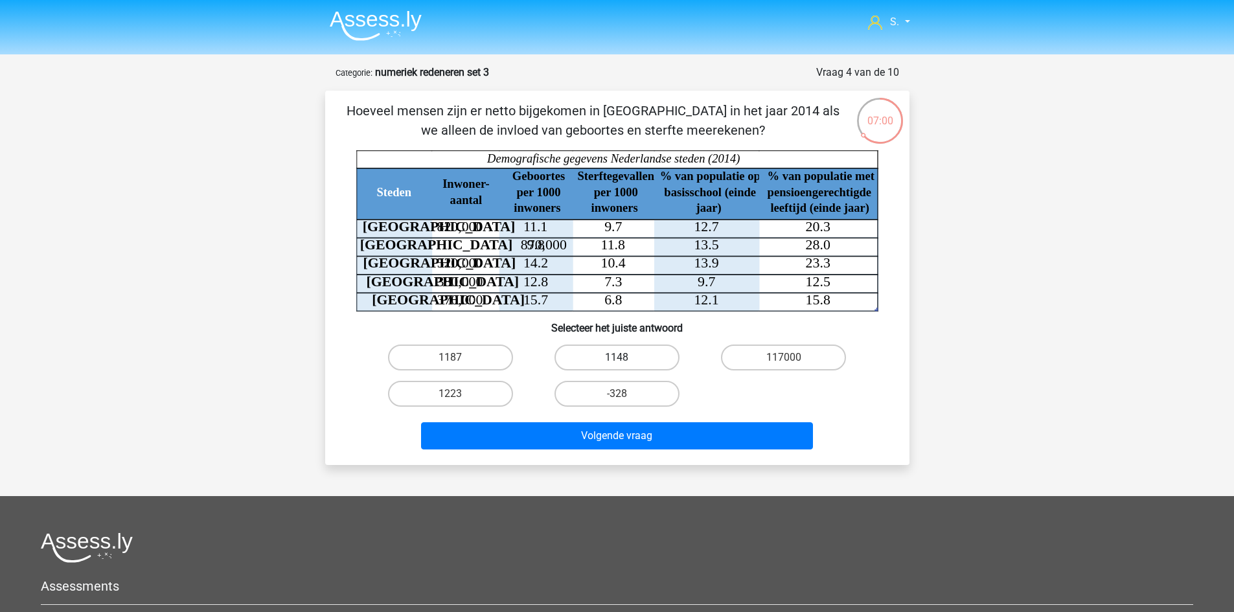
click at [654, 351] on label "1148" at bounding box center [616, 358] width 125 height 26
click at [625, 358] on input "1148" at bounding box center [621, 362] width 8 height 8
radio input "true"
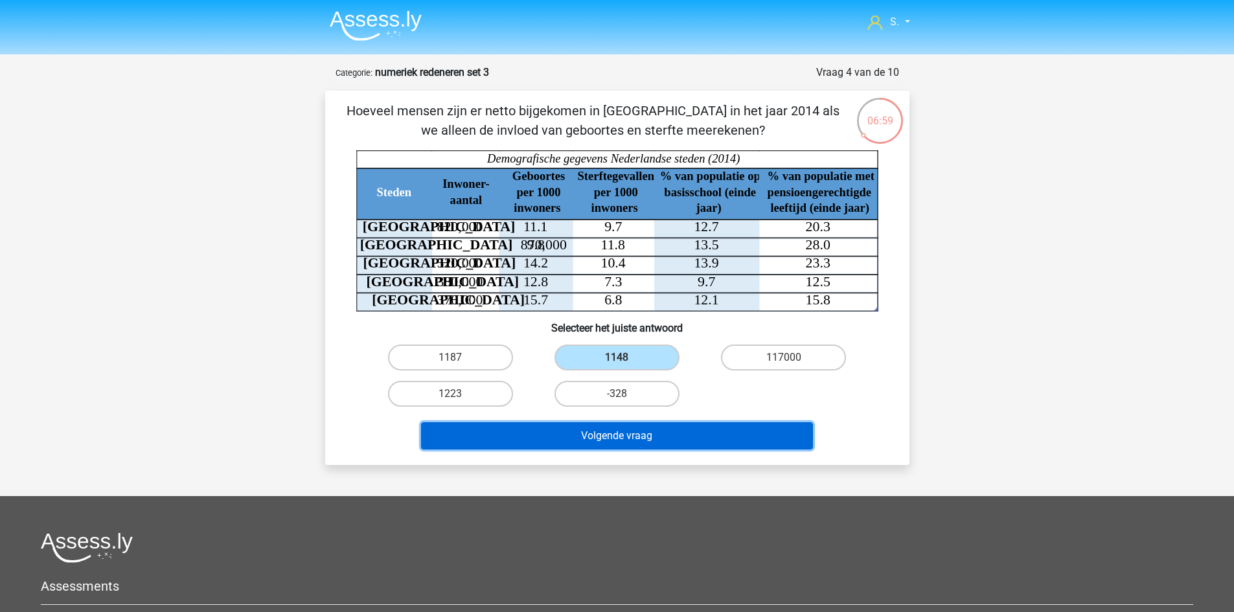
click at [697, 441] on button "Volgende vraag" at bounding box center [617, 435] width 392 height 27
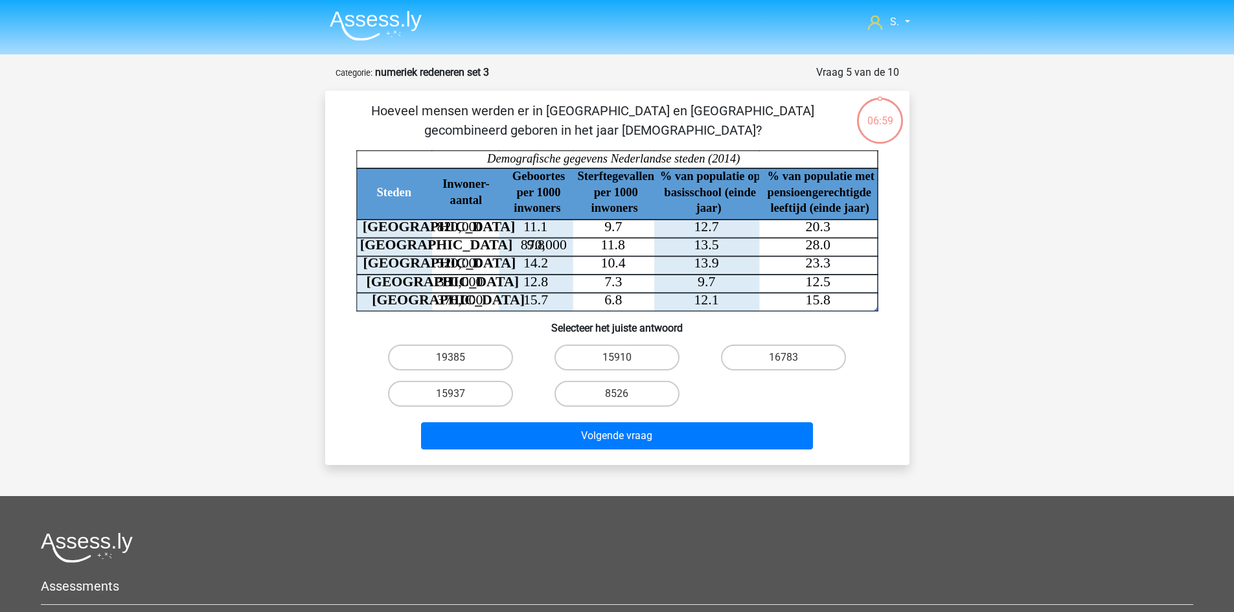
scroll to position [65, 0]
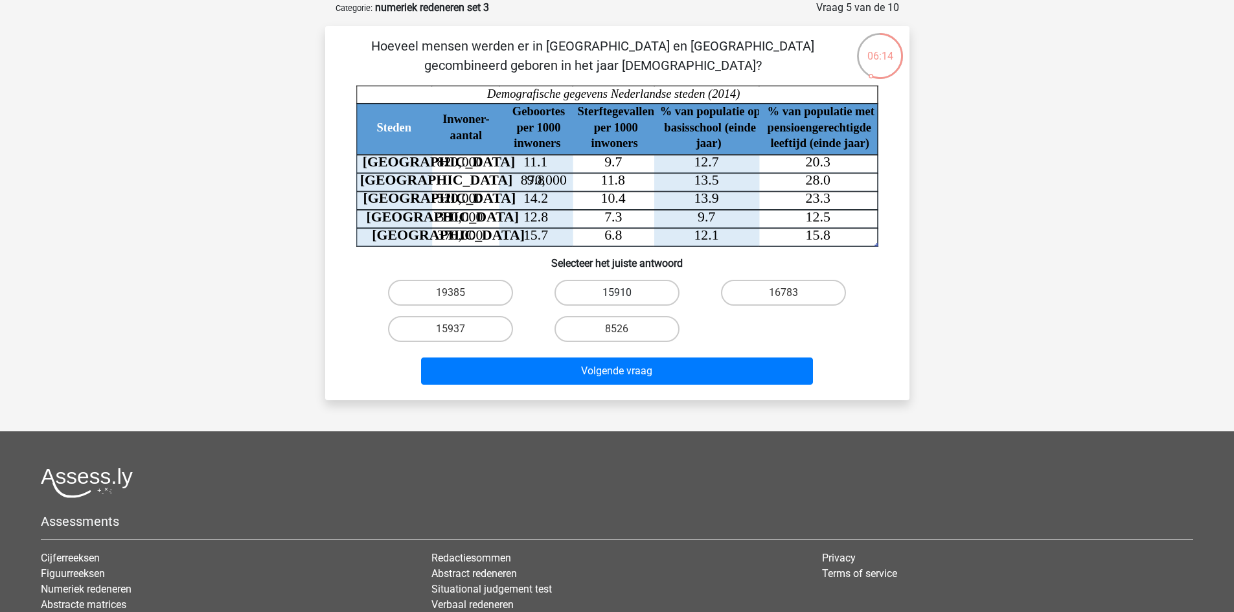
click at [665, 292] on label "15910" at bounding box center [616, 293] width 125 height 26
click at [625, 293] on input "15910" at bounding box center [621, 297] width 8 height 8
radio input "true"
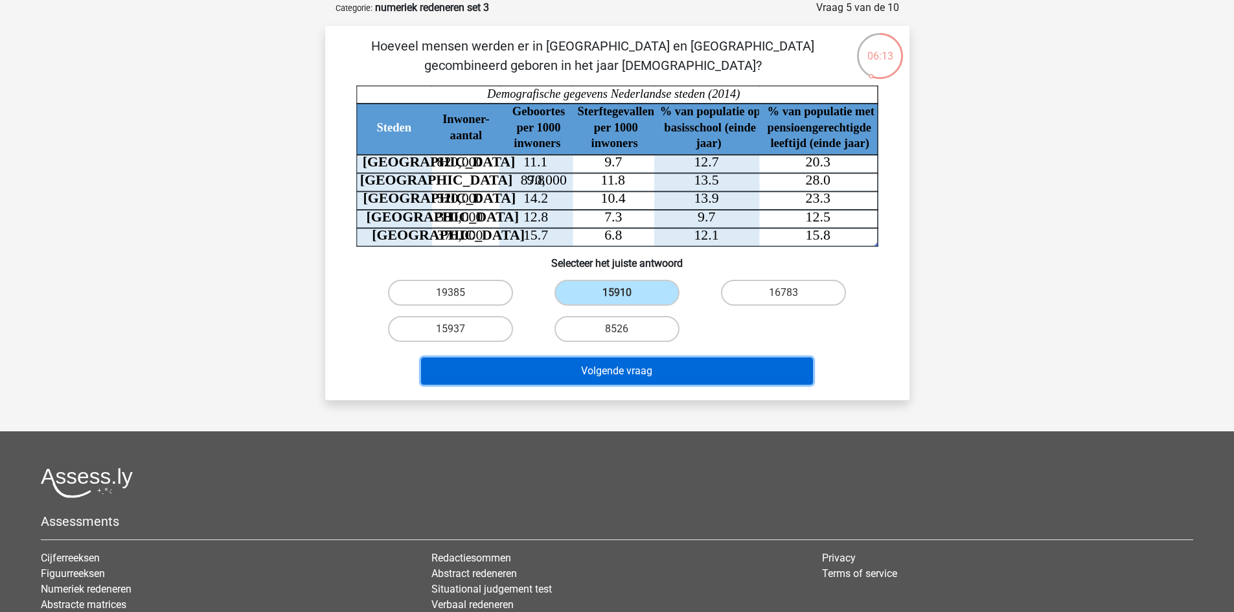
click at [689, 372] on button "Volgende vraag" at bounding box center [617, 371] width 392 height 27
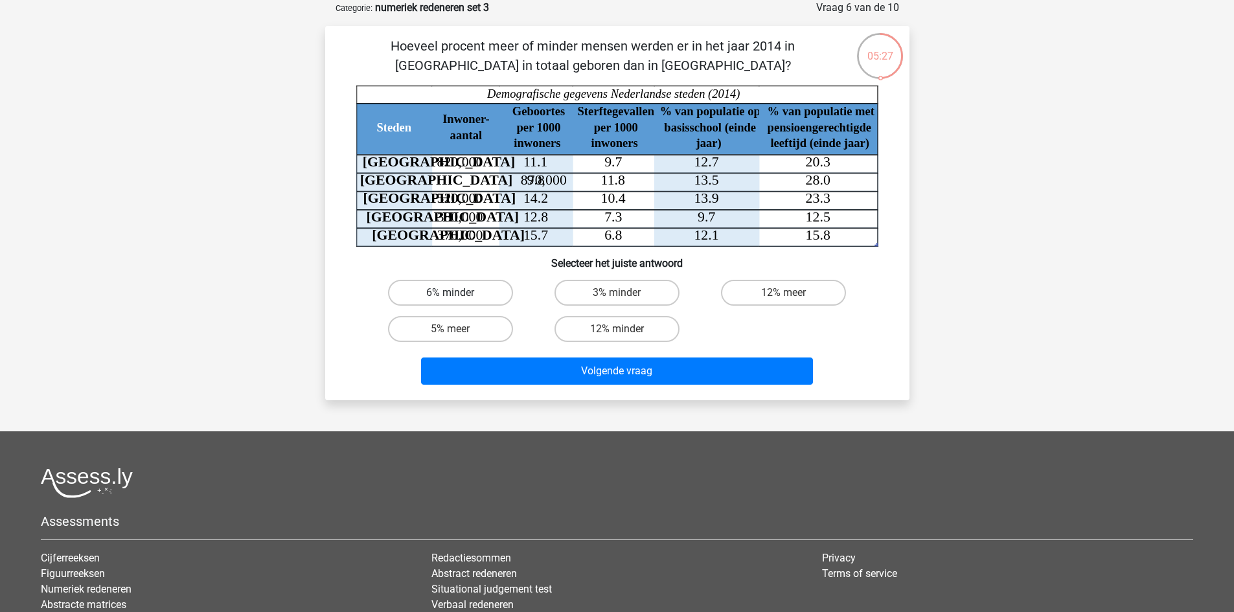
click at [466, 286] on label "6% minder" at bounding box center [450, 293] width 125 height 26
click at [459, 293] on input "6% minder" at bounding box center [454, 297] width 8 height 8
radio input "true"
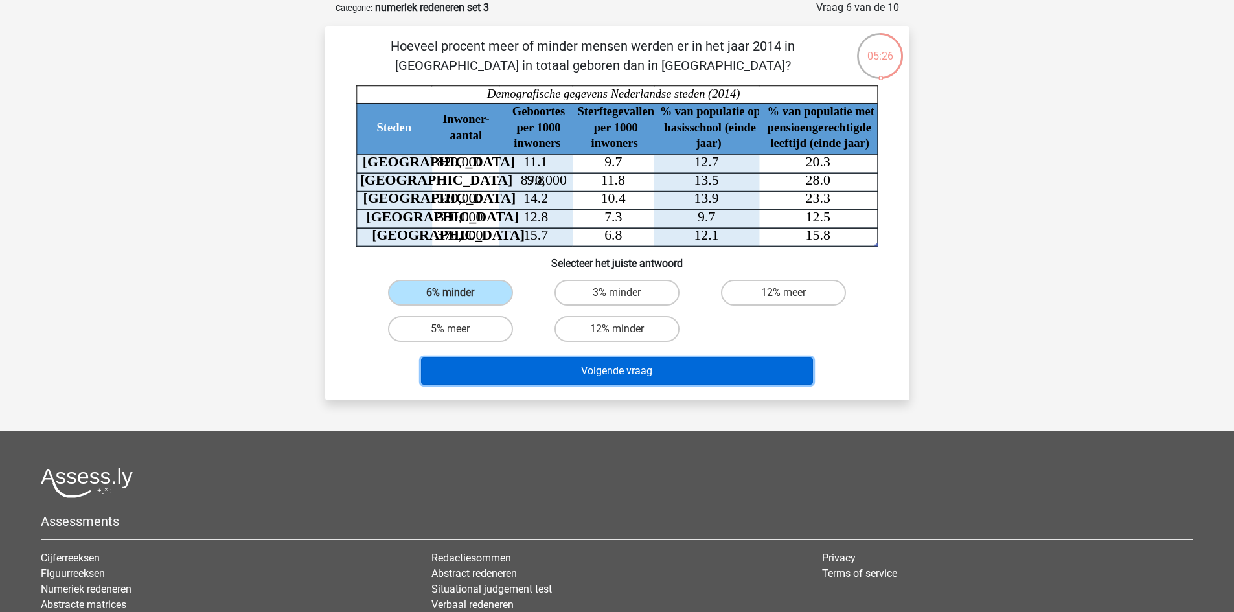
click at [654, 371] on button "Volgende vraag" at bounding box center [617, 371] width 392 height 27
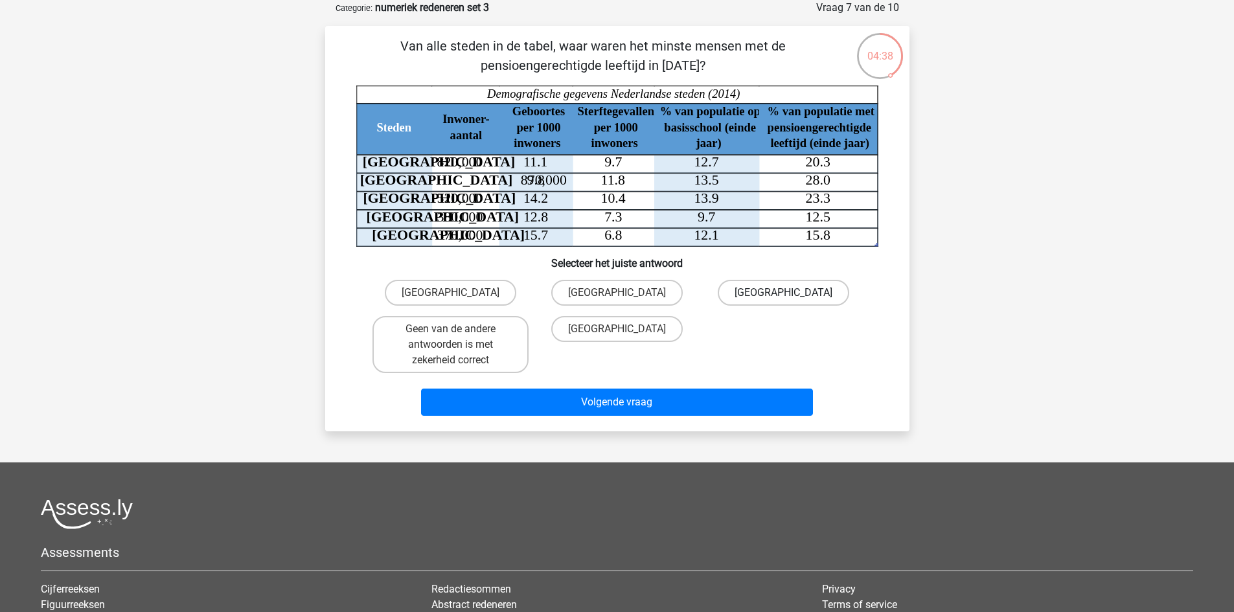
click at [758, 292] on label "Den Haag" at bounding box center [783, 293] width 131 height 26
click at [784, 293] on input "Den Haag" at bounding box center [788, 297] width 8 height 8
radio input "true"
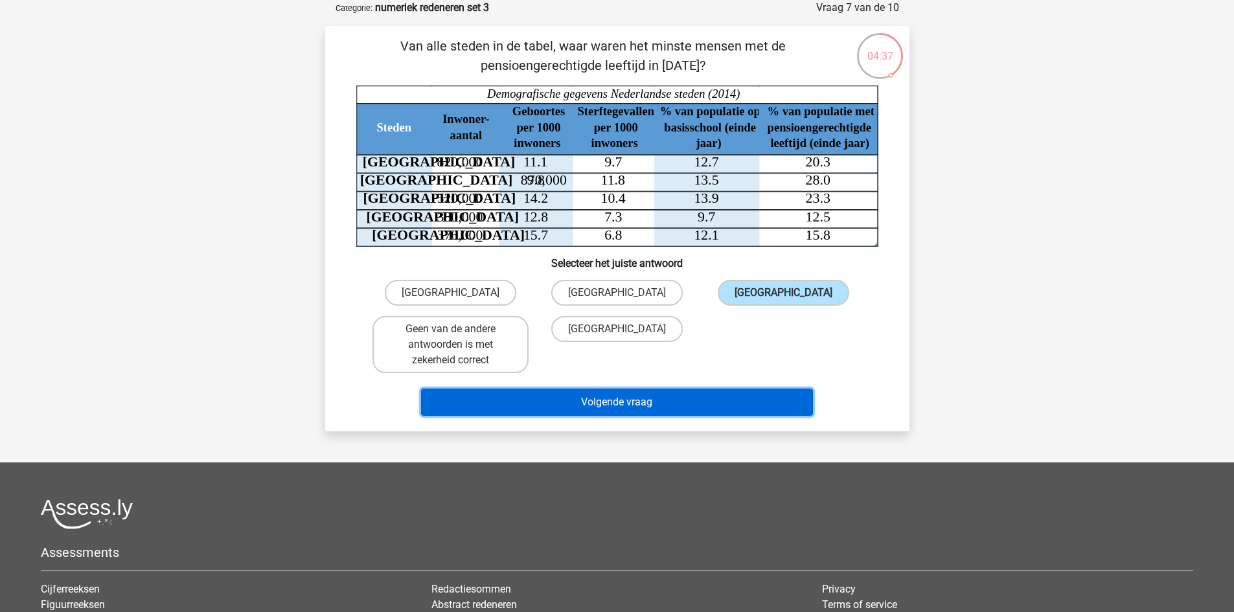
click at [744, 398] on button "Volgende vraag" at bounding box center [617, 402] width 392 height 27
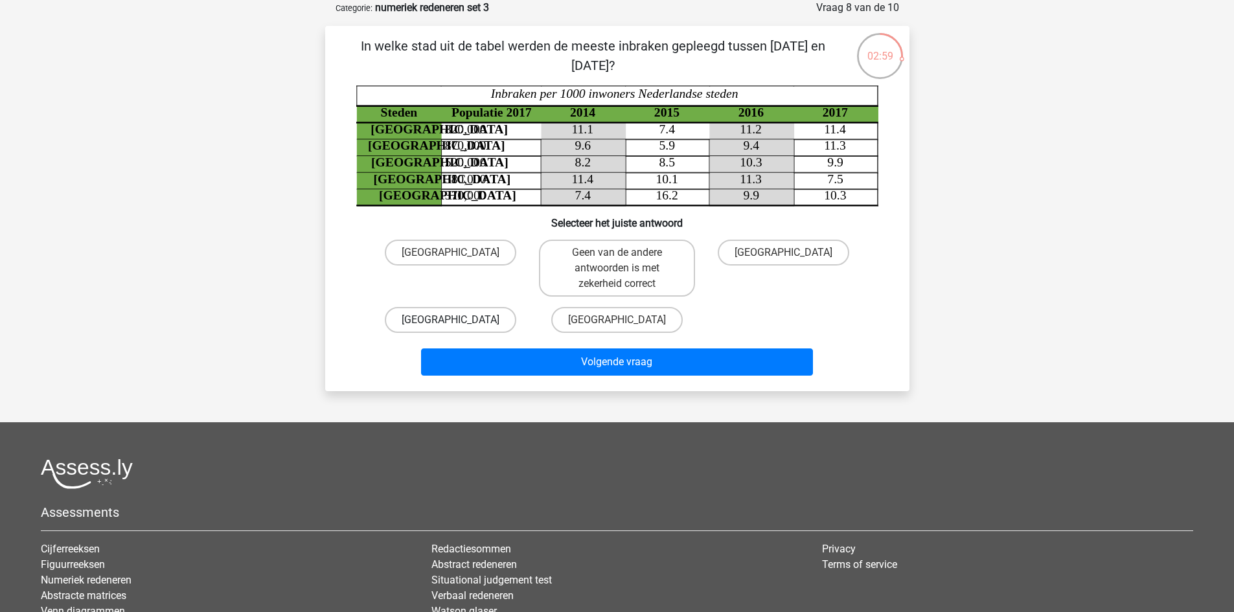
click at [492, 321] on label "Rotterdam" at bounding box center [450, 320] width 131 height 26
click at [459, 321] on input "Rotterdam" at bounding box center [454, 324] width 8 height 8
radio input "true"
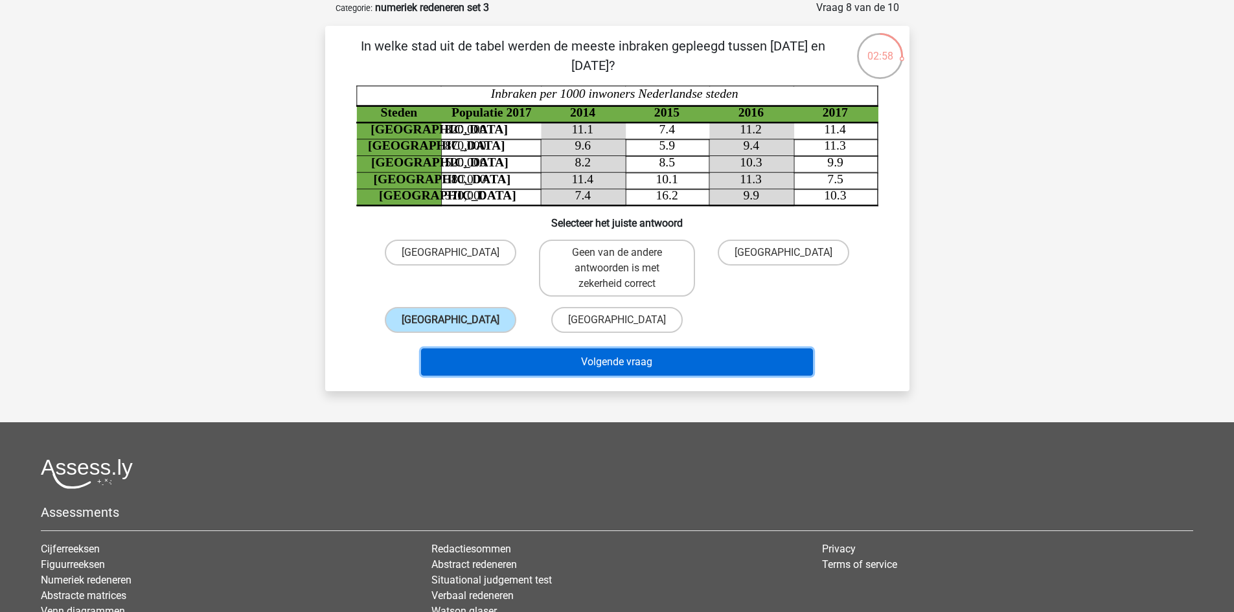
click at [592, 361] on button "Volgende vraag" at bounding box center [617, 361] width 392 height 27
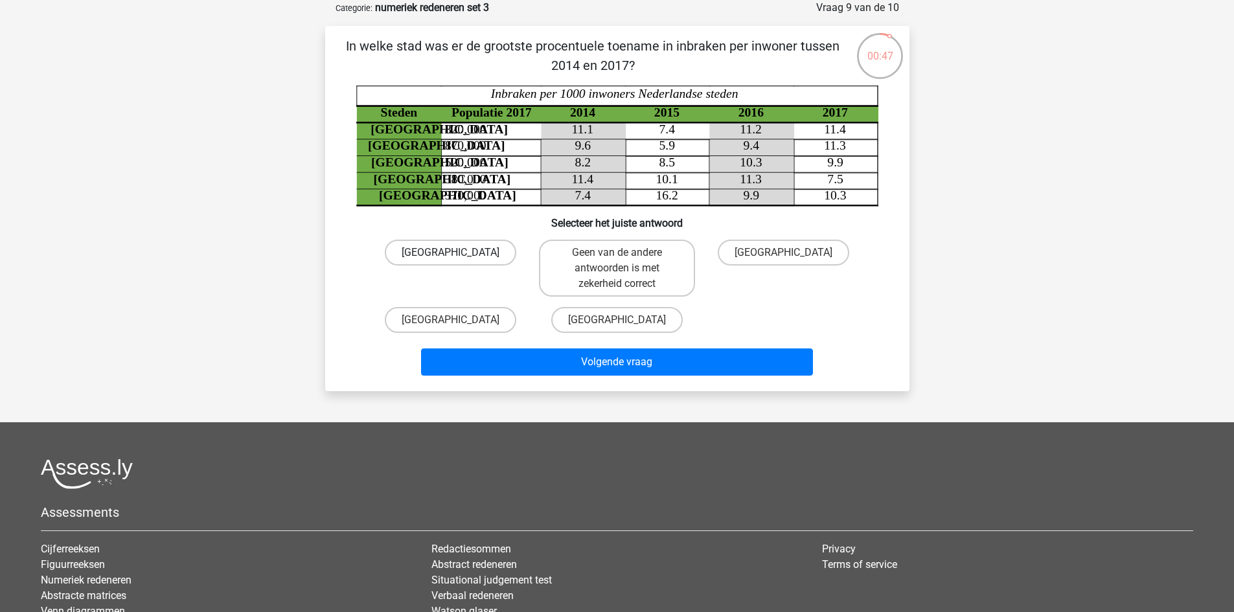
click at [486, 249] on label "Utrecht" at bounding box center [450, 253] width 131 height 26
click at [459, 253] on input "Utrecht" at bounding box center [454, 257] width 8 height 8
radio input "true"
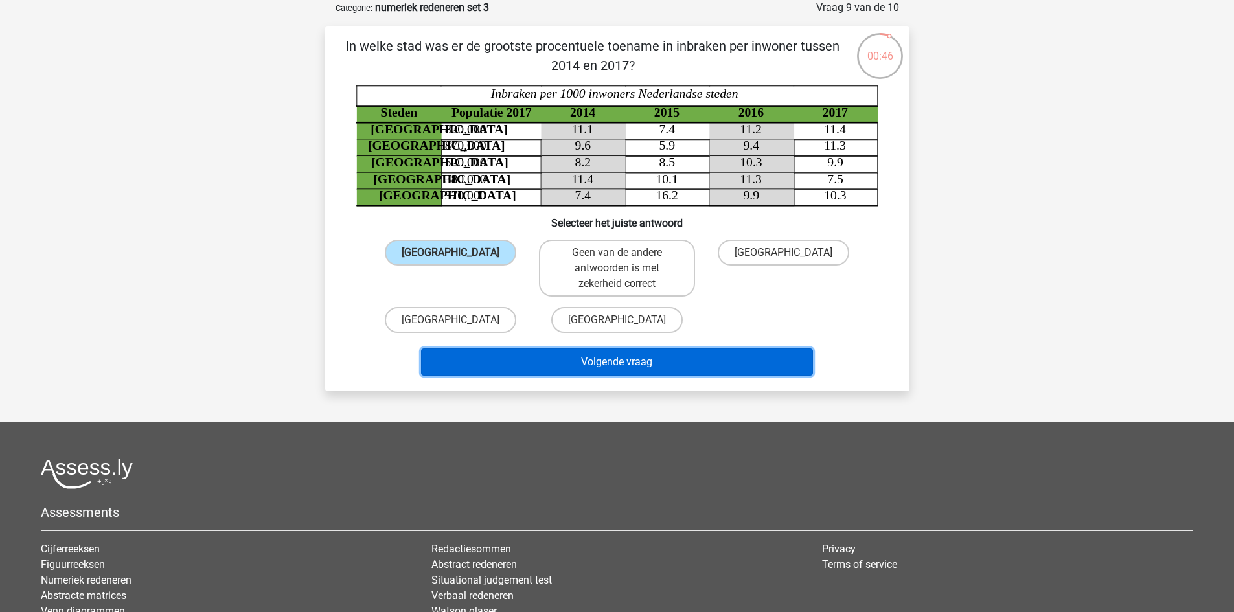
click at [600, 361] on button "Volgende vraag" at bounding box center [617, 361] width 392 height 27
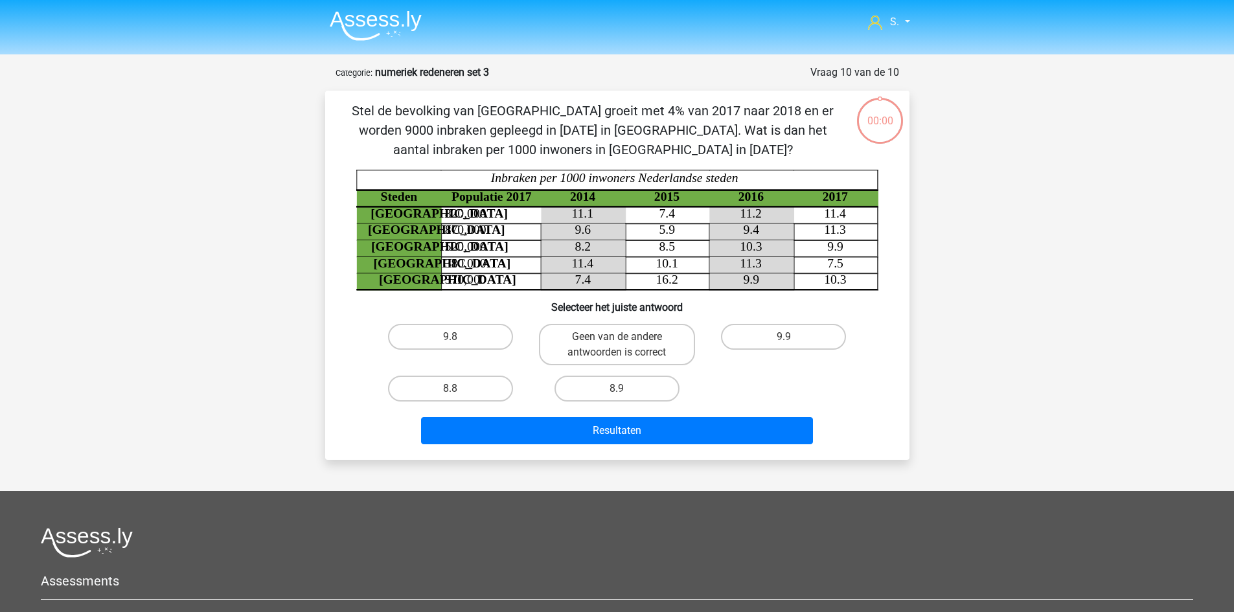
scroll to position [65, 0]
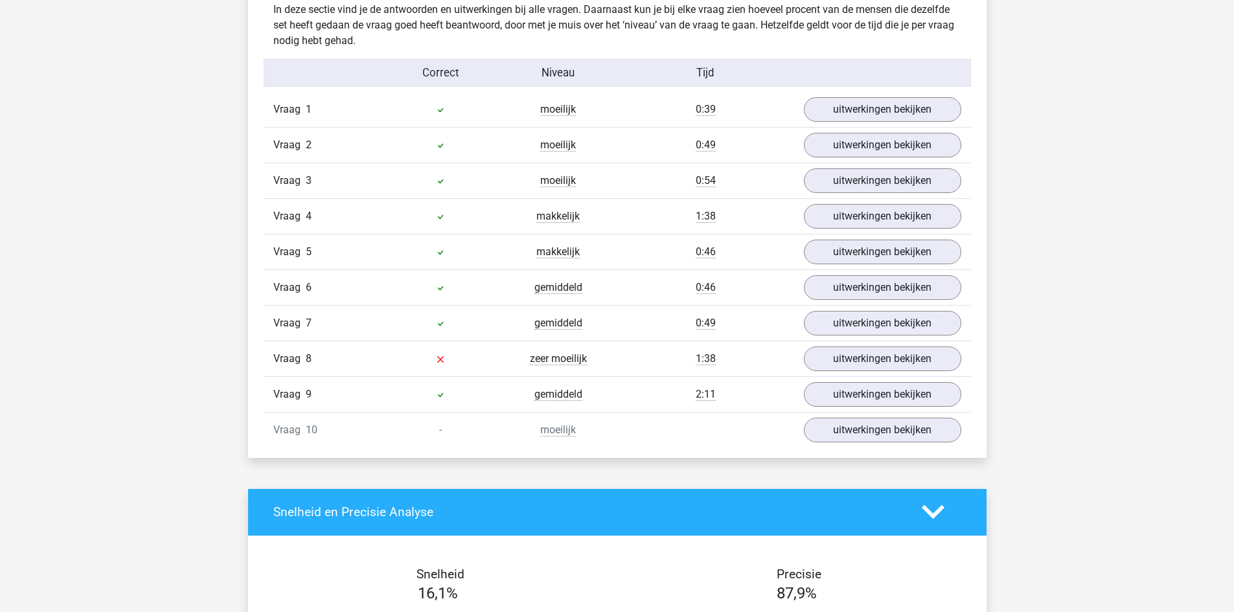
scroll to position [777, 0]
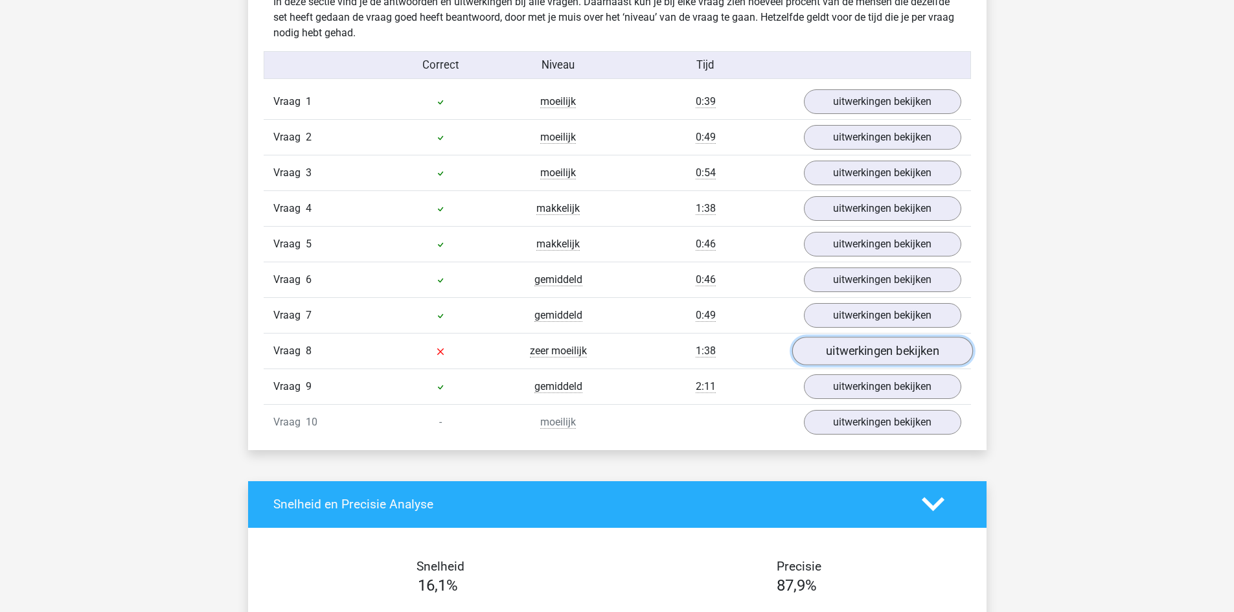
click at [918, 350] on link "uitwerkingen bekijken" at bounding box center [882, 351] width 181 height 29
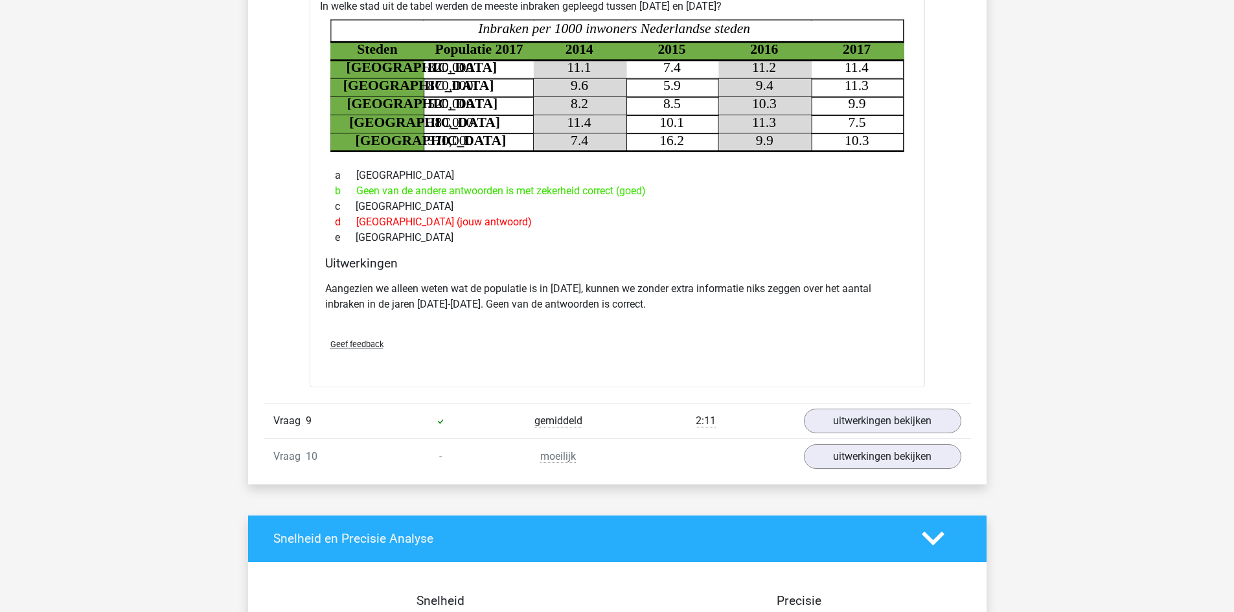
scroll to position [1231, 0]
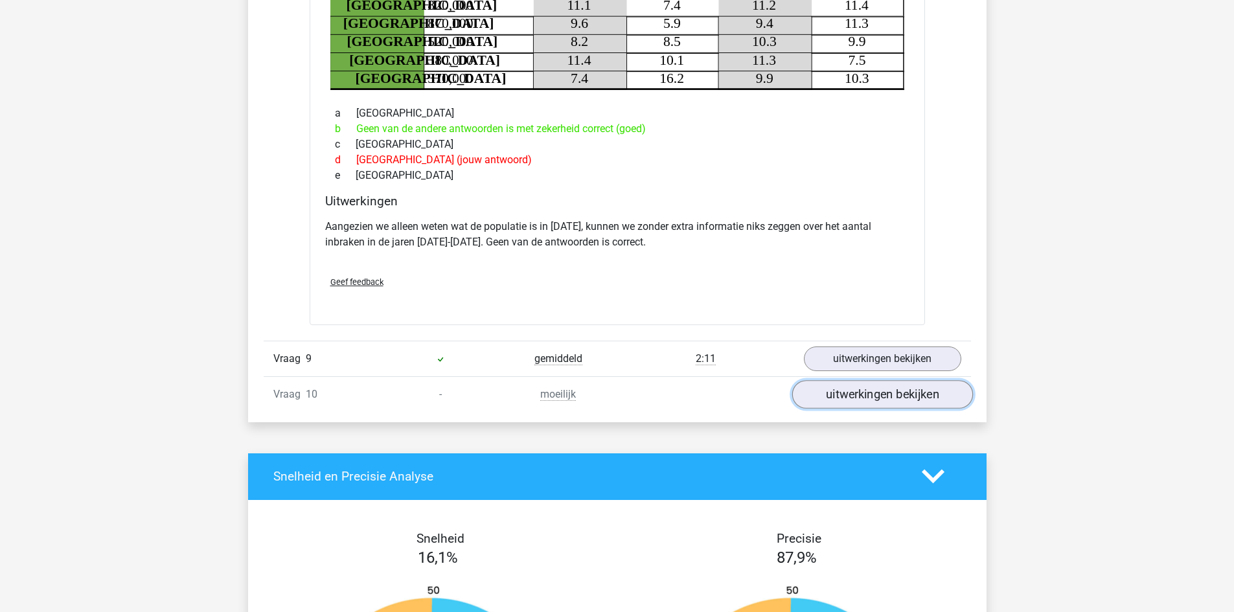
click at [849, 393] on link "uitwerkingen bekijken" at bounding box center [882, 394] width 181 height 29
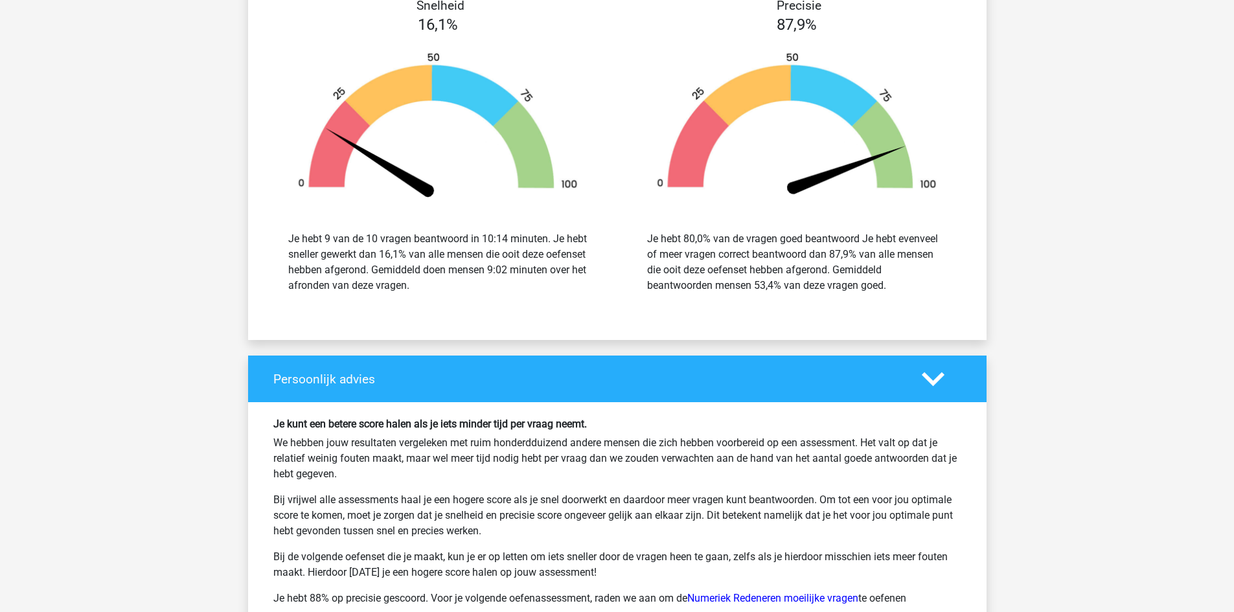
scroll to position [2526, 0]
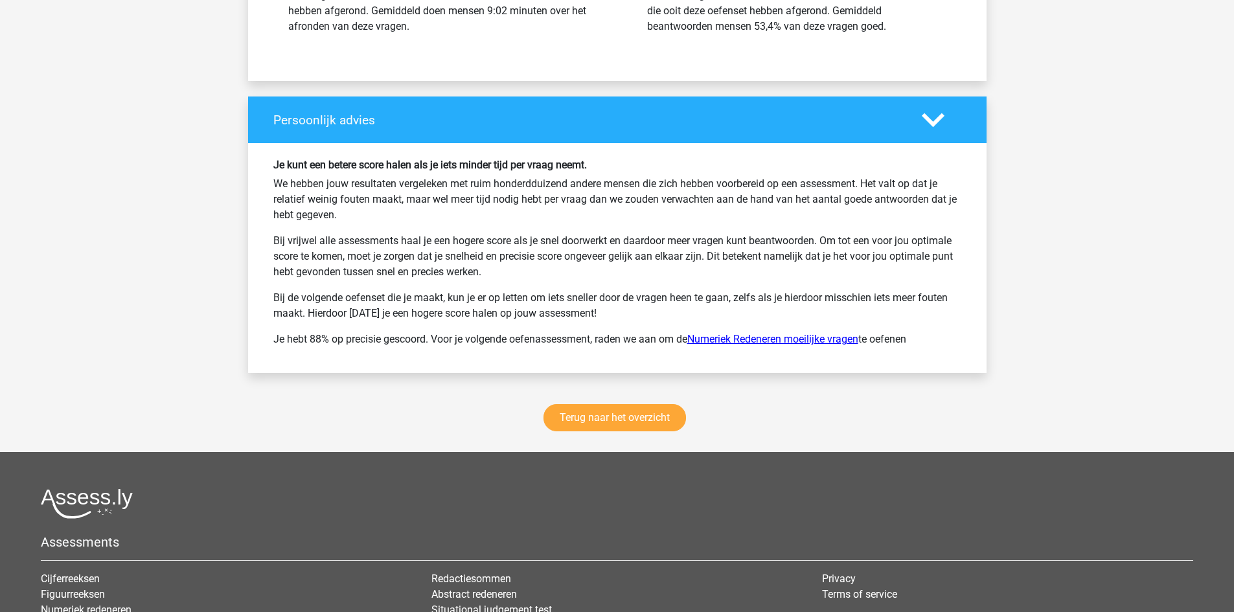
click at [759, 341] on link "Numeriek Redeneren moeilijke vragen" at bounding box center [772, 339] width 171 height 12
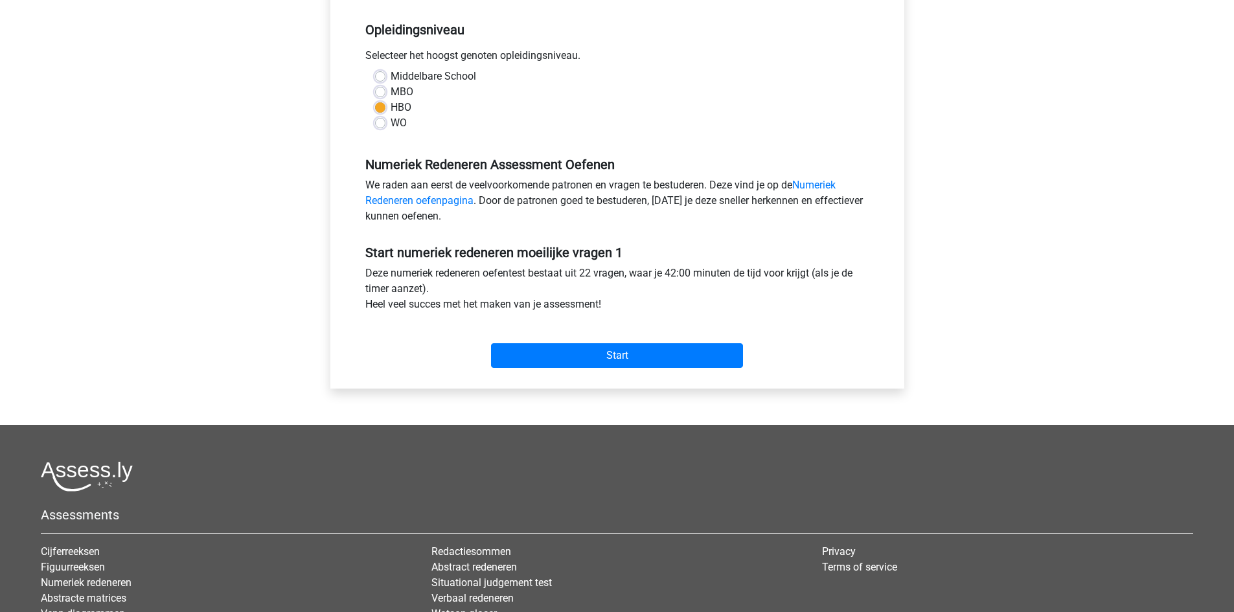
scroll to position [259, 0]
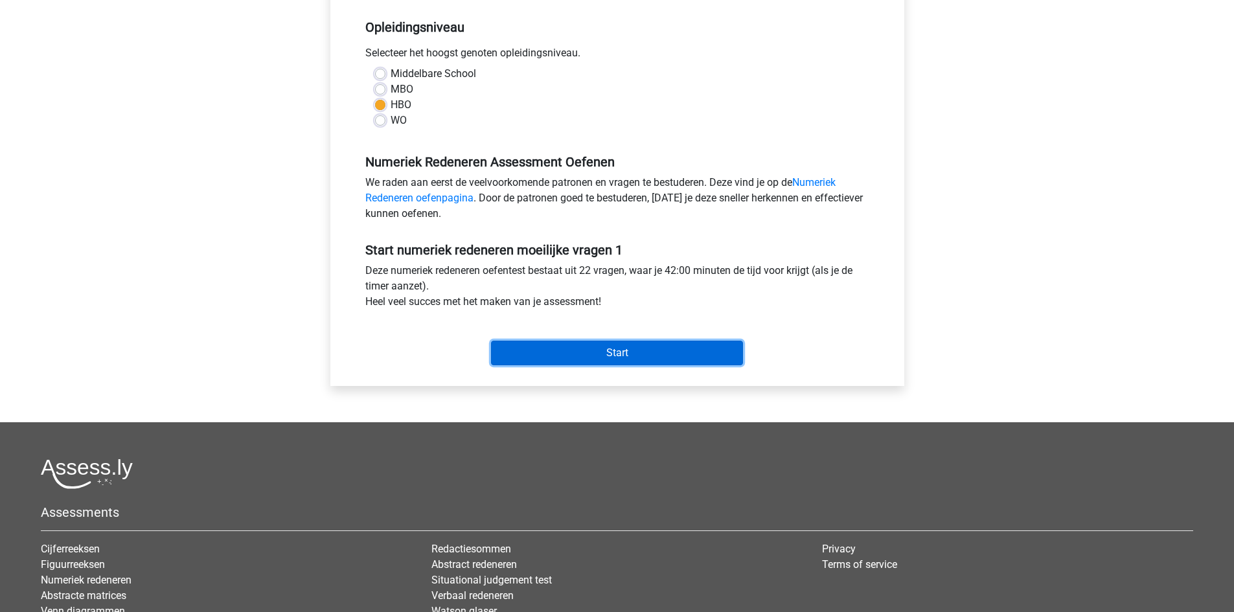
click at [652, 348] on input "Start" at bounding box center [617, 353] width 252 height 25
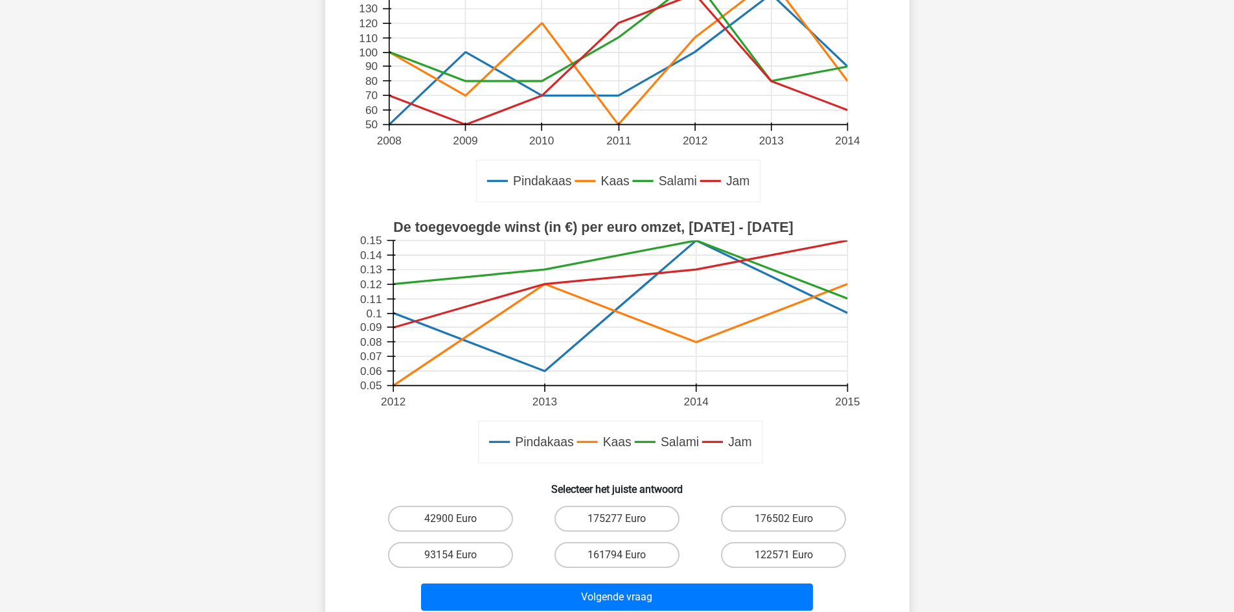
scroll to position [259, 0]
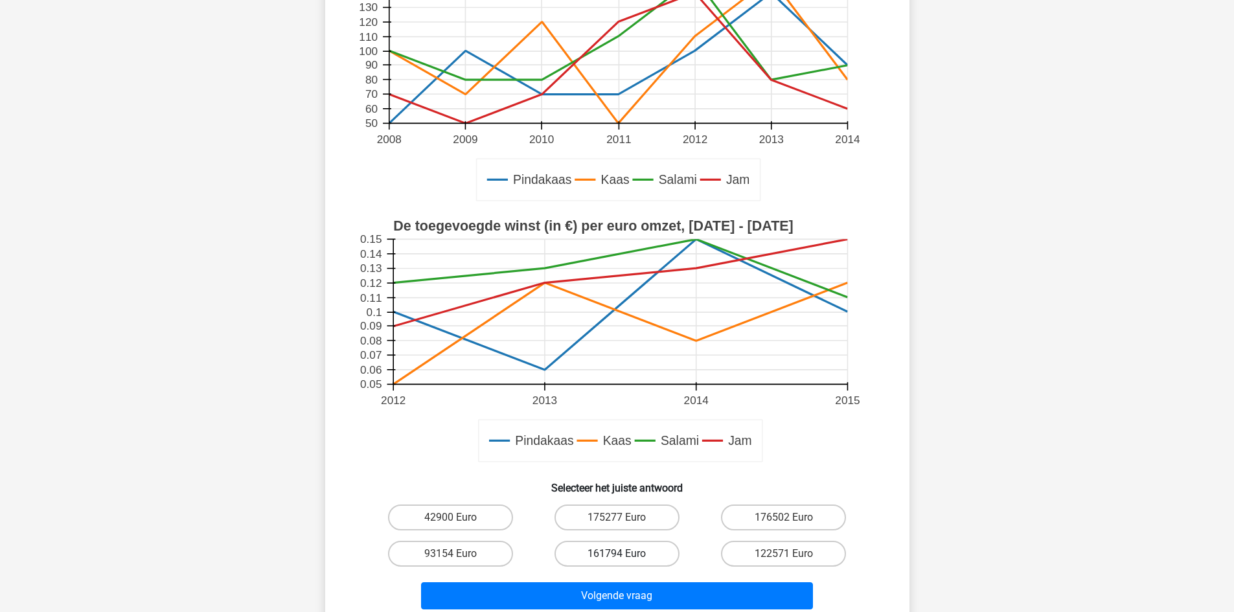
click at [639, 556] on label "161794 Euro" at bounding box center [616, 554] width 125 height 26
click at [625, 556] on input "161794 Euro" at bounding box center [621, 558] width 8 height 8
radio input "true"
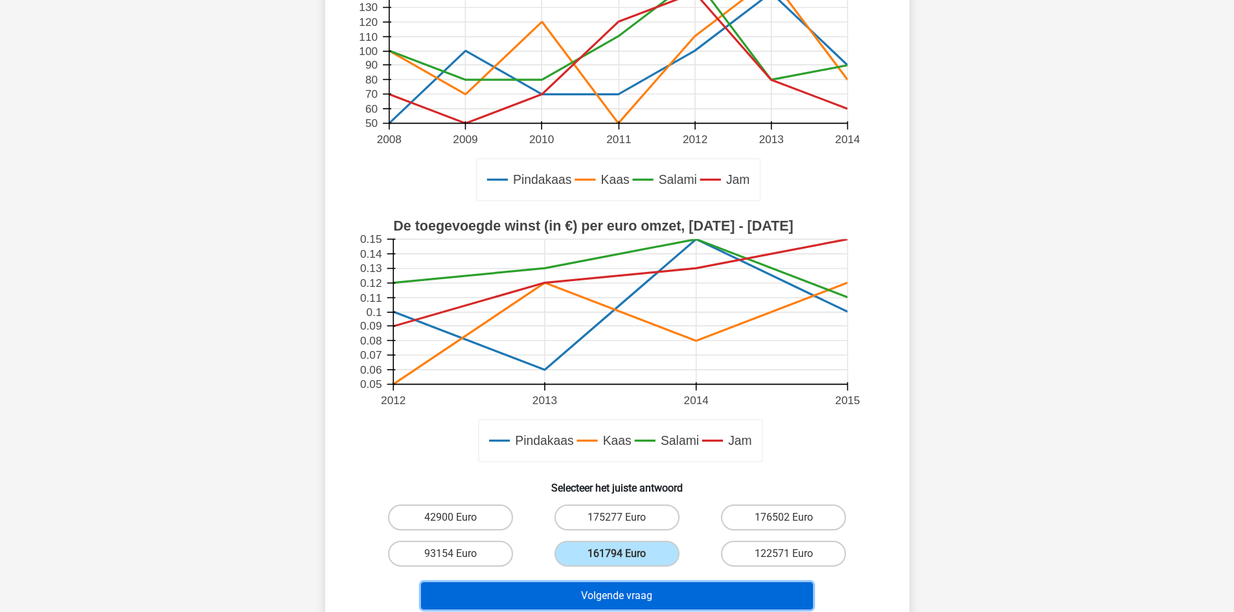
click at [667, 589] on button "Volgende vraag" at bounding box center [617, 595] width 392 height 27
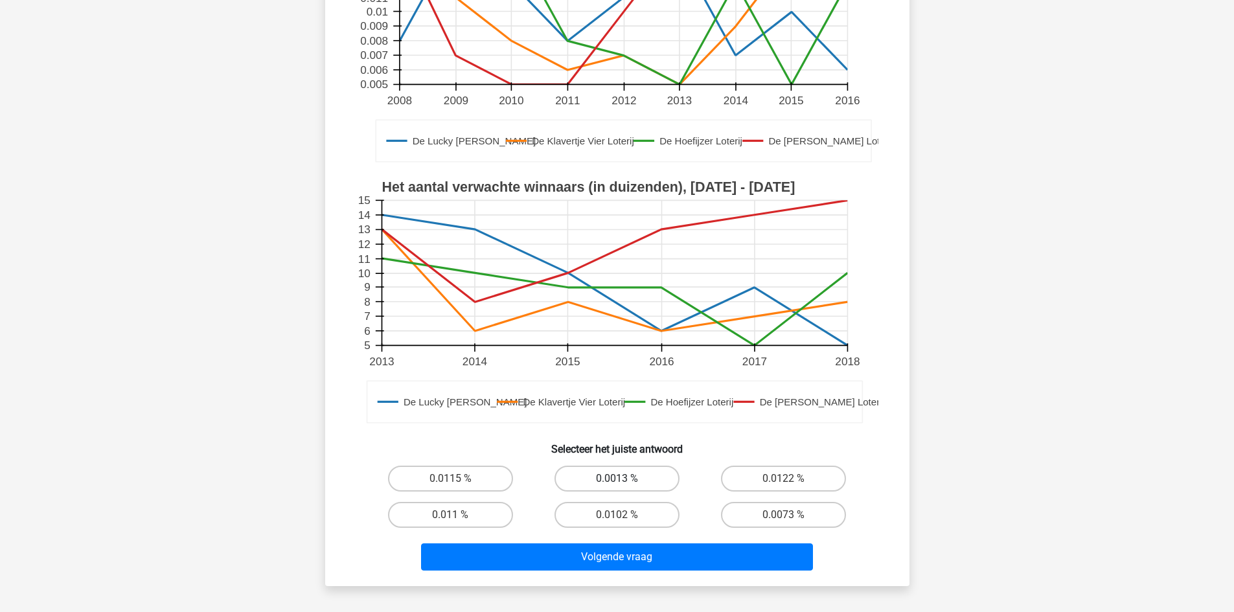
click at [657, 480] on label "0.0013 %" at bounding box center [616, 479] width 125 height 26
click at [625, 480] on input "0.0013 %" at bounding box center [621, 483] width 8 height 8
radio input "true"
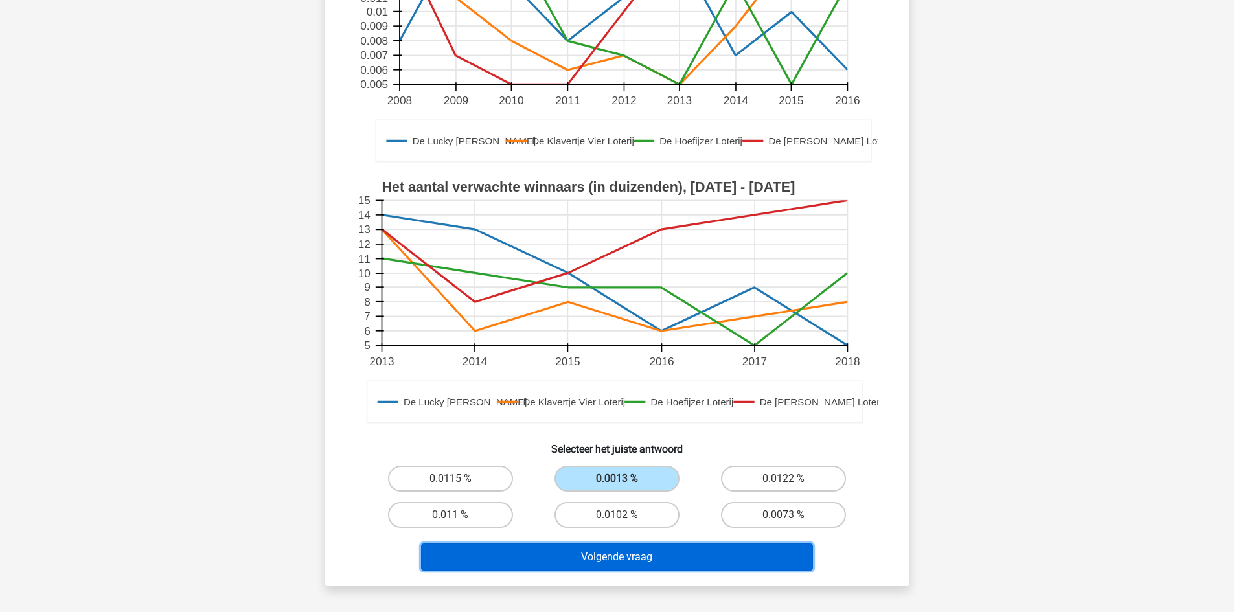
click at [674, 551] on button "Volgende vraag" at bounding box center [617, 556] width 392 height 27
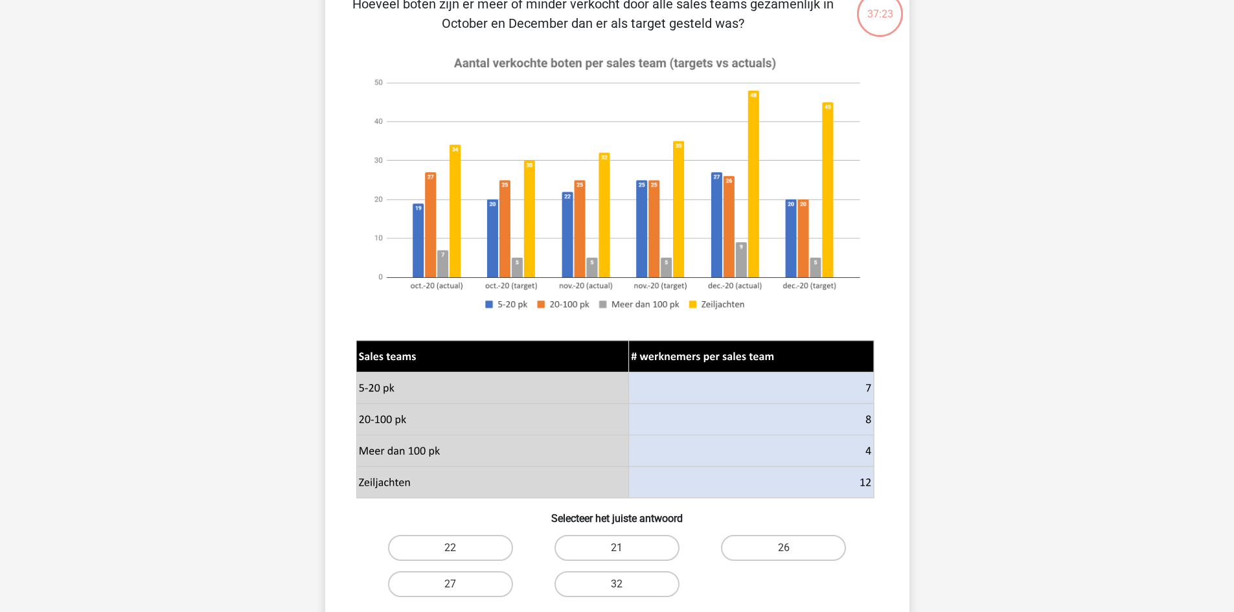
scroll to position [130, 0]
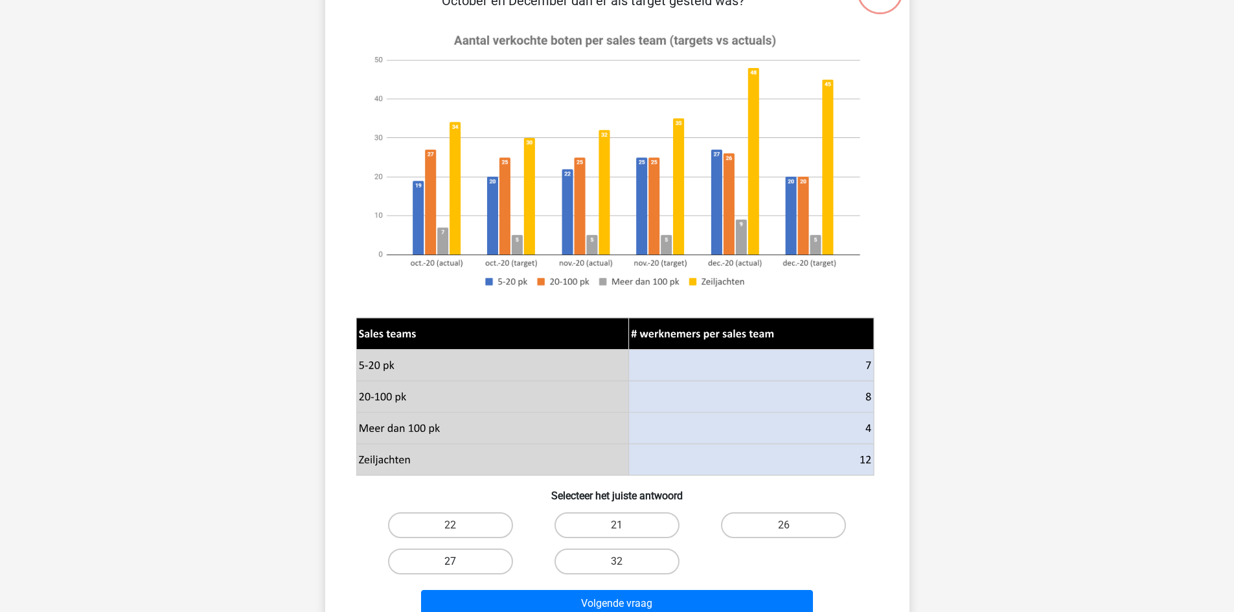
click at [466, 562] on label "27" at bounding box center [450, 562] width 125 height 26
click at [459, 562] on input "27" at bounding box center [454, 566] width 8 height 8
radio input "true"
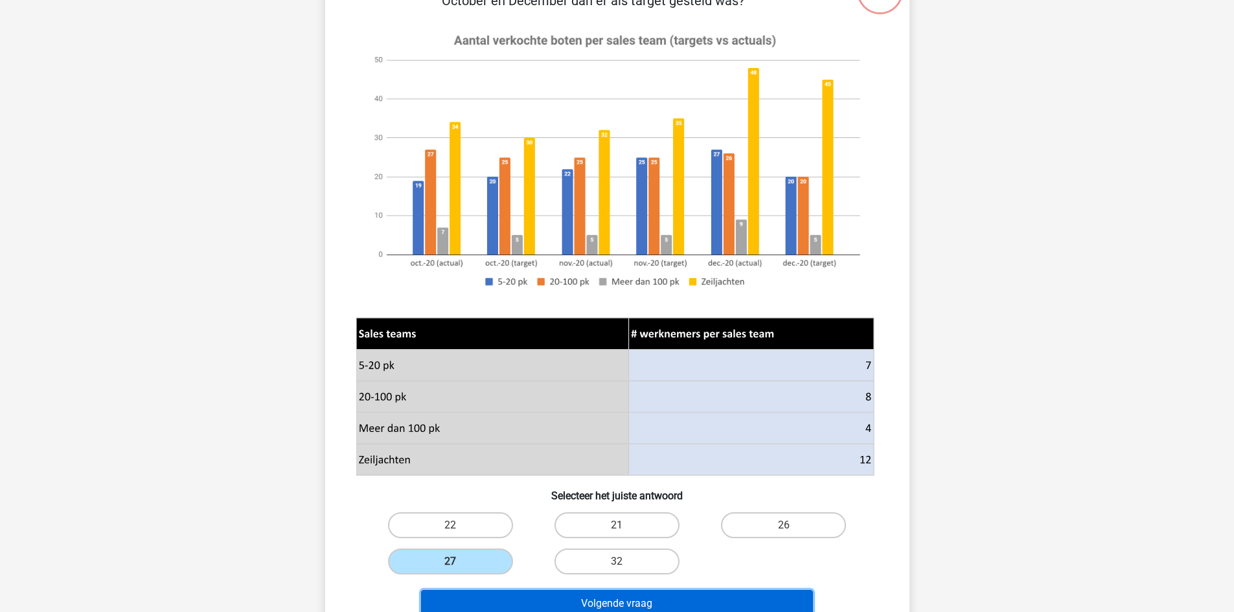
click at [529, 593] on button "Volgende vraag" at bounding box center [617, 603] width 392 height 27
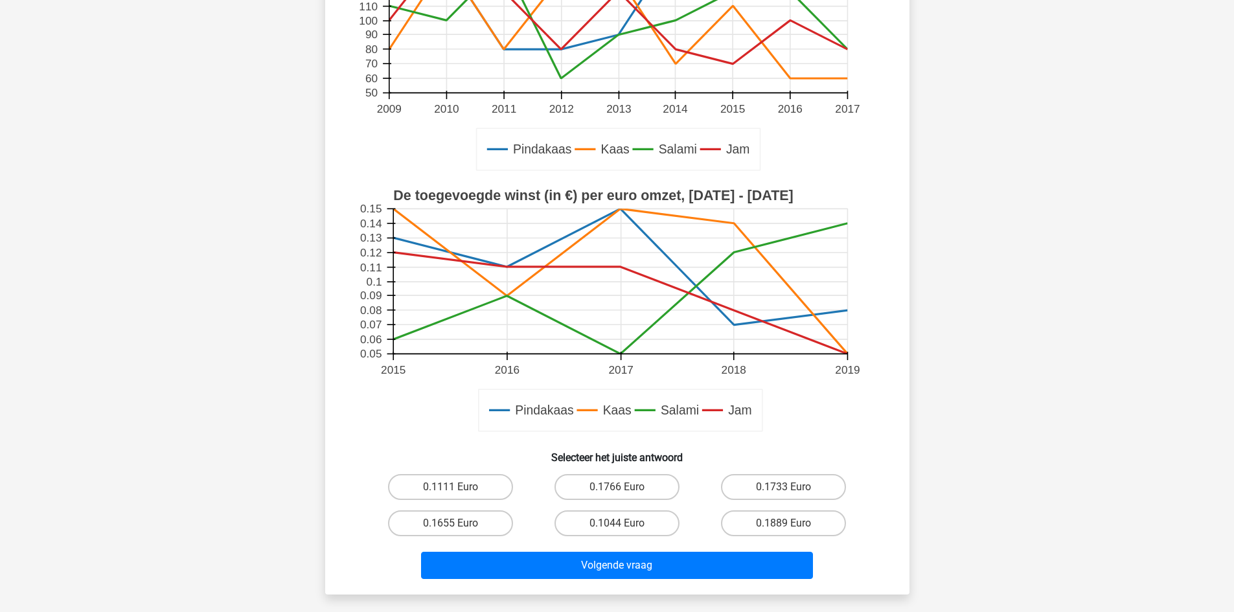
scroll to position [259, 0]
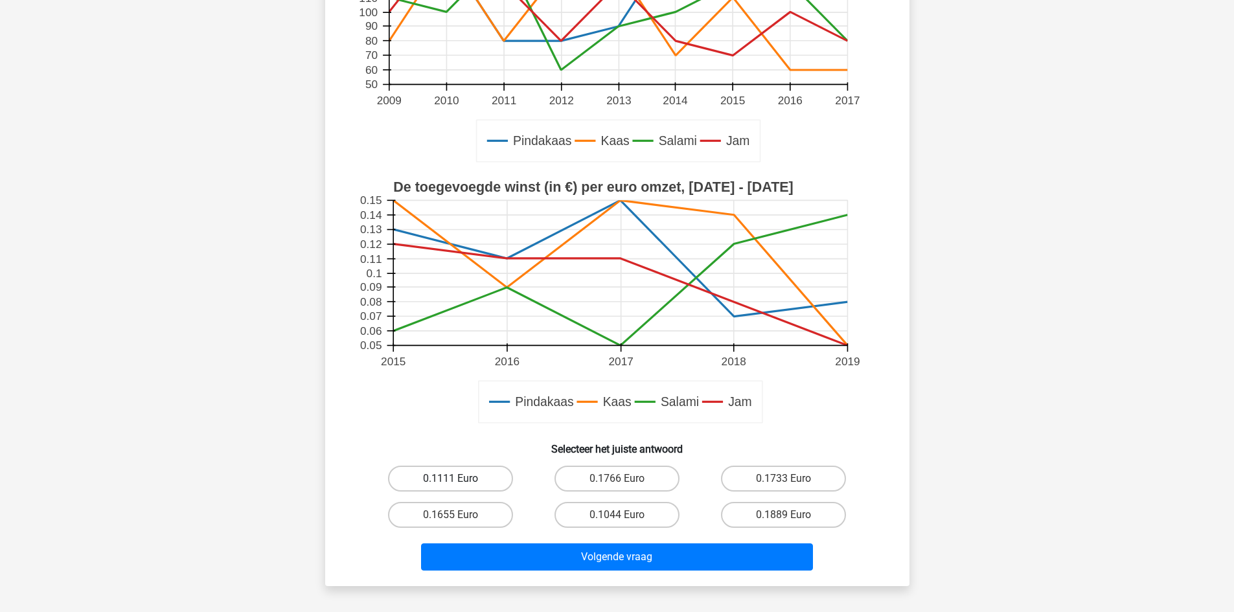
click at [490, 474] on label "0.1111 Euro" at bounding box center [450, 479] width 125 height 26
click at [459, 479] on input "0.1111 Euro" at bounding box center [454, 483] width 8 height 8
radio input "true"
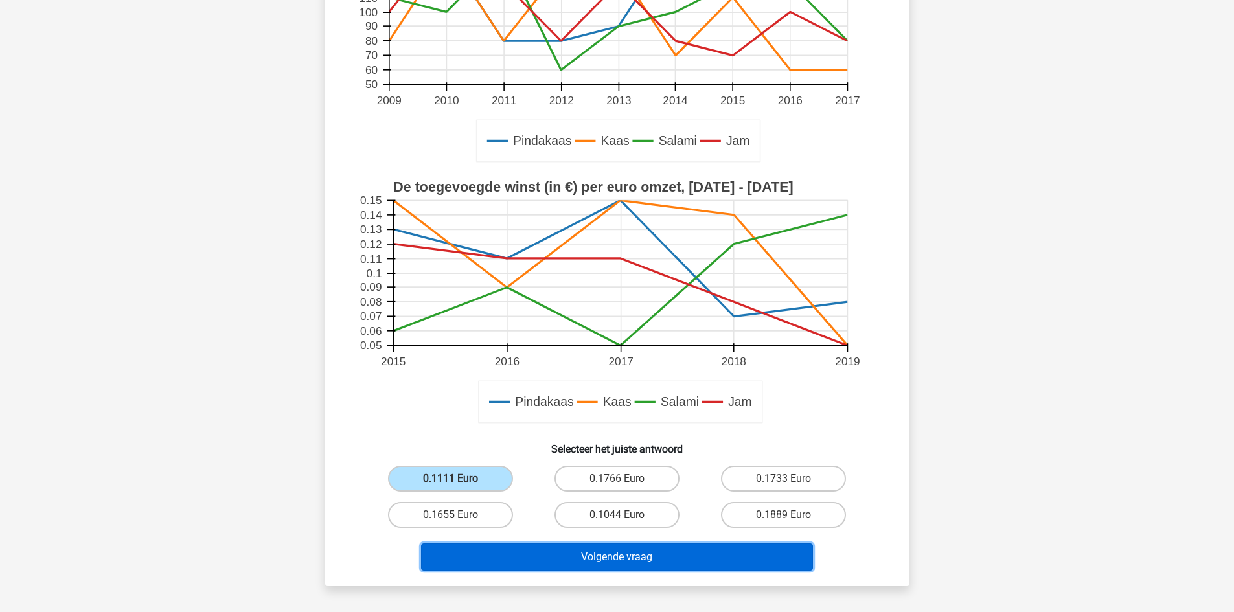
click at [593, 564] on button "Volgende vraag" at bounding box center [617, 556] width 392 height 27
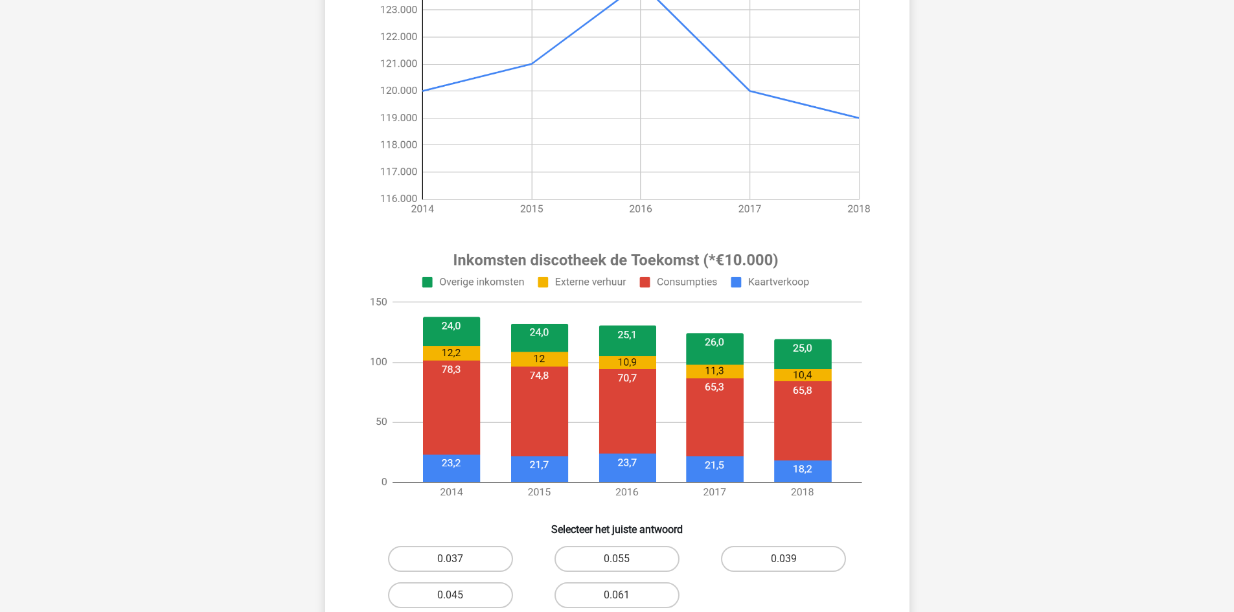
scroll to position [389, 0]
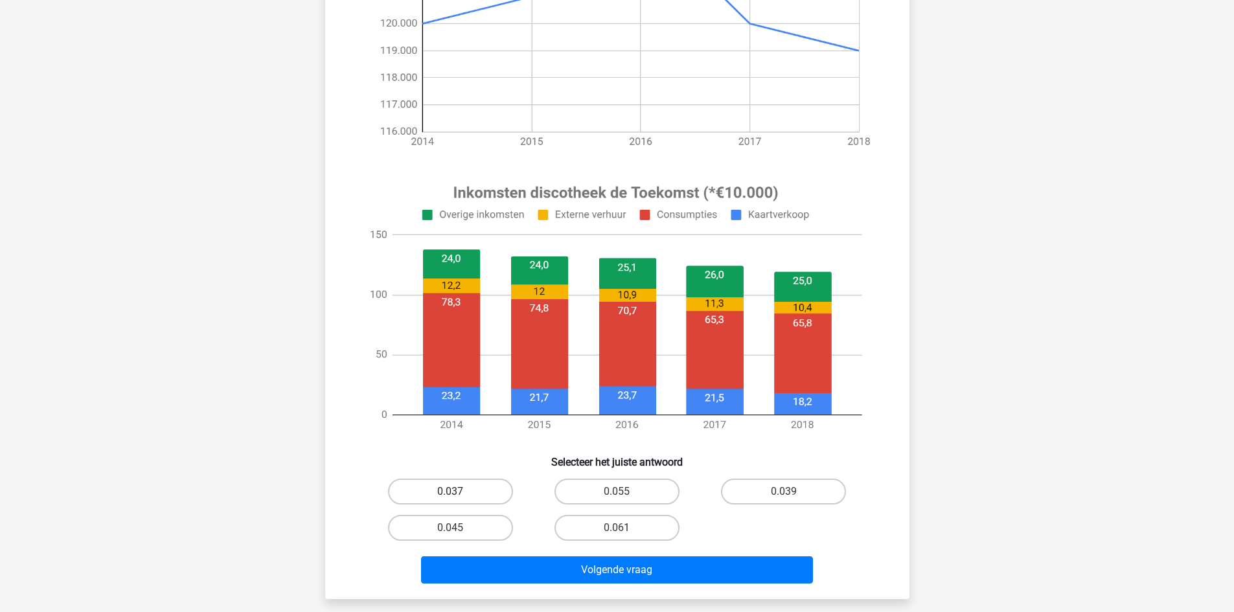
click at [482, 488] on label "0.037" at bounding box center [450, 492] width 125 height 26
click at [459, 492] on input "0.037" at bounding box center [454, 496] width 8 height 8
radio input "true"
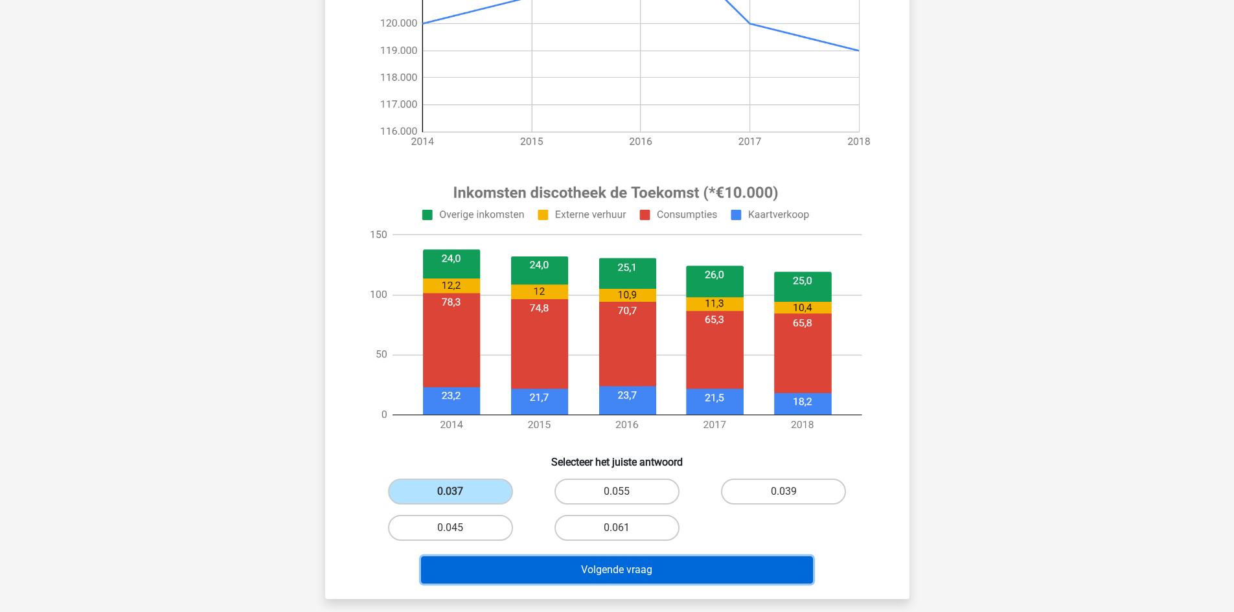
click at [585, 567] on button "Volgende vraag" at bounding box center [617, 569] width 392 height 27
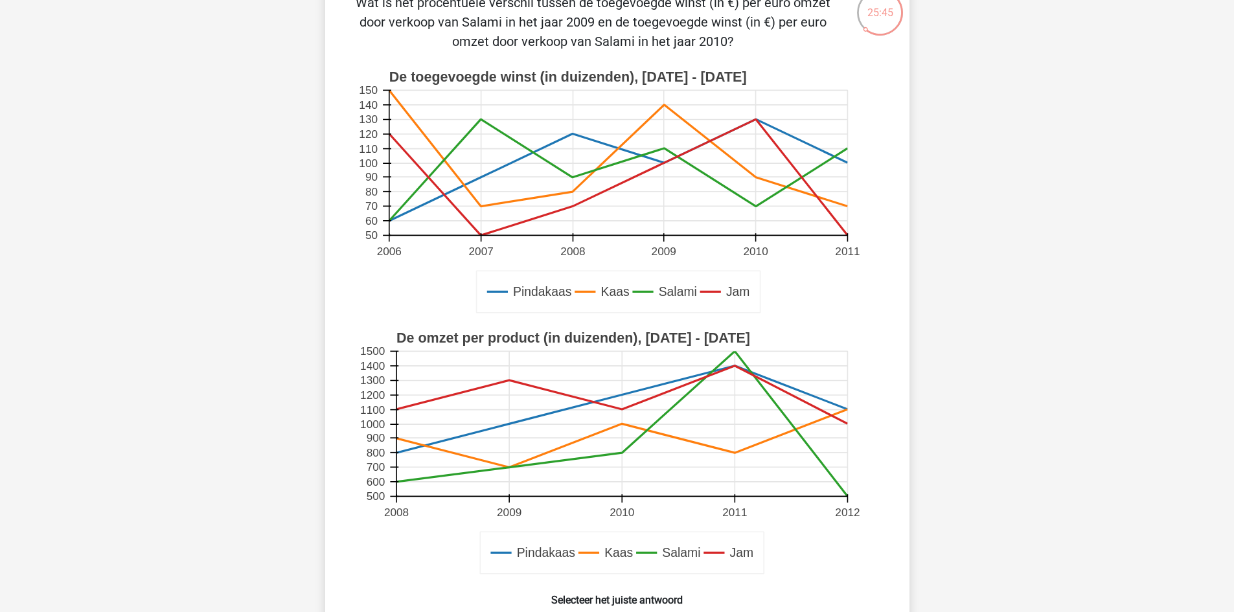
scroll to position [259, 0]
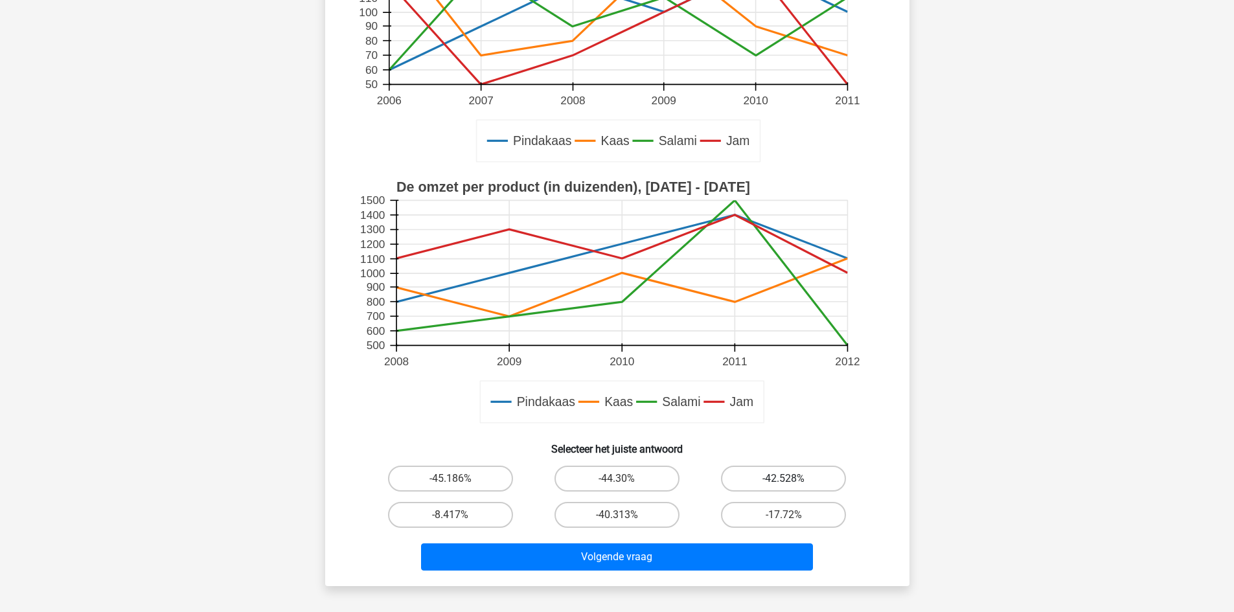
click at [774, 473] on label "-42.528%" at bounding box center [783, 479] width 125 height 26
click at [784, 479] on input "-42.528%" at bounding box center [788, 483] width 8 height 8
radio input "true"
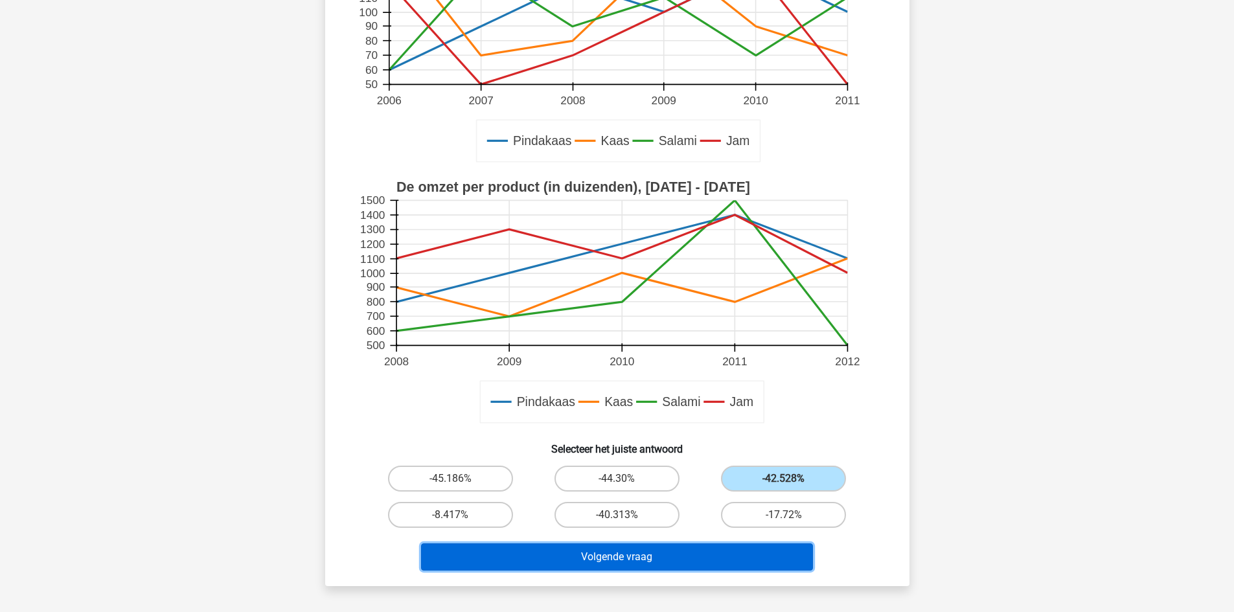
click at [700, 559] on button "Volgende vraag" at bounding box center [617, 556] width 392 height 27
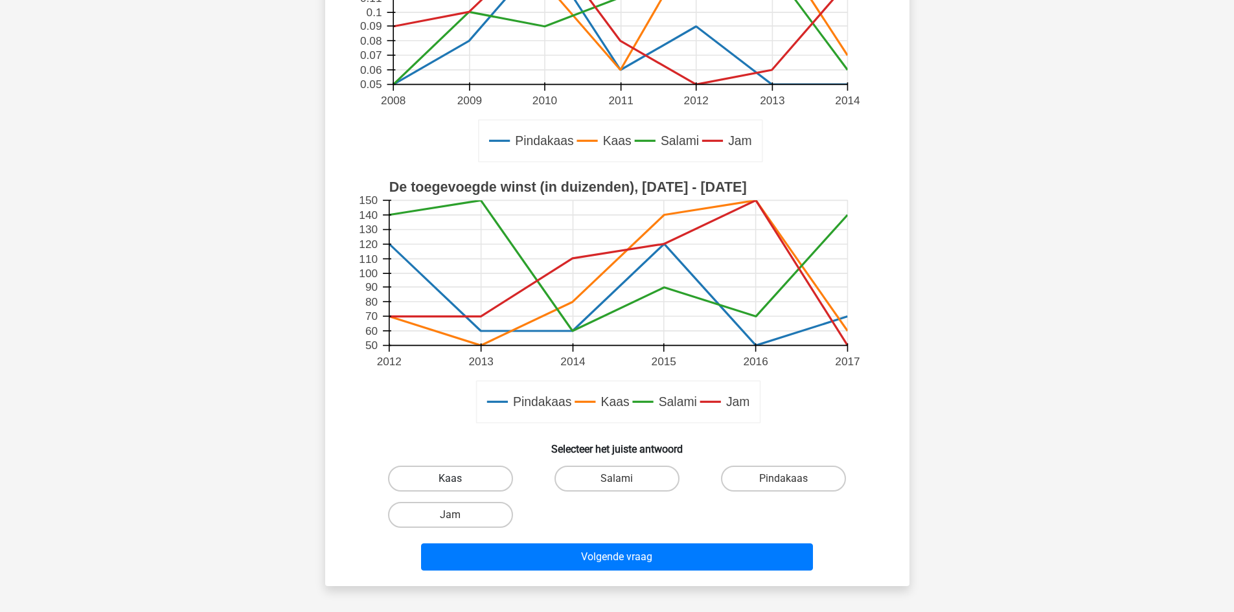
click at [502, 475] on label "Kaas" at bounding box center [450, 479] width 125 height 26
click at [459, 479] on input "Kaas" at bounding box center [454, 483] width 8 height 8
radio input "true"
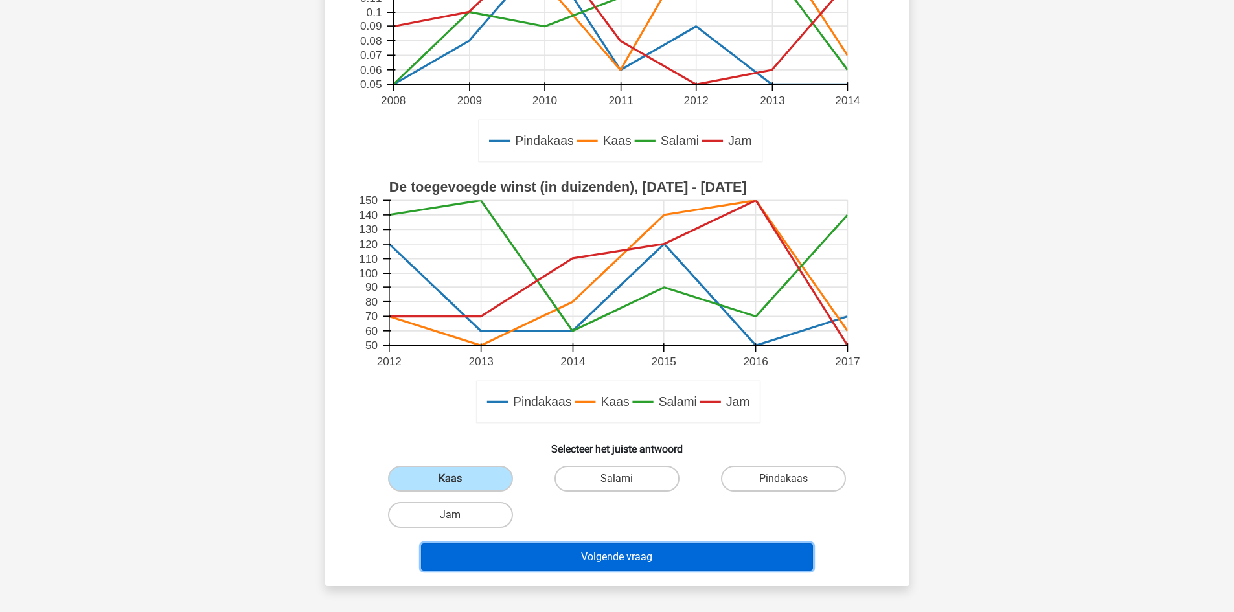
click at [582, 558] on button "Volgende vraag" at bounding box center [617, 556] width 392 height 27
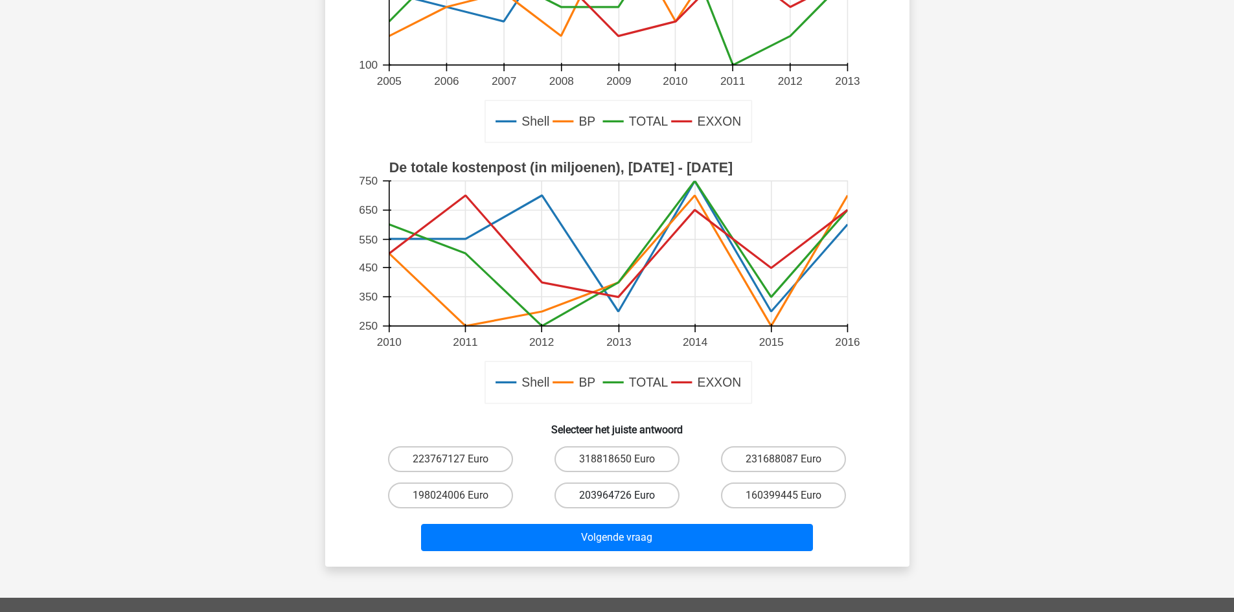
drag, startPoint x: 655, startPoint y: 499, endPoint x: 657, endPoint y: 506, distance: 7.6
click at [655, 499] on label "203964726 Euro" at bounding box center [616, 496] width 125 height 26
click at [625, 499] on input "203964726 Euro" at bounding box center [621, 500] width 8 height 8
radio input "true"
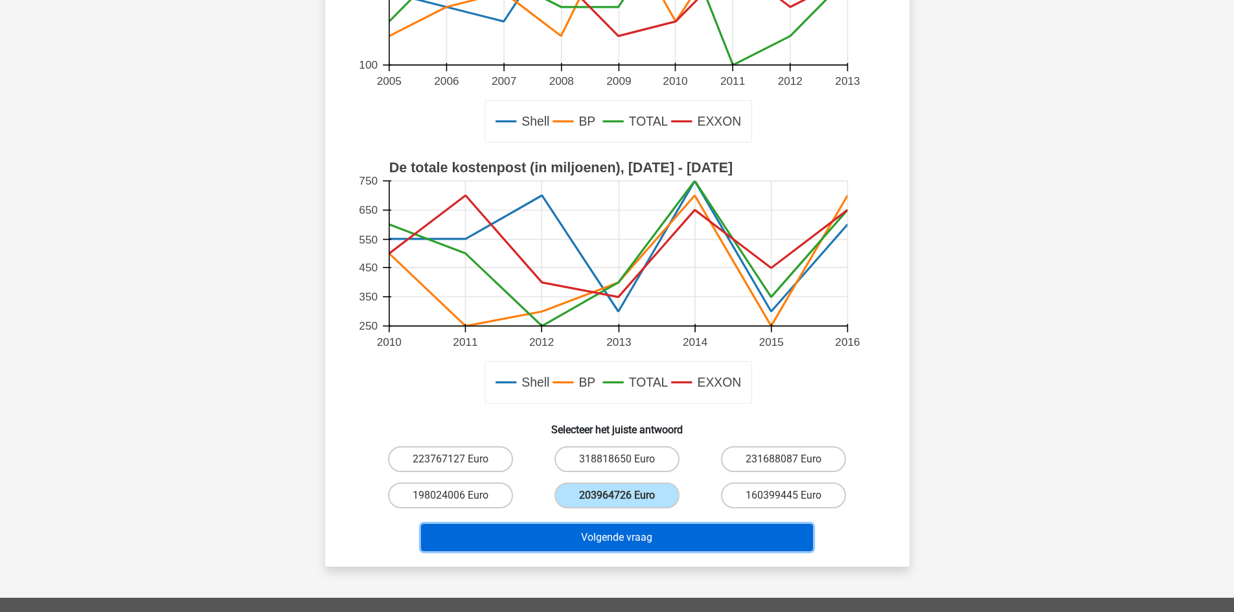
click at [679, 540] on button "Volgende vraag" at bounding box center [617, 537] width 392 height 27
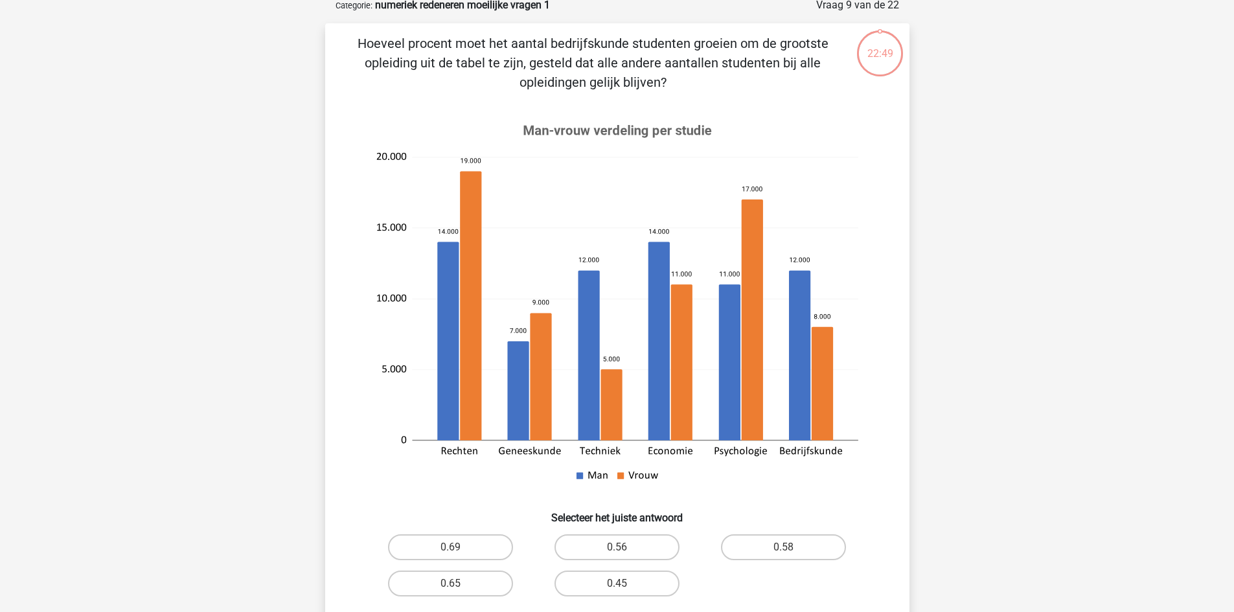
scroll to position [65, 0]
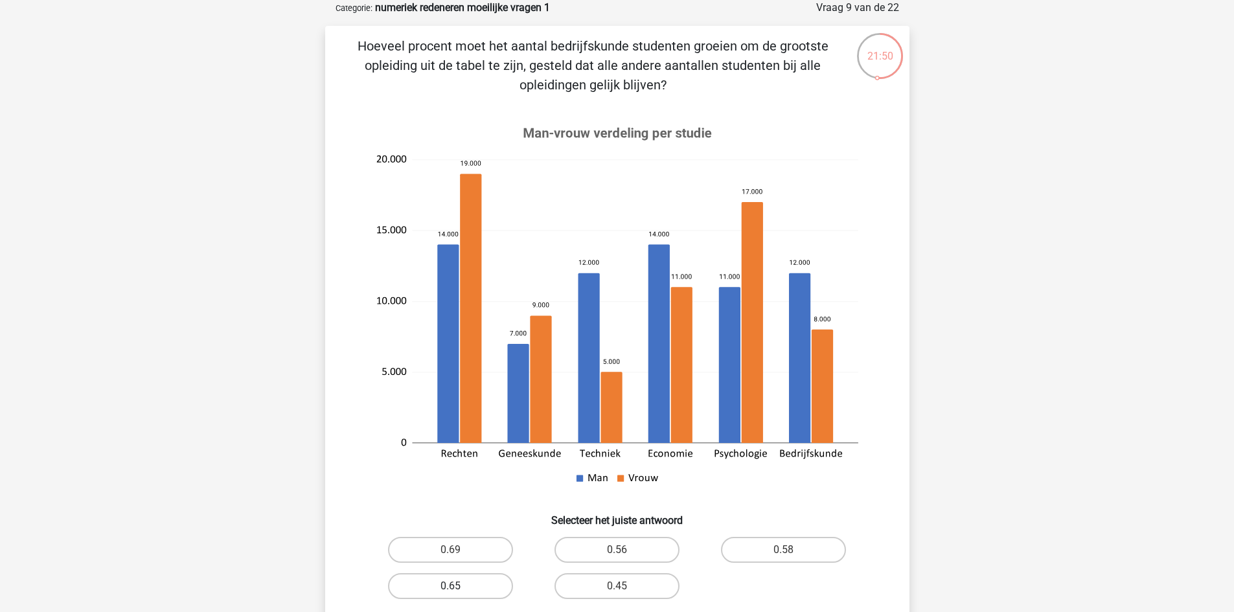
click at [480, 589] on label "0.65" at bounding box center [450, 586] width 125 height 26
click at [459, 589] on input "0.65" at bounding box center [454, 590] width 8 height 8
radio input "true"
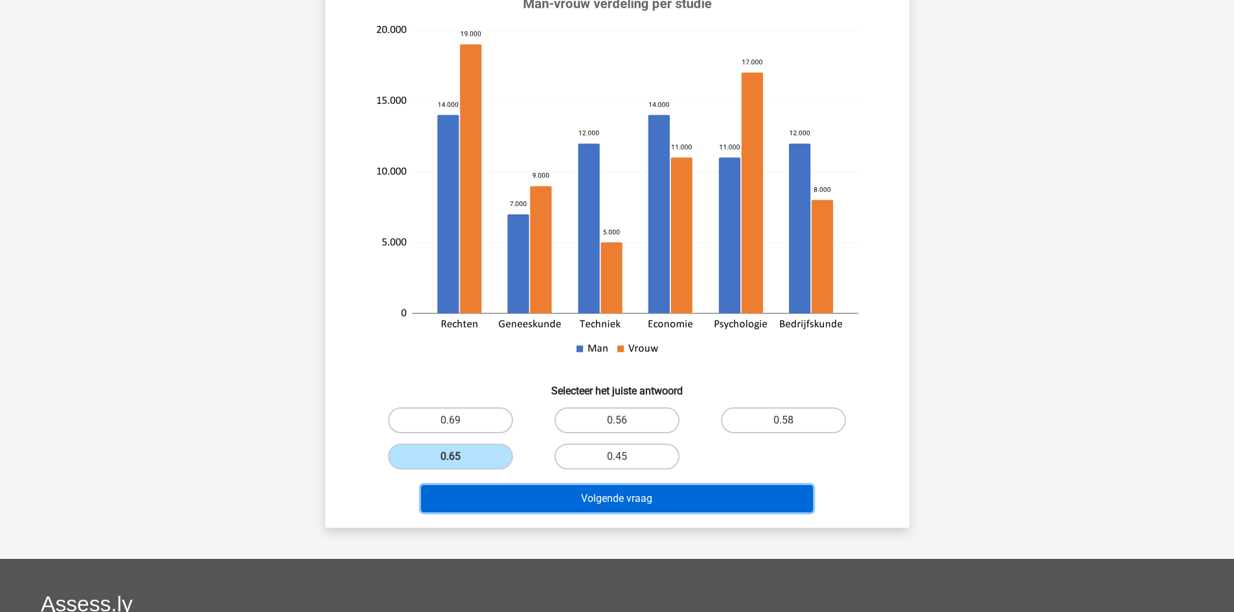
click at [604, 496] on button "Volgende vraag" at bounding box center [617, 498] width 392 height 27
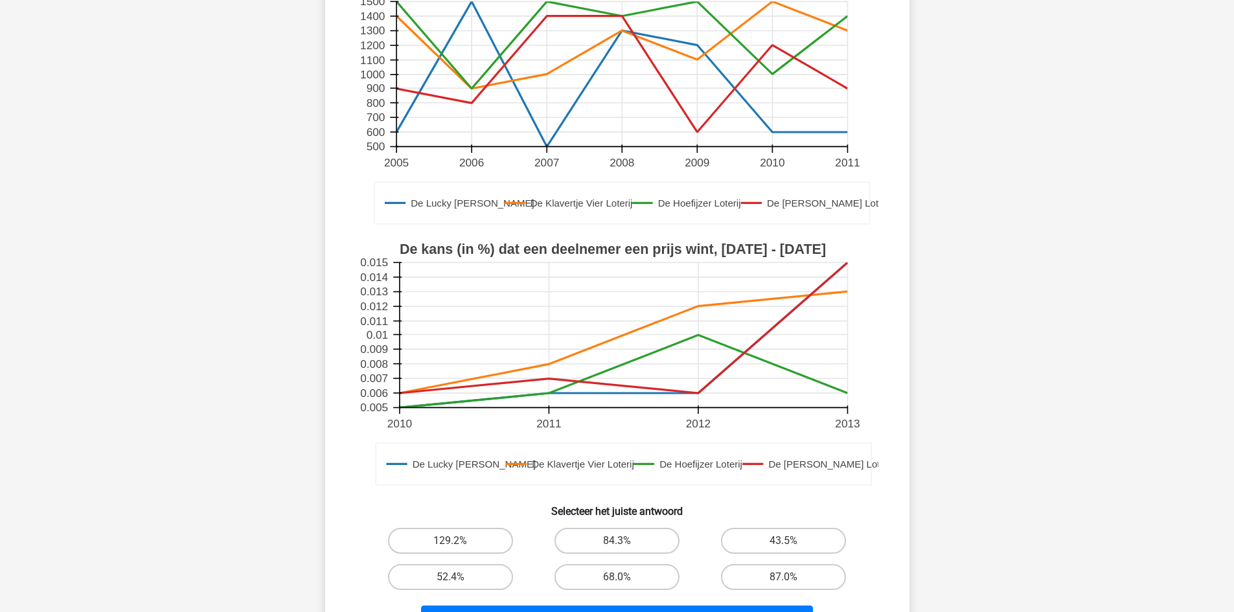
scroll to position [259, 0]
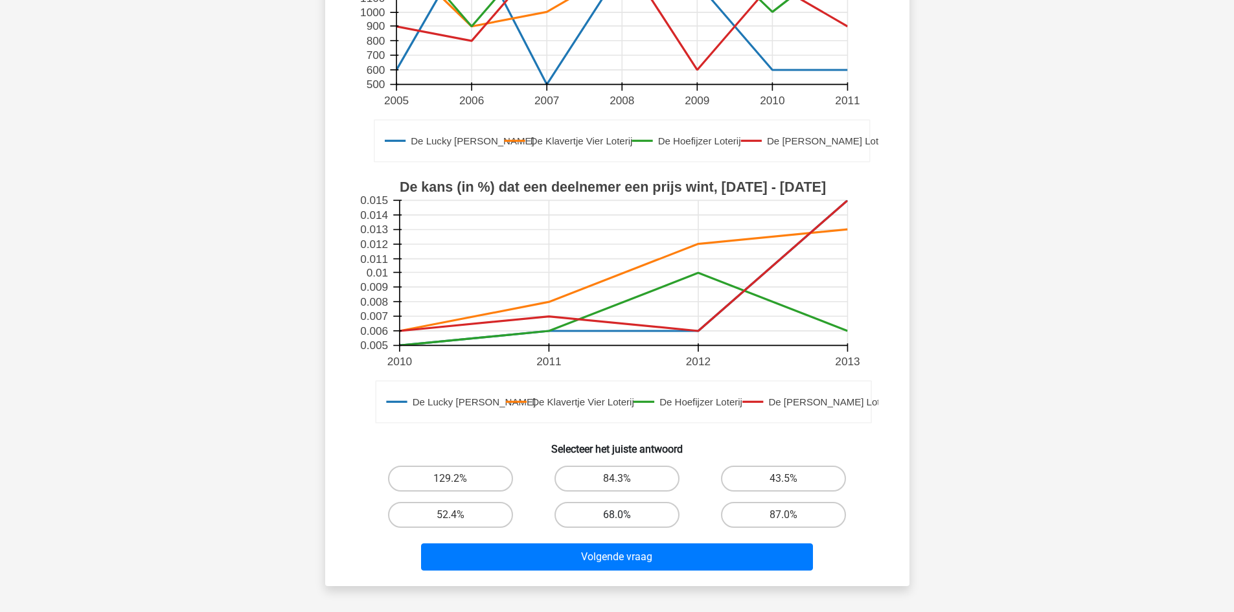
click at [663, 513] on label "68.0%" at bounding box center [616, 515] width 125 height 26
click at [625, 515] on input "68.0%" at bounding box center [621, 519] width 8 height 8
radio input "true"
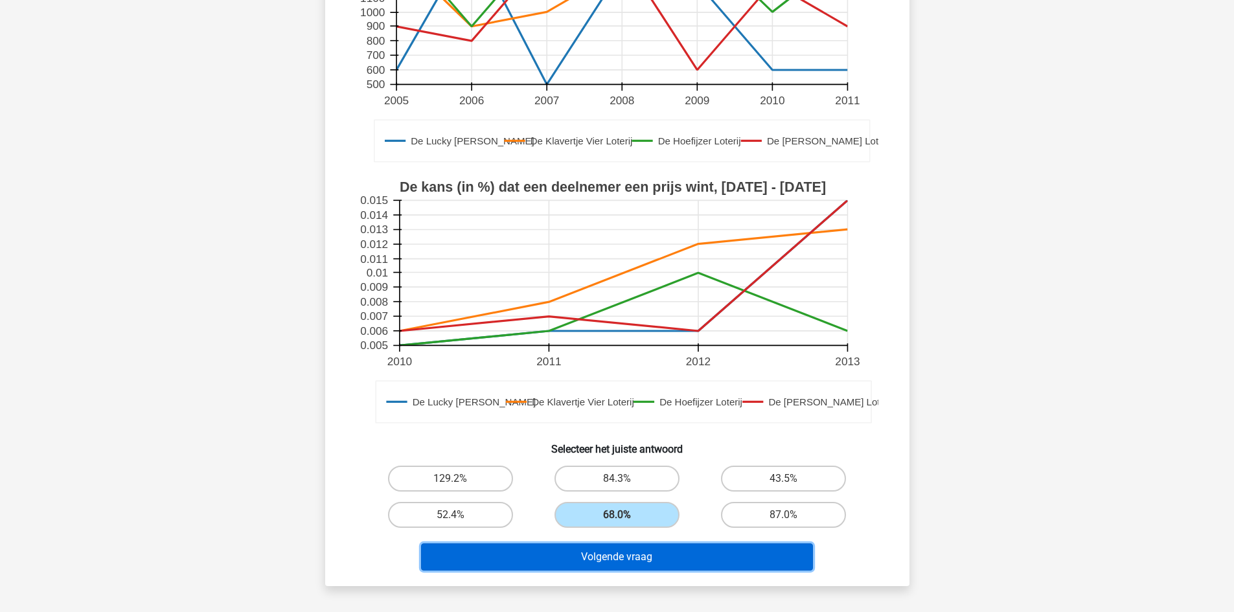
click at [685, 558] on button "Volgende vraag" at bounding box center [617, 556] width 392 height 27
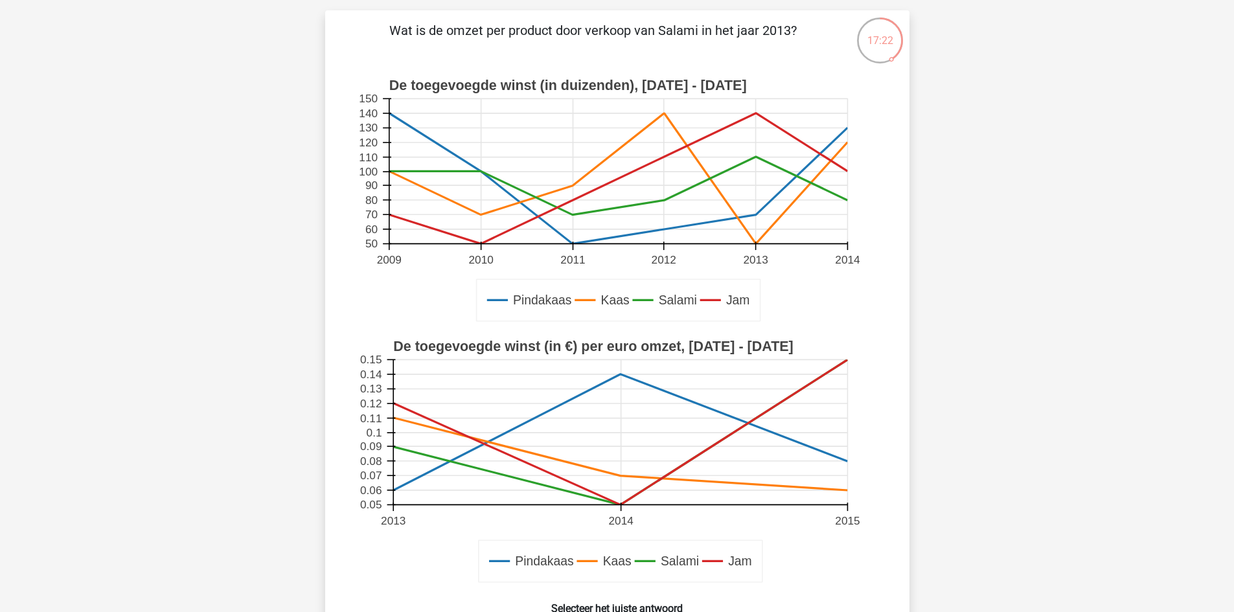
scroll to position [194, 0]
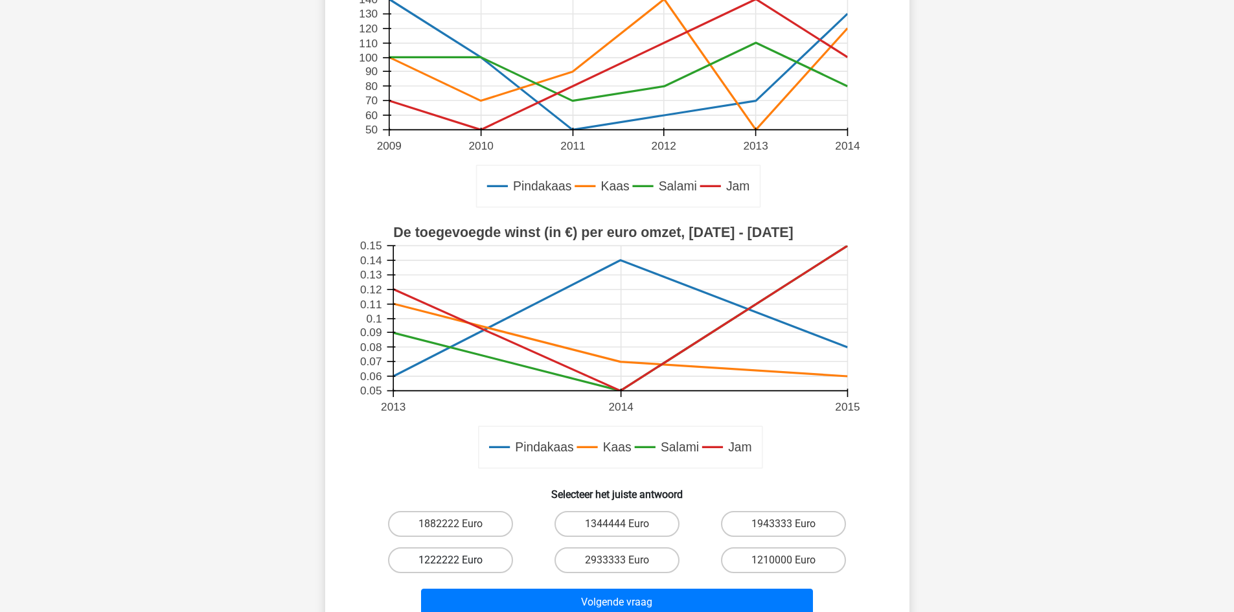
click at [457, 555] on label "1222222 Euro" at bounding box center [450, 560] width 125 height 26
click at [457, 560] on input "1222222 Euro" at bounding box center [454, 564] width 8 height 8
radio input "true"
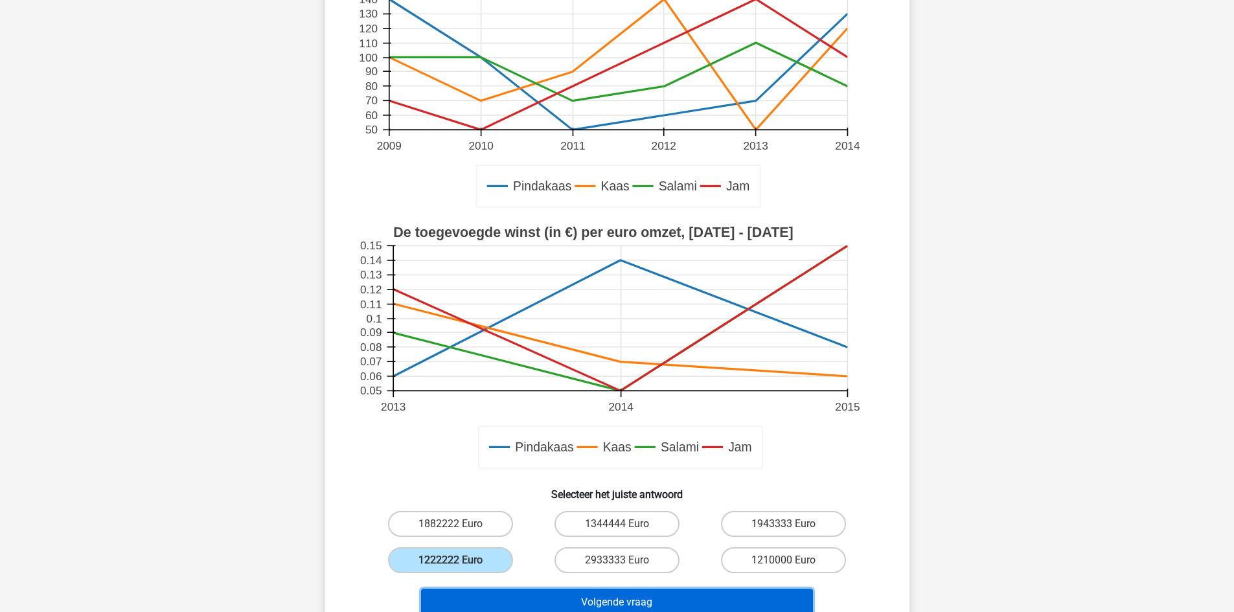
click at [568, 595] on button "Volgende vraag" at bounding box center [617, 602] width 392 height 27
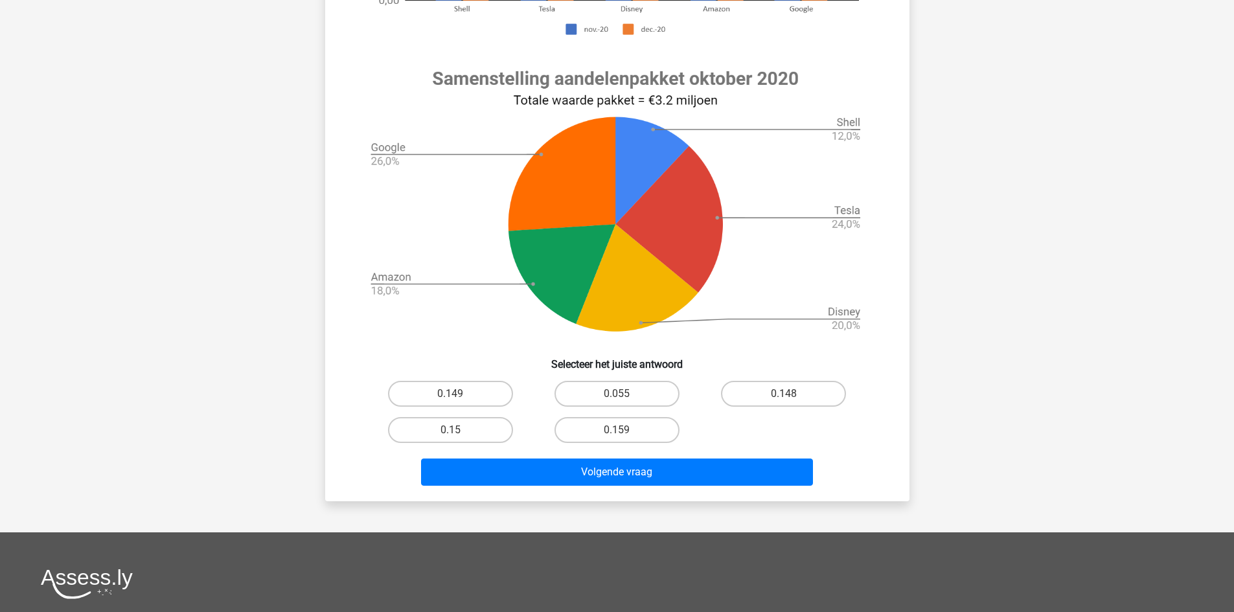
scroll to position [453, 0]
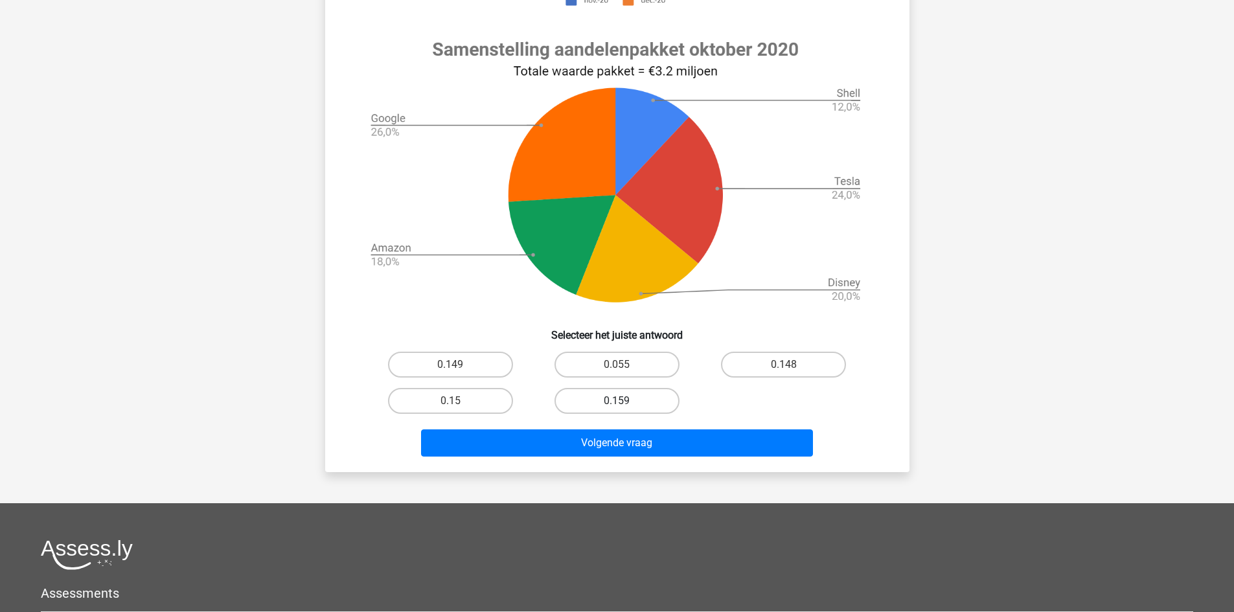
click at [664, 397] on label "0.159" at bounding box center [616, 401] width 125 height 26
click at [625, 401] on input "0.159" at bounding box center [621, 405] width 8 height 8
radio input "true"
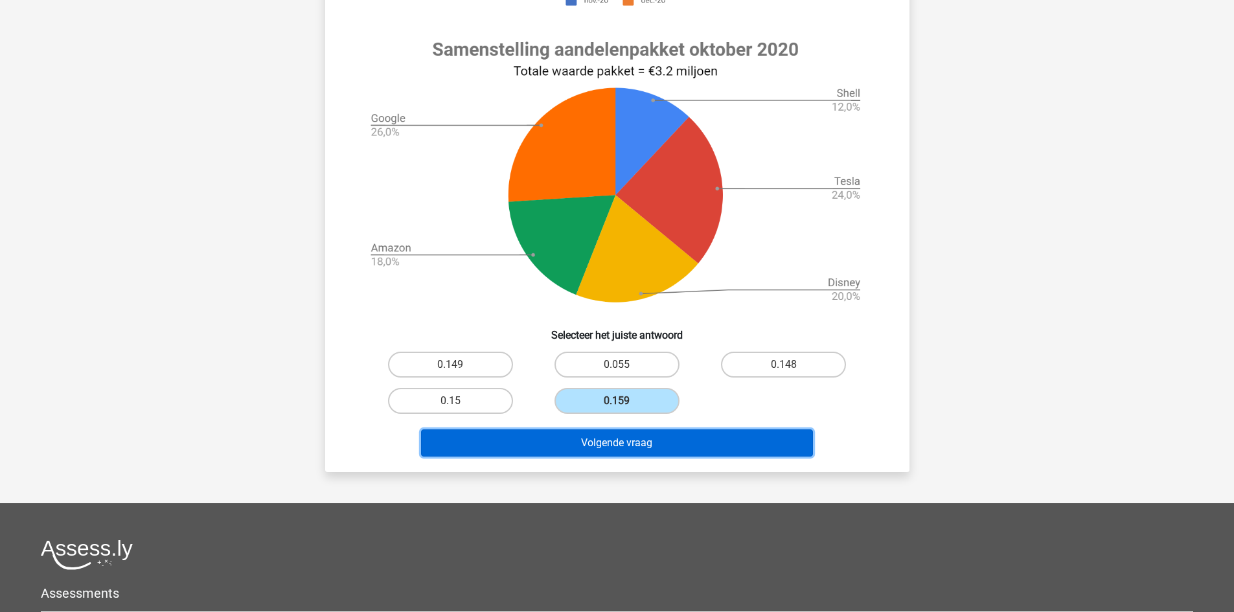
click at [689, 442] on button "Volgende vraag" at bounding box center [617, 442] width 392 height 27
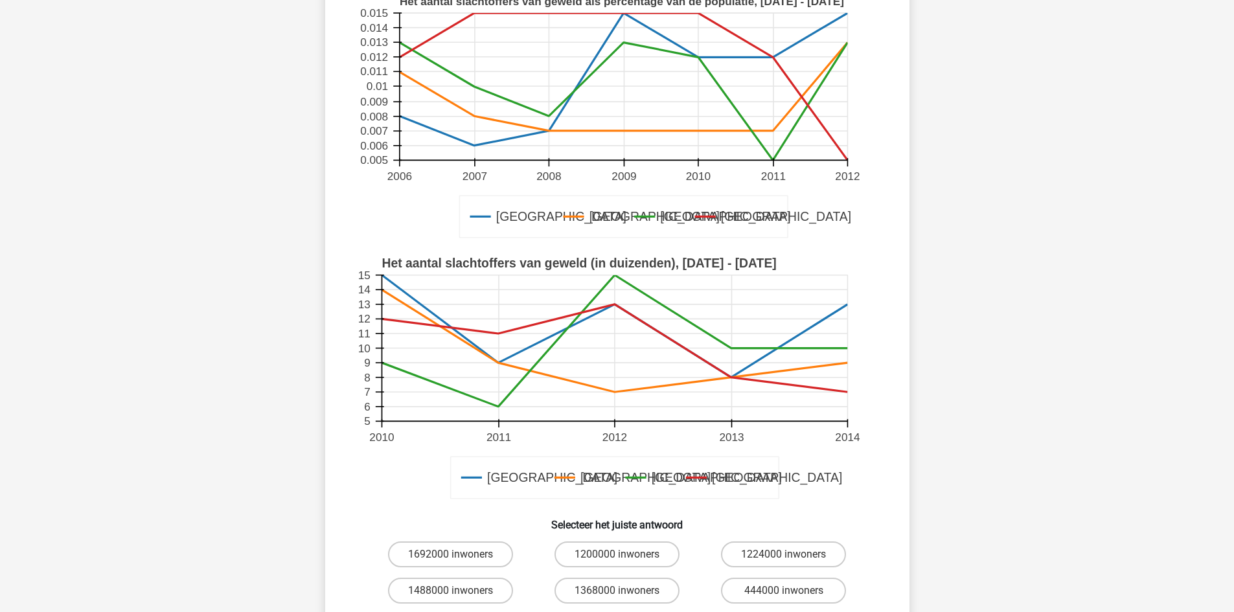
scroll to position [194, 0]
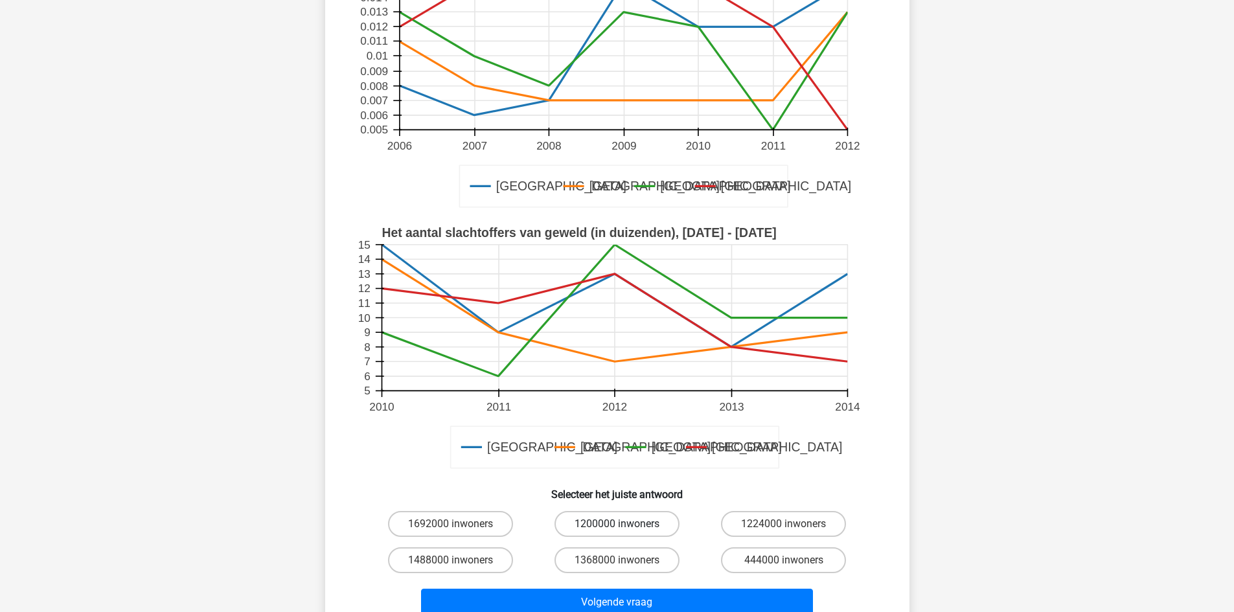
click at [611, 526] on label "1200000 inwoners" at bounding box center [616, 524] width 125 height 26
click at [617, 526] on input "1200000 inwoners" at bounding box center [621, 528] width 8 height 8
radio input "true"
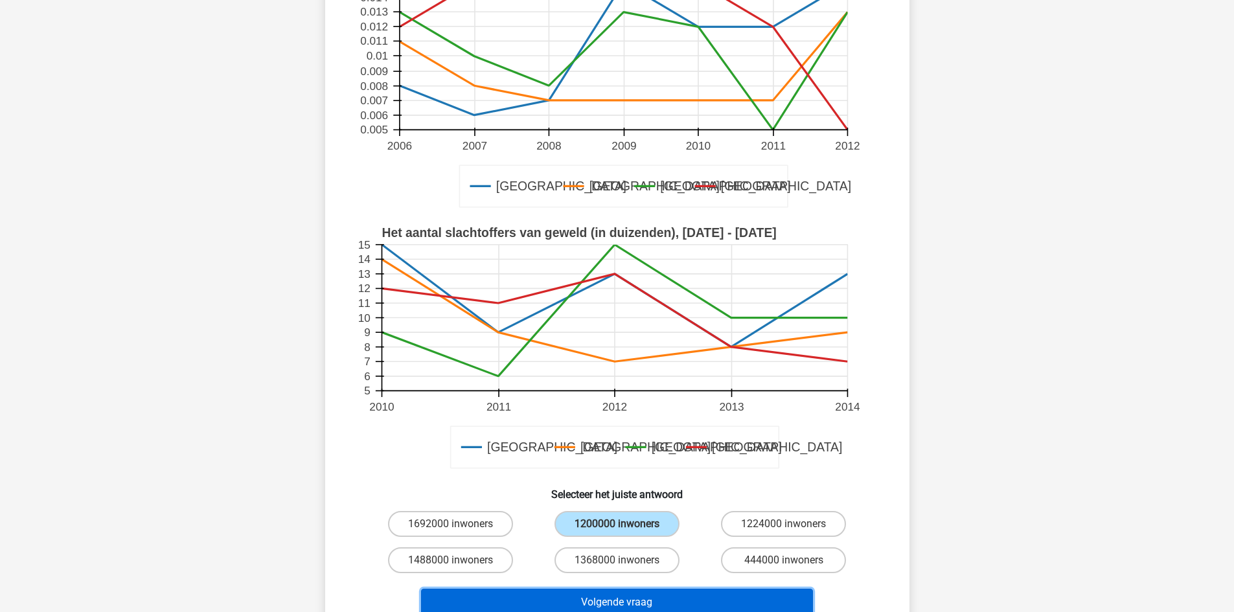
click at [640, 590] on button "Volgende vraag" at bounding box center [617, 602] width 392 height 27
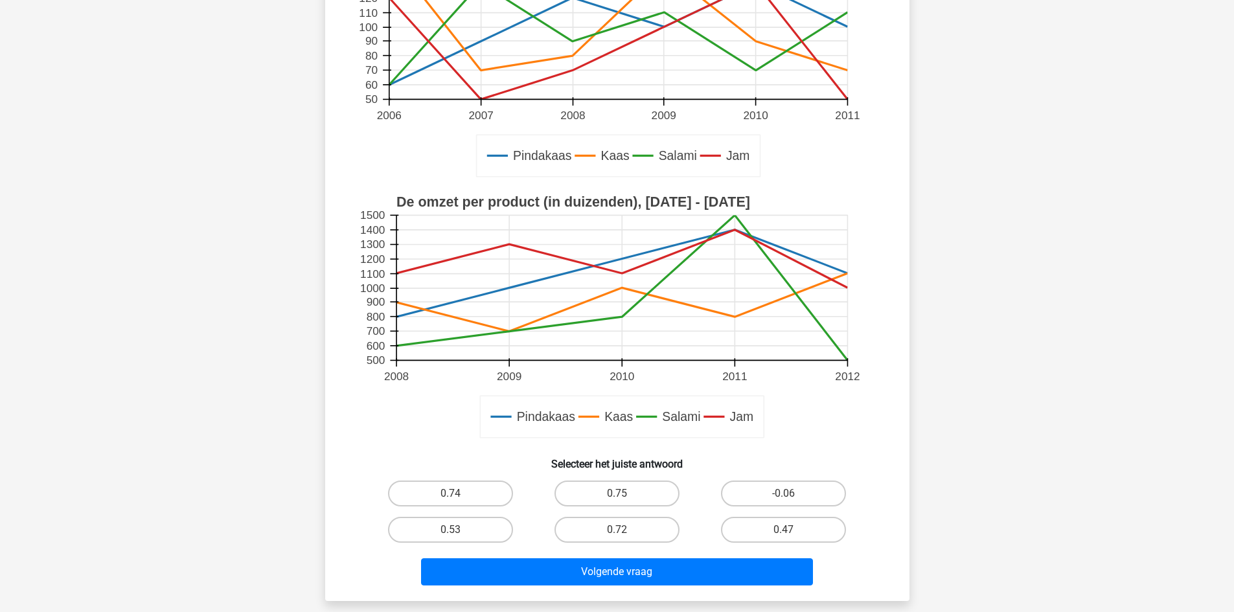
scroll to position [259, 0]
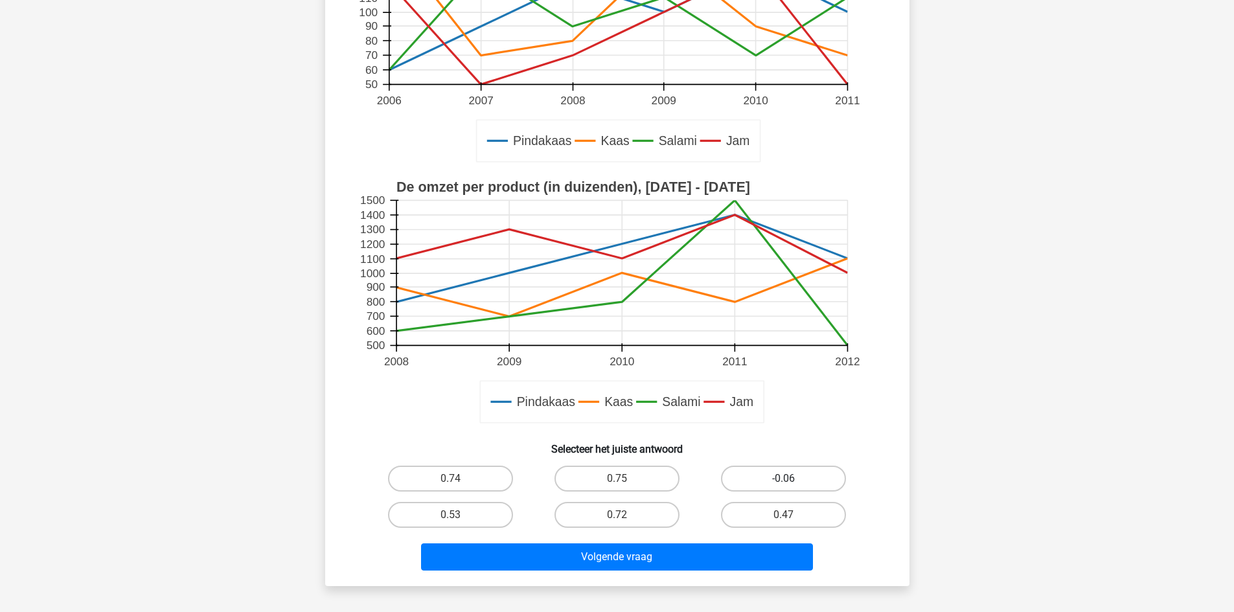
click at [820, 477] on label "-0.06" at bounding box center [783, 479] width 125 height 26
click at [792, 479] on input "-0.06" at bounding box center [788, 483] width 8 height 8
radio input "true"
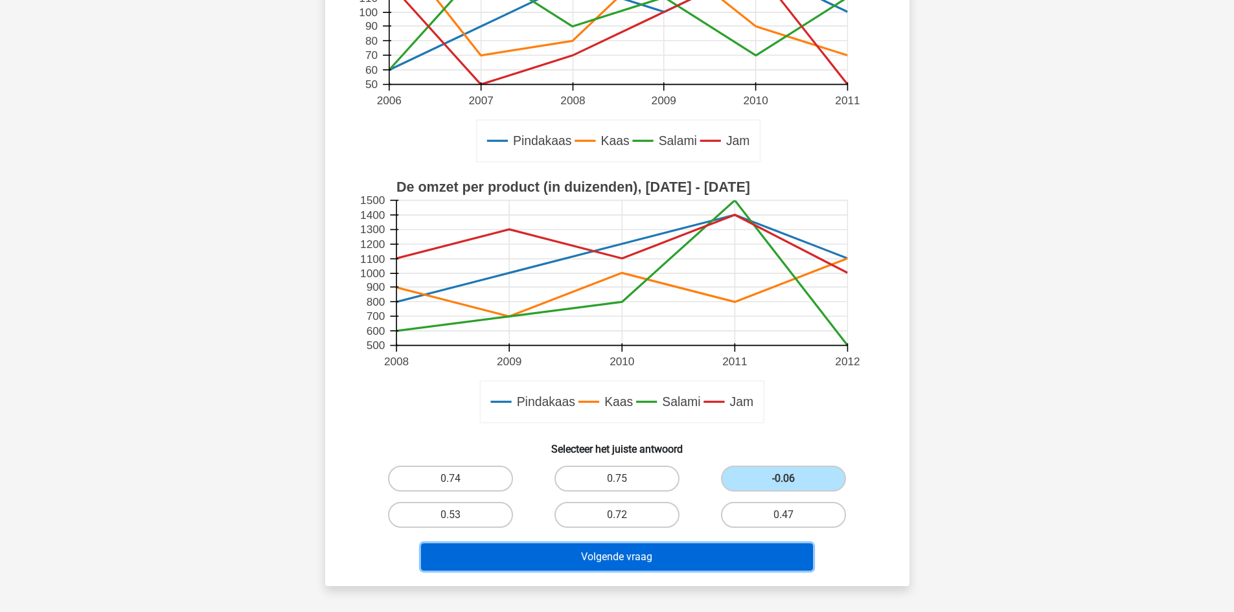
click at [770, 558] on button "Volgende vraag" at bounding box center [617, 556] width 392 height 27
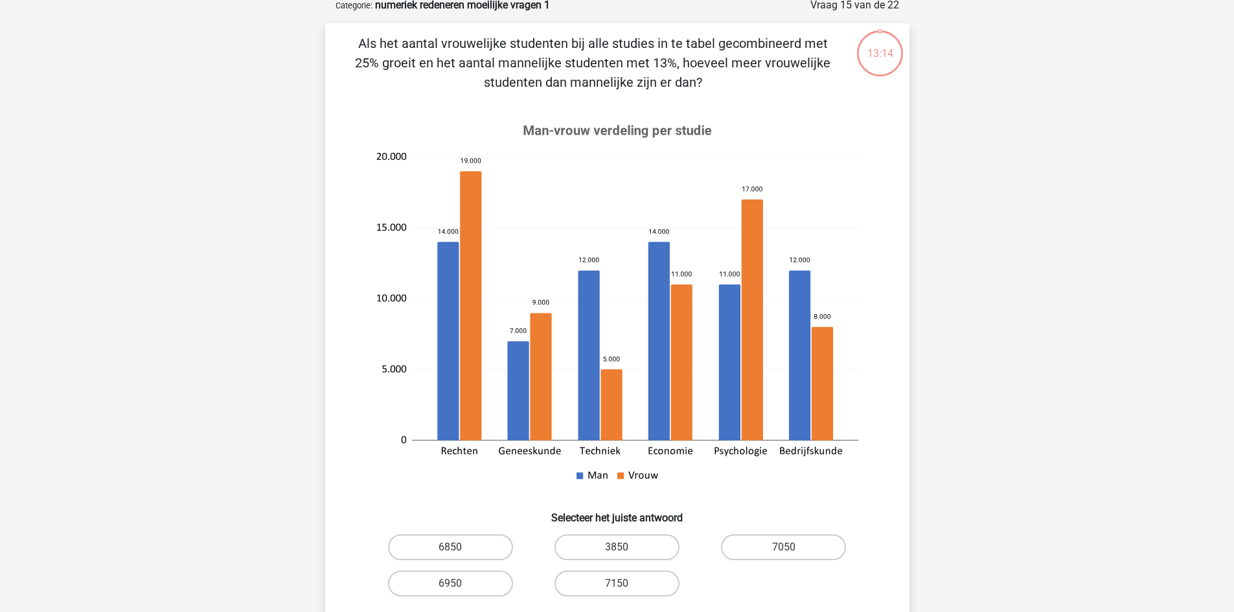
scroll to position [65, 0]
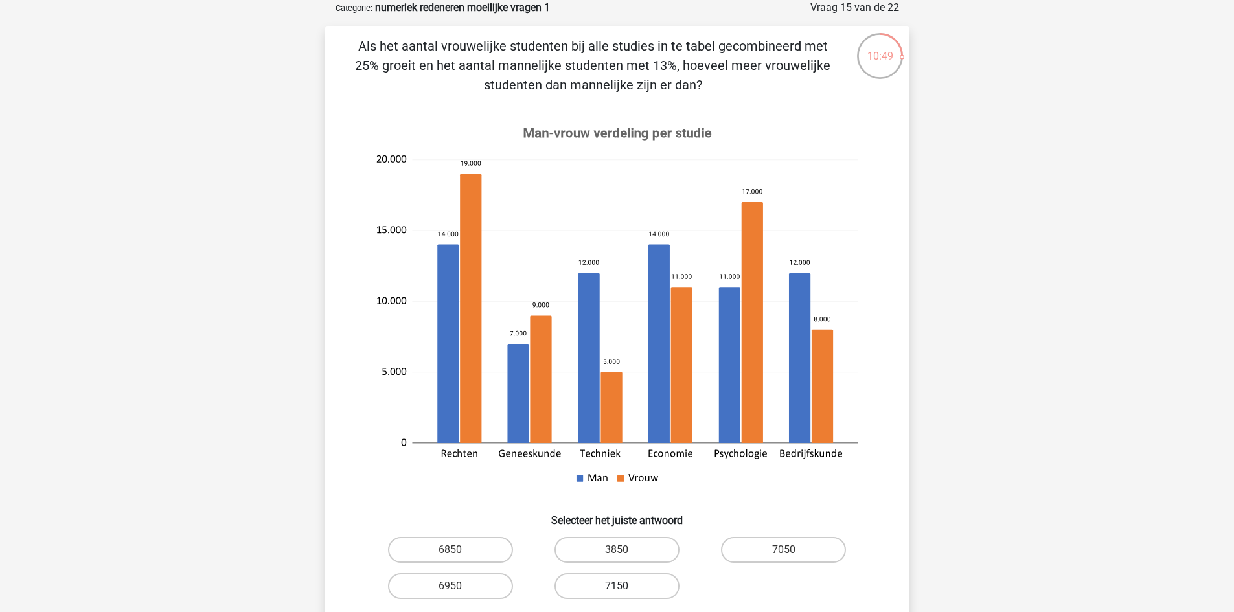
click at [642, 593] on label "7150" at bounding box center [616, 586] width 125 height 26
click at [625, 593] on input "7150" at bounding box center [621, 590] width 8 height 8
radio input "true"
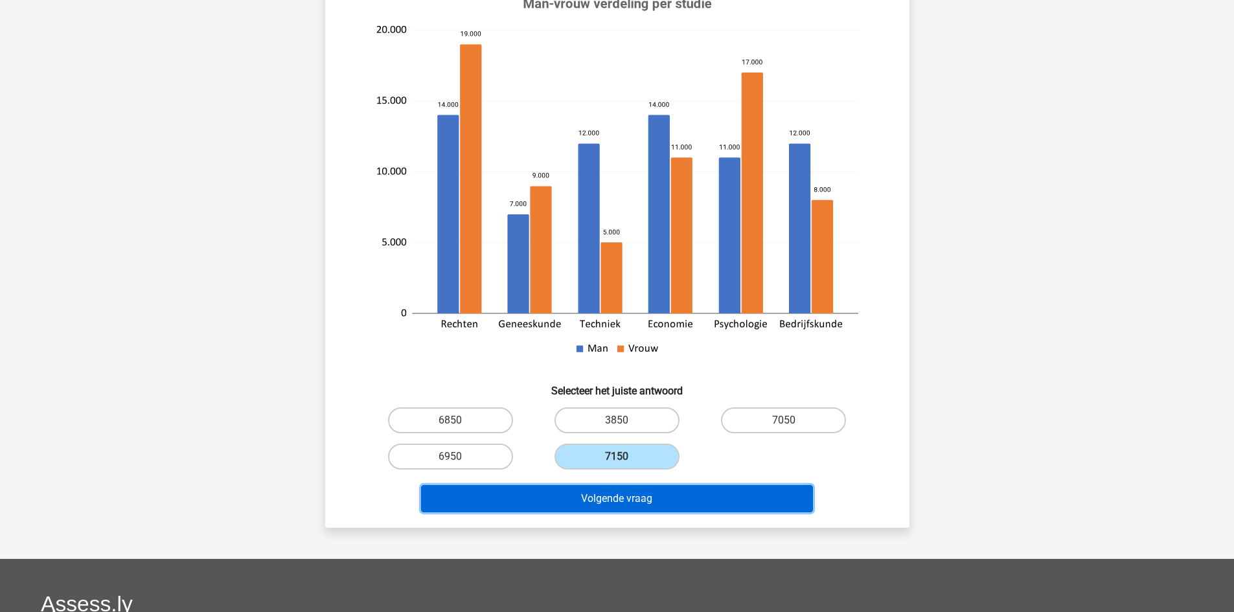
click at [696, 489] on button "Volgende vraag" at bounding box center [617, 498] width 392 height 27
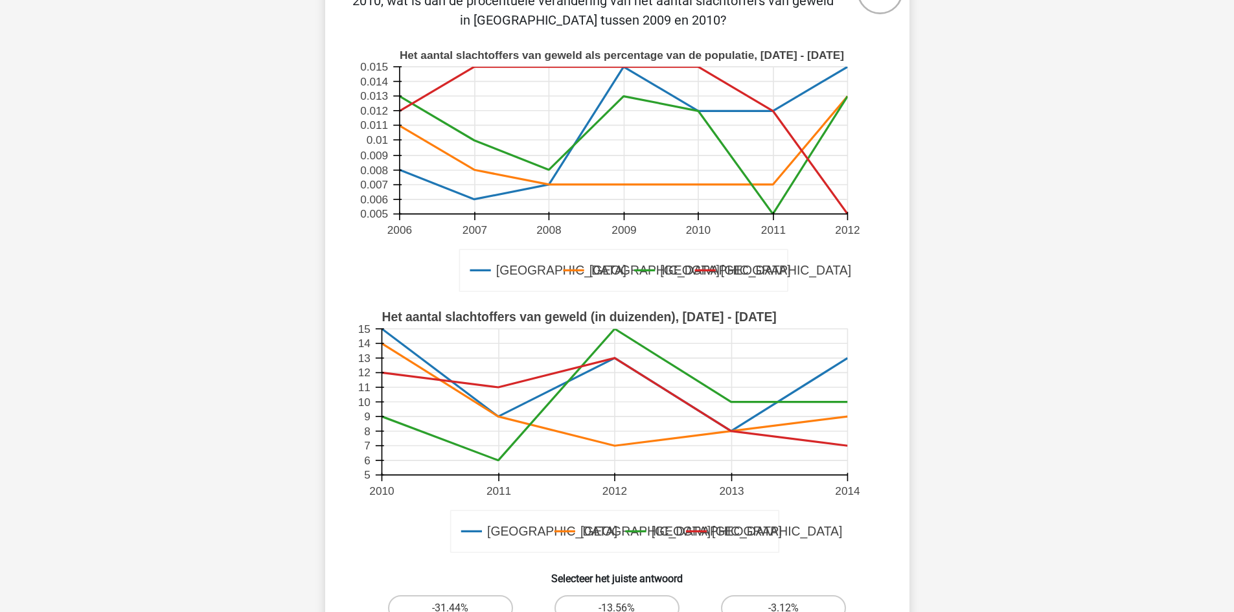
scroll to position [324, 0]
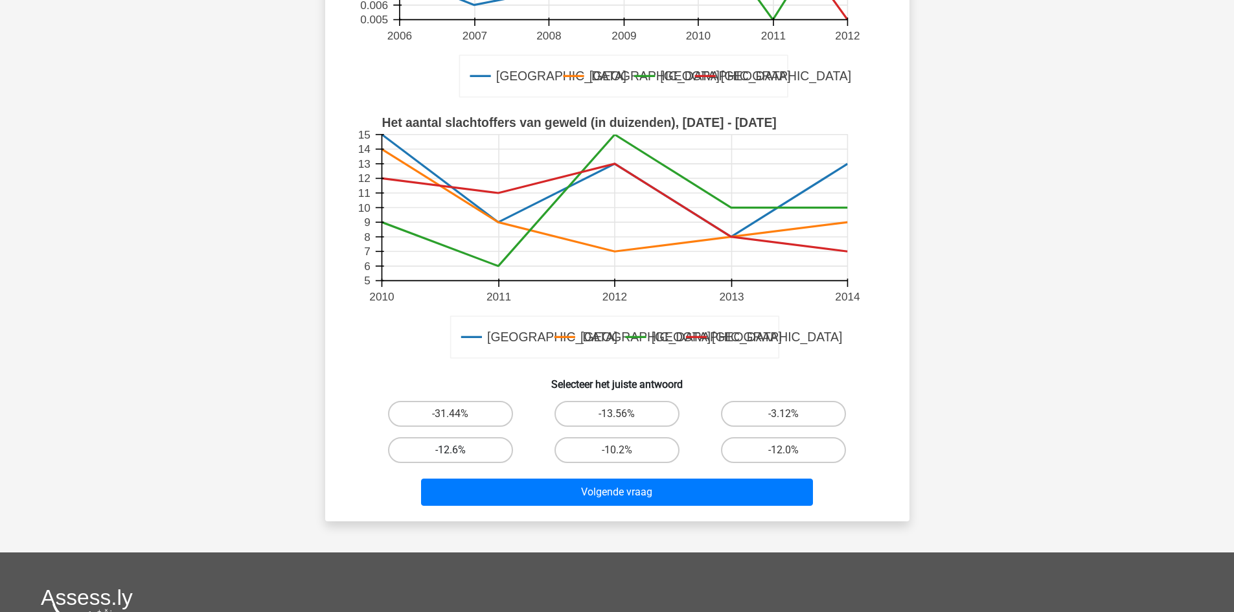
click at [499, 447] on label "-12.6%" at bounding box center [450, 450] width 125 height 26
click at [459, 450] on input "-12.6%" at bounding box center [454, 454] width 8 height 8
radio input "true"
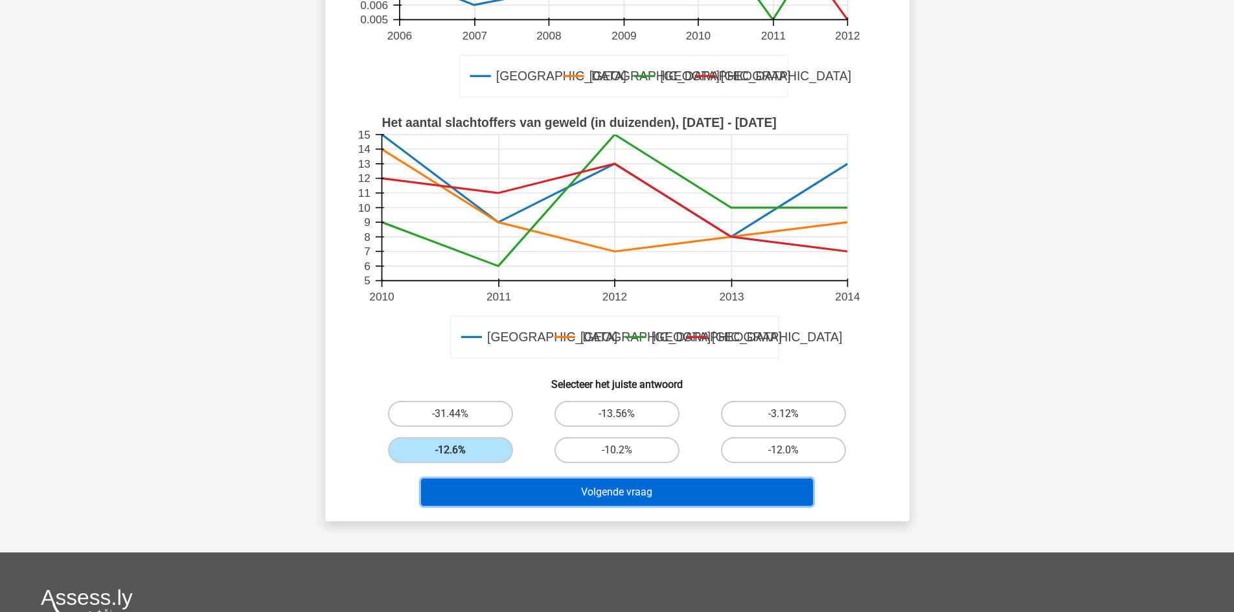
click at [605, 496] on button "Volgende vraag" at bounding box center [617, 492] width 392 height 27
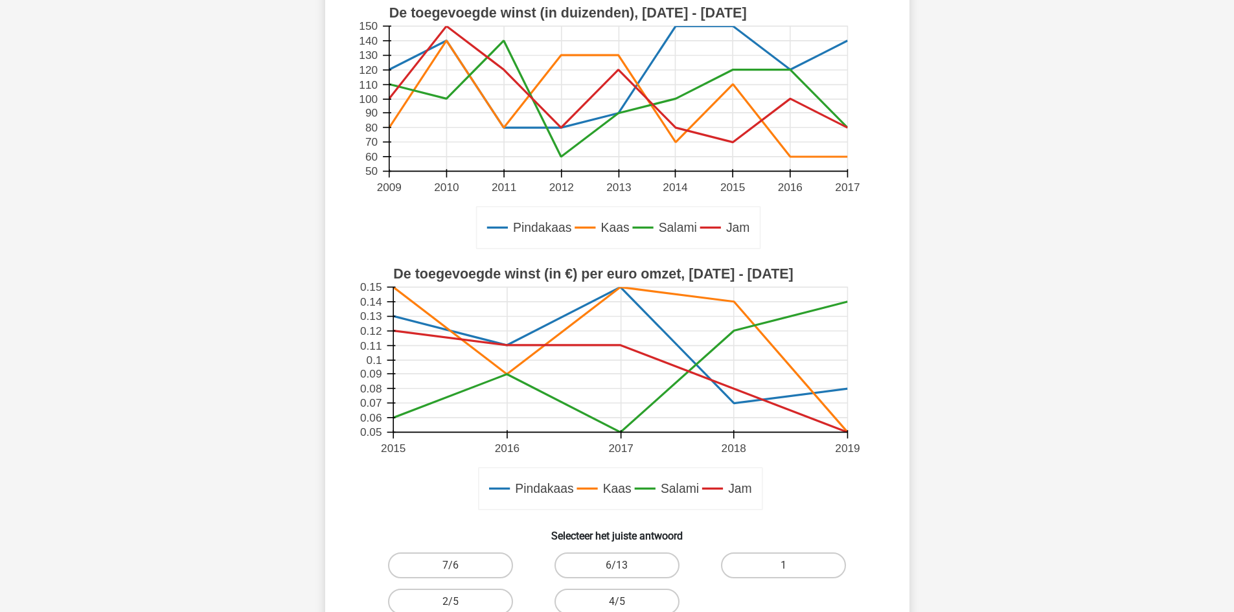
scroll to position [194, 0]
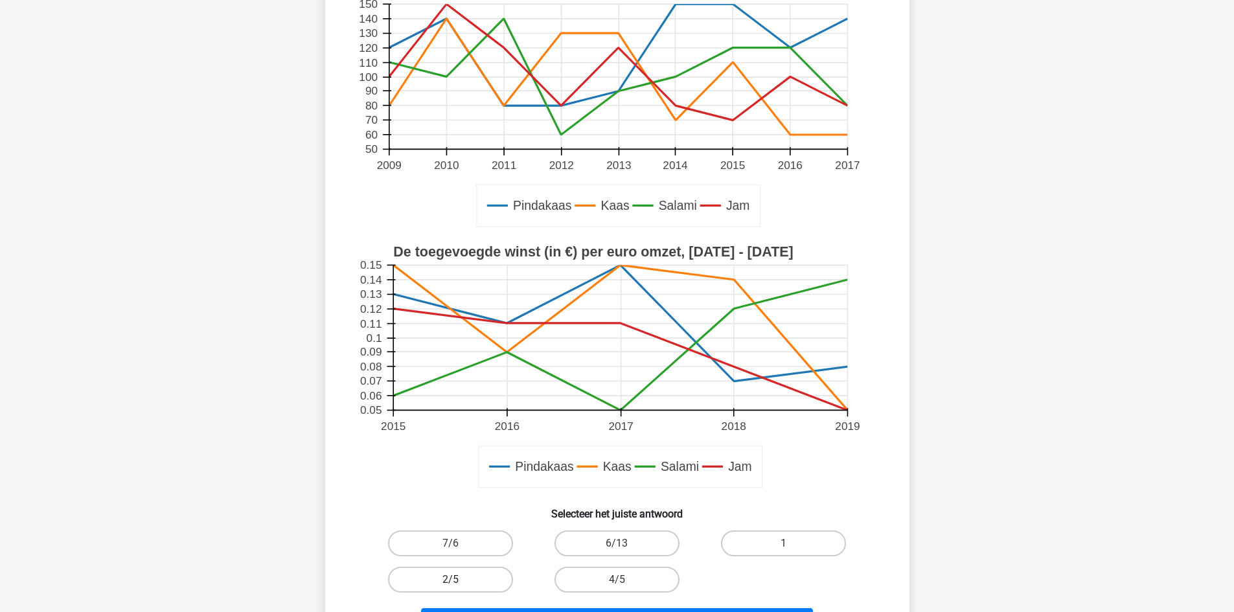
click at [491, 575] on label "2/5" at bounding box center [450, 580] width 125 height 26
click at [459, 580] on input "2/5" at bounding box center [454, 584] width 8 height 8
radio input "true"
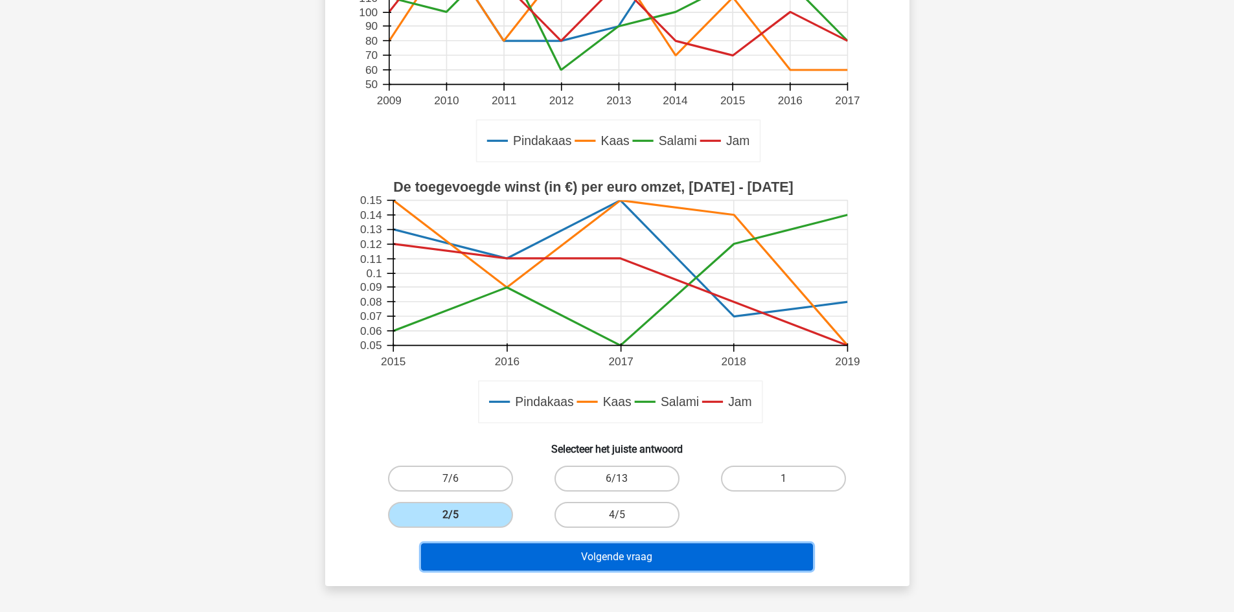
click at [535, 558] on button "Volgende vraag" at bounding box center [617, 556] width 392 height 27
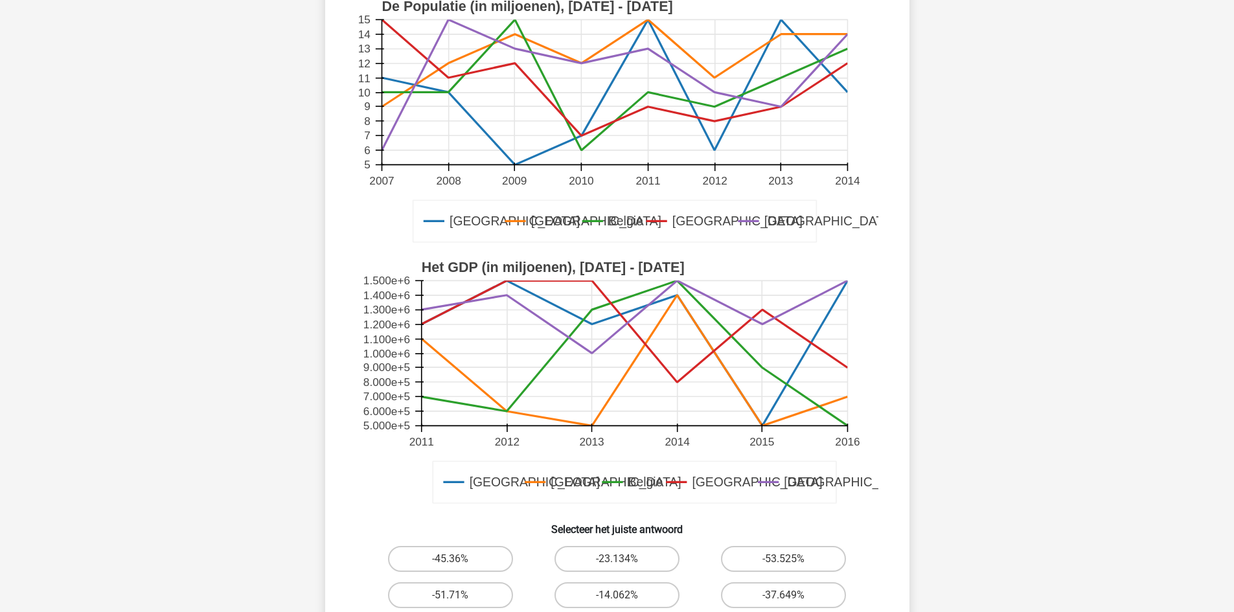
scroll to position [324, 0]
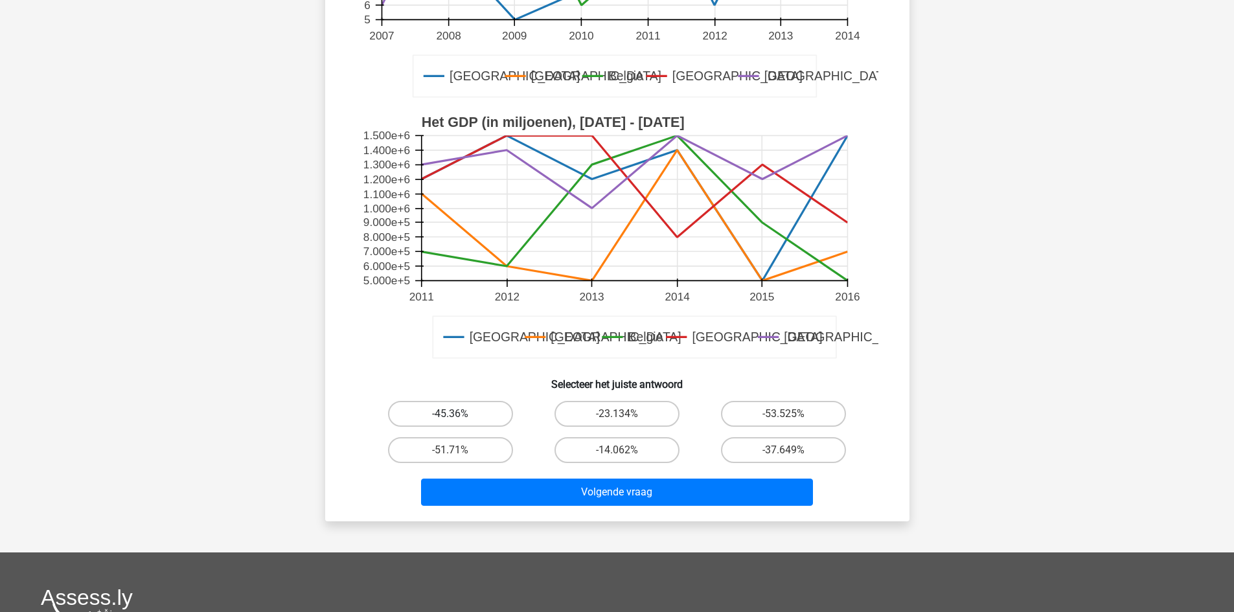
click at [497, 415] on label "-45.36%" at bounding box center [450, 414] width 125 height 26
click at [459, 415] on input "-45.36%" at bounding box center [454, 418] width 8 height 8
radio input "true"
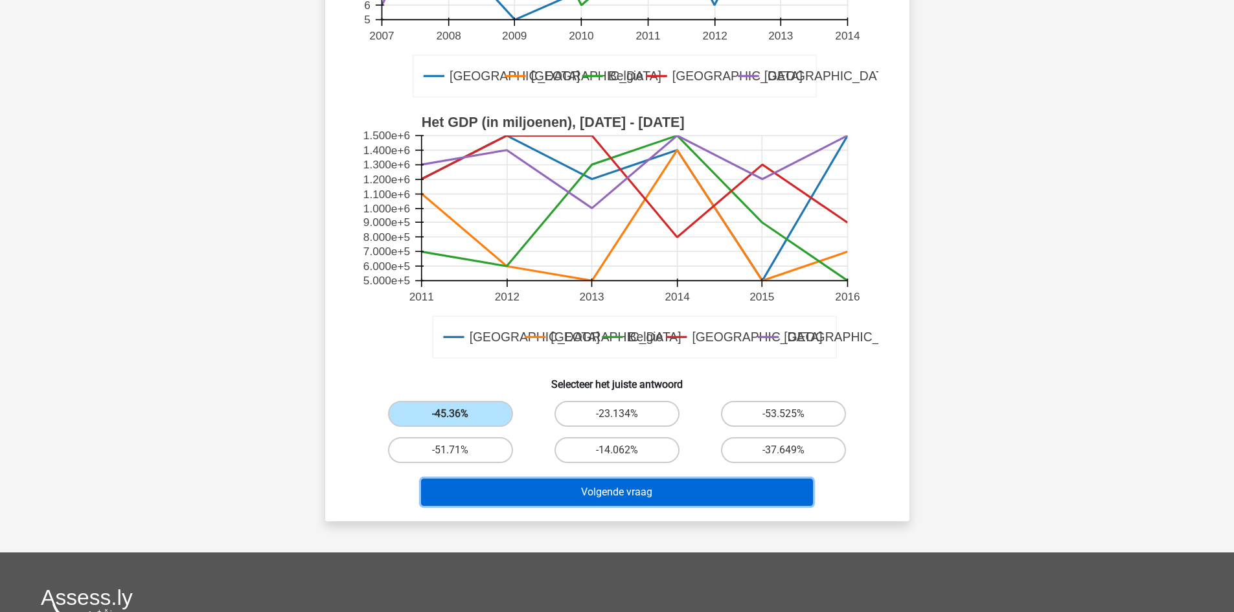
click at [561, 484] on button "Volgende vraag" at bounding box center [617, 492] width 392 height 27
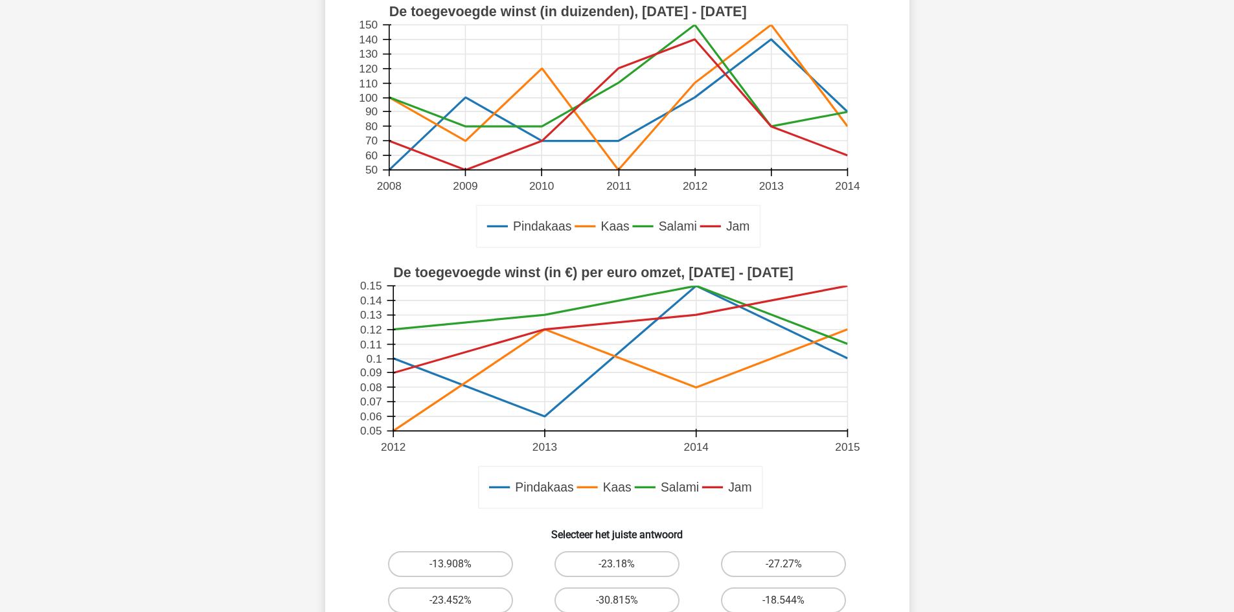
scroll to position [259, 0]
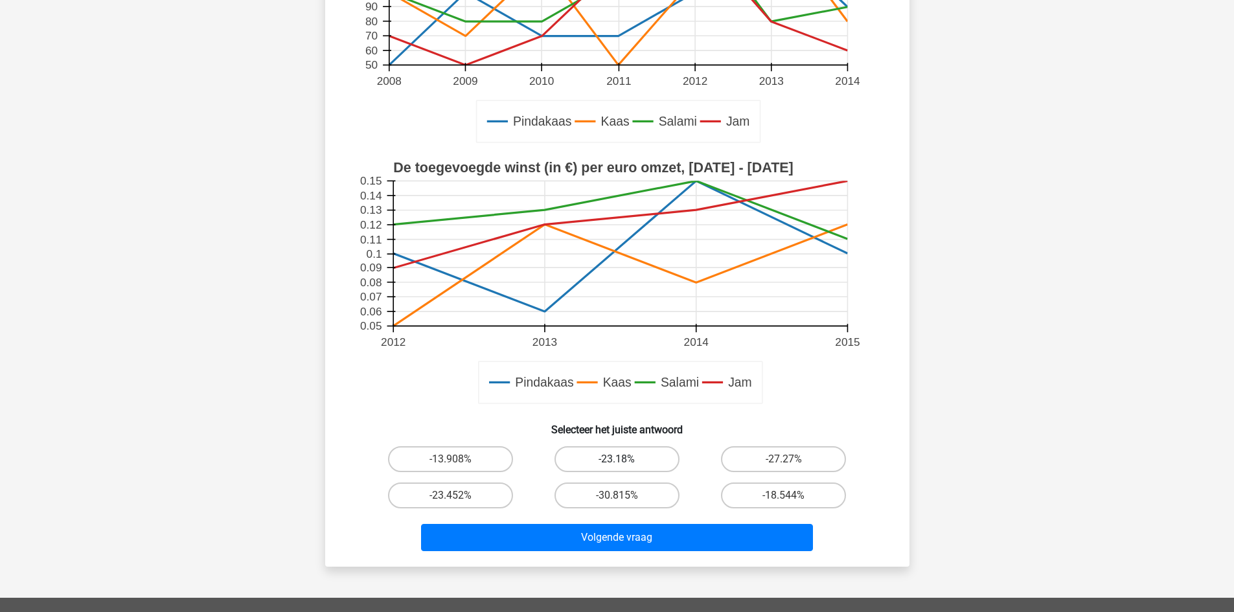
click at [663, 461] on label "-23.18%" at bounding box center [616, 459] width 125 height 26
click at [625, 461] on input "-23.18%" at bounding box center [621, 463] width 8 height 8
radio input "true"
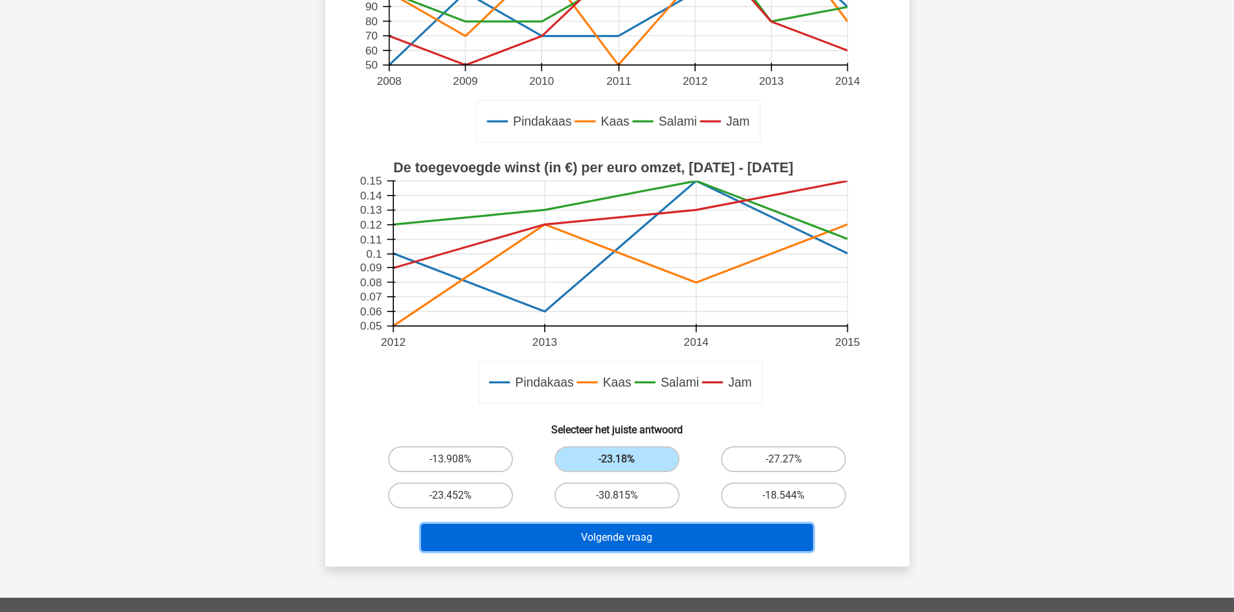
click at [692, 536] on button "Volgende vraag" at bounding box center [617, 537] width 392 height 27
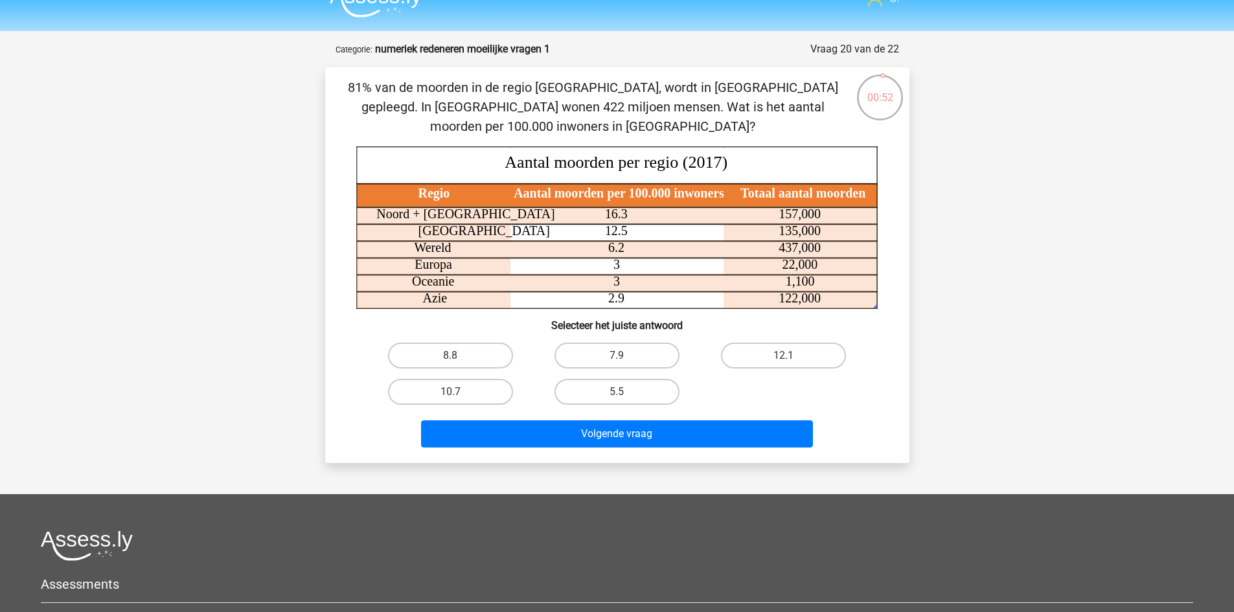
scroll to position [0, 0]
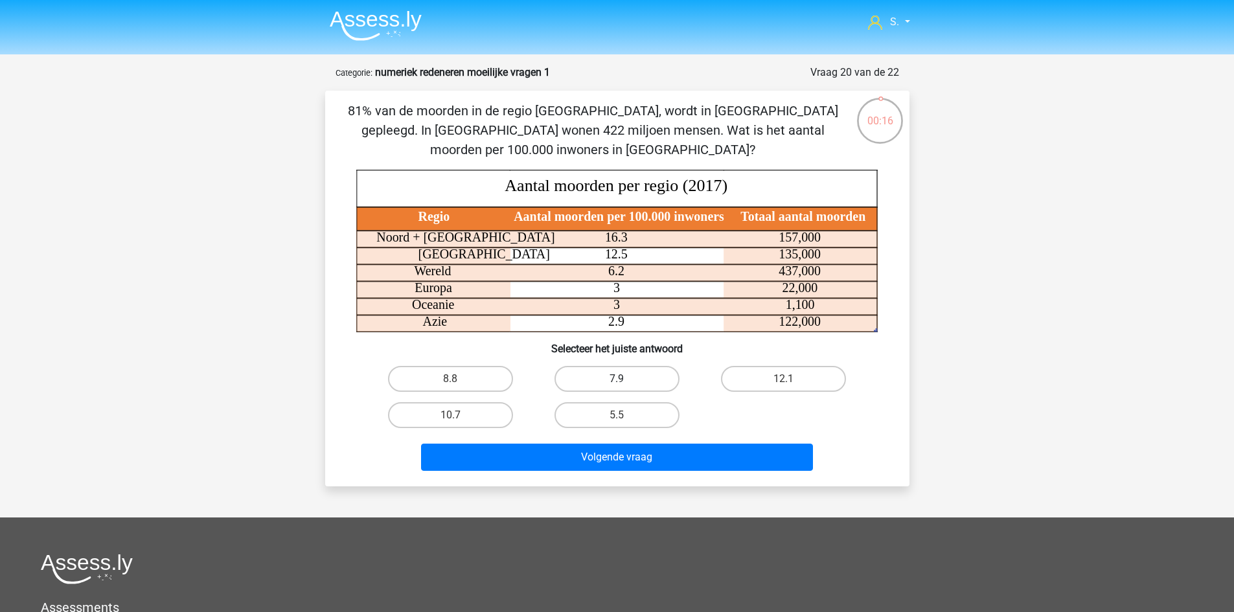
click at [599, 383] on label "7.9" at bounding box center [616, 379] width 125 height 26
click at [617, 383] on input "7.9" at bounding box center [621, 383] width 8 height 8
radio input "true"
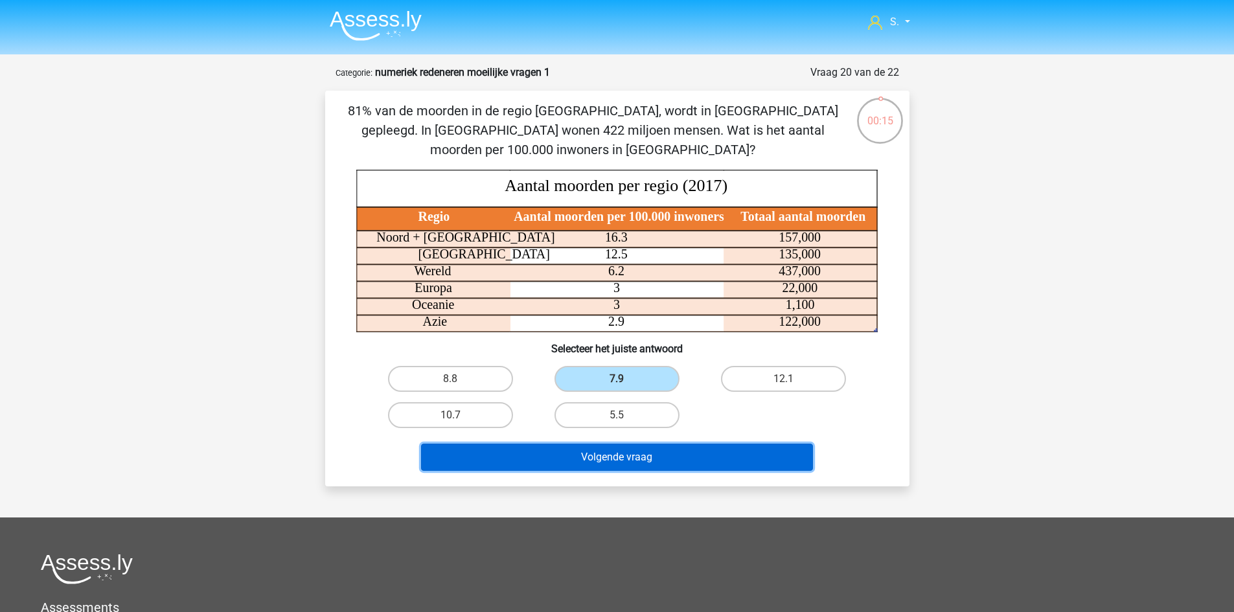
click at [581, 453] on button "Volgende vraag" at bounding box center [617, 457] width 392 height 27
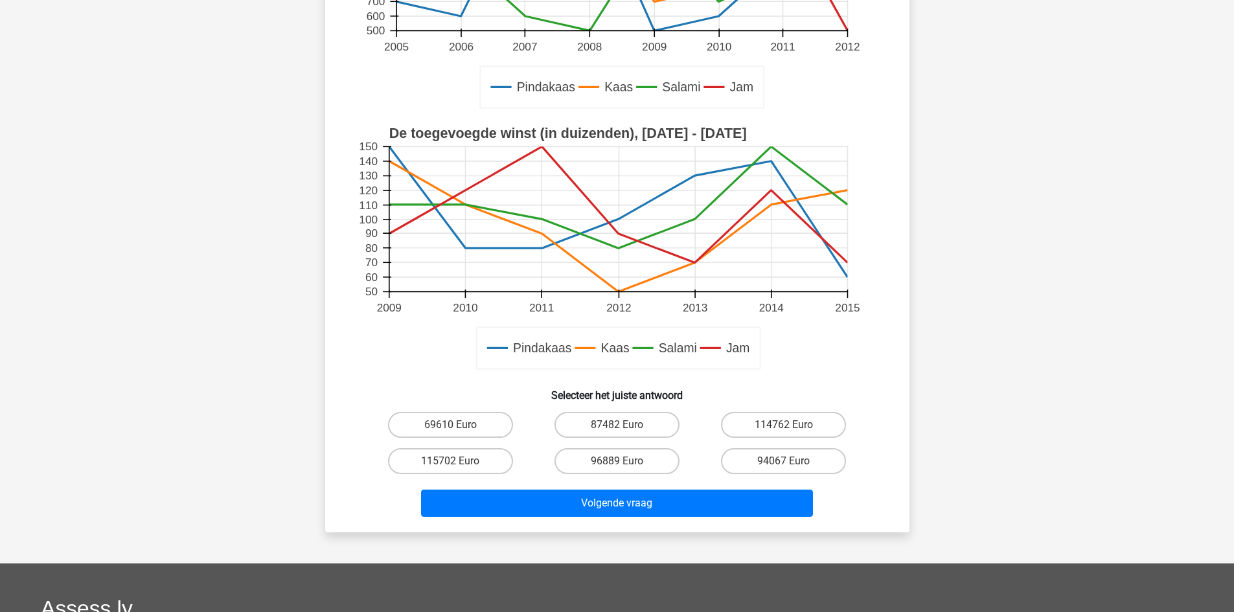
scroll to position [389, 0]
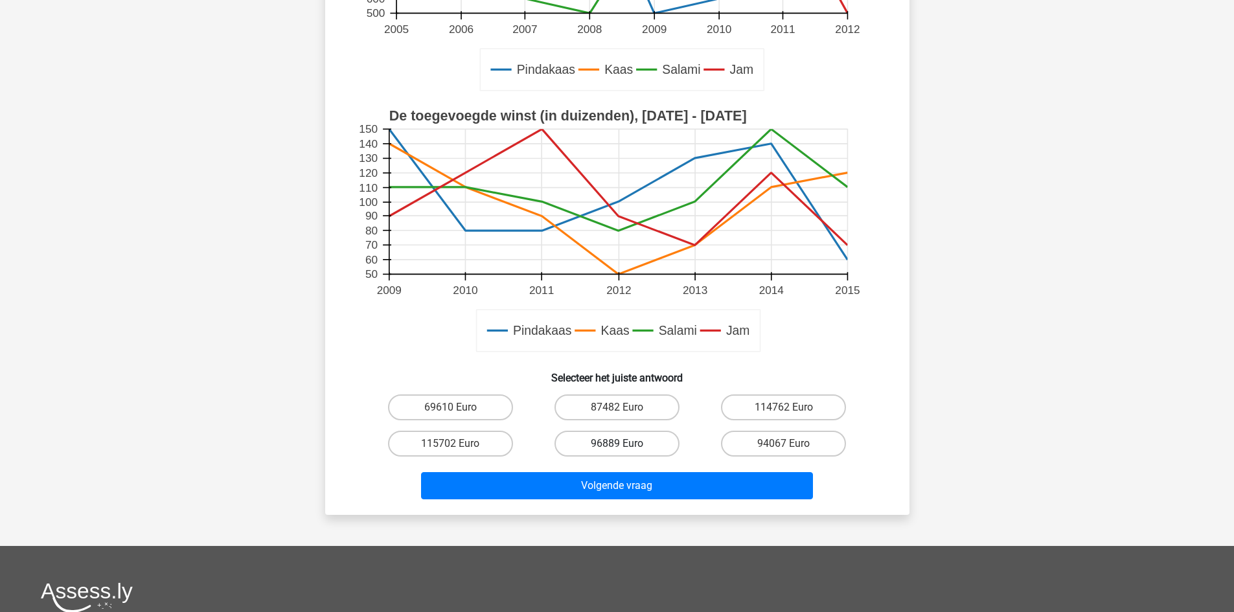
click at [634, 444] on label "96889 Euro" at bounding box center [616, 444] width 125 height 26
click at [625, 444] on input "96889 Euro" at bounding box center [621, 448] width 8 height 8
radio input "true"
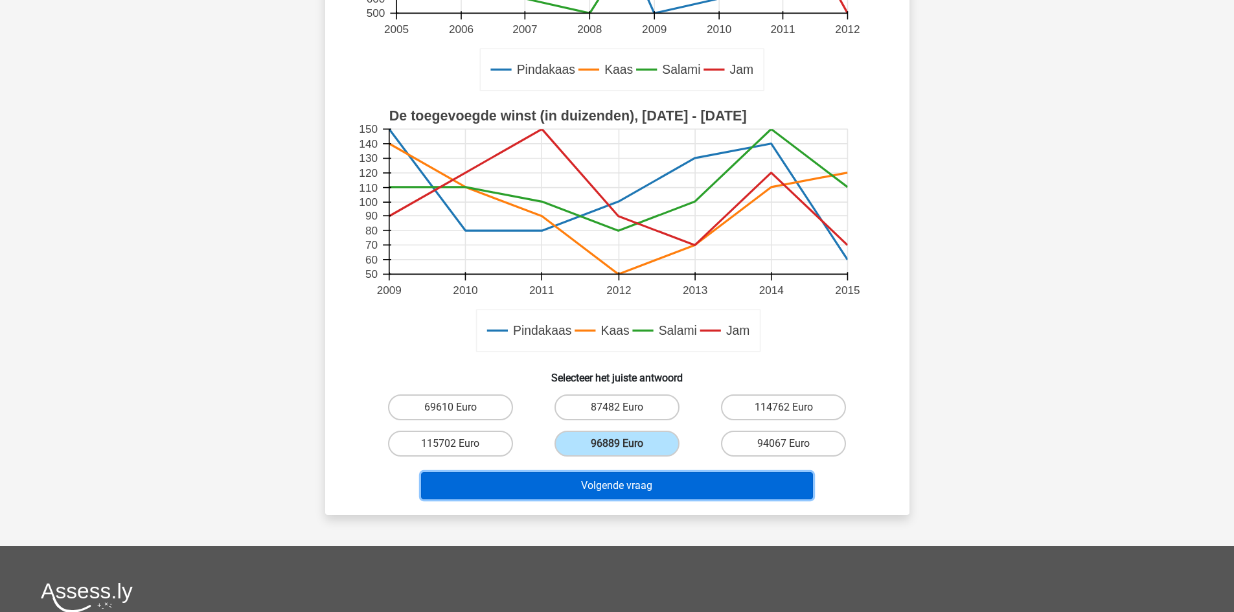
click at [646, 480] on button "Volgende vraag" at bounding box center [617, 485] width 392 height 27
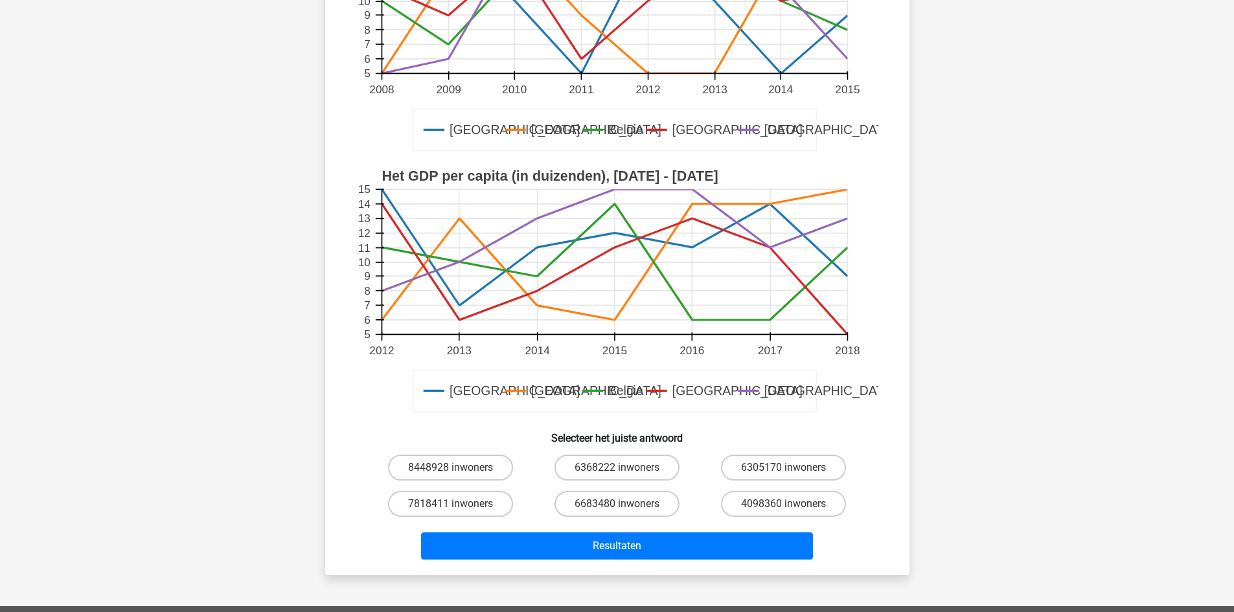
scroll to position [324, 0]
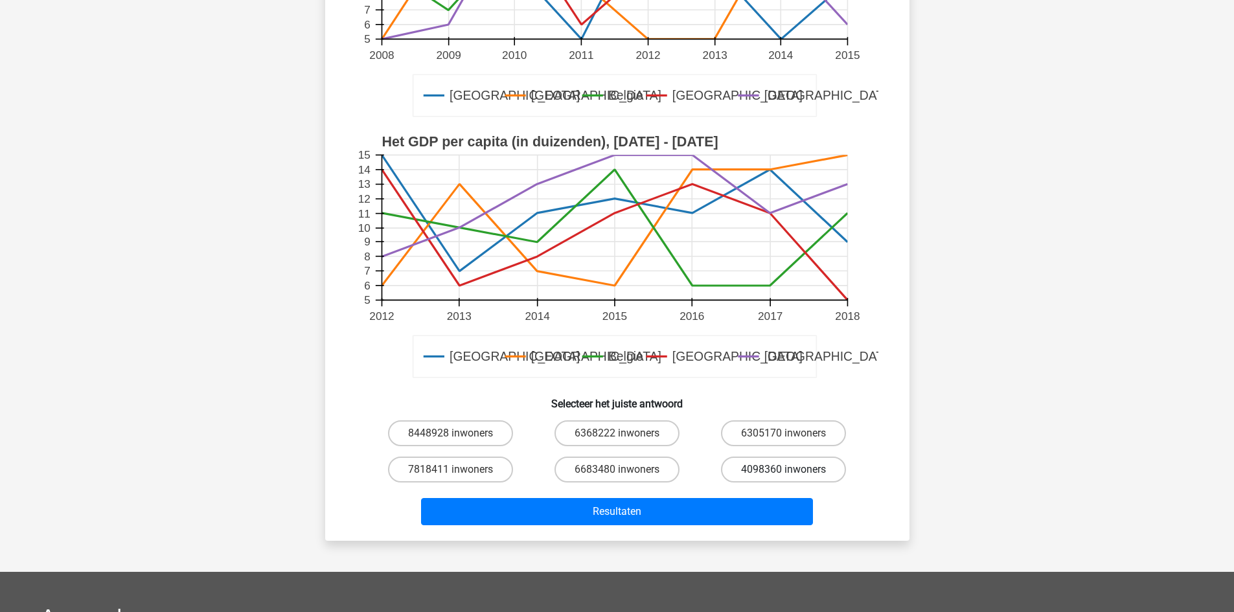
click at [747, 468] on label "4098360 inwoners" at bounding box center [783, 470] width 125 height 26
click at [784, 470] on input "4098360 inwoners" at bounding box center [788, 474] width 8 height 8
radio input "true"
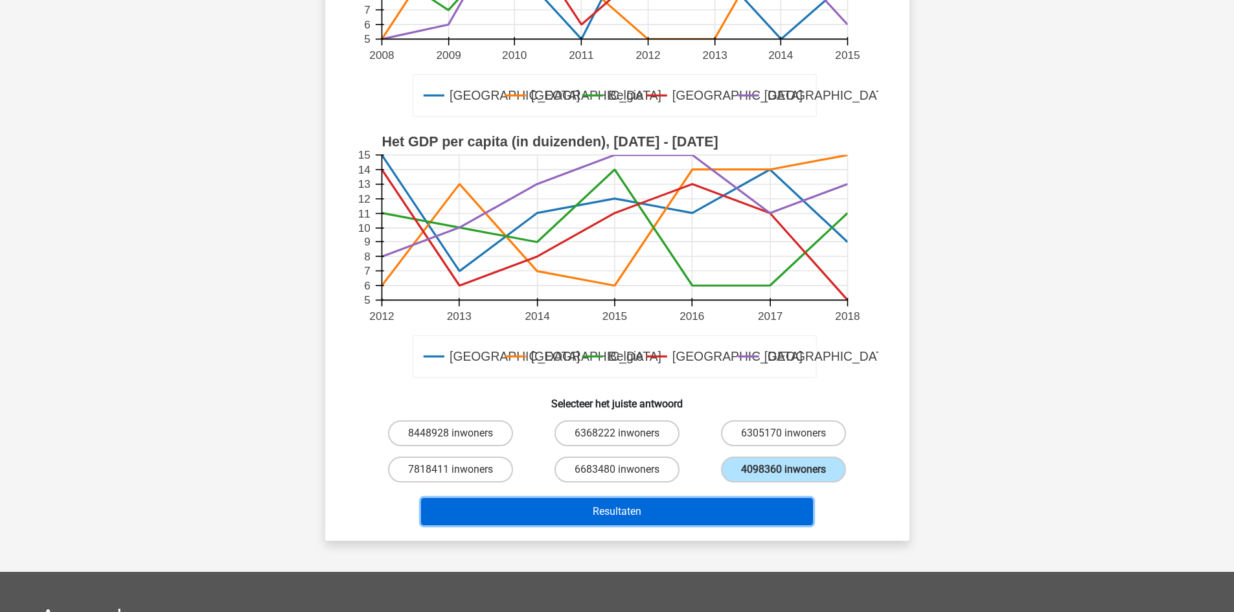
click at [725, 502] on button "Resultaten" at bounding box center [617, 511] width 392 height 27
